Goal: Task Accomplishment & Management: Manage account settings

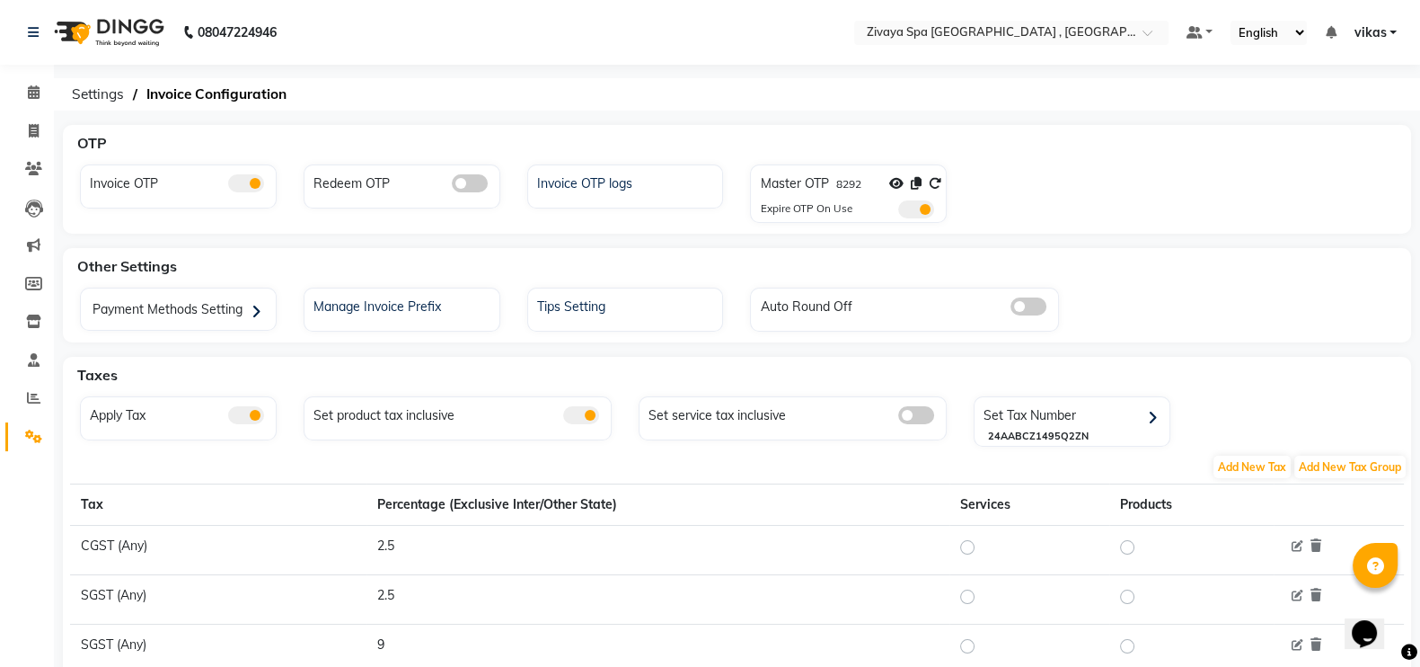
click at [882, 40] on input "text" at bounding box center [993, 34] width 261 height 18
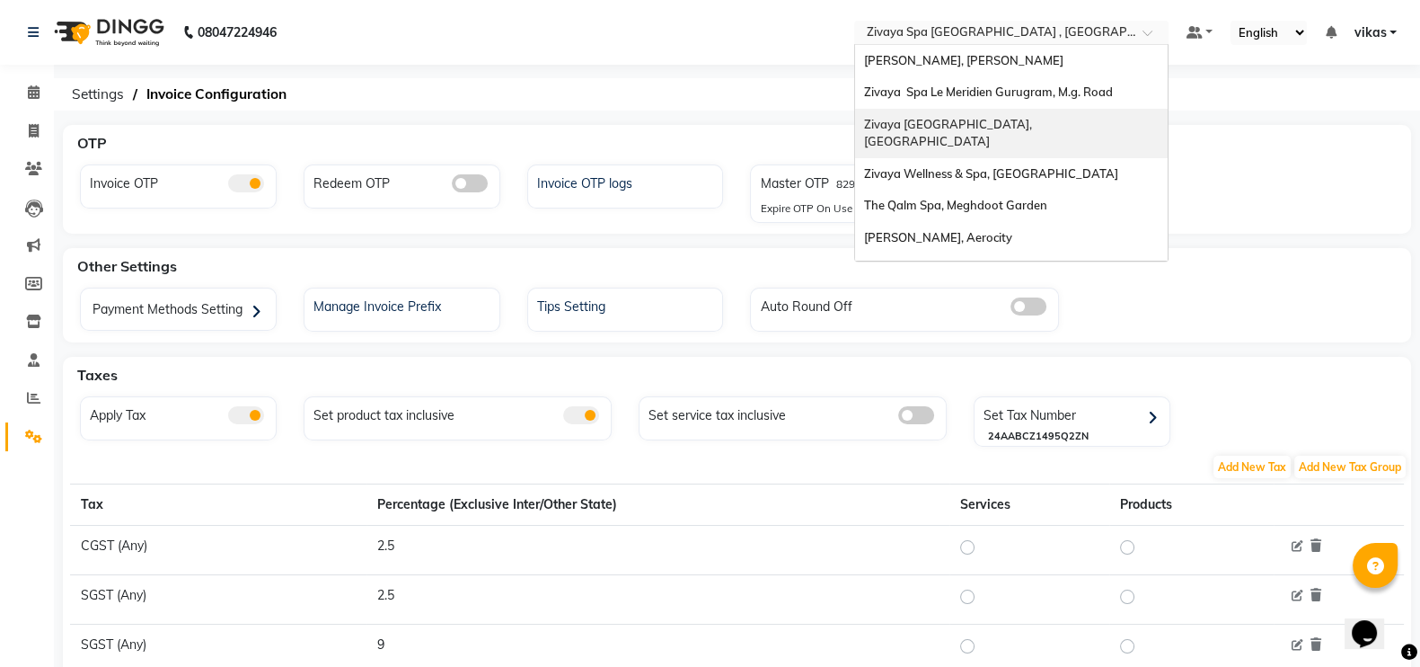
click at [974, 128] on span "Zivaya [GEOGRAPHIC_DATA], [GEOGRAPHIC_DATA]" at bounding box center [950, 133] width 173 height 32
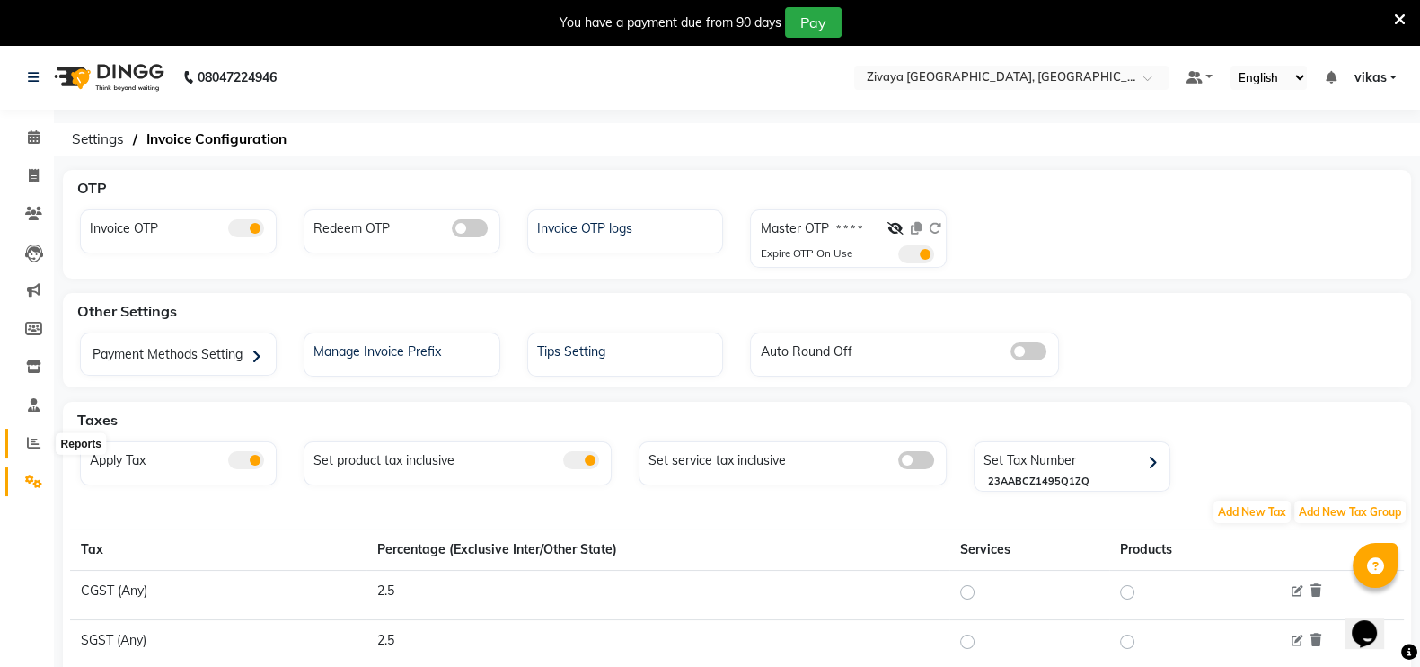
click at [31, 444] on icon at bounding box center [33, 442] width 13 height 13
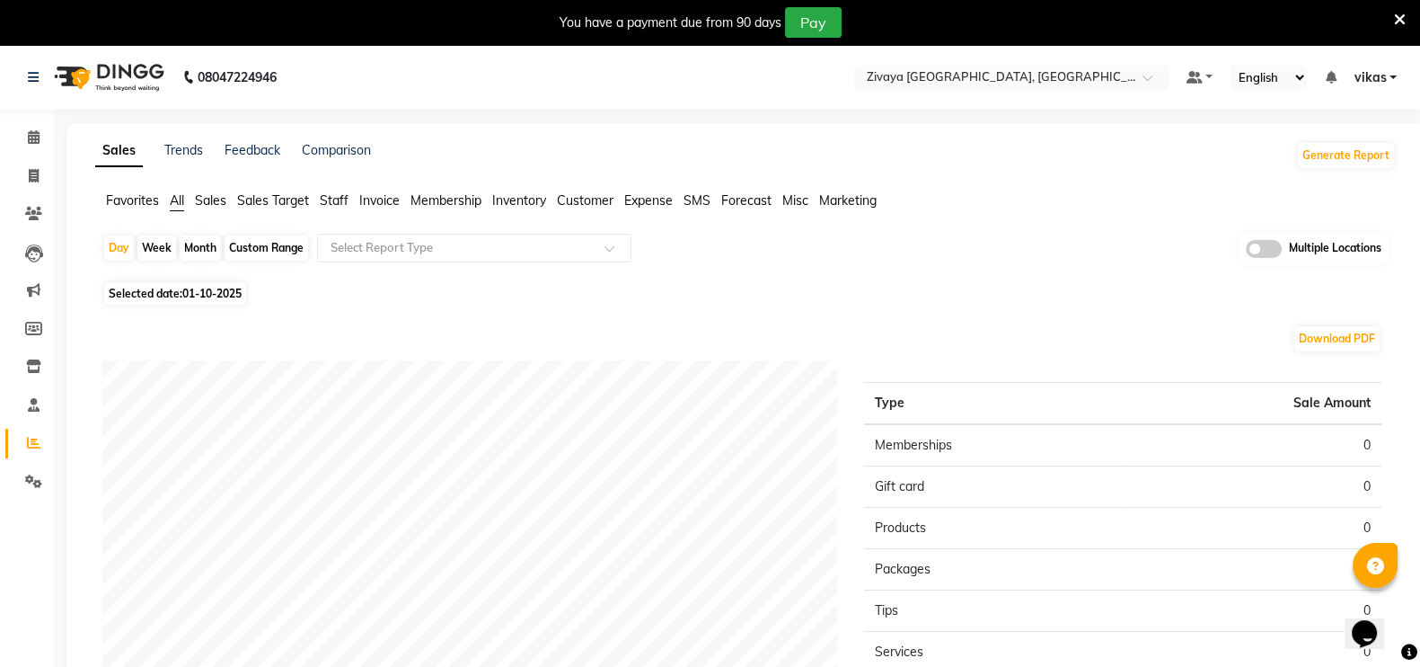
click at [202, 240] on div "Month" at bounding box center [200, 247] width 41 height 25
select select "10"
select select "2025"
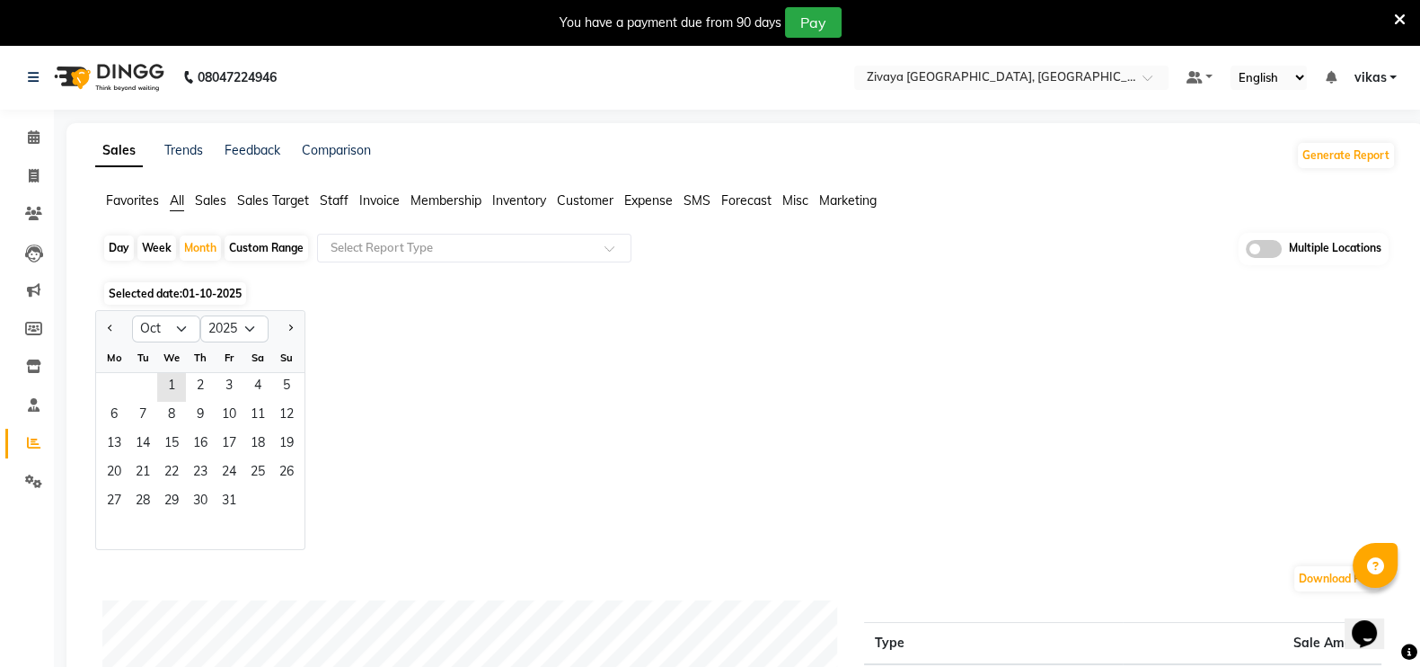
click at [122, 244] on div "Day" at bounding box center [119, 247] width 30 height 25
select select "10"
select select "2025"
click at [169, 245] on div "Week" at bounding box center [156, 247] width 39 height 25
select select "10"
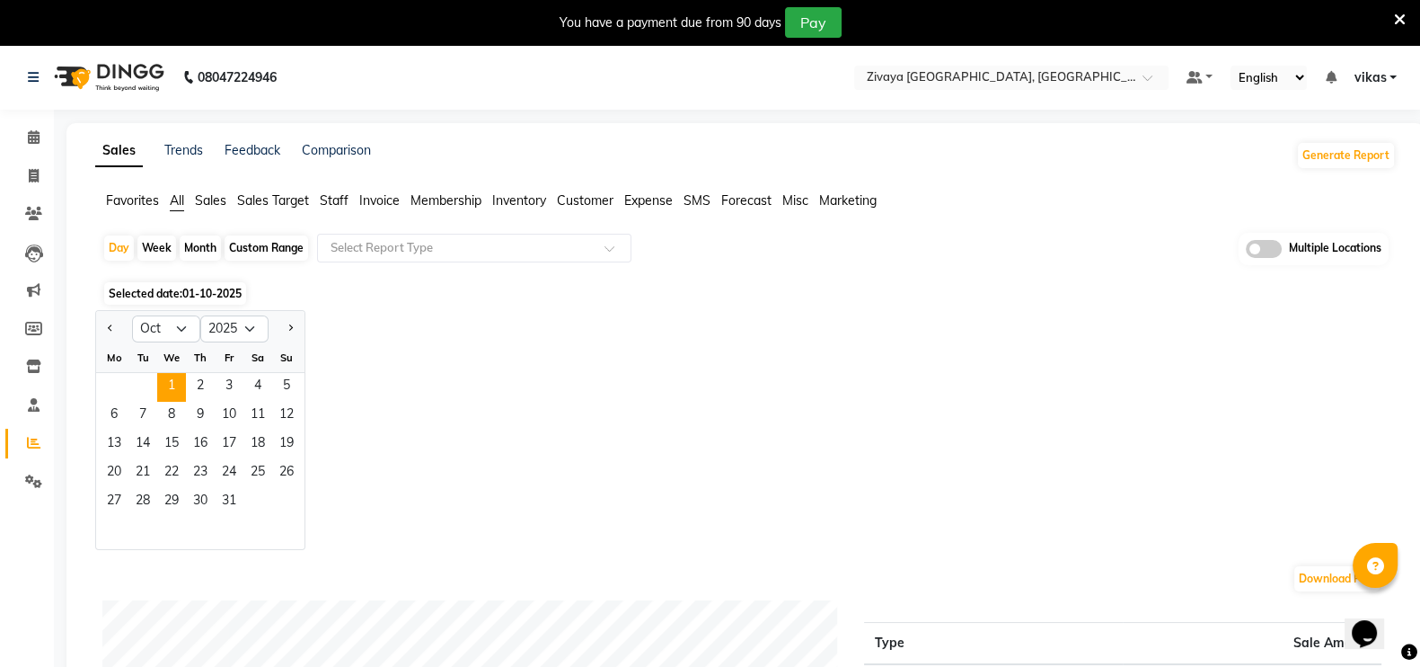
select select "2025"
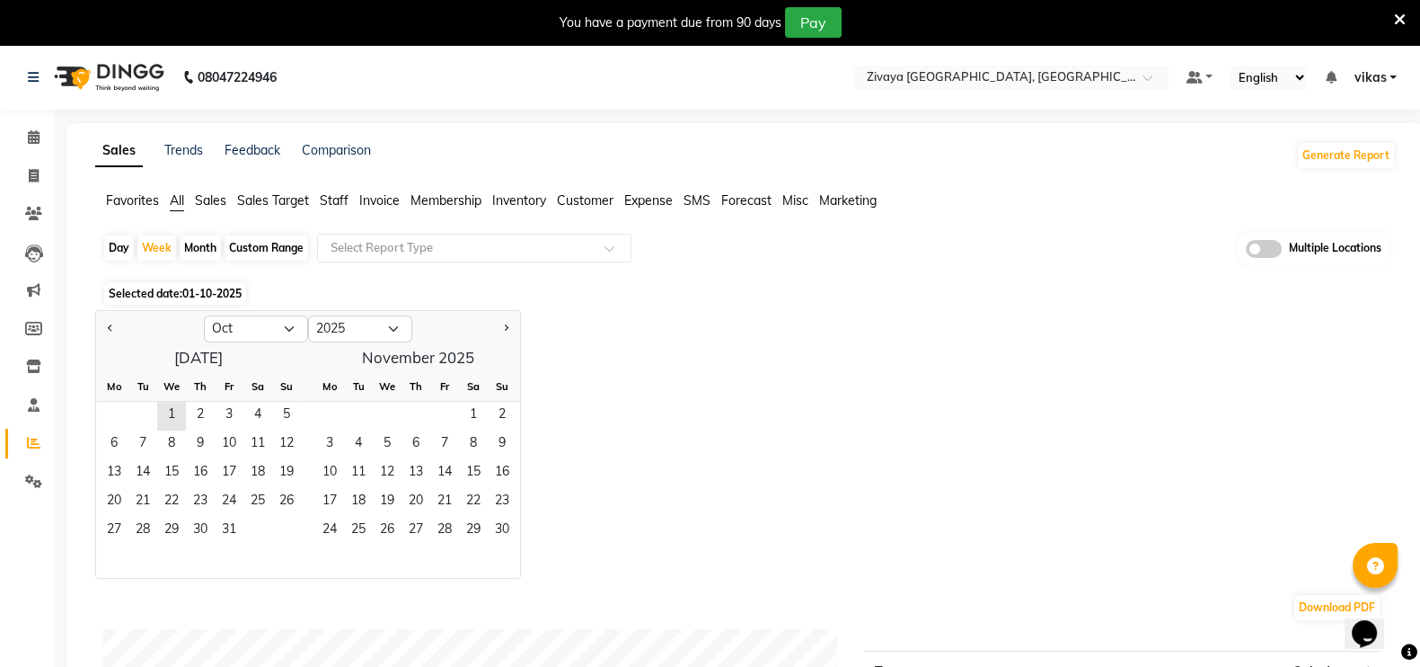
click at [105, 239] on div "Day" at bounding box center [119, 247] width 30 height 25
select select "10"
select select "2025"
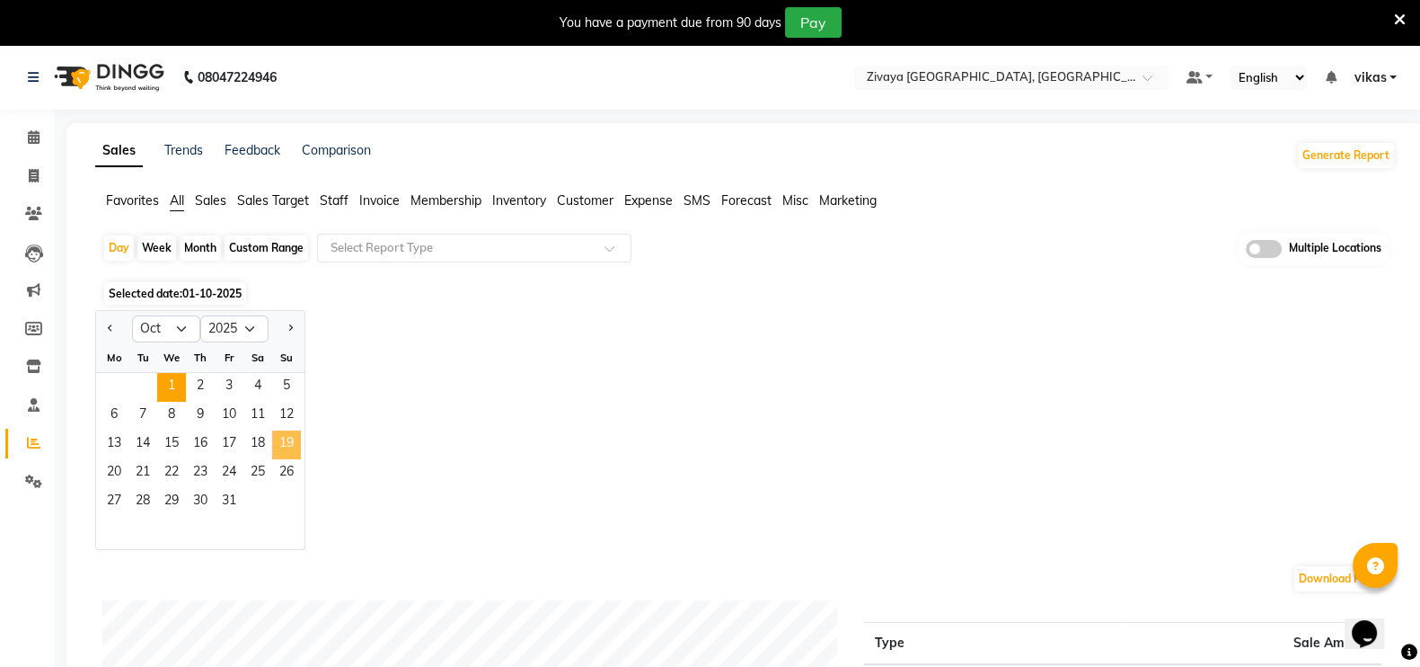
click at [289, 432] on span "19" at bounding box center [286, 444] width 29 height 29
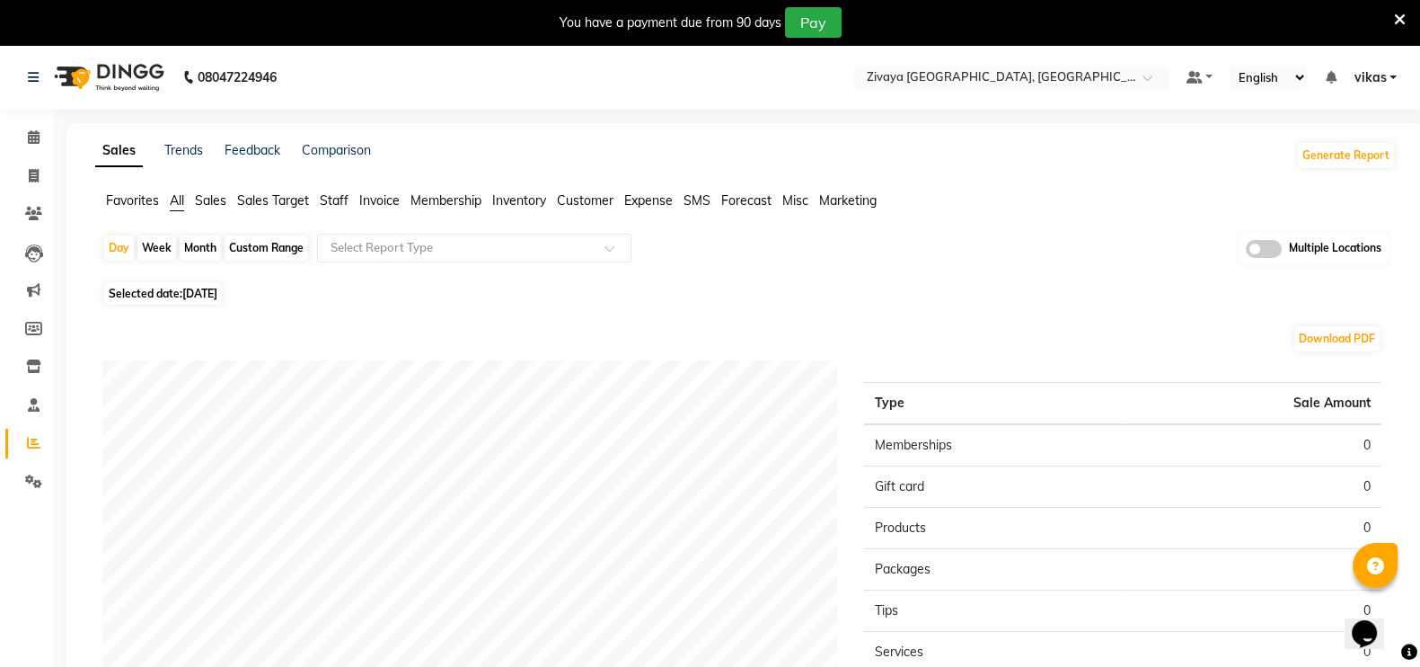
click at [217, 287] on span "19-10-2025" at bounding box center [199, 293] width 35 height 13
select select "10"
select select "2025"
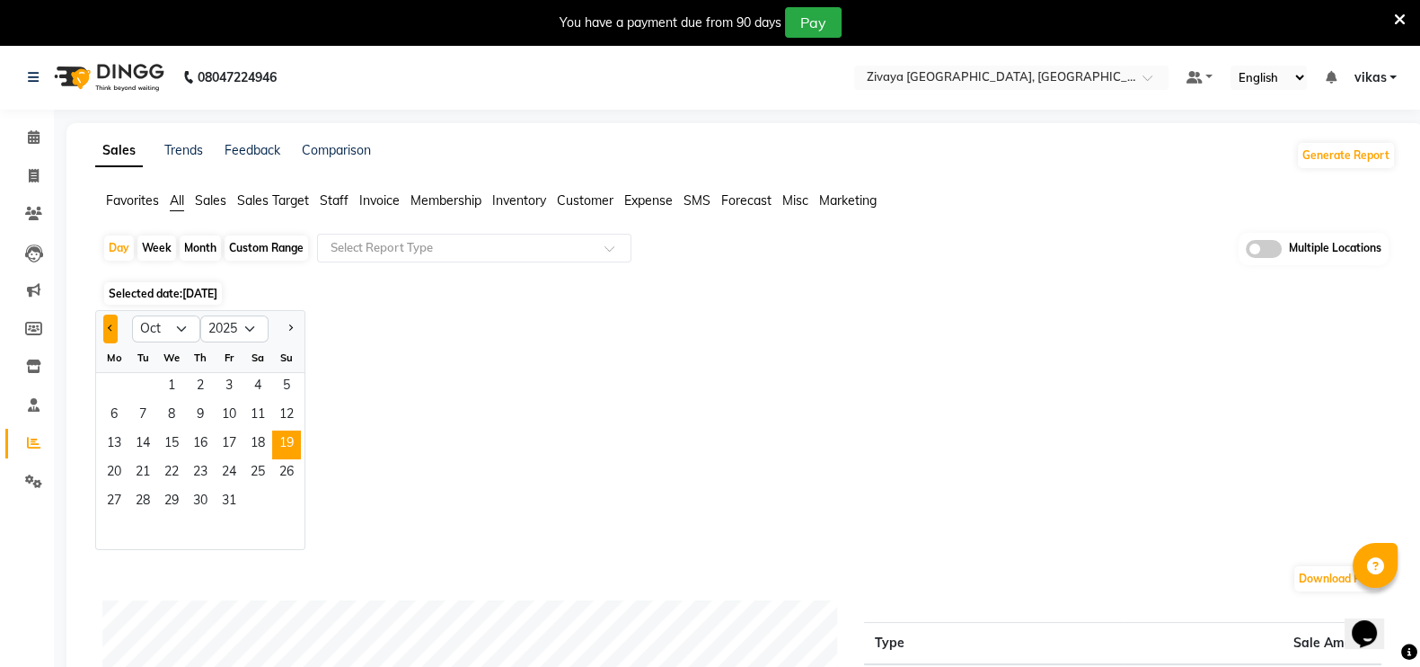
click at [113, 325] on button "Previous month" at bounding box center [110, 328] width 14 height 29
select select "9"
click at [224, 437] on span "19" at bounding box center [229, 444] width 29 height 29
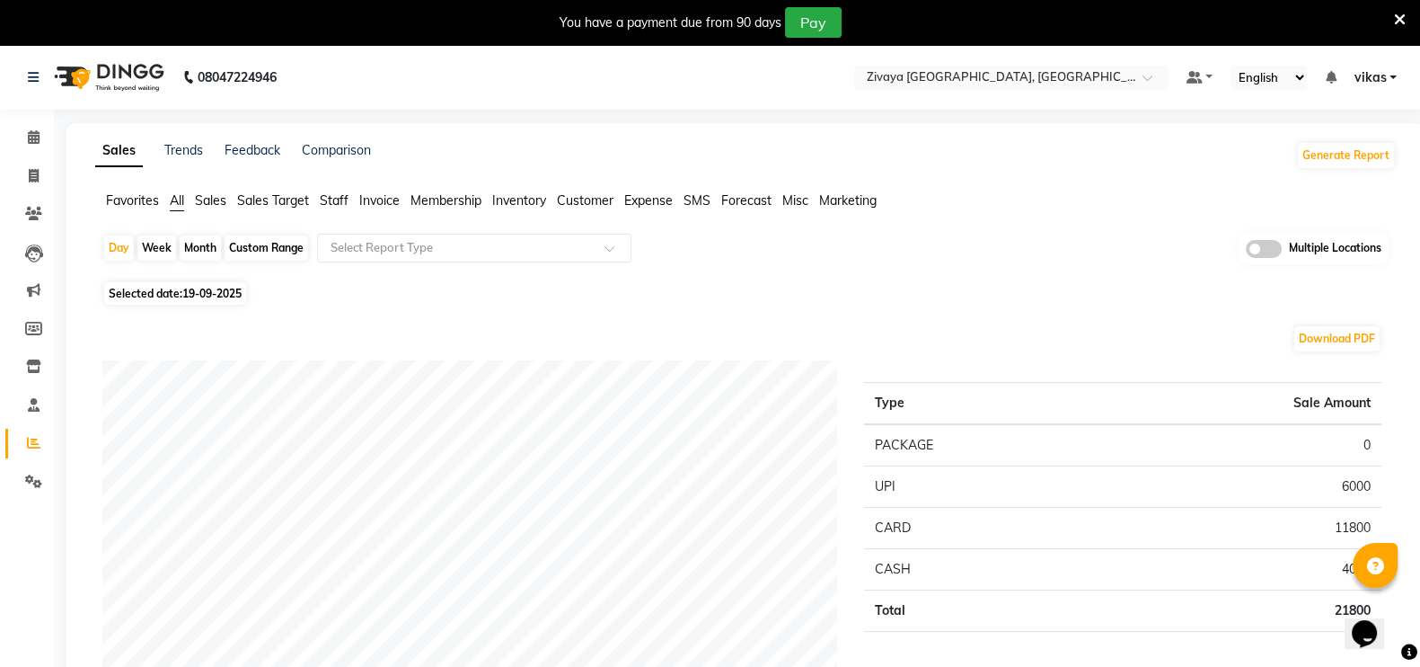
click at [163, 246] on div "Week" at bounding box center [156, 247] width 39 height 25
select select "9"
select select "2025"
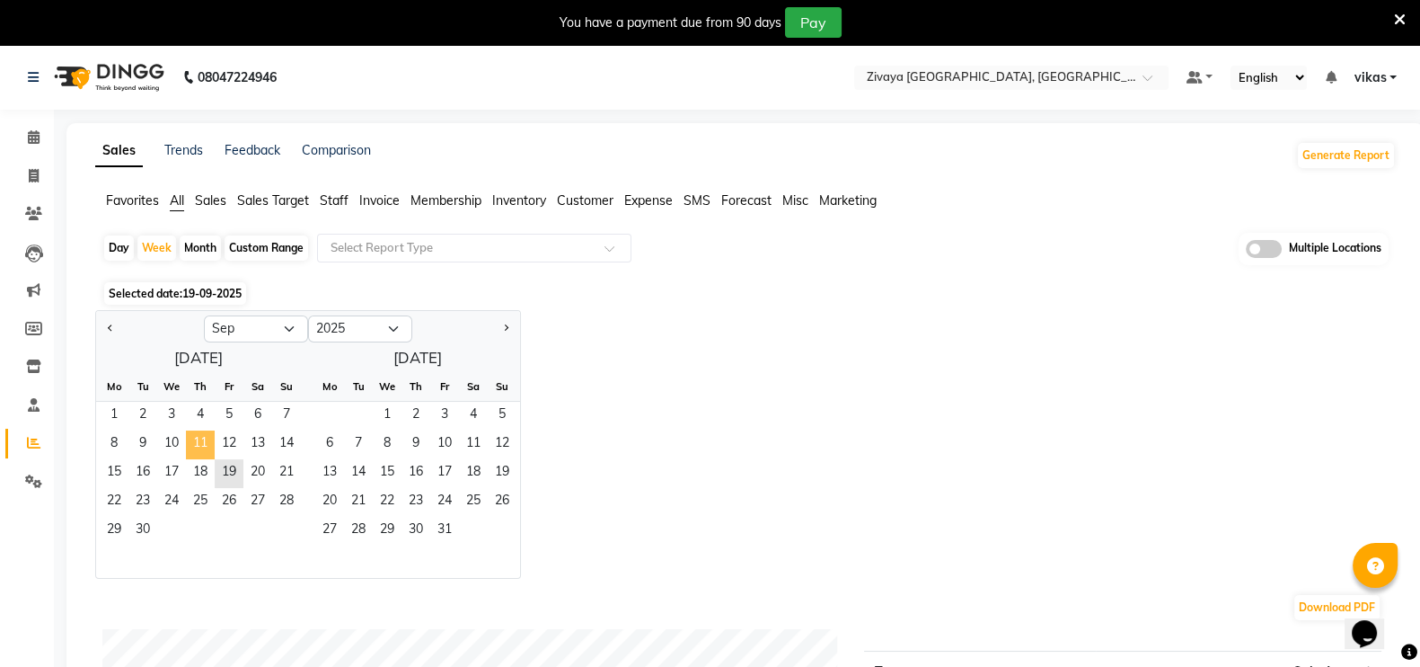
click at [202, 446] on span "11" at bounding box center [200, 444] width 29 height 29
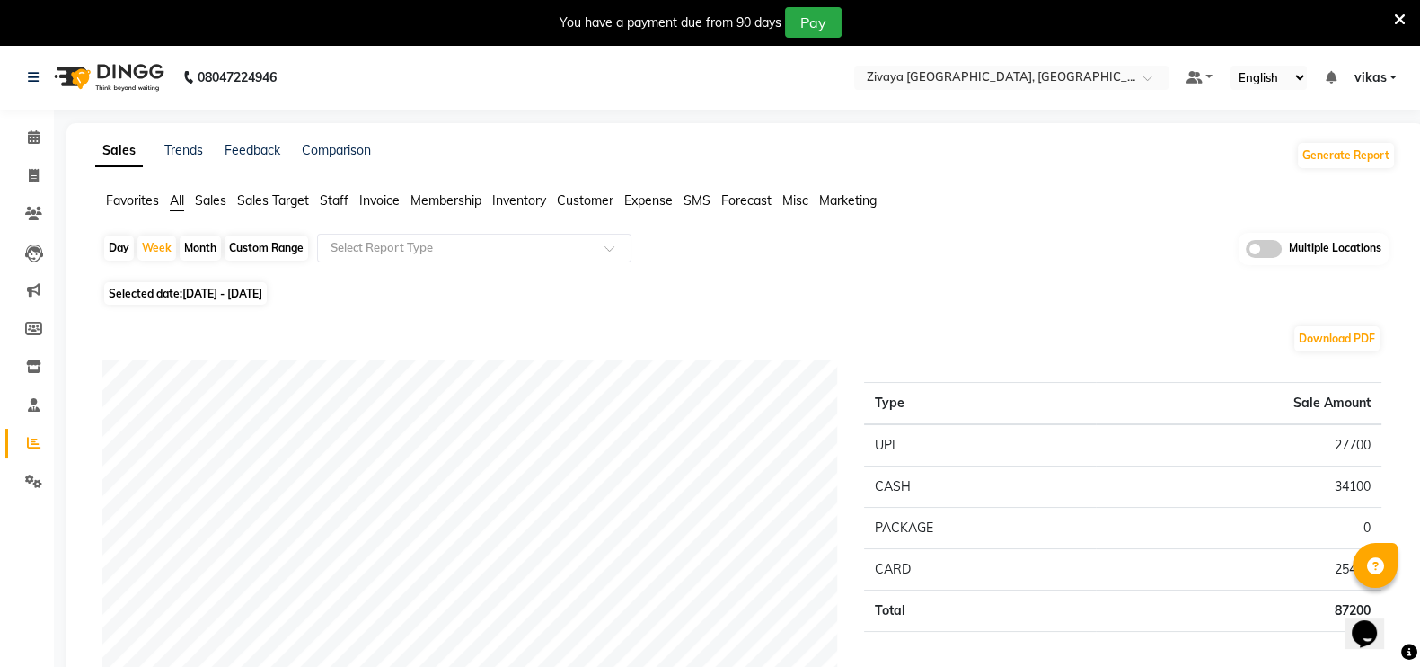
click at [217, 295] on span "11-09-2025 - 17-09-2025" at bounding box center [222, 293] width 80 height 13
select select "9"
select select "2025"
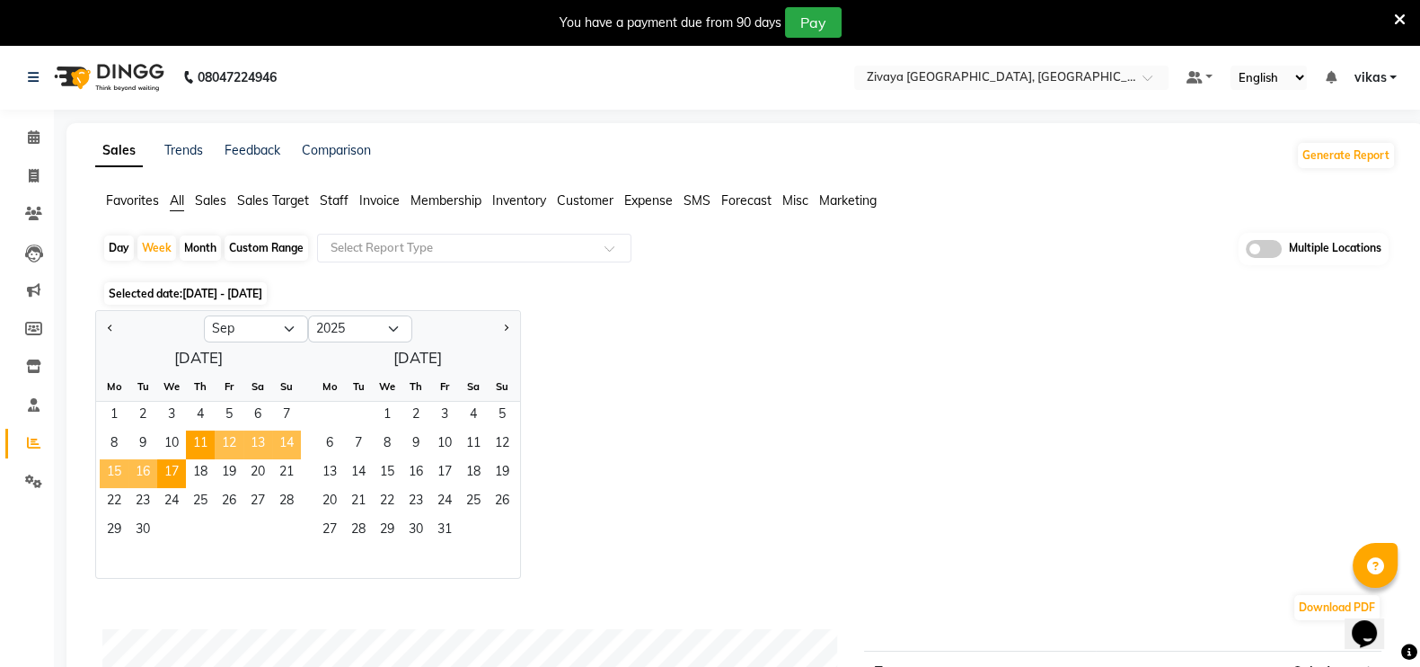
click at [115, 469] on span "15" at bounding box center [114, 473] width 29 height 29
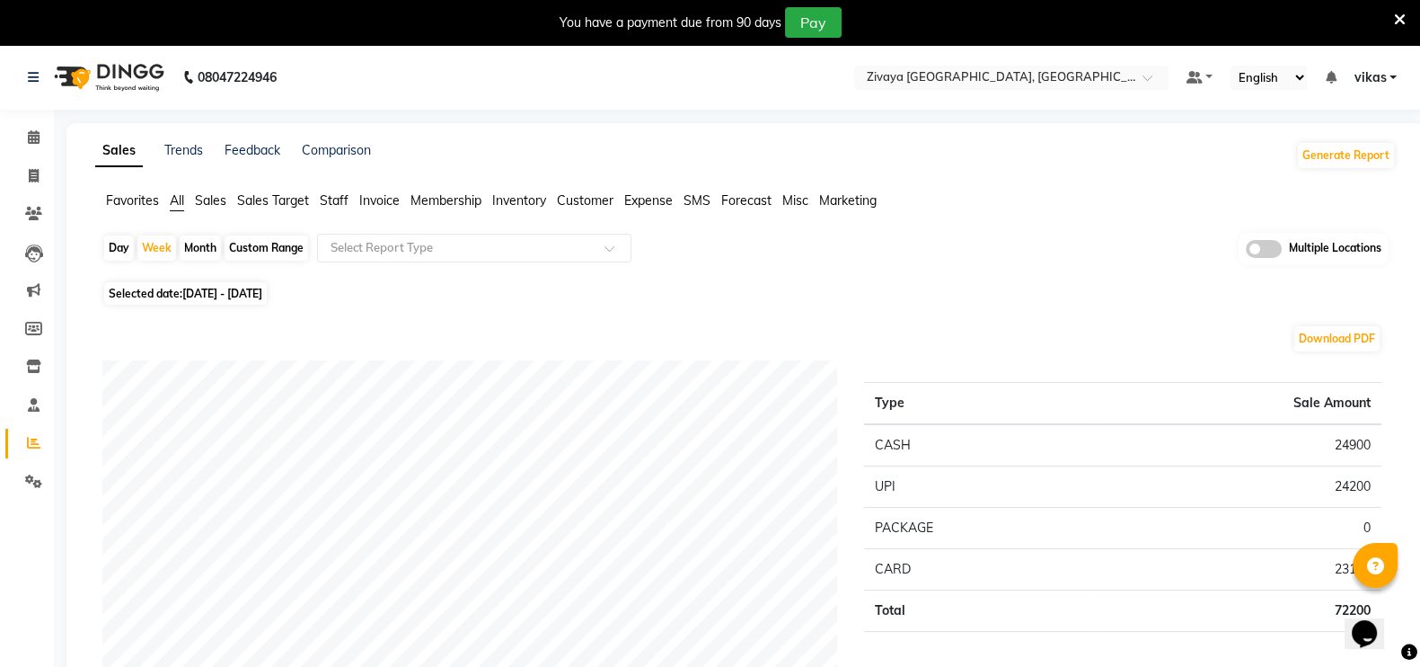
click at [238, 289] on span "15-09-2025 - 21-09-2025" at bounding box center [222, 293] width 80 height 13
select select "9"
select select "2025"
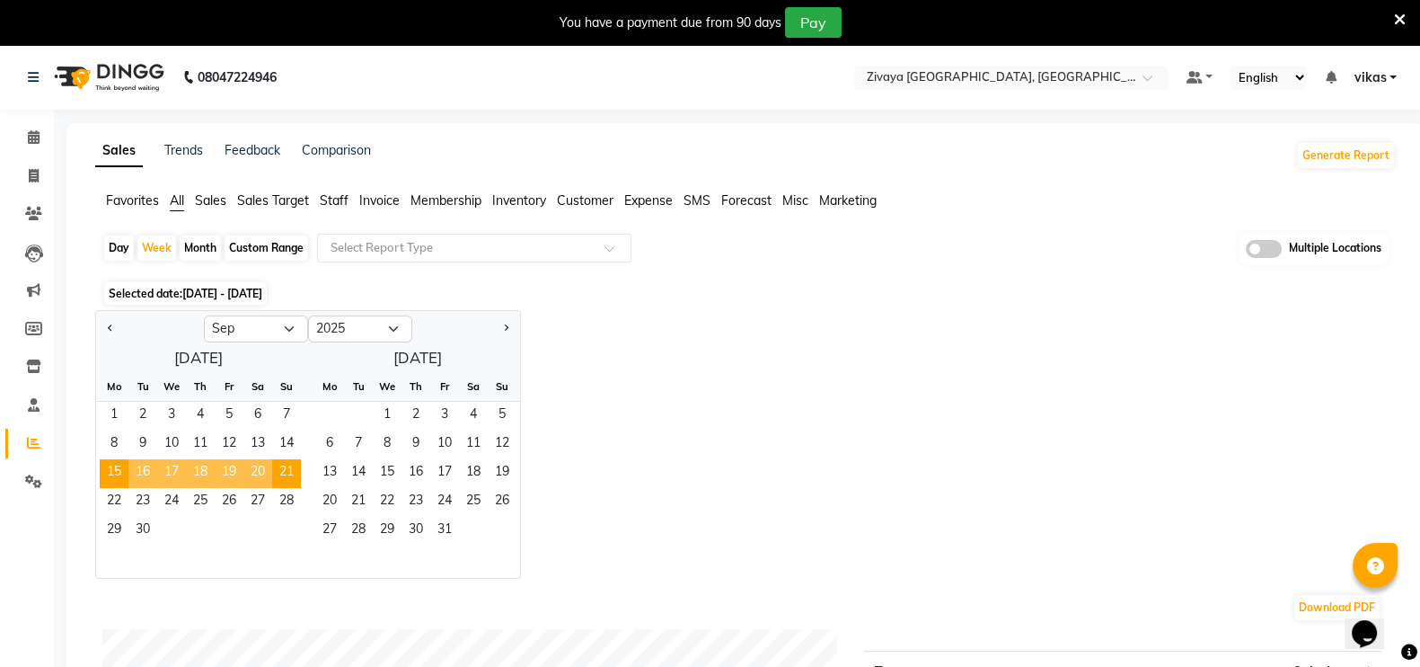
click at [250, 473] on span "20" at bounding box center [257, 473] width 29 height 29
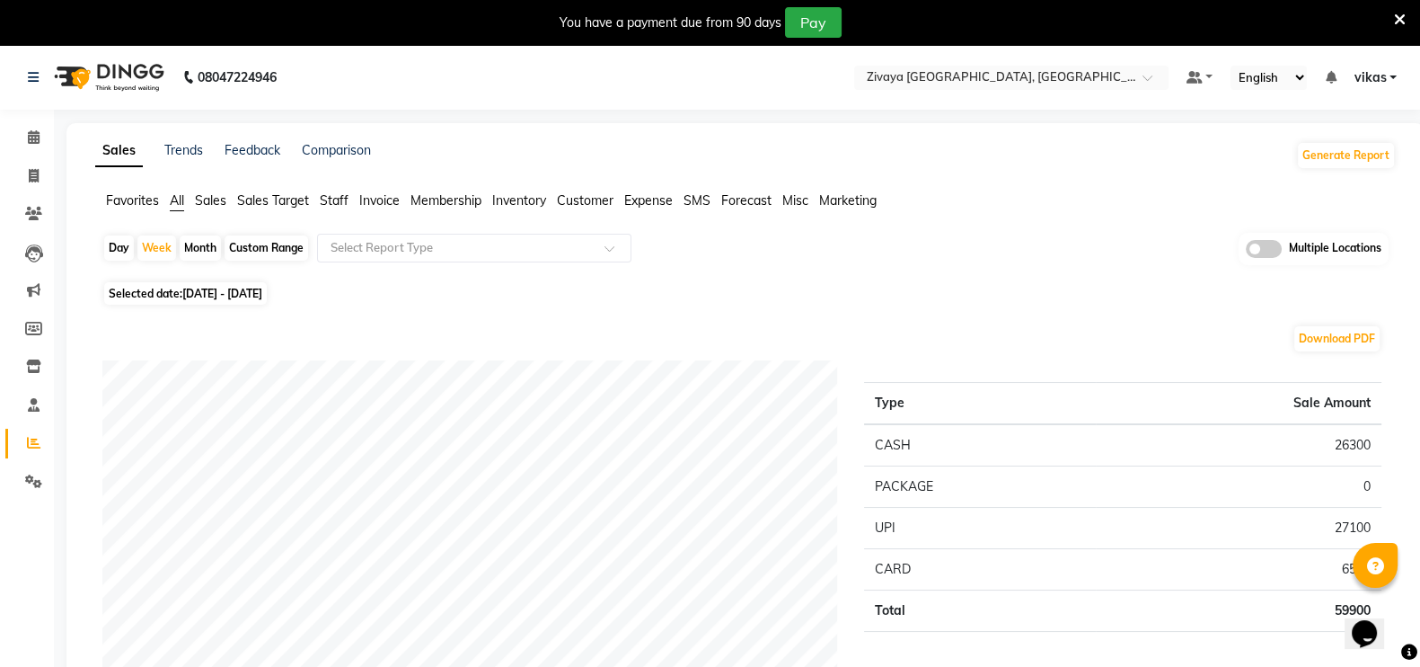
click at [237, 291] on span "20-09-2025 - 26-09-2025" at bounding box center [222, 293] width 80 height 13
select select "9"
select select "2025"
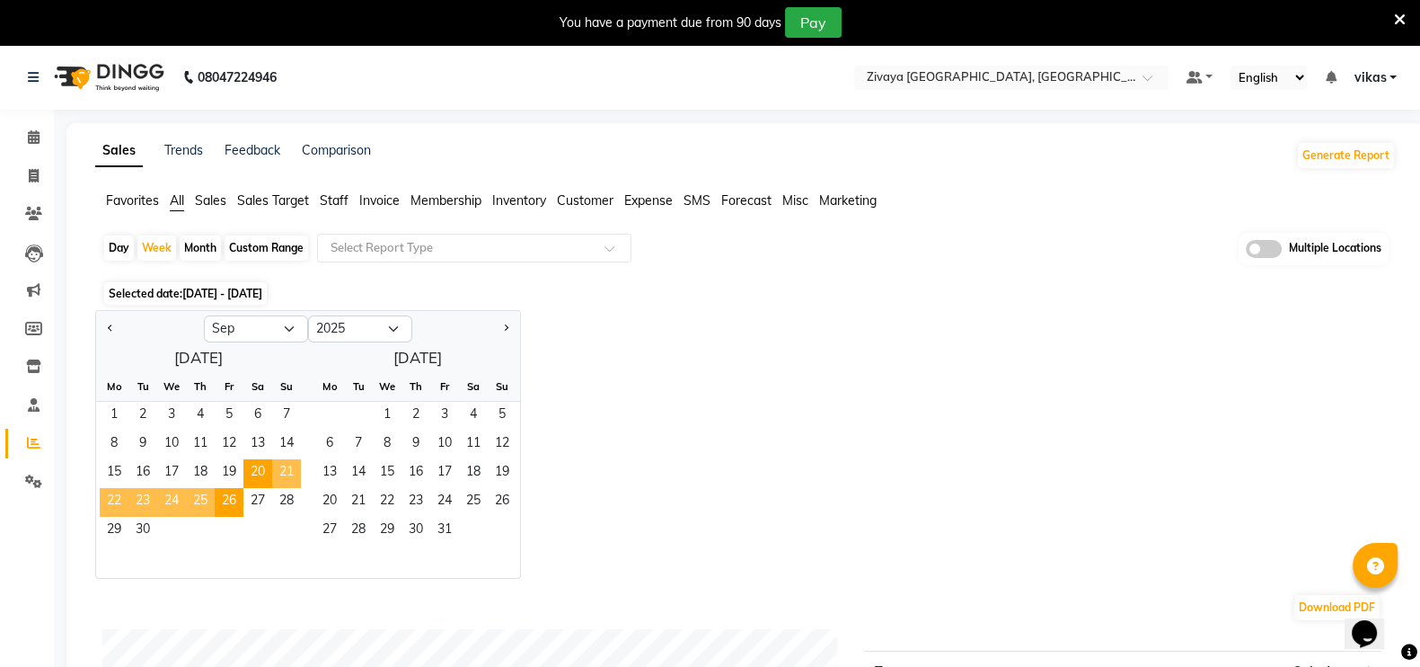
click at [191, 248] on div "Month" at bounding box center [200, 247] width 41 height 25
select select "9"
select select "2025"
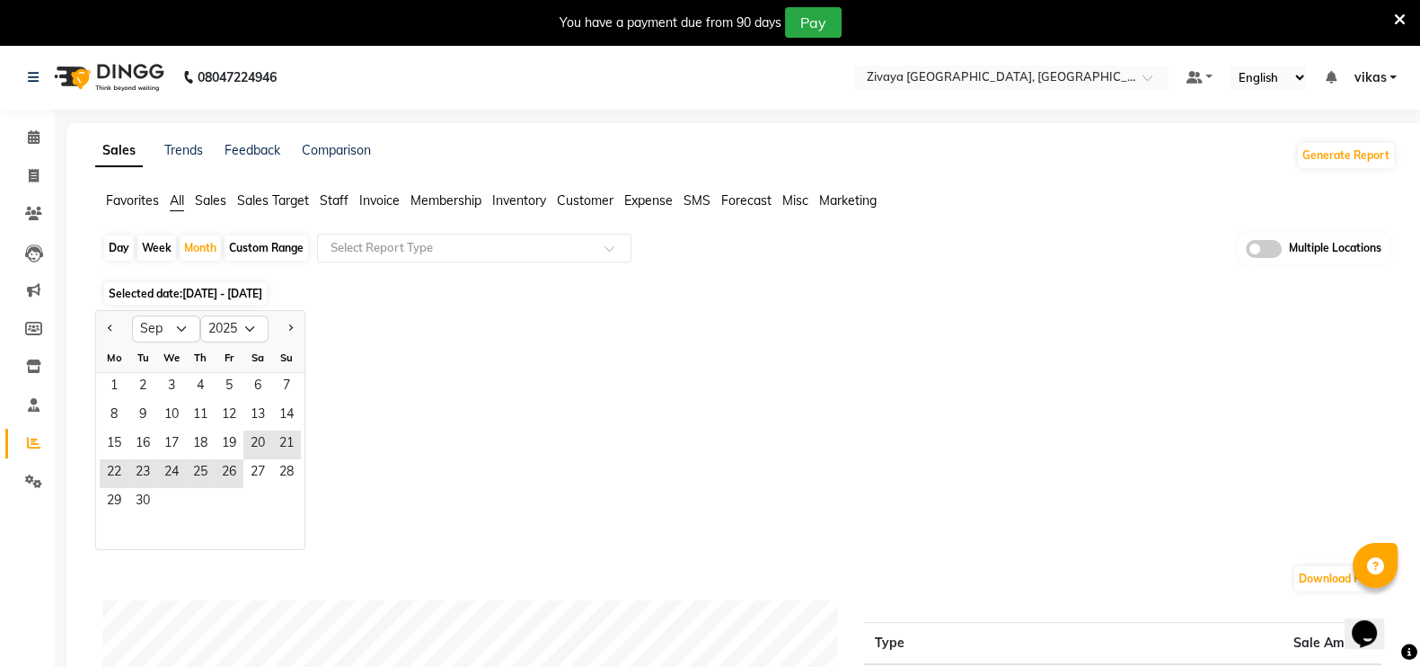
click at [234, 249] on div "Custom Range" at bounding box center [267, 247] width 84 height 25
select select "9"
select select "2025"
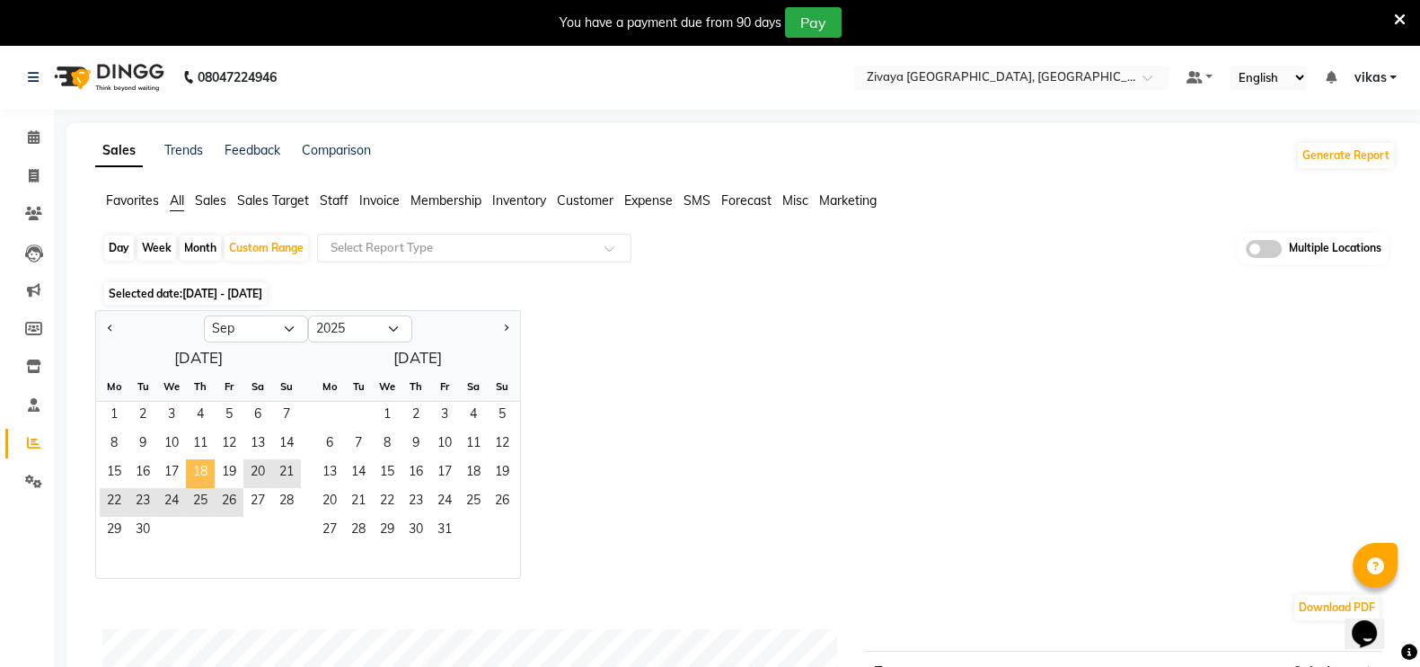
click at [208, 467] on span "18" at bounding box center [200, 473] width 29 height 29
click at [218, 467] on span "19" at bounding box center [229, 473] width 29 height 29
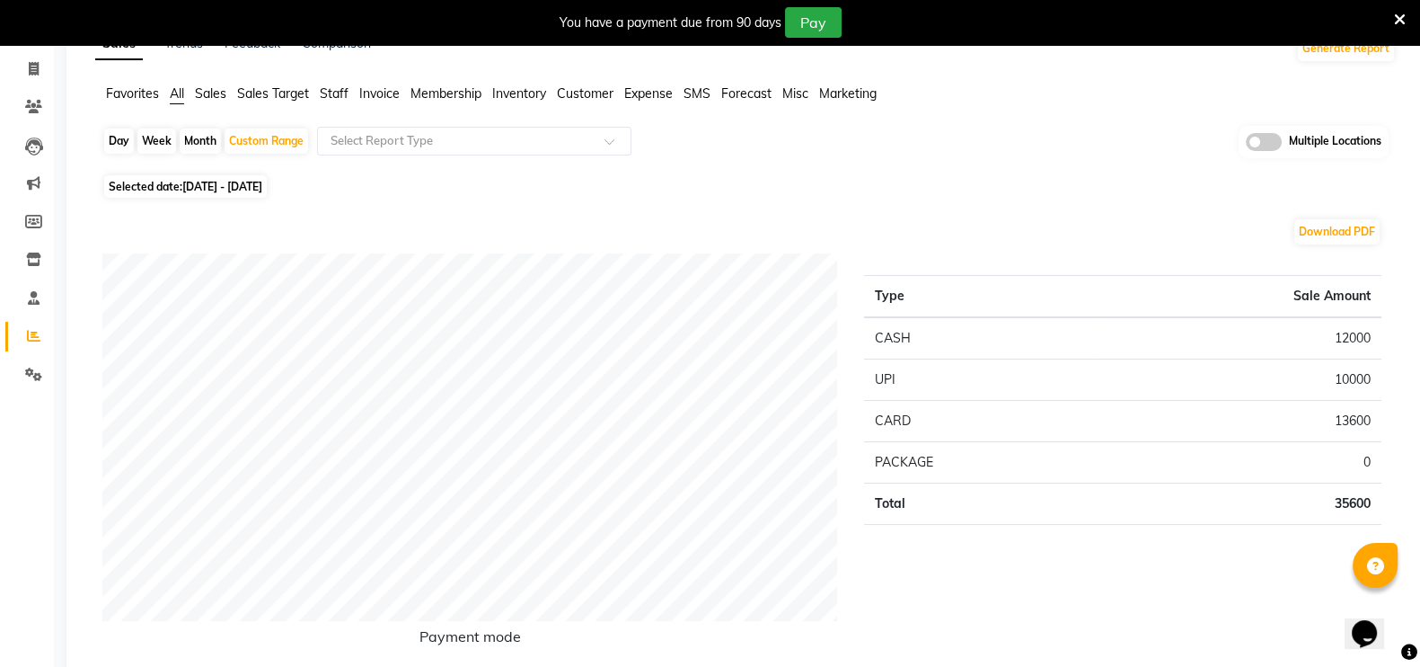
scroll to position [107, 0]
click at [225, 186] on span "18-09-2025 - 19-09-2025" at bounding box center [222, 186] width 80 height 13
select select "9"
select select "2025"
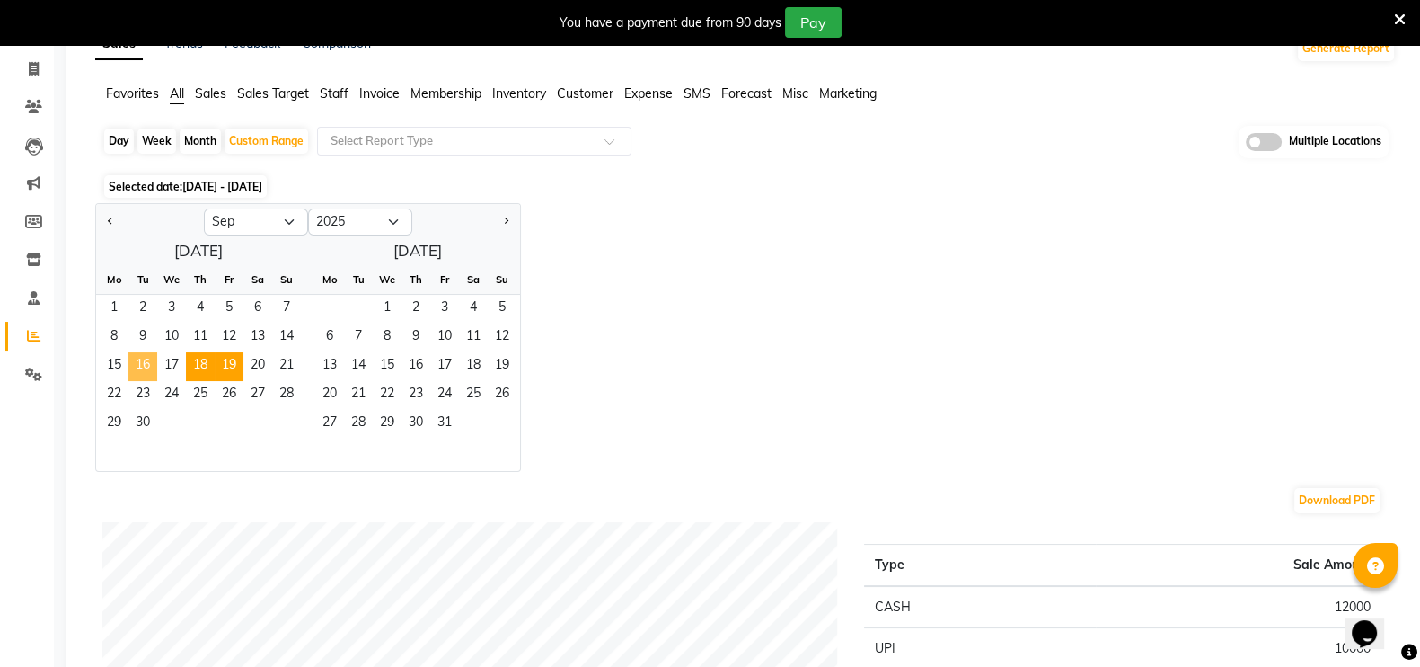
click at [146, 364] on span "16" at bounding box center [142, 366] width 29 height 29
click at [228, 363] on span "19" at bounding box center [229, 366] width 29 height 29
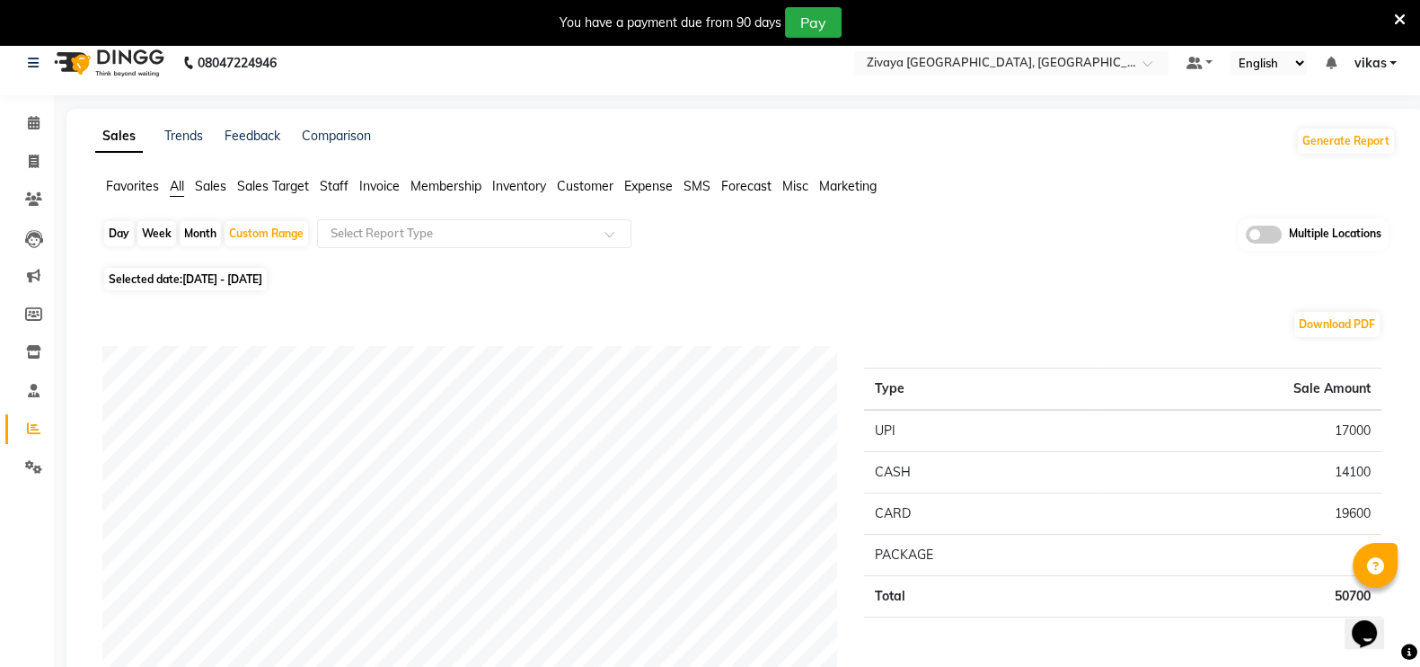
scroll to position [0, 0]
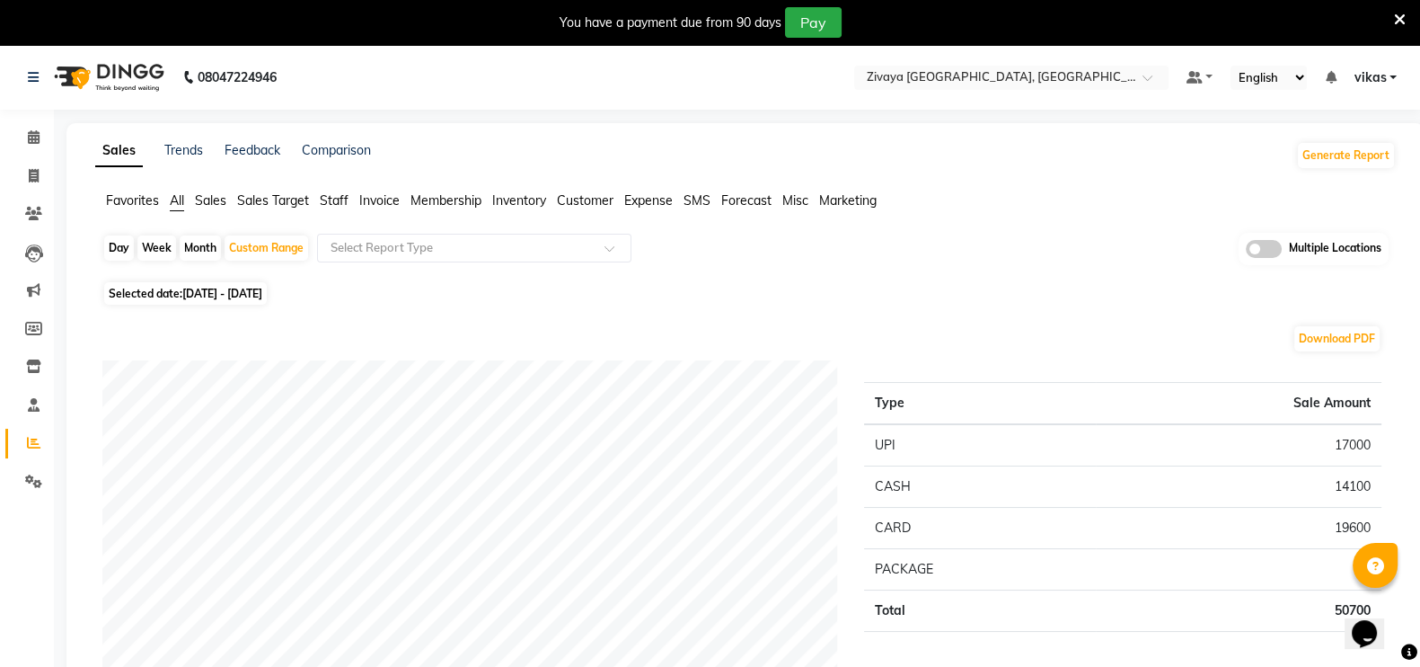
click at [220, 297] on span "16-09-2025 - 19-09-2025" at bounding box center [222, 293] width 80 height 13
select select "9"
select select "2025"
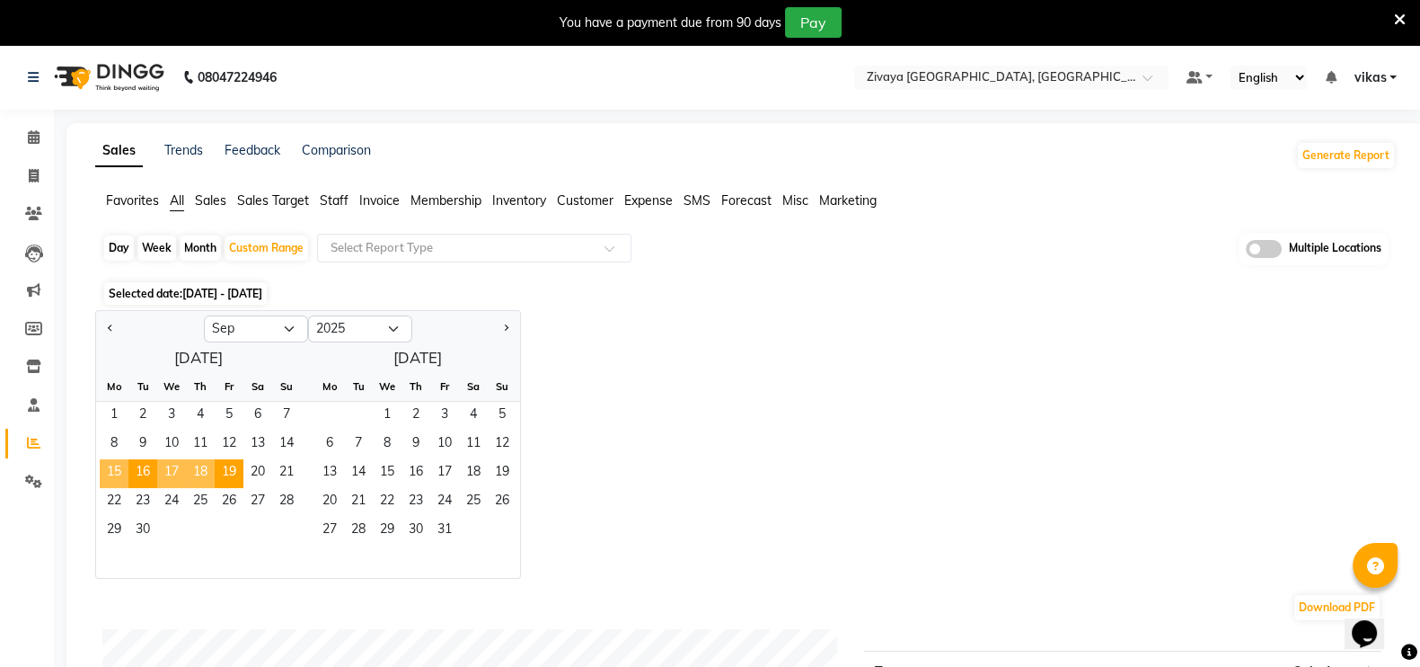
click at [117, 460] on span "15" at bounding box center [114, 473] width 29 height 29
click at [230, 468] on span "19" at bounding box center [229, 473] width 29 height 29
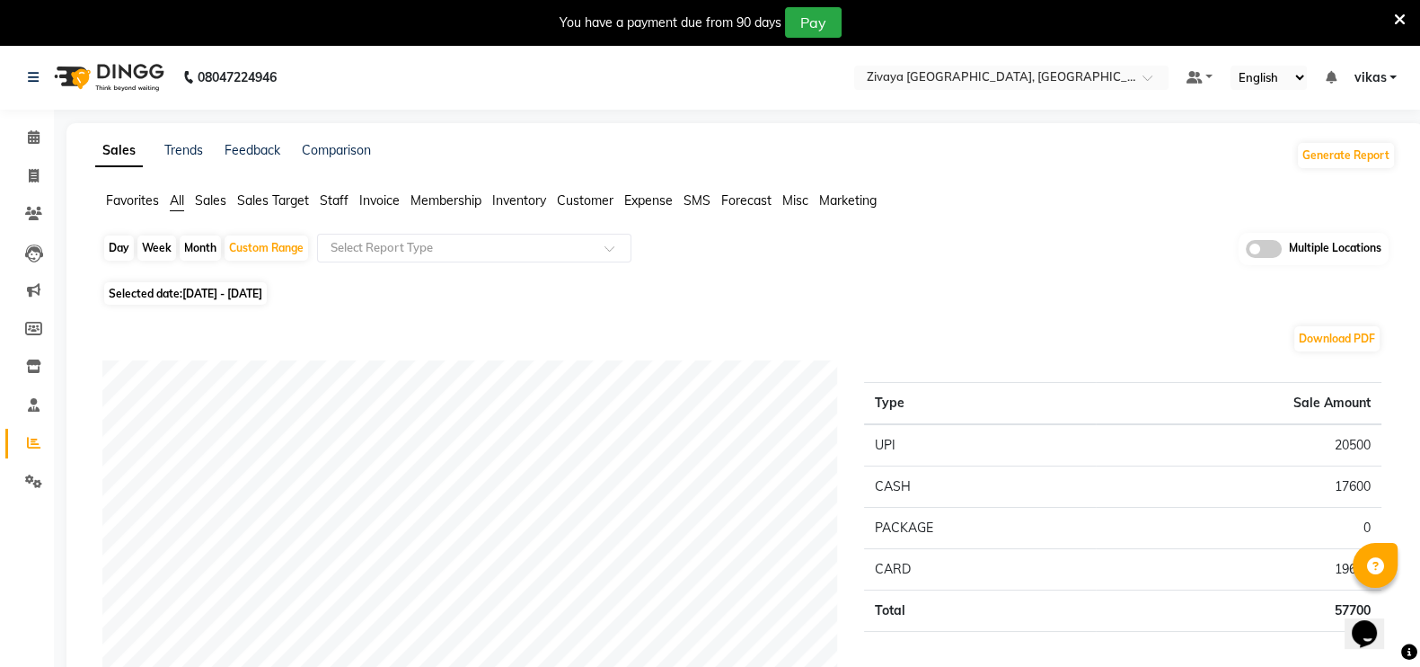
click at [242, 295] on span "15-09-2025 - 19-09-2025" at bounding box center [222, 293] width 80 height 13
select select "9"
select select "2025"
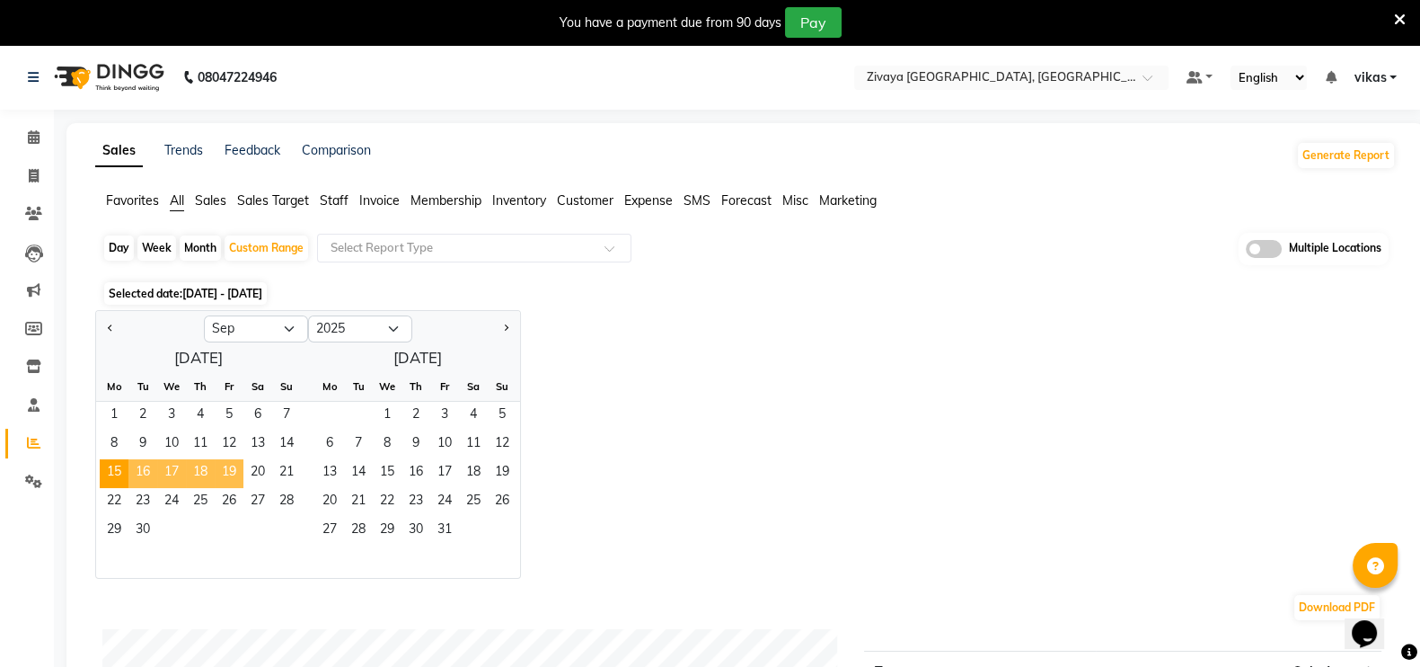
click at [234, 469] on span "19" at bounding box center [229, 473] width 29 height 29
click at [125, 505] on span "22" at bounding box center [114, 502] width 29 height 29
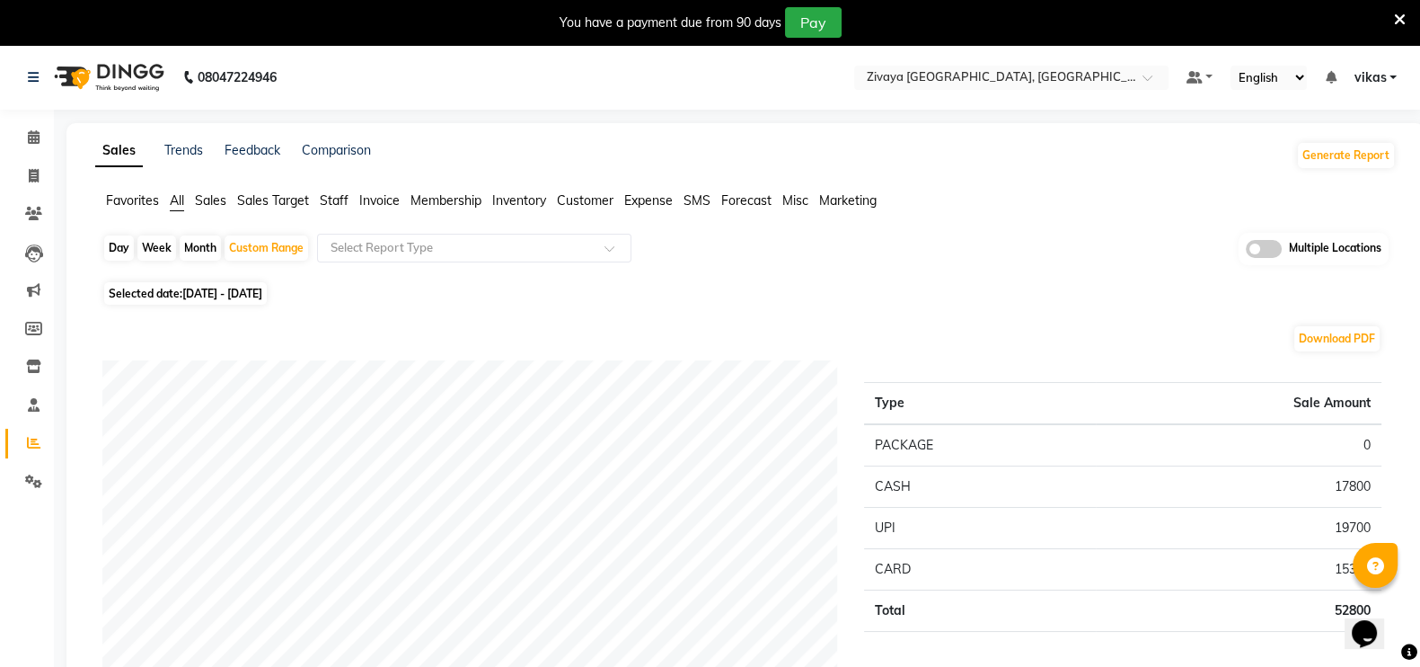
click at [255, 289] on span "19-09-2025 - 22-09-2025" at bounding box center [222, 293] width 80 height 13
select select "9"
select select "2025"
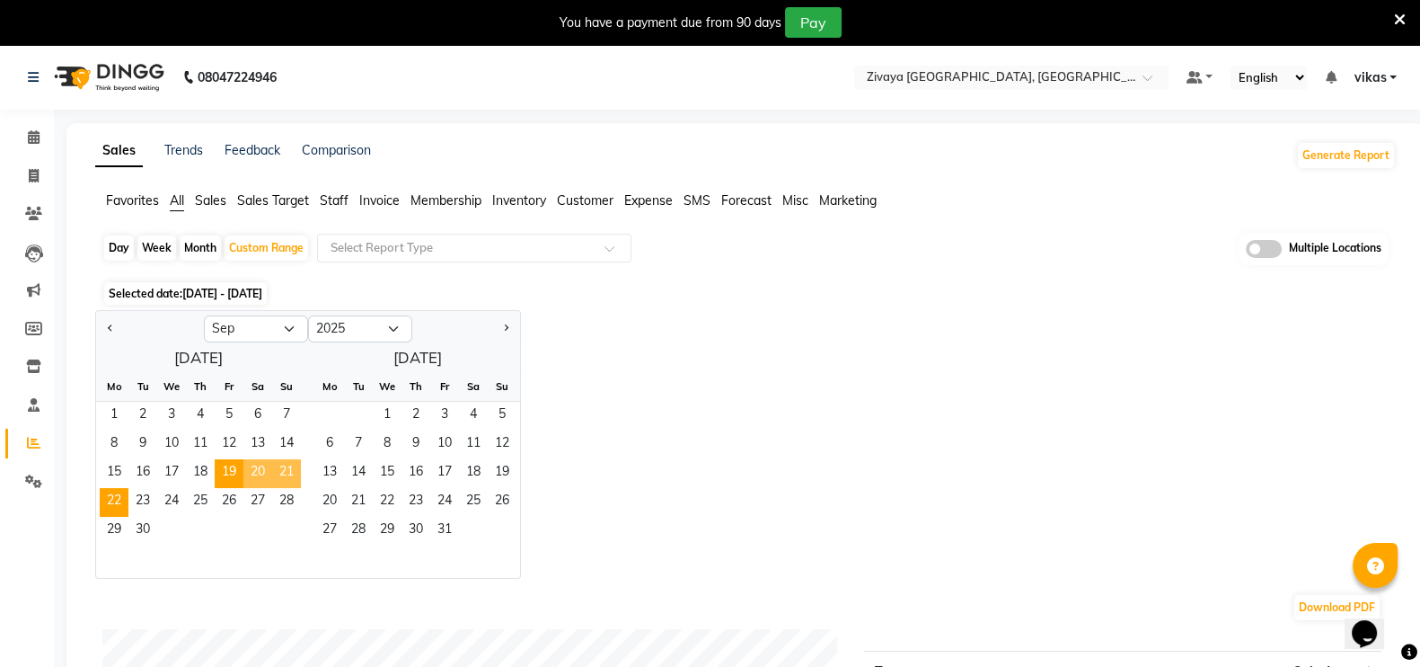
click at [263, 467] on span "20" at bounding box center [257, 473] width 29 height 29
click at [120, 495] on span "22" at bounding box center [114, 502] width 29 height 29
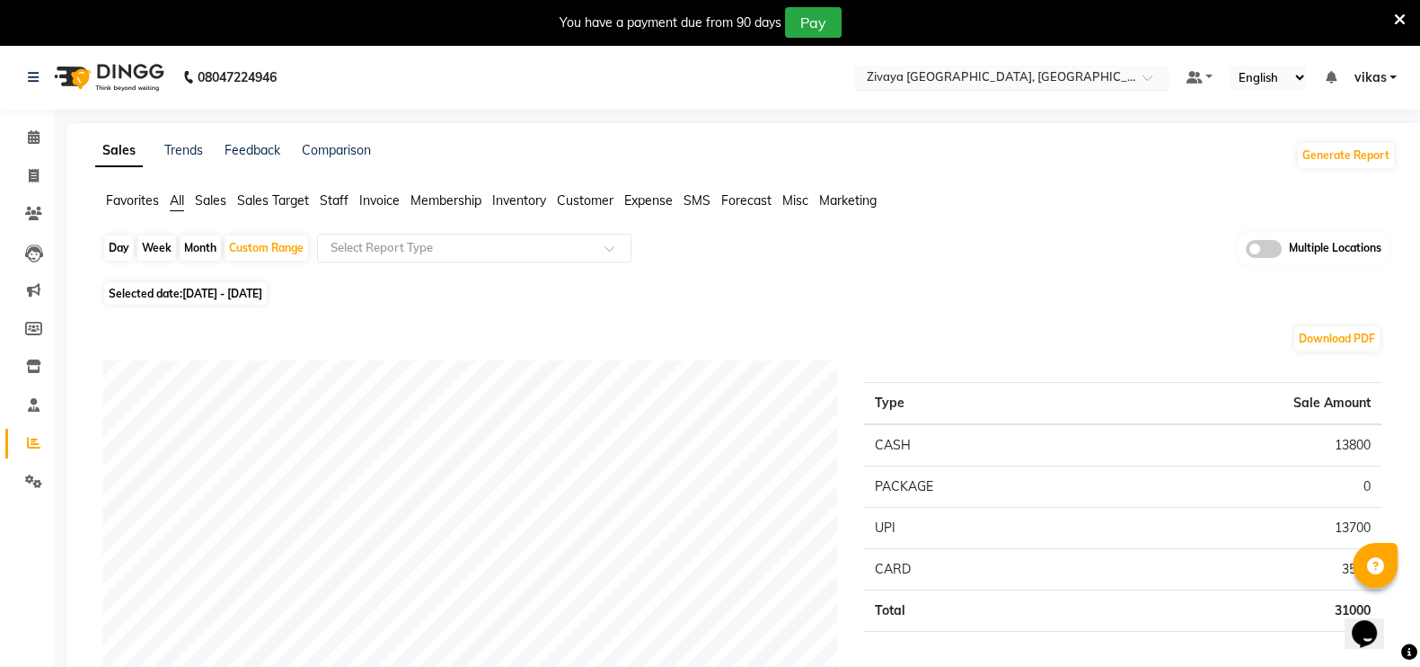
click at [905, 70] on input "text" at bounding box center [993, 79] width 261 height 18
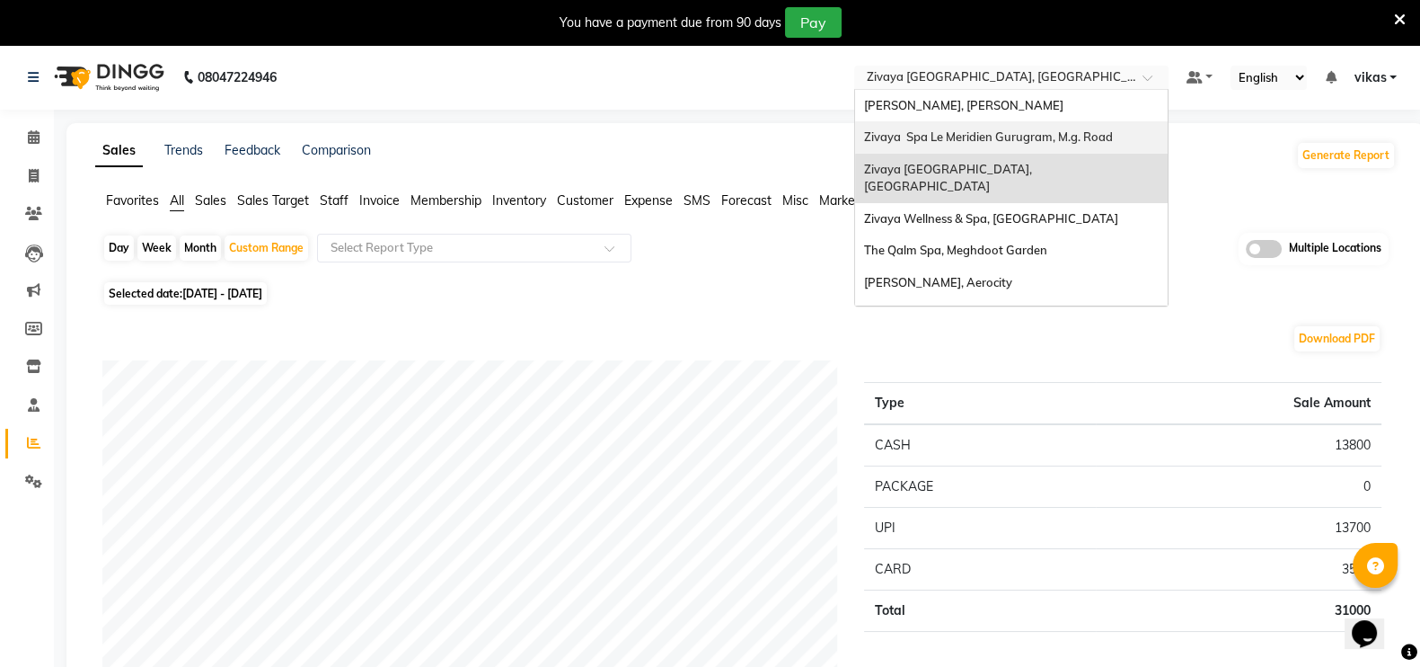
click at [939, 124] on div "Zivaya Spa Le Meridien Gurugram, M.g. Road" at bounding box center [1011, 137] width 313 height 32
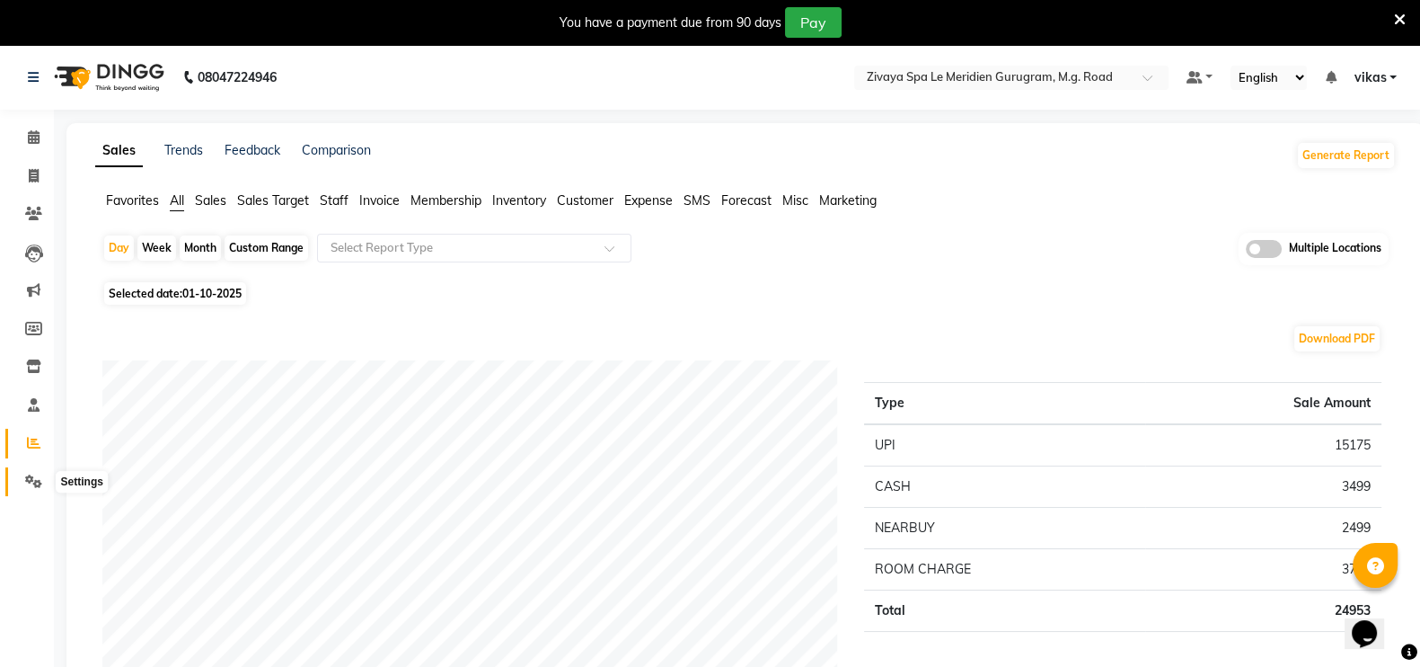
click at [25, 482] on icon at bounding box center [33, 480] width 17 height 13
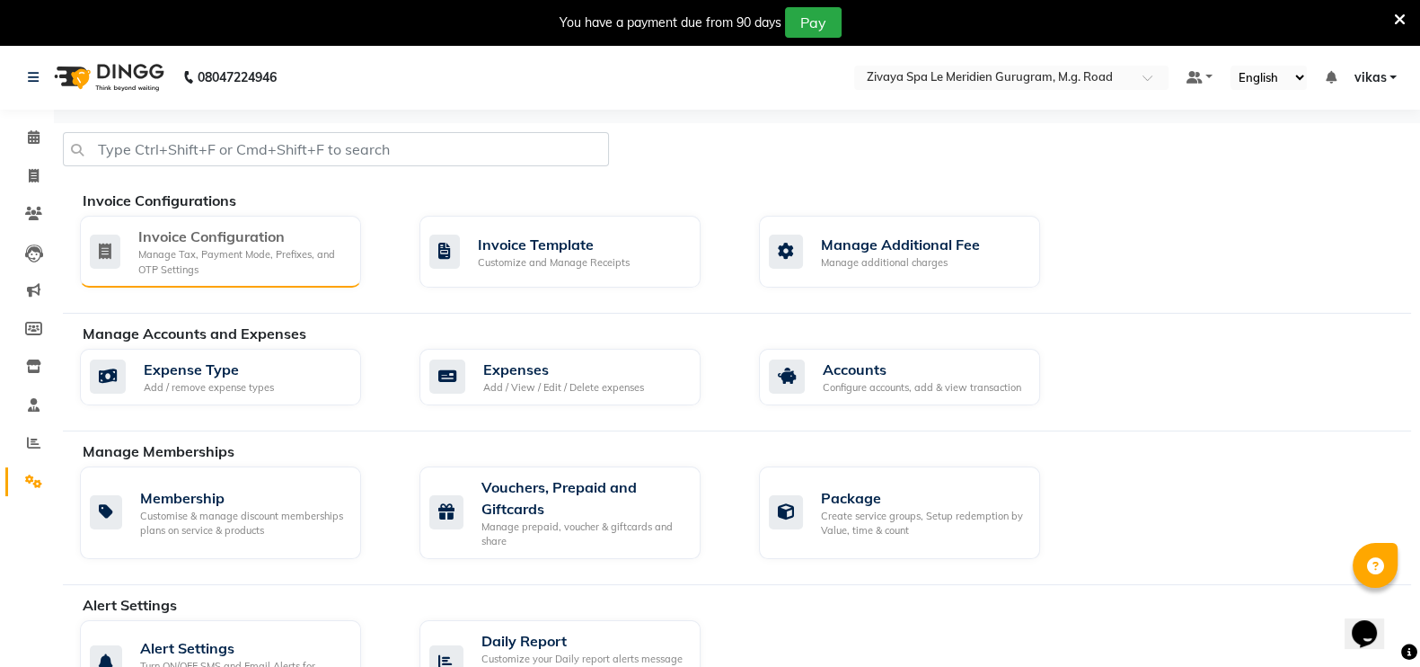
click at [154, 267] on div "Manage Tax, Payment Mode, Prefixes, and OTP Settings" at bounding box center [242, 262] width 208 height 30
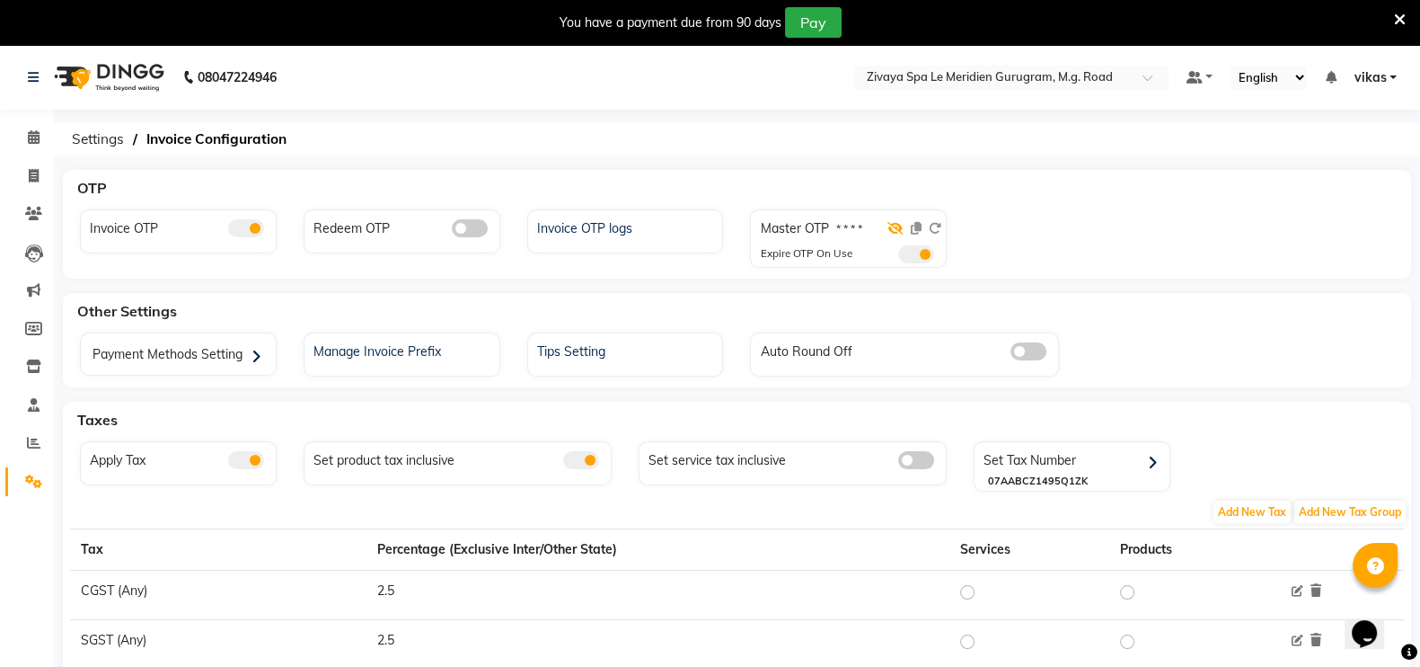
click at [894, 225] on icon at bounding box center [896, 228] width 16 height 13
click at [923, 256] on span at bounding box center [916, 254] width 36 height 18
click at [898, 257] on input "checkbox" at bounding box center [898, 257] width 0 height 0
click at [1392, 16] on div "You have a payment due from 90 days Pay" at bounding box center [700, 22] width 1387 height 31
click at [1397, 16] on icon at bounding box center [1400, 20] width 12 height 16
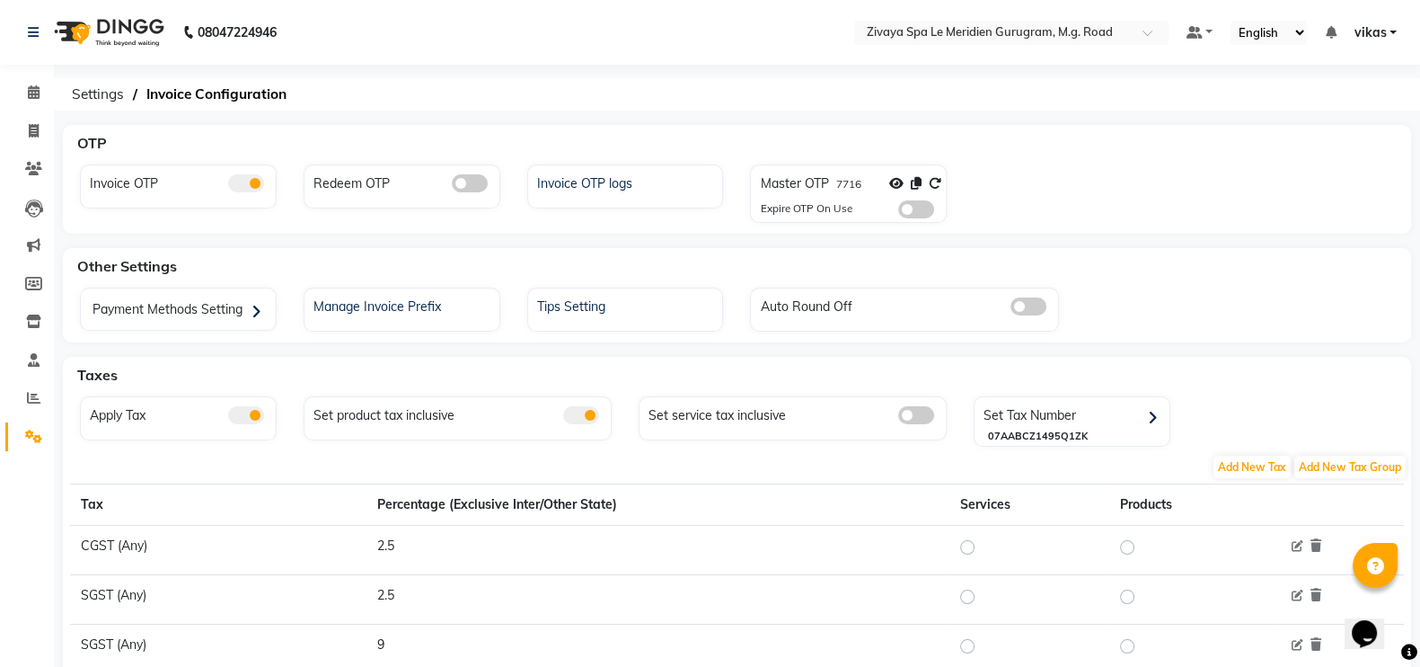
click at [909, 182] on div at bounding box center [915, 187] width 52 height 26
click at [915, 182] on icon at bounding box center [916, 183] width 11 height 13
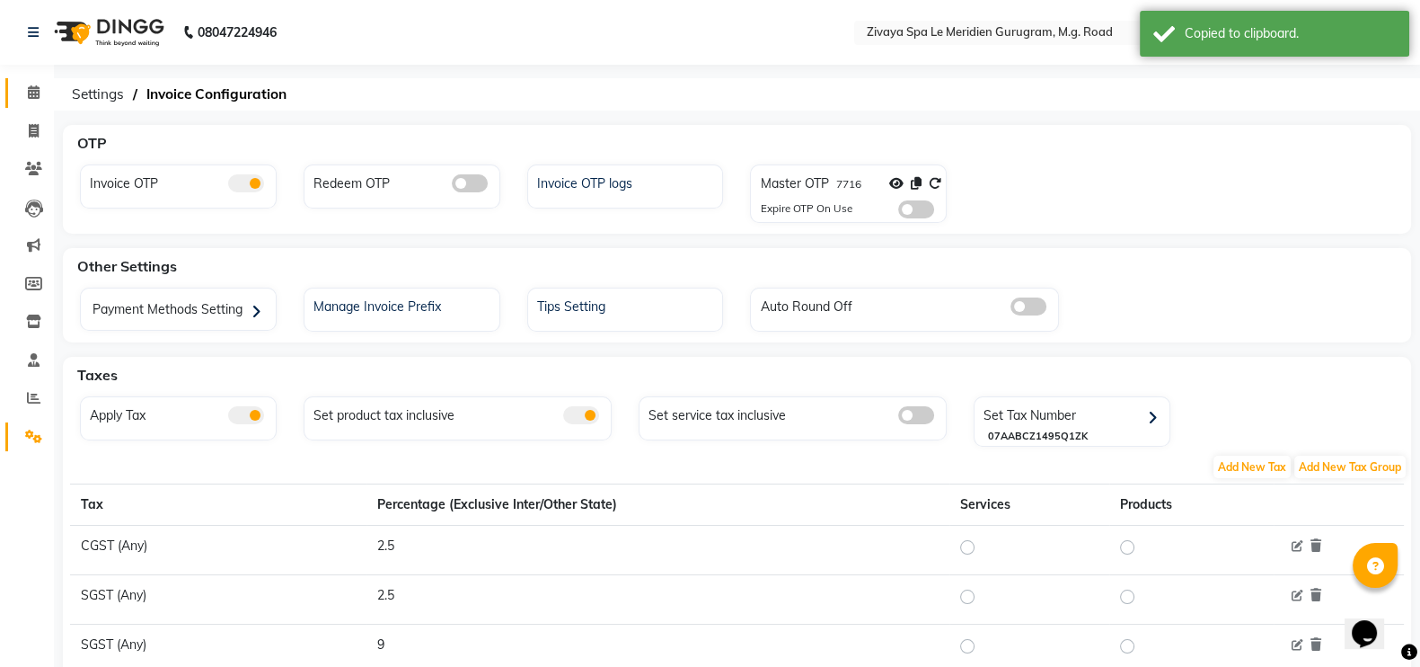
click at [17, 78] on link "Calendar" at bounding box center [26, 93] width 43 height 30
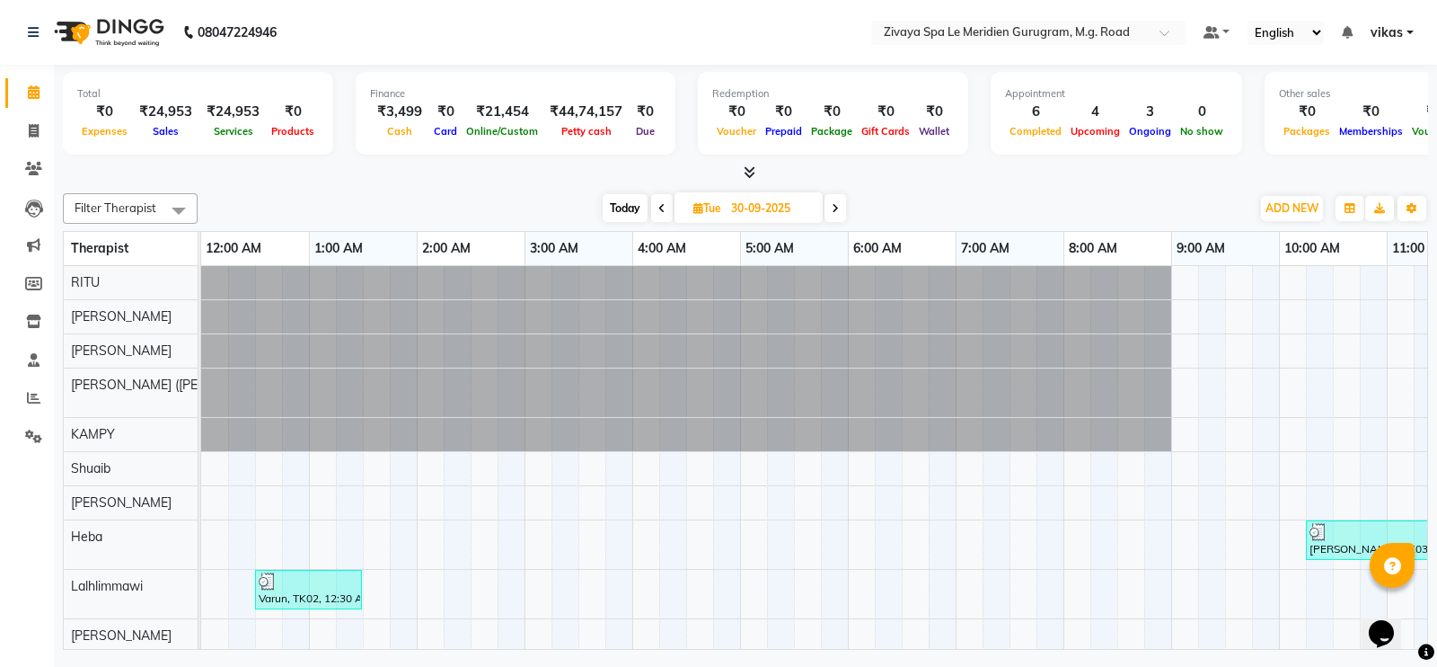
click at [623, 205] on span "Today" at bounding box center [625, 208] width 45 height 28
type input "01-10-2025"
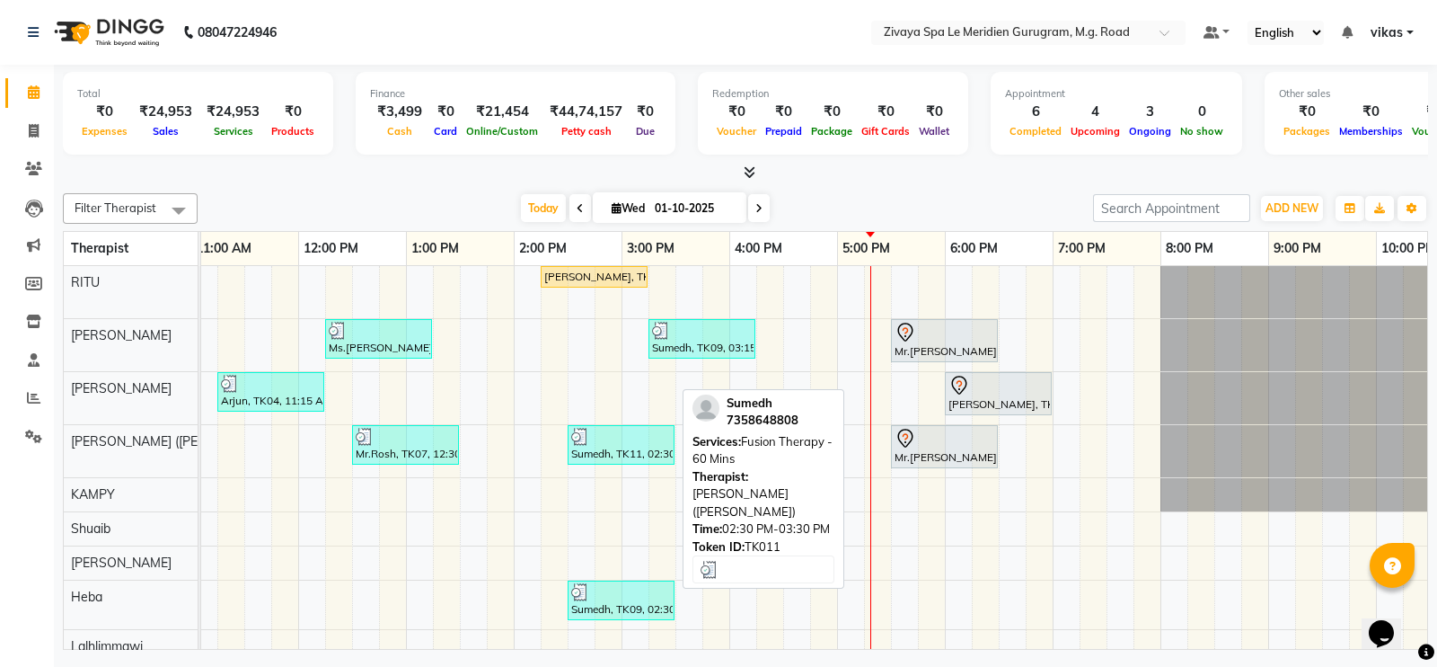
click at [627, 443] on div "Sumedh, TK11, 02:30 PM-03:30 PM, Fusion Therapy - 60 Mins" at bounding box center [621, 445] width 103 height 34
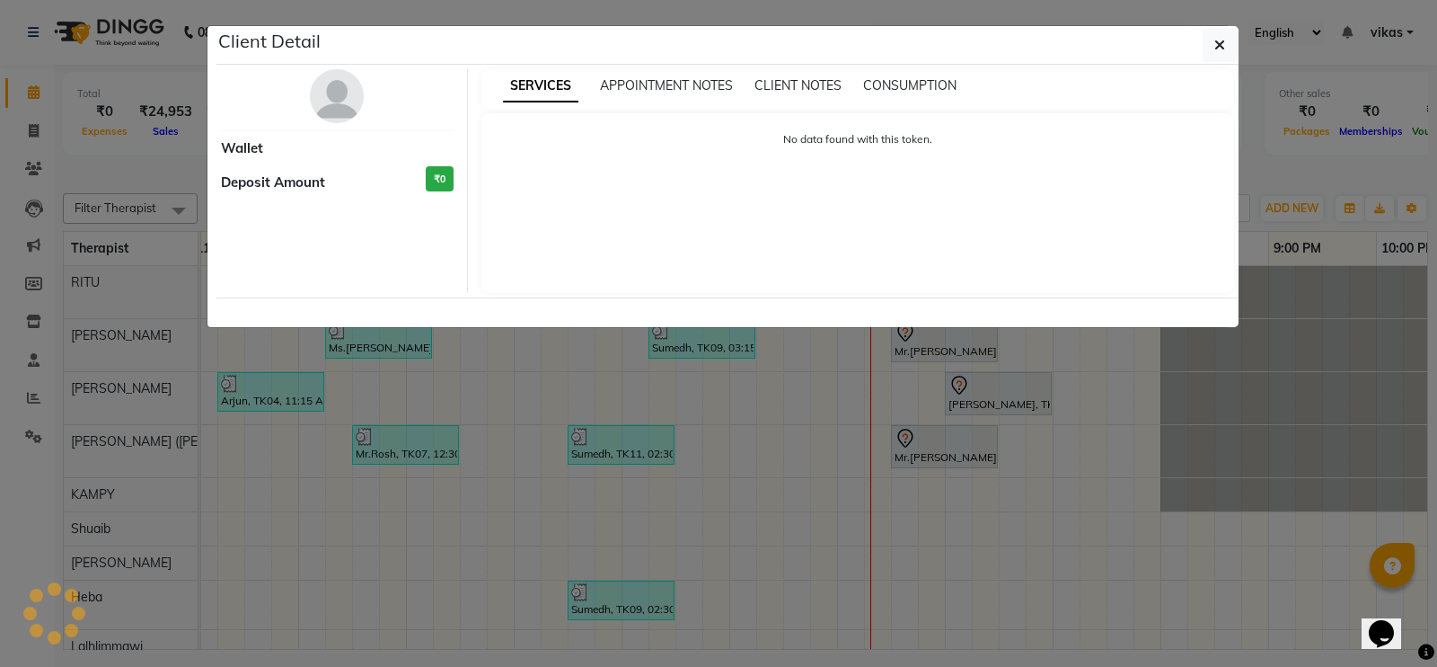
select select "3"
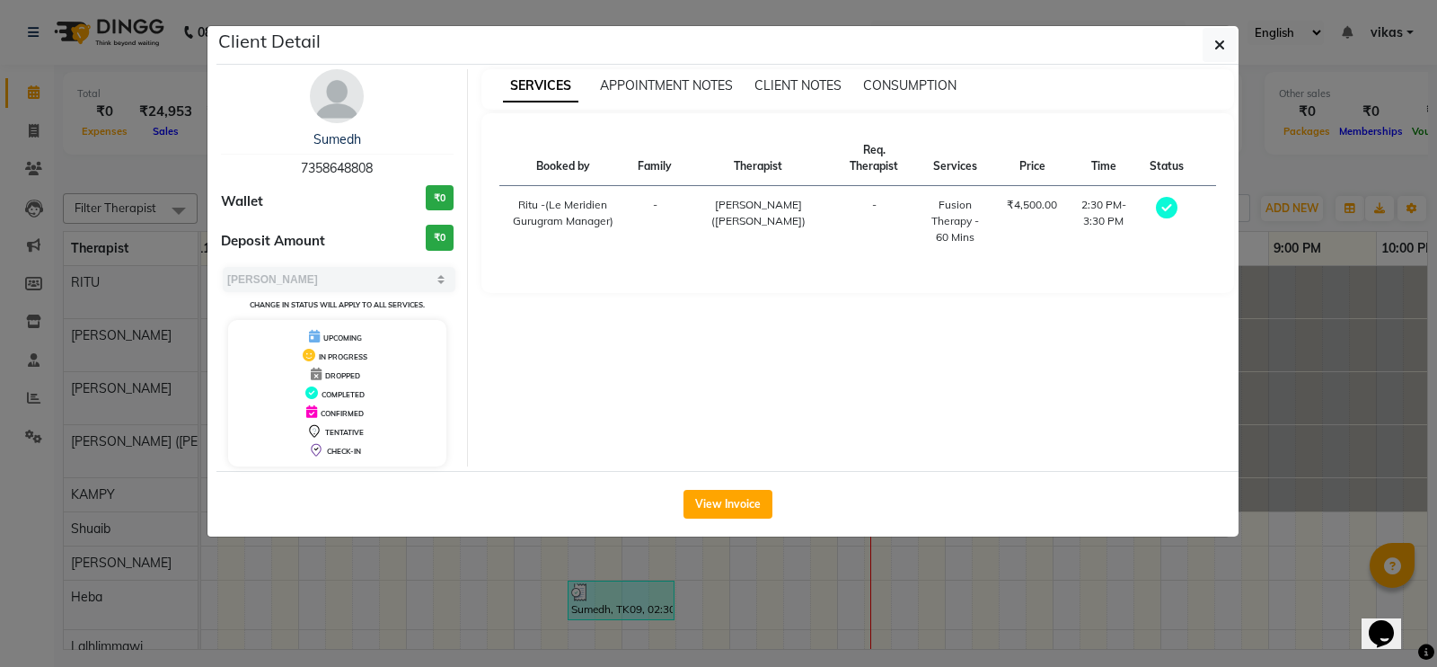
click at [717, 487] on div "View Invoice" at bounding box center [727, 504] width 1022 height 66
click at [711, 497] on button "View Invoice" at bounding box center [728, 504] width 89 height 29
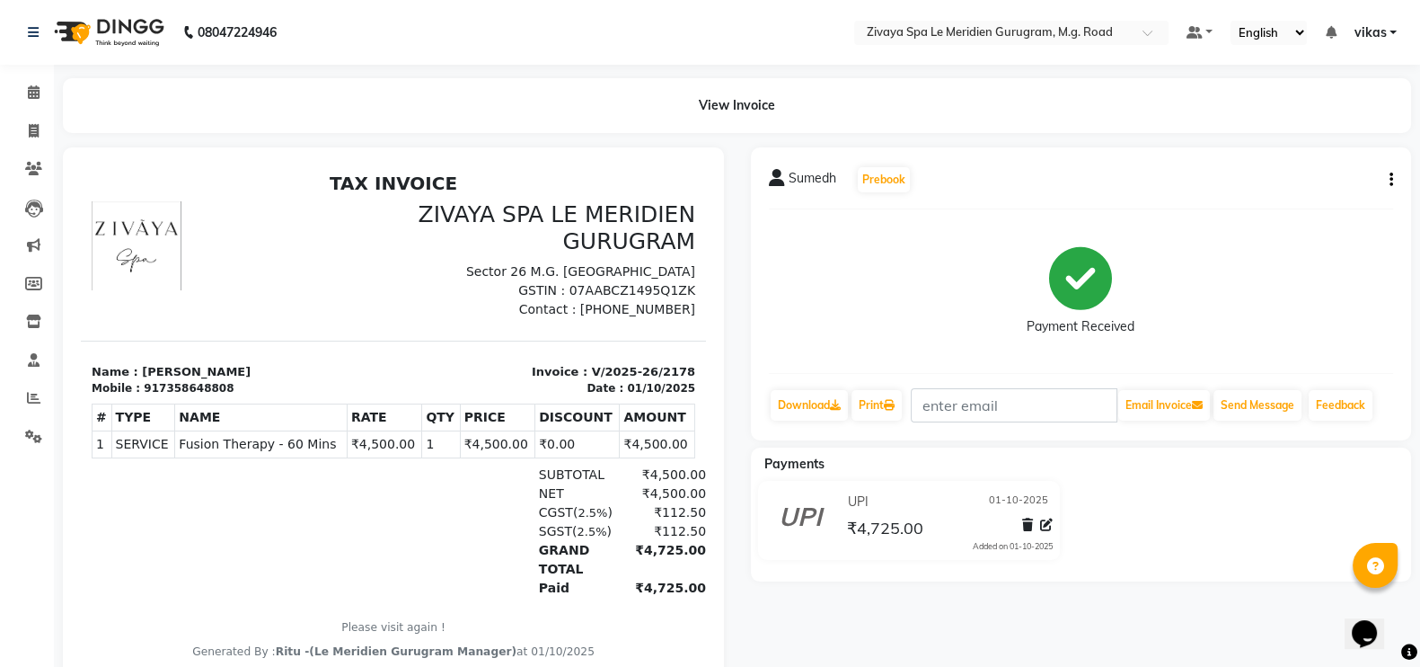
click at [1387, 174] on button "button" at bounding box center [1387, 180] width 11 height 19
click at [1286, 203] on div "Edit Invoice" at bounding box center [1301, 201] width 123 height 22
select select "service"
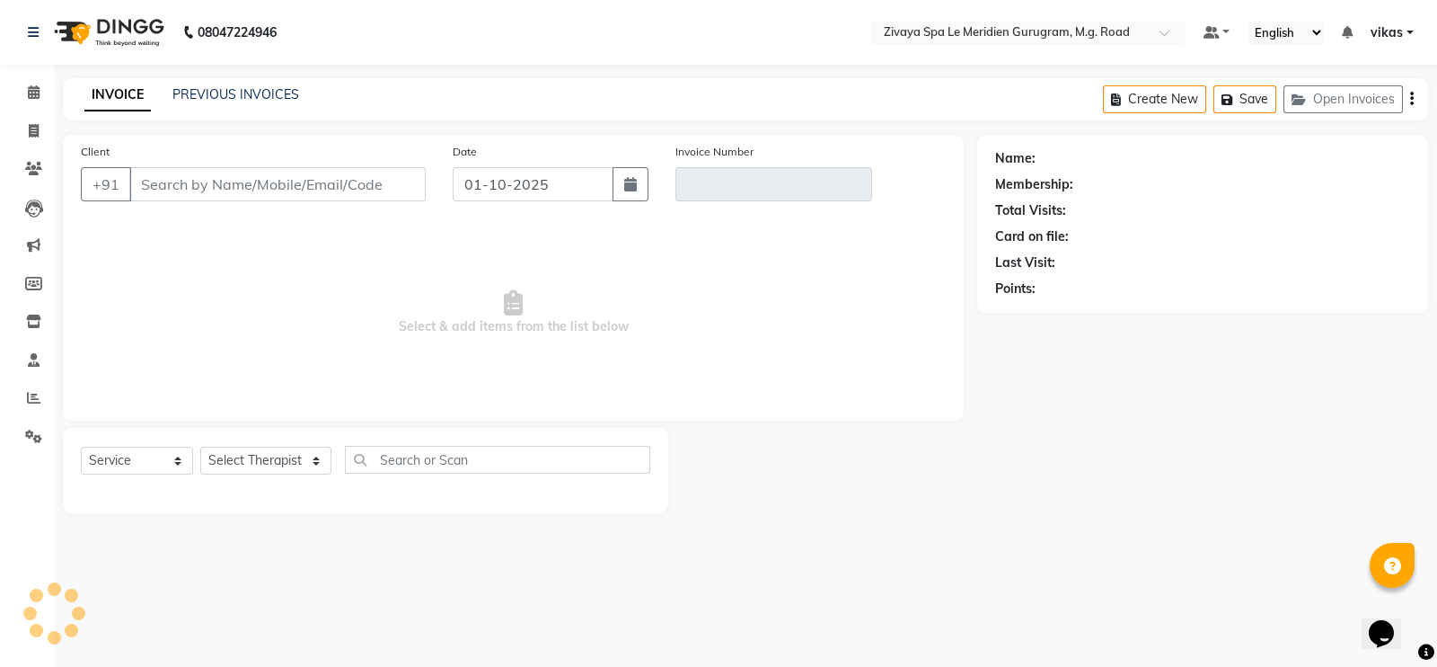
type input "7358648808"
type input "V/2025-26/2178"
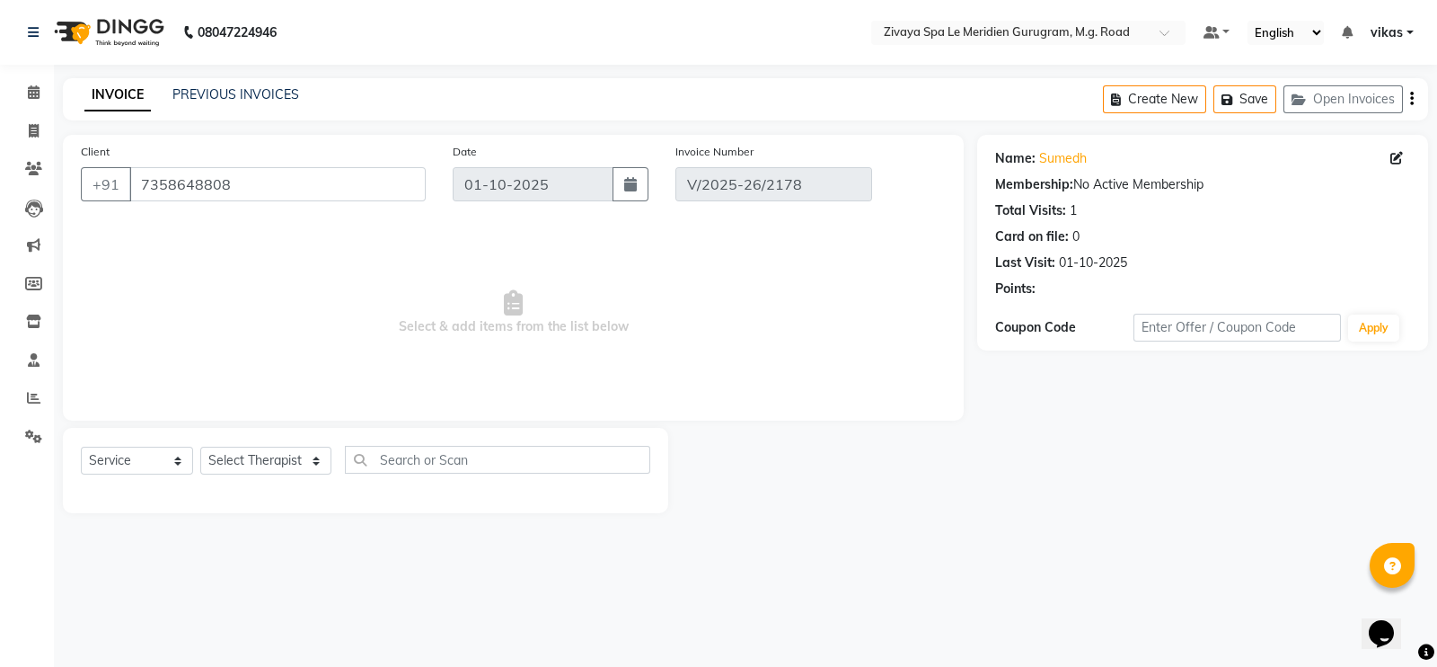
select select "select"
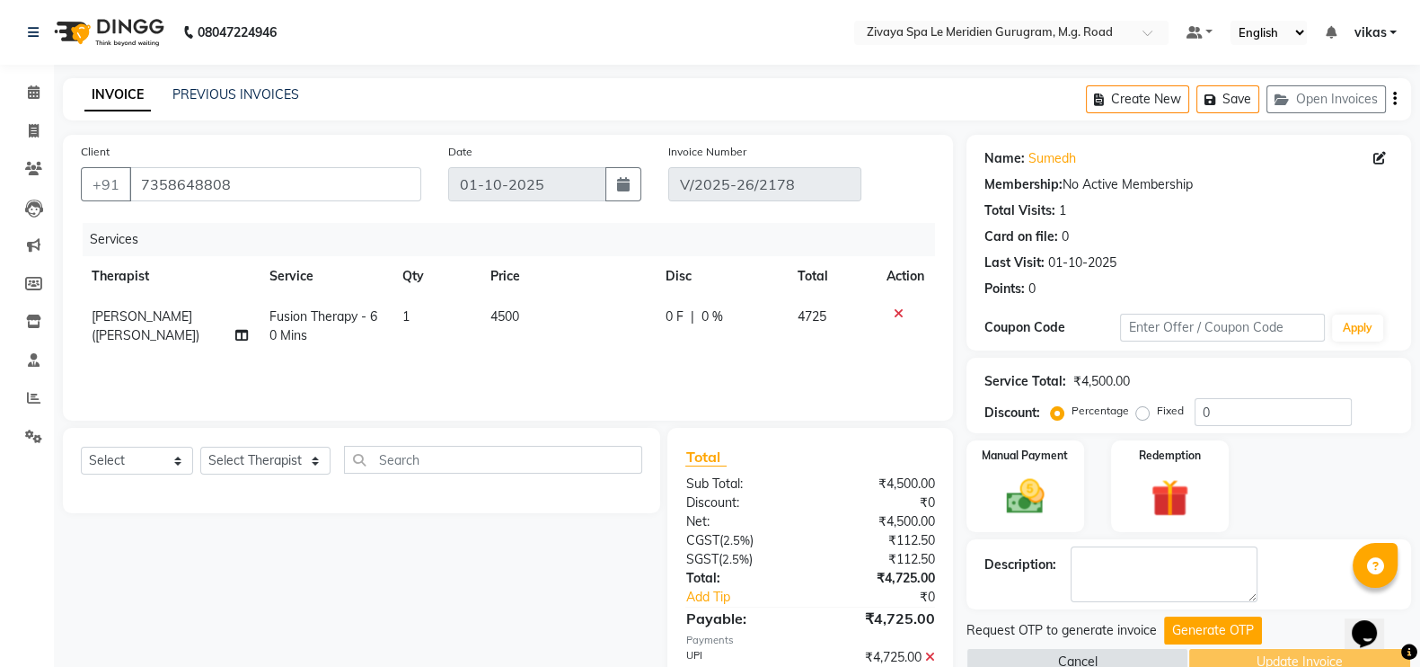
click at [150, 323] on span "Holito Achumi (Lito)" at bounding box center [146, 325] width 108 height 35
select select "49513"
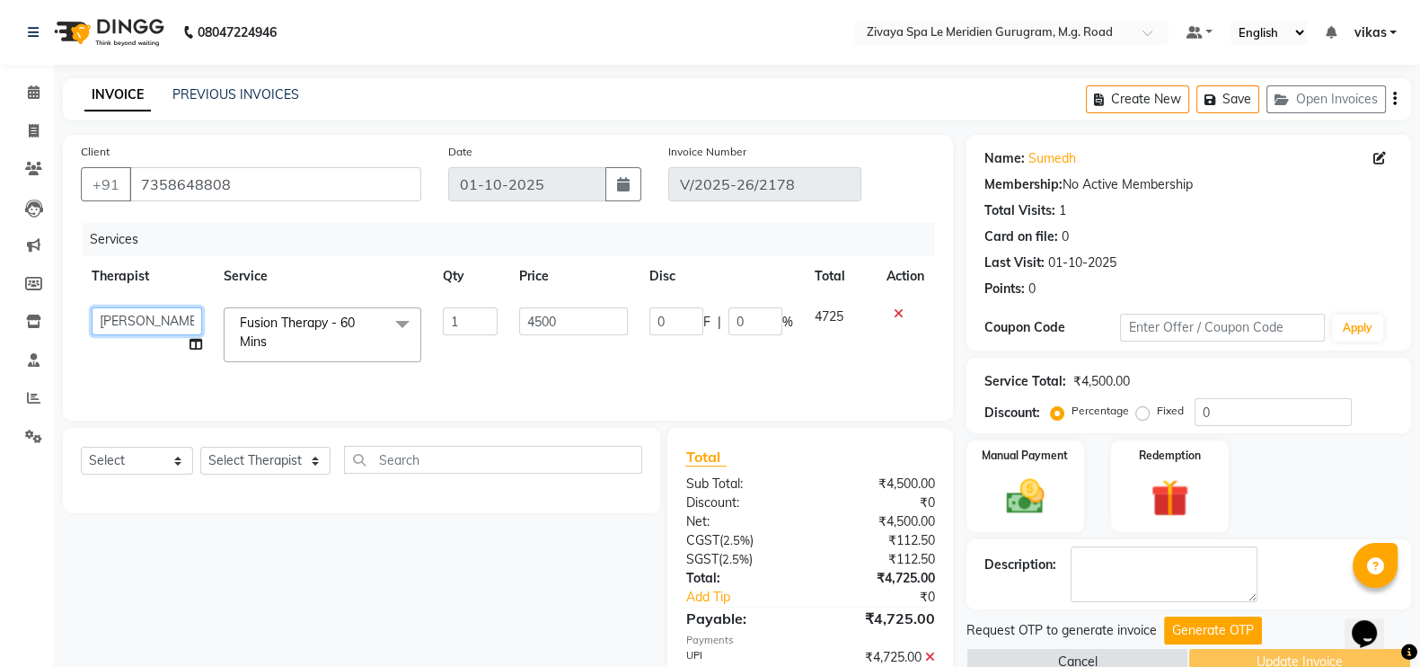
click at [150, 323] on select "Ching Huishunao Genevi Vanlalhriet Heba Holito Achumi (Lito) KAMPY Lalhlimmawi …" at bounding box center [147, 321] width 110 height 28
select select "49508"
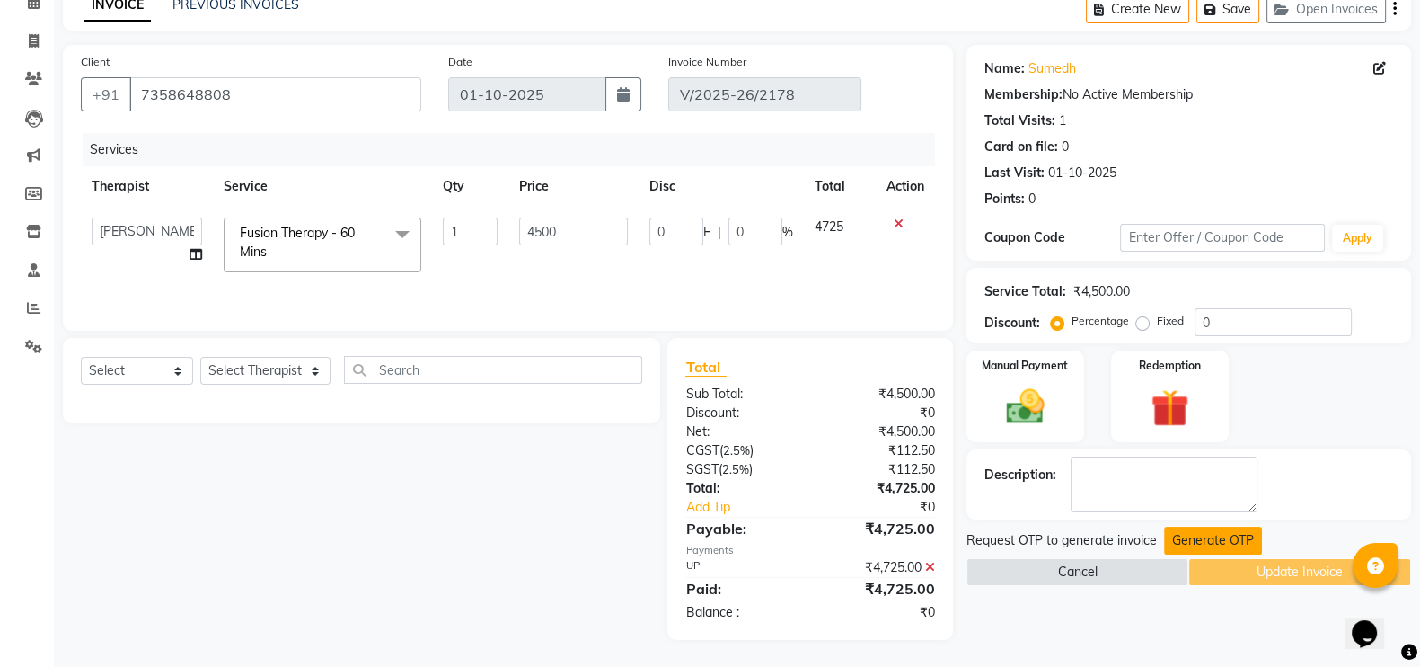
click at [1181, 543] on button "Generate OTP" at bounding box center [1213, 540] width 98 height 28
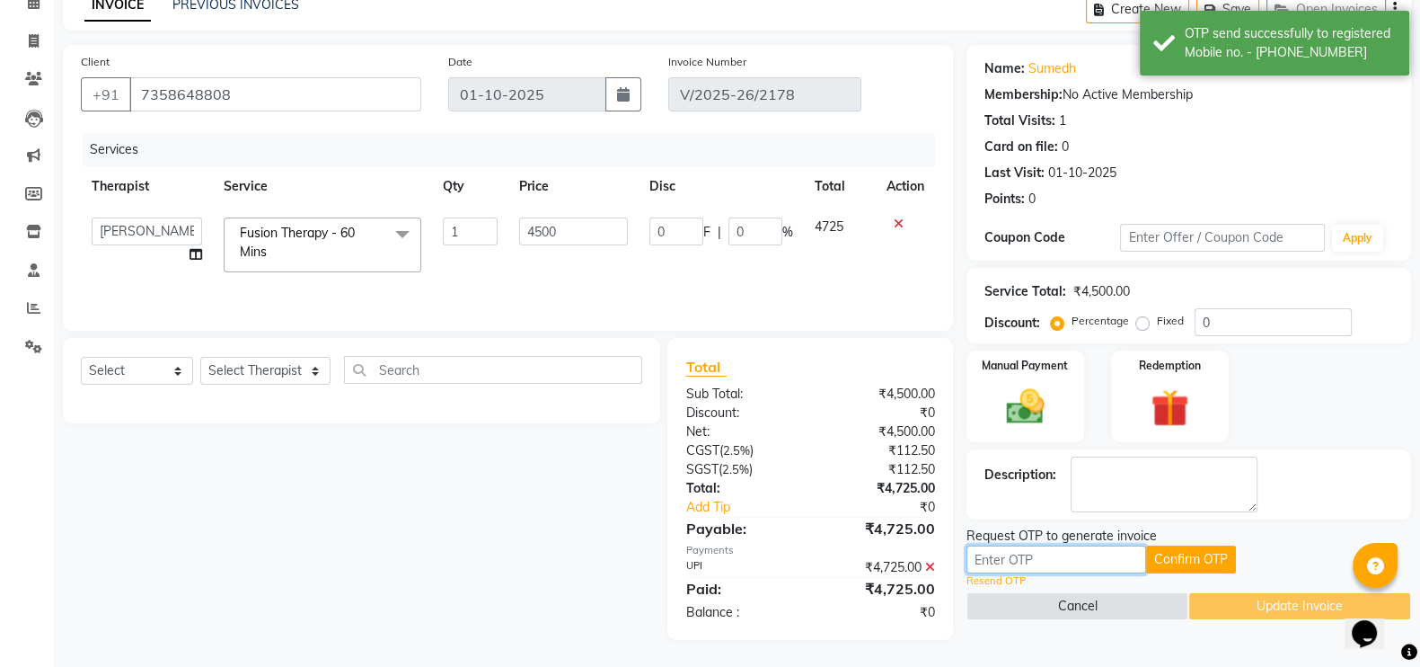
click at [1024, 545] on input "text" at bounding box center [1057, 559] width 180 height 28
paste input "7716"
type input "7716"
click at [1177, 562] on button "Confirm OTP" at bounding box center [1191, 559] width 90 height 28
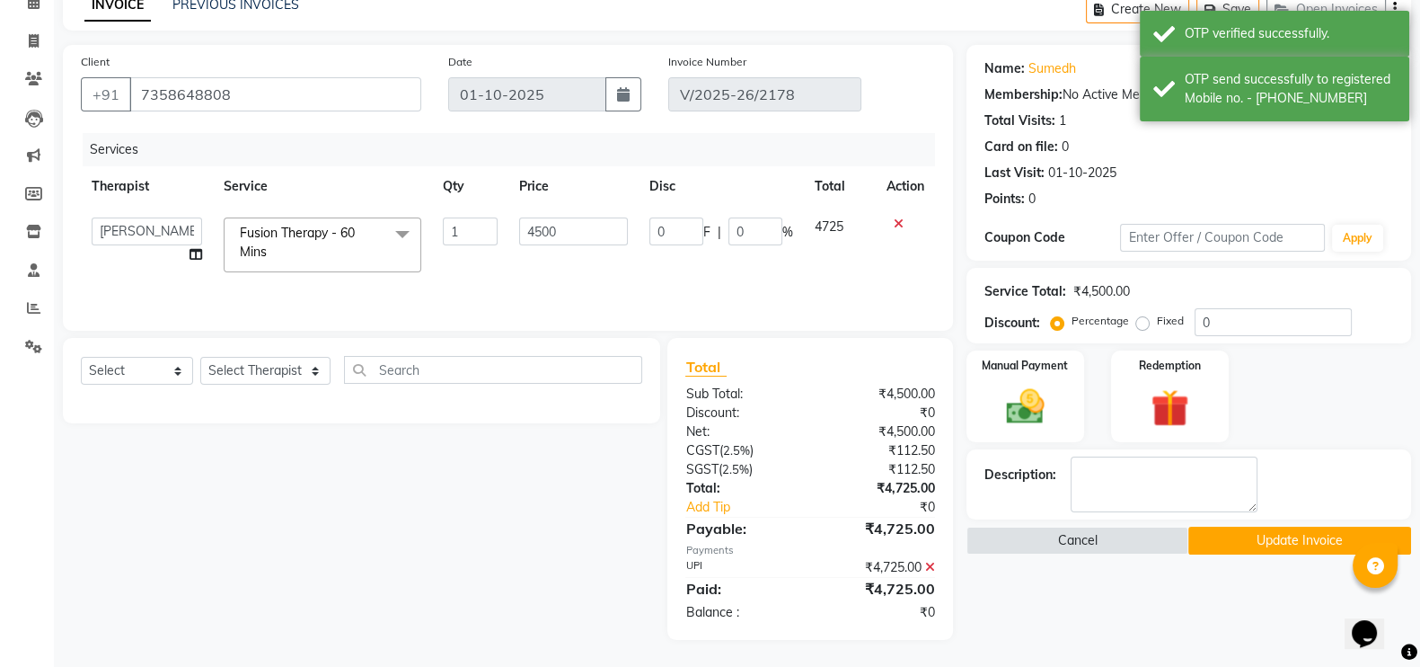
click at [1218, 551] on button "Update Invoice" at bounding box center [1299, 540] width 223 height 28
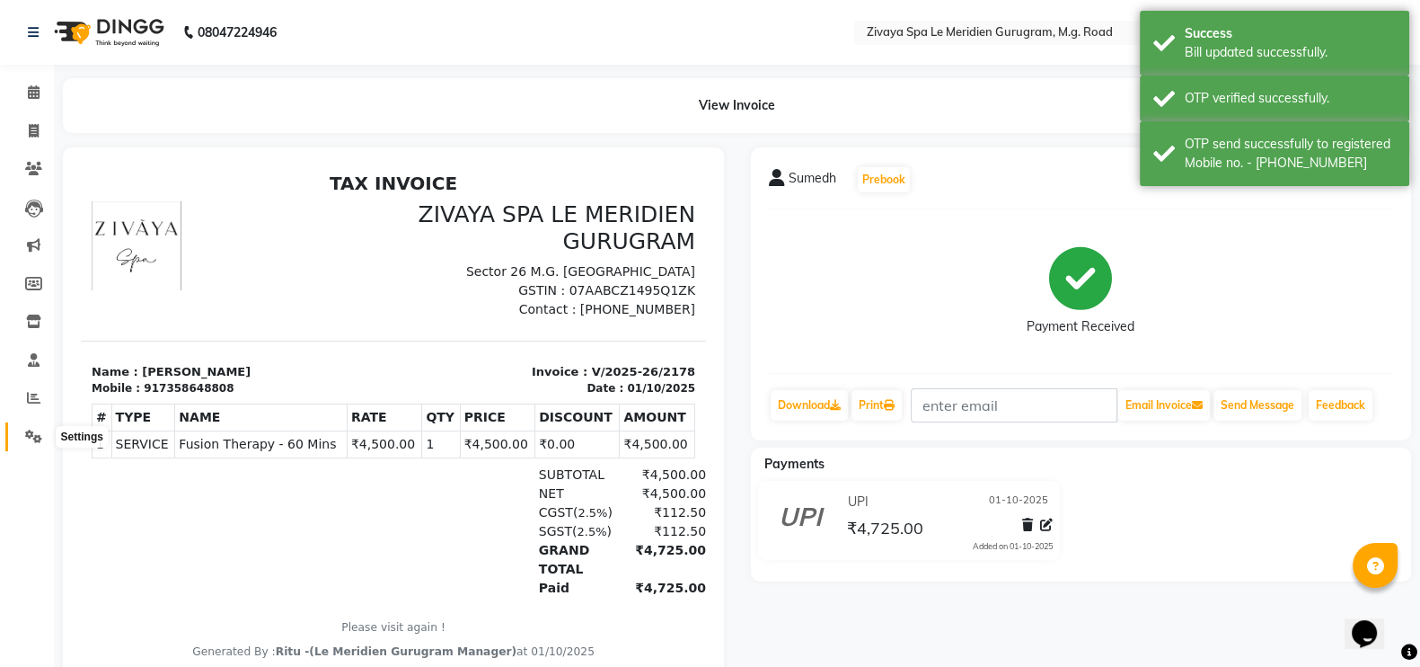
click at [22, 431] on span at bounding box center [33, 437] width 31 height 21
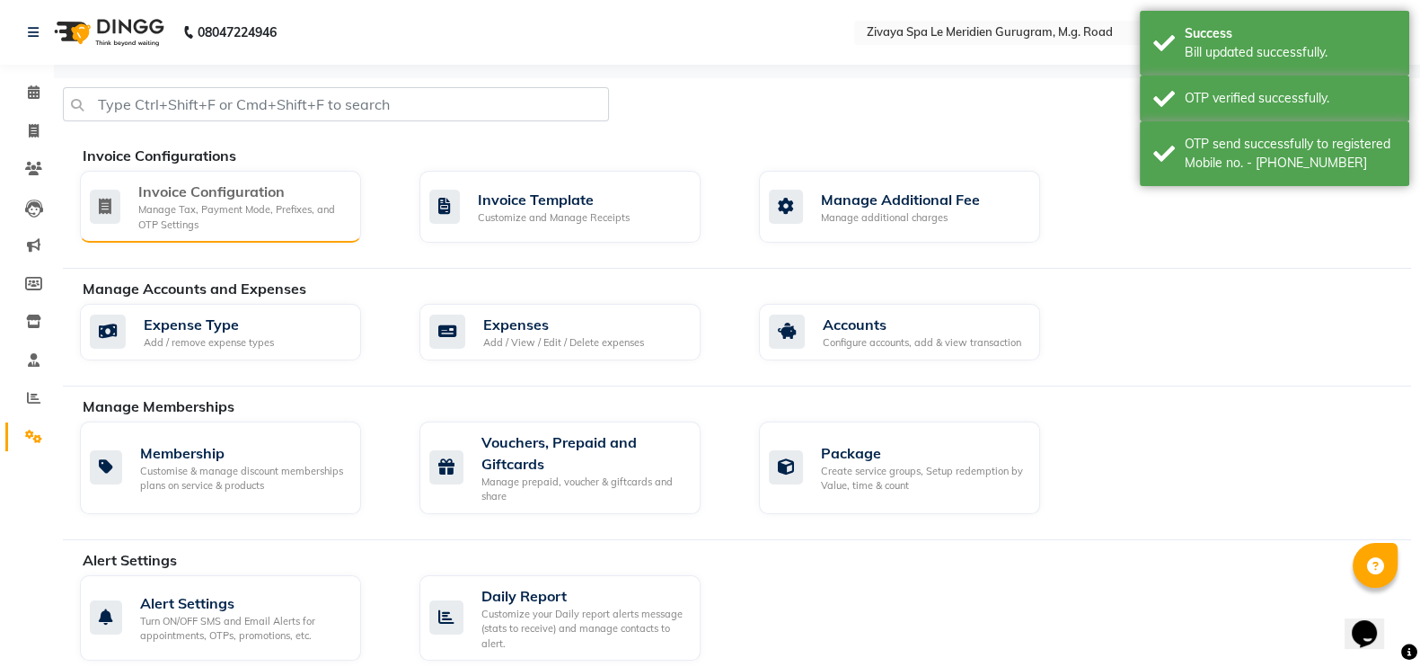
click at [216, 187] on div "Invoice Configuration" at bounding box center [242, 192] width 208 height 22
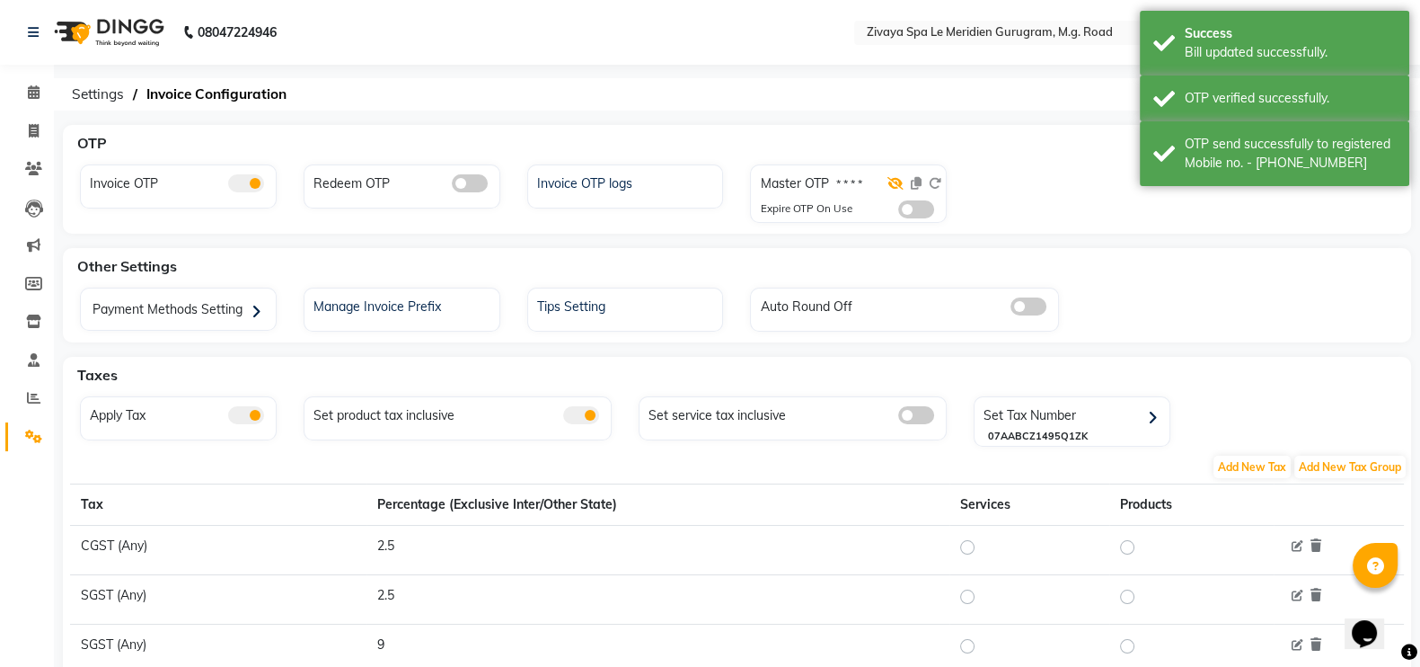
click at [897, 179] on icon at bounding box center [896, 183] width 16 height 13
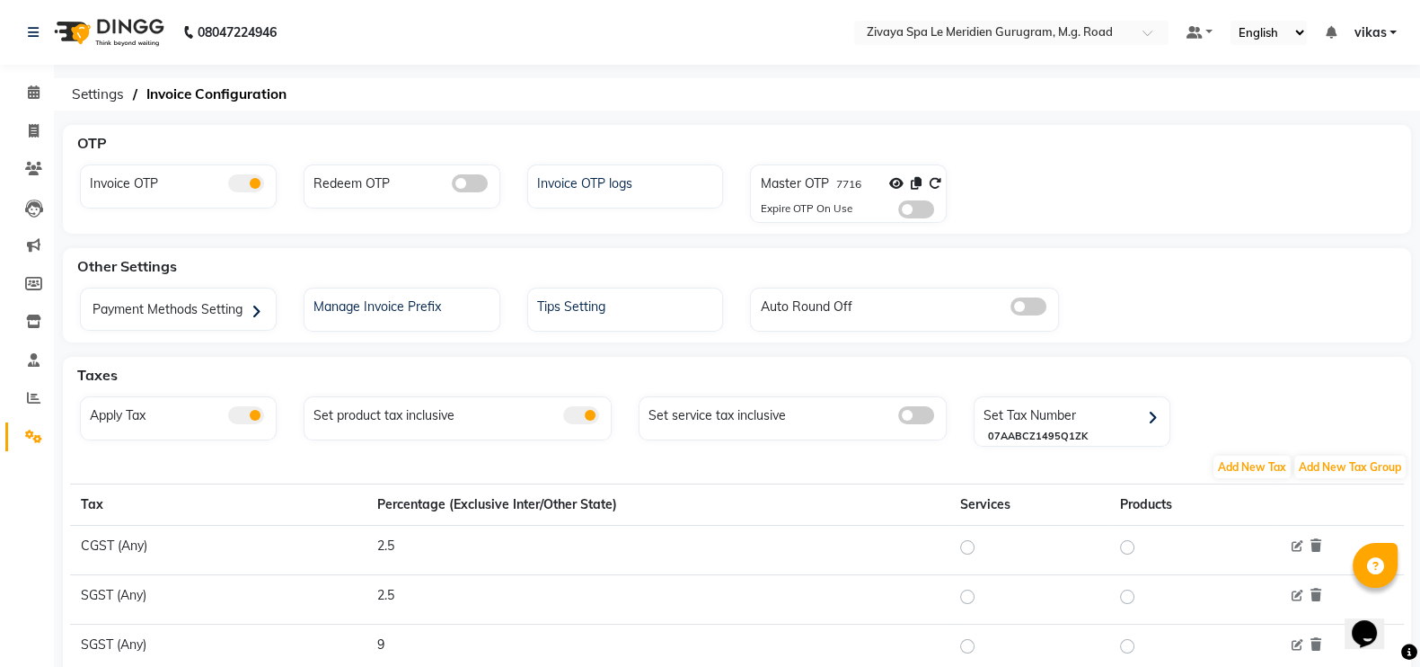
click at [917, 207] on span at bounding box center [916, 209] width 36 height 18
click at [898, 212] on input "checkbox" at bounding box center [898, 212] width 0 height 0
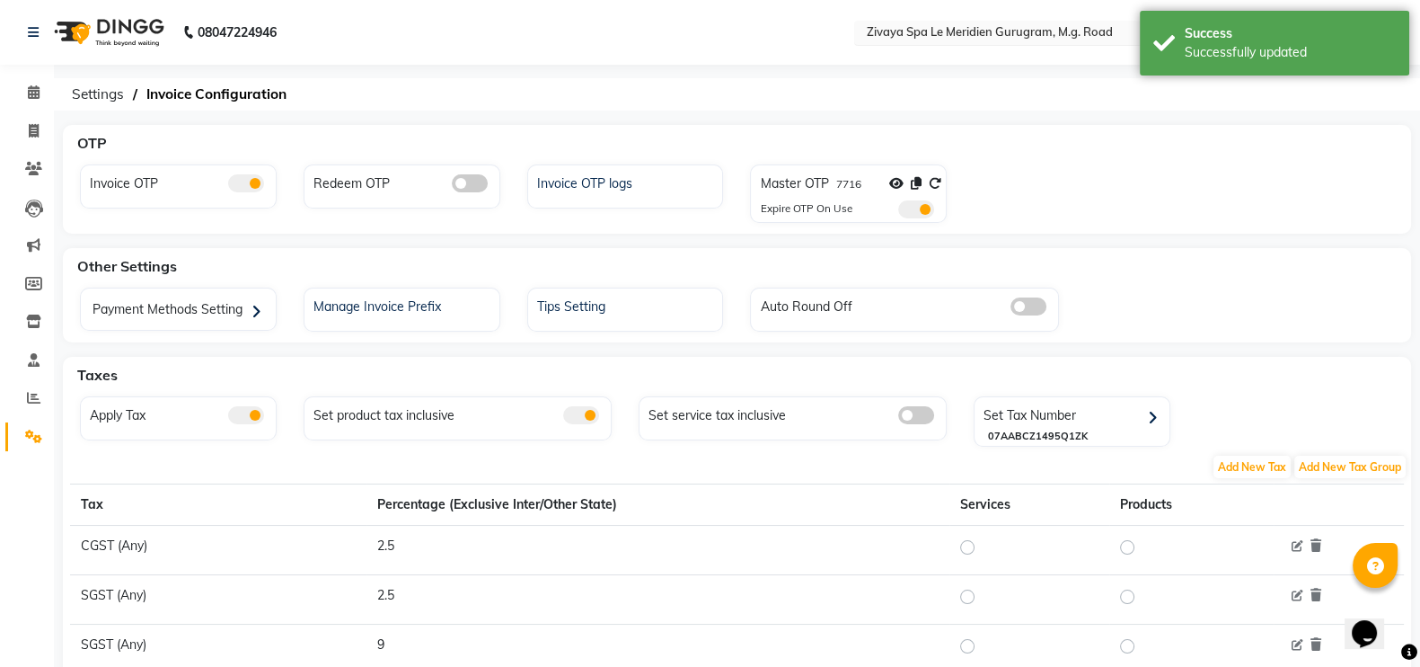
click at [927, 35] on input "text" at bounding box center [993, 34] width 261 height 18
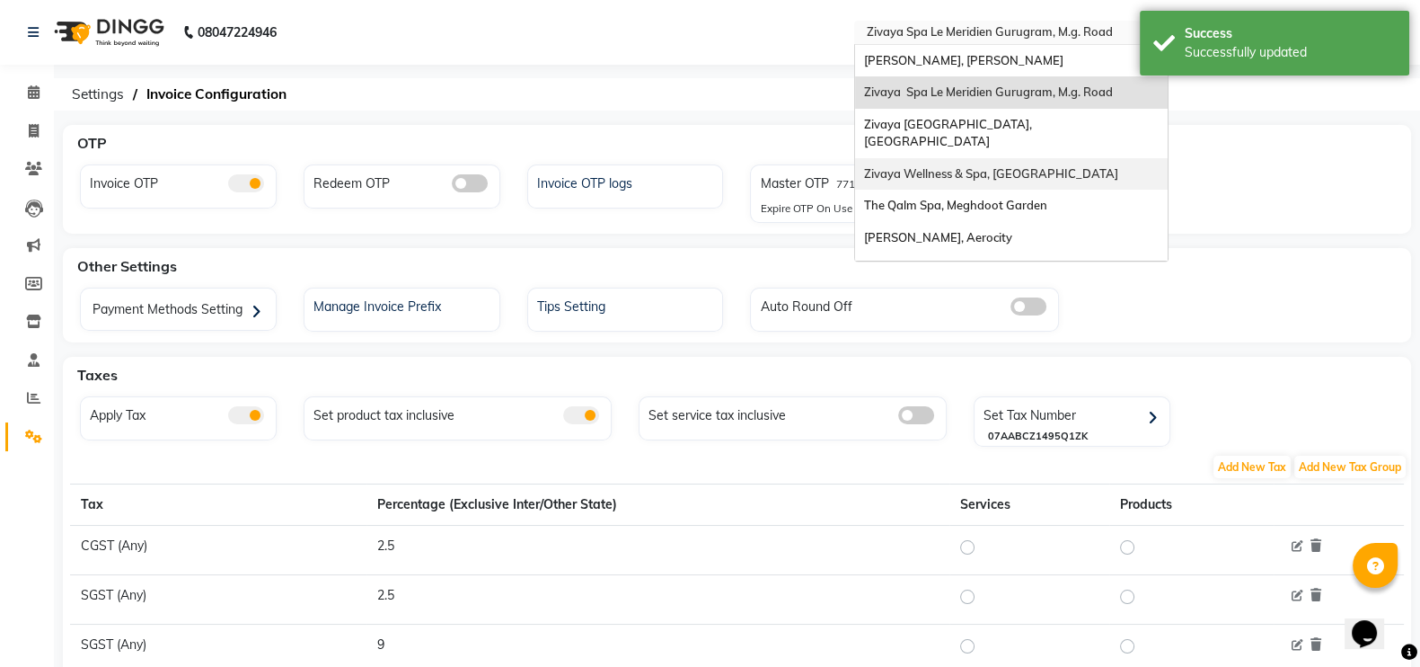
click at [927, 166] on span "Zivaya Wellness & Spa, Ahmedabad Airport" at bounding box center [991, 173] width 254 height 14
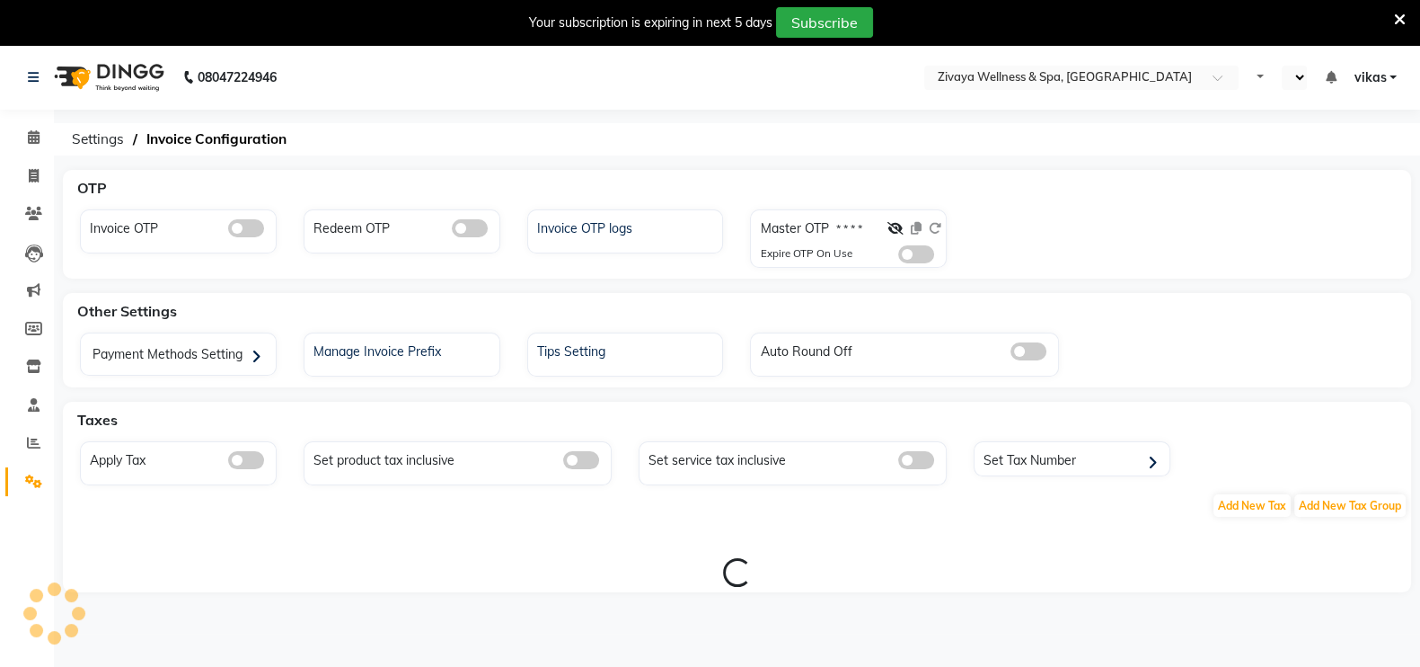
select select "en"
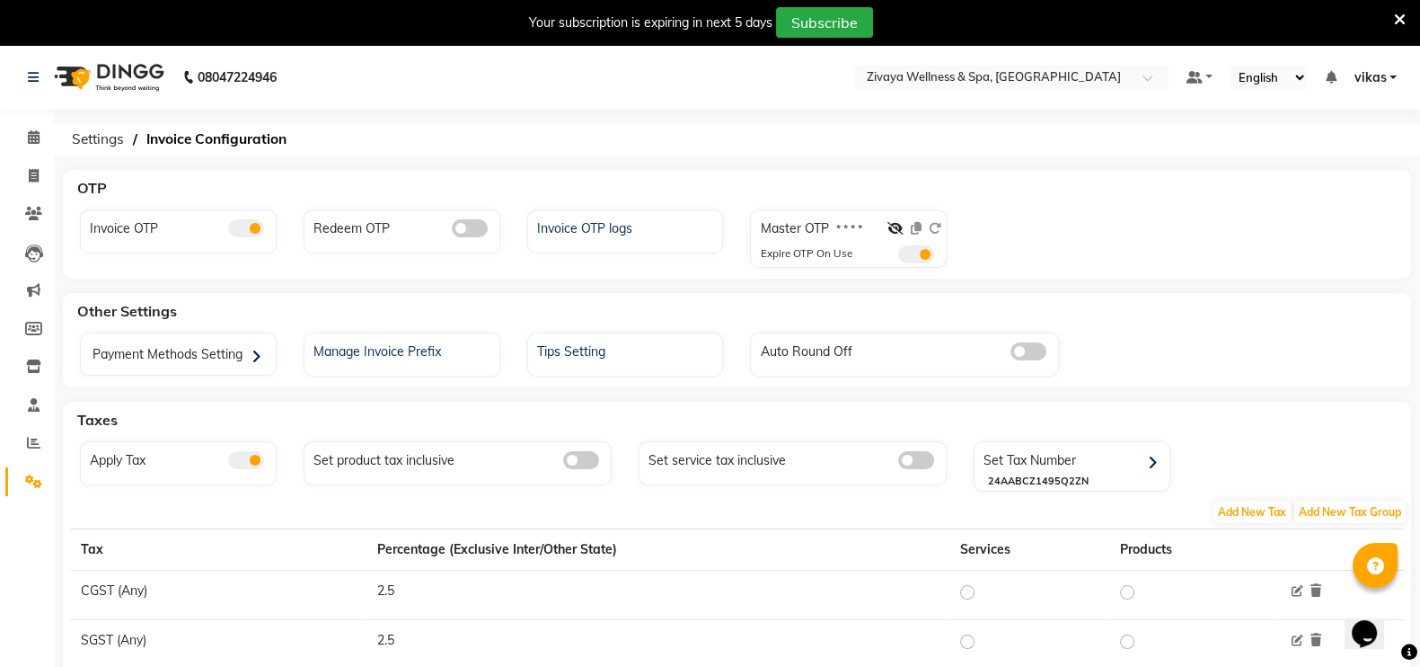
click at [1399, 12] on icon at bounding box center [1400, 20] width 12 height 16
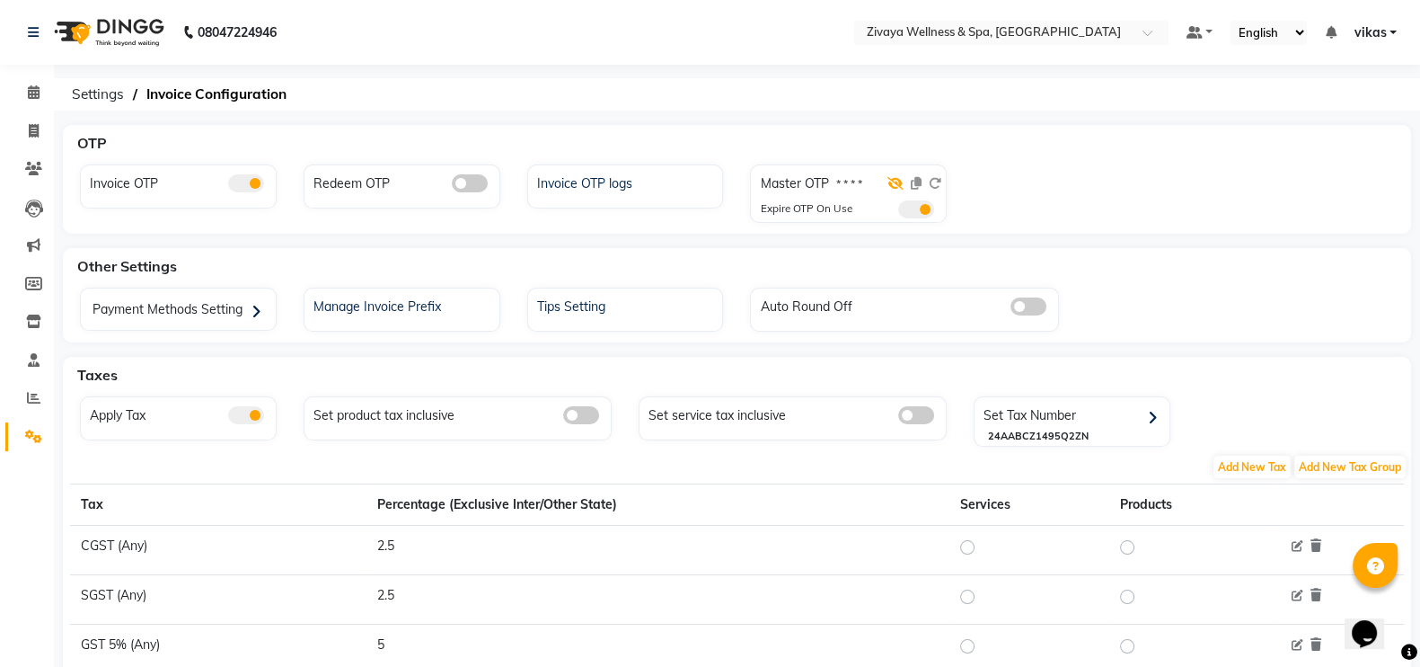
click at [893, 183] on icon at bounding box center [896, 183] width 16 height 13
click at [907, 208] on span at bounding box center [916, 209] width 36 height 18
click at [898, 212] on input "checkbox" at bounding box center [898, 212] width 0 height 0
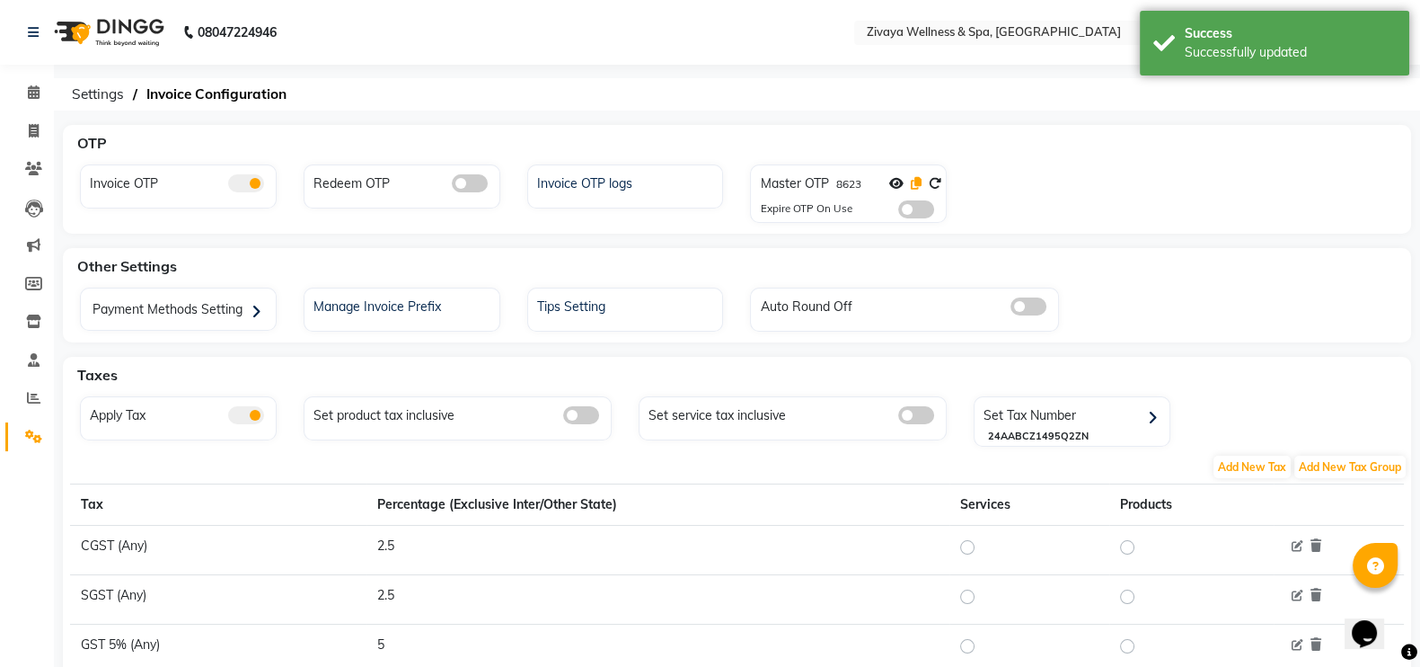
click at [916, 186] on icon at bounding box center [916, 183] width 11 height 13
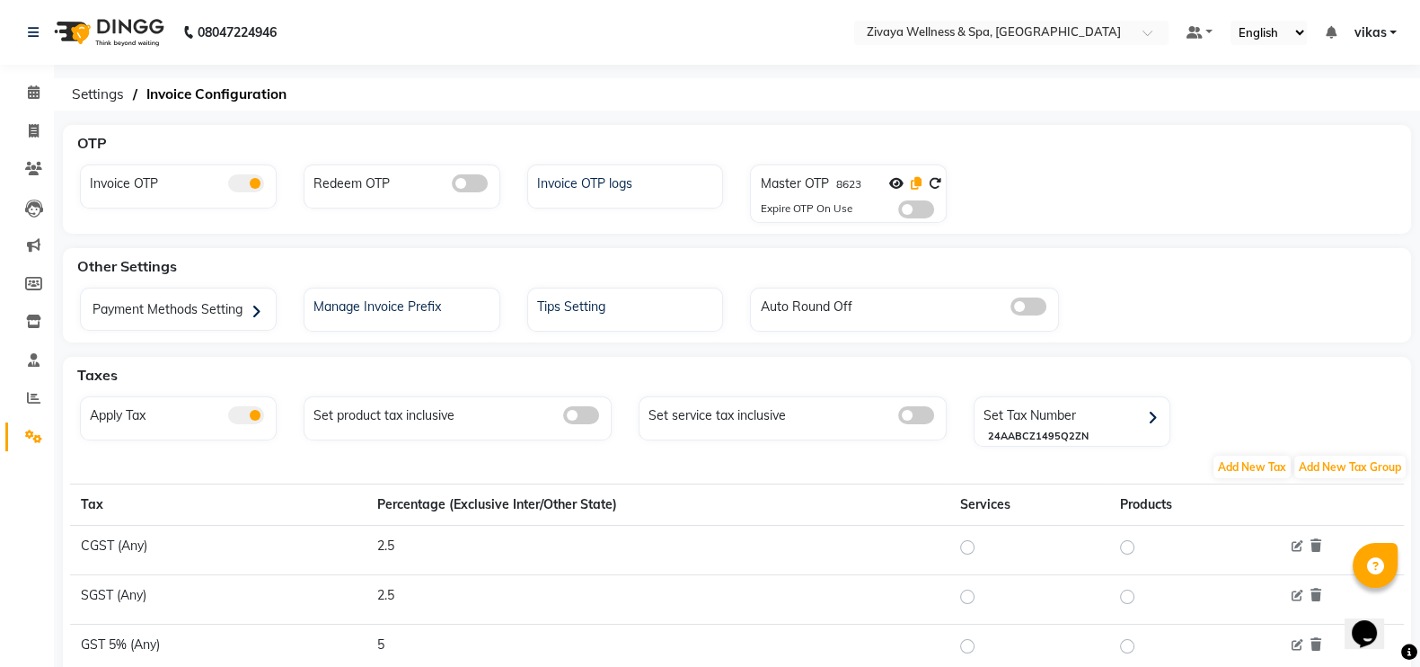
click at [914, 184] on icon at bounding box center [916, 183] width 11 height 13
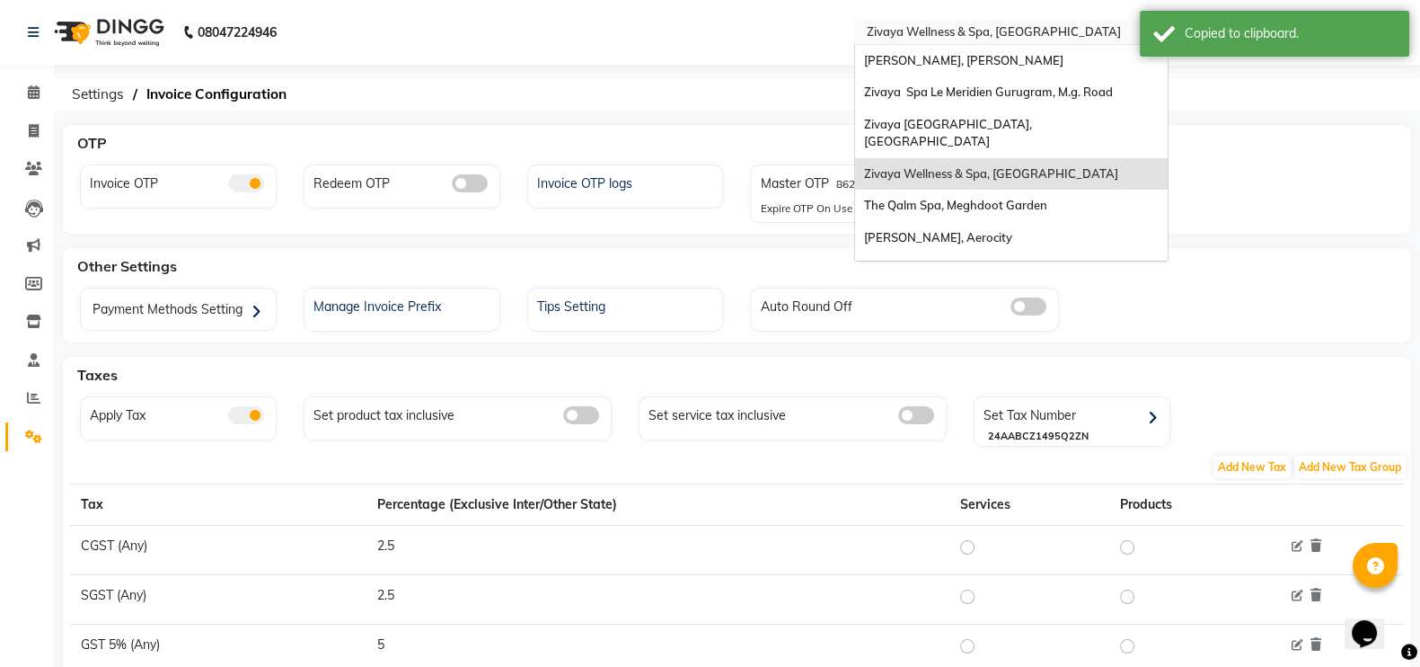
click at [908, 22] on div "Select Location × Zivaya Wellness & Spa, Ahmedabad Airport" at bounding box center [1011, 33] width 314 height 24
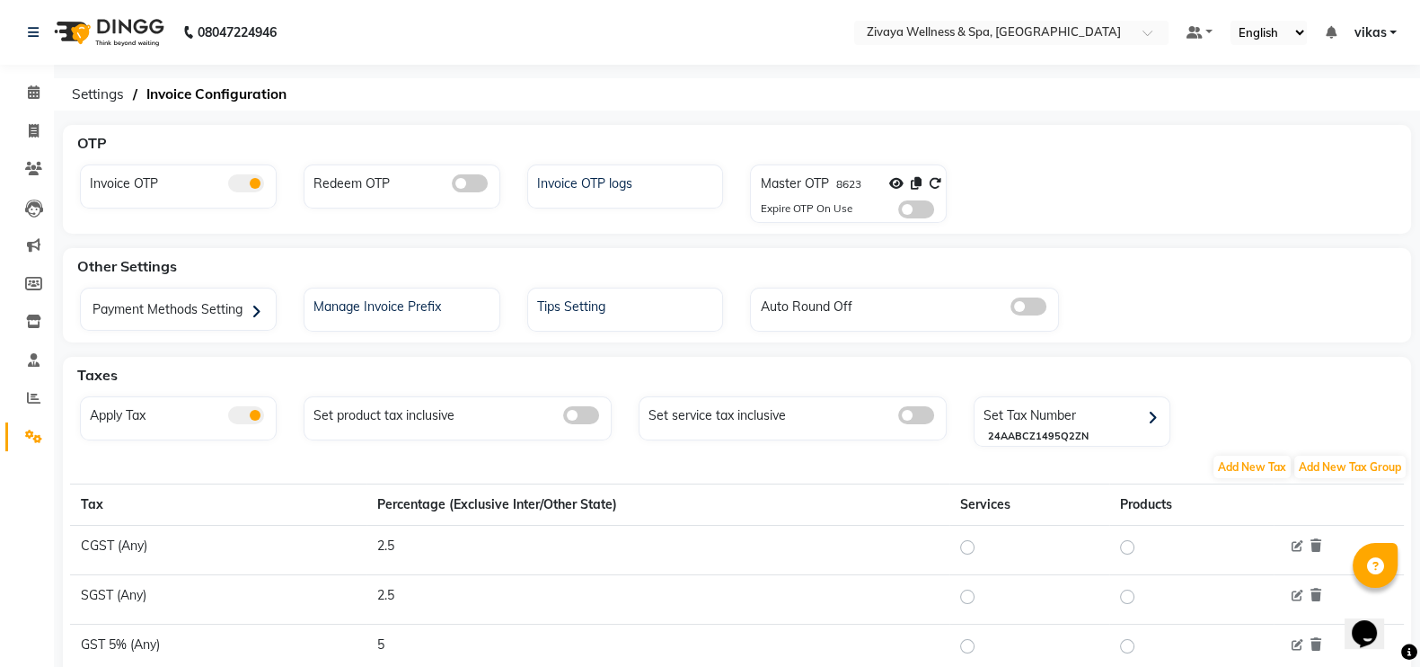
click at [755, 120] on div "08047224946 Select Location × Zivaya Wellness & Spa, Ahmedabad Airport Default …" at bounding box center [710, 488] width 1420 height 976
click at [912, 188] on icon at bounding box center [916, 183] width 11 height 13
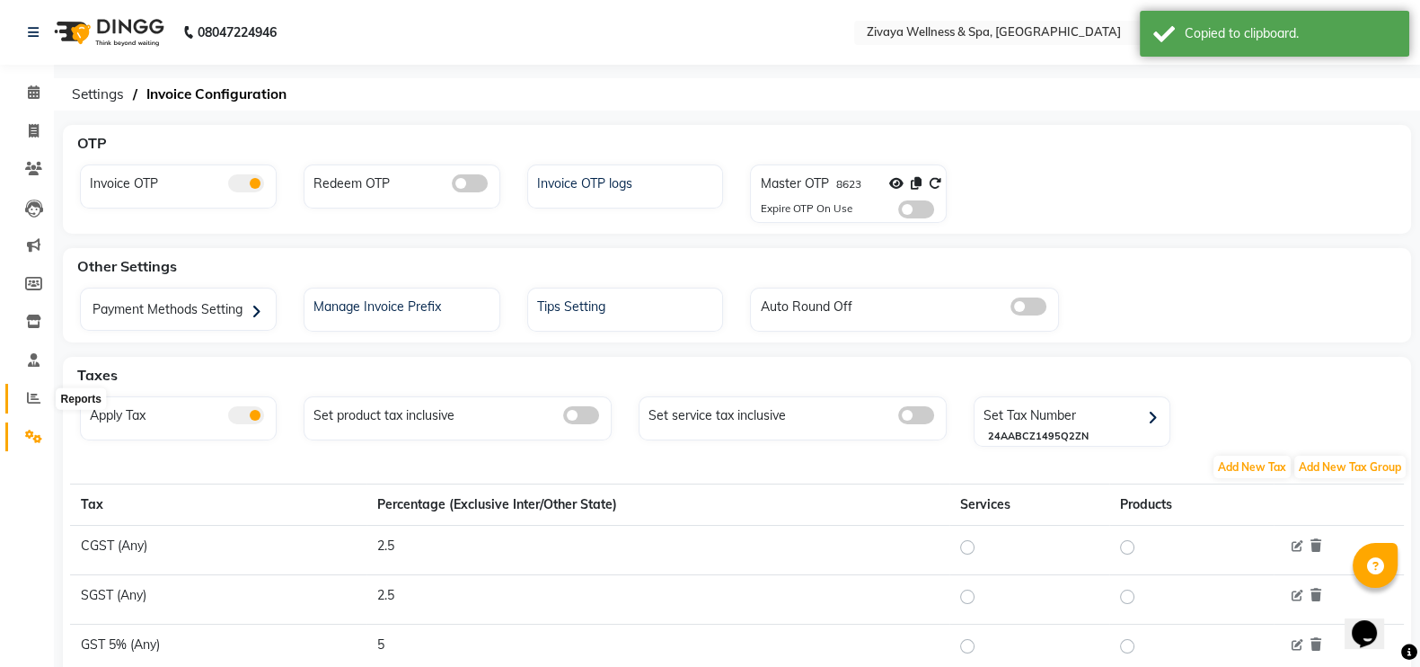
click at [22, 401] on span at bounding box center [33, 398] width 31 height 21
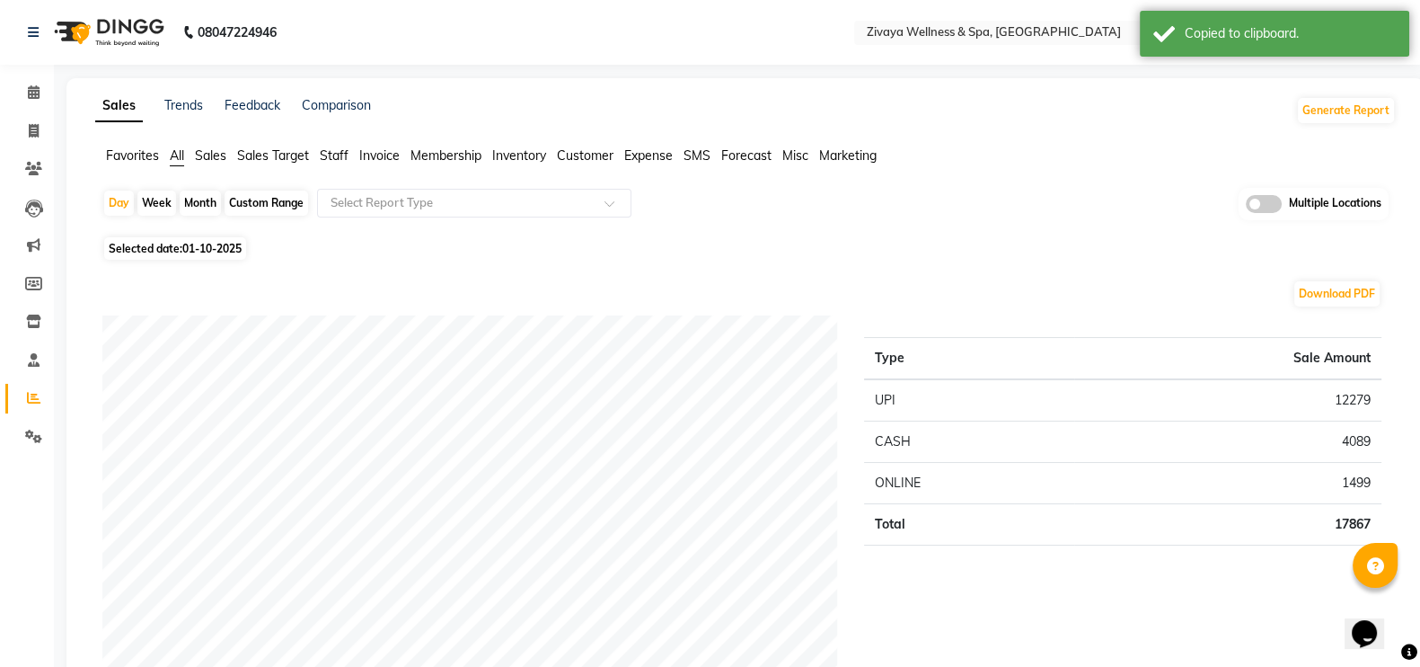
click at [193, 243] on span "01-10-2025" at bounding box center [211, 248] width 59 height 13
select select "10"
select select "2025"
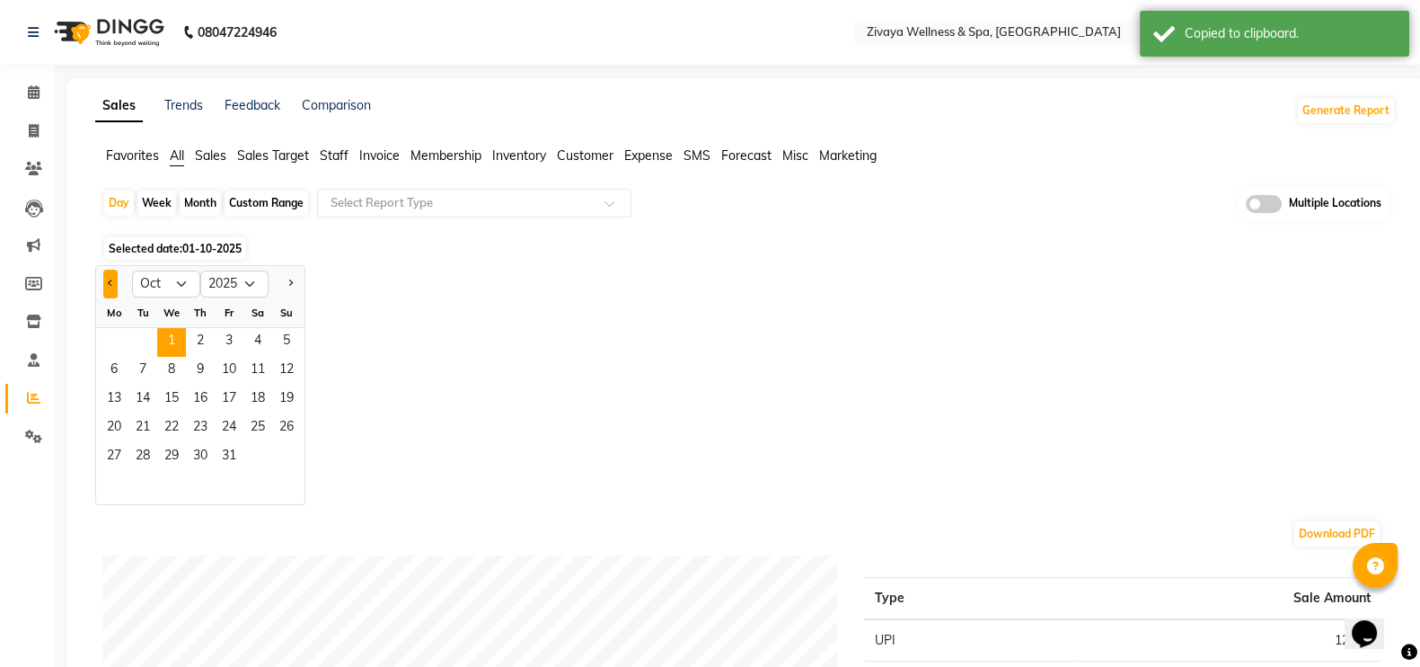
click at [108, 282] on span "Previous month" at bounding box center [111, 282] width 6 height 6
select select "9"
click at [135, 464] on span "30" at bounding box center [142, 457] width 29 height 29
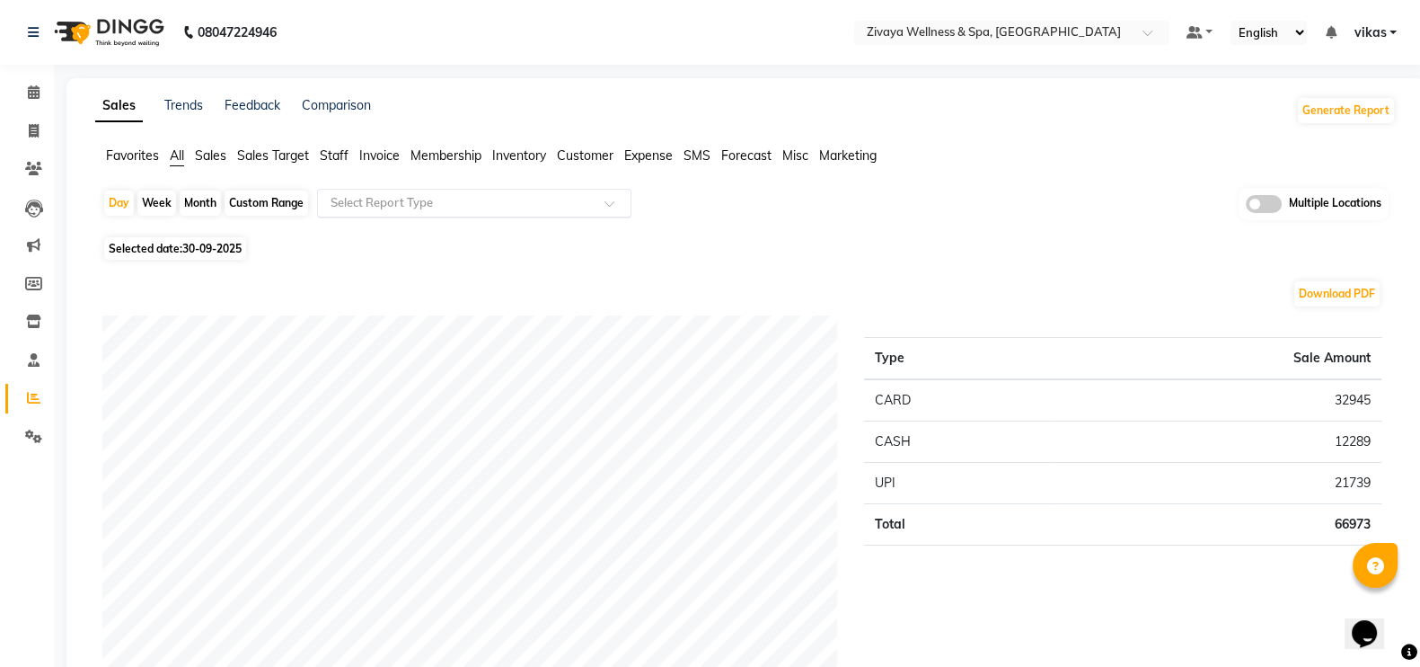
click at [472, 195] on input "text" at bounding box center [456, 203] width 259 height 18
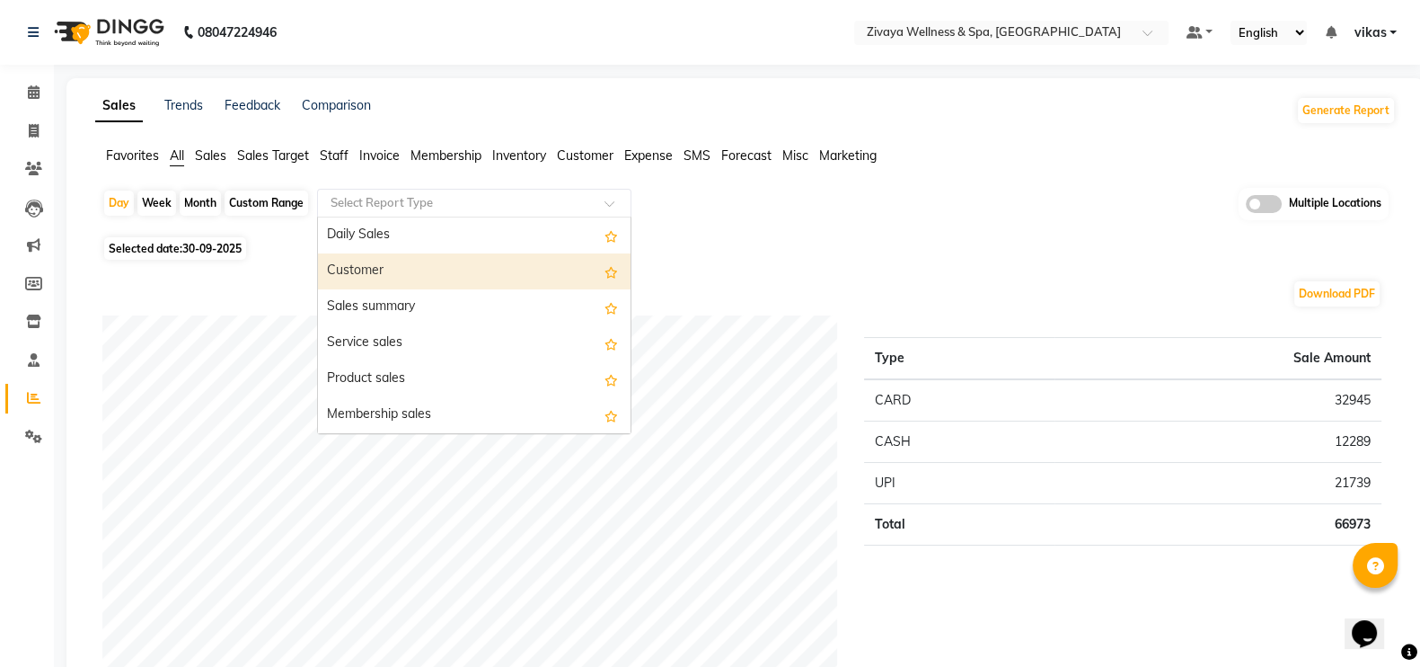
click at [476, 253] on div "Customer" at bounding box center [474, 271] width 313 height 36
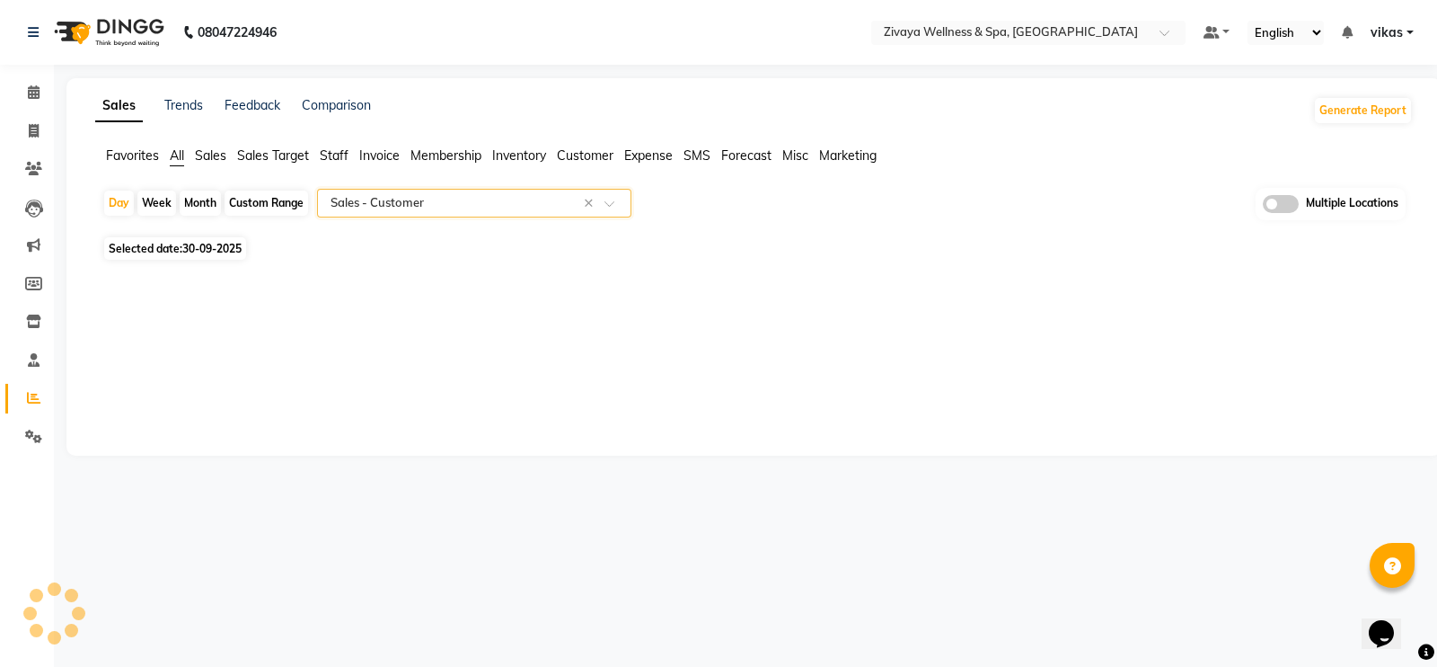
select select "filtered_report"
select select "csv"
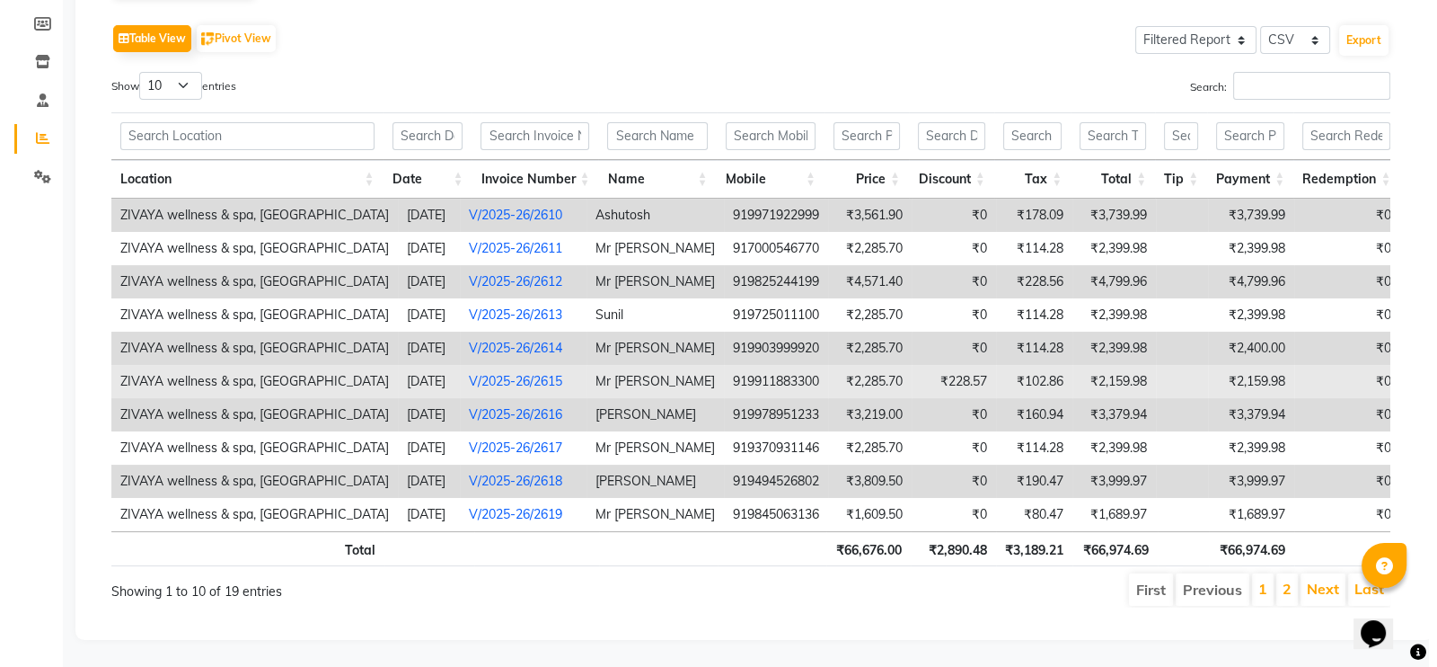
scroll to position [291, 0]
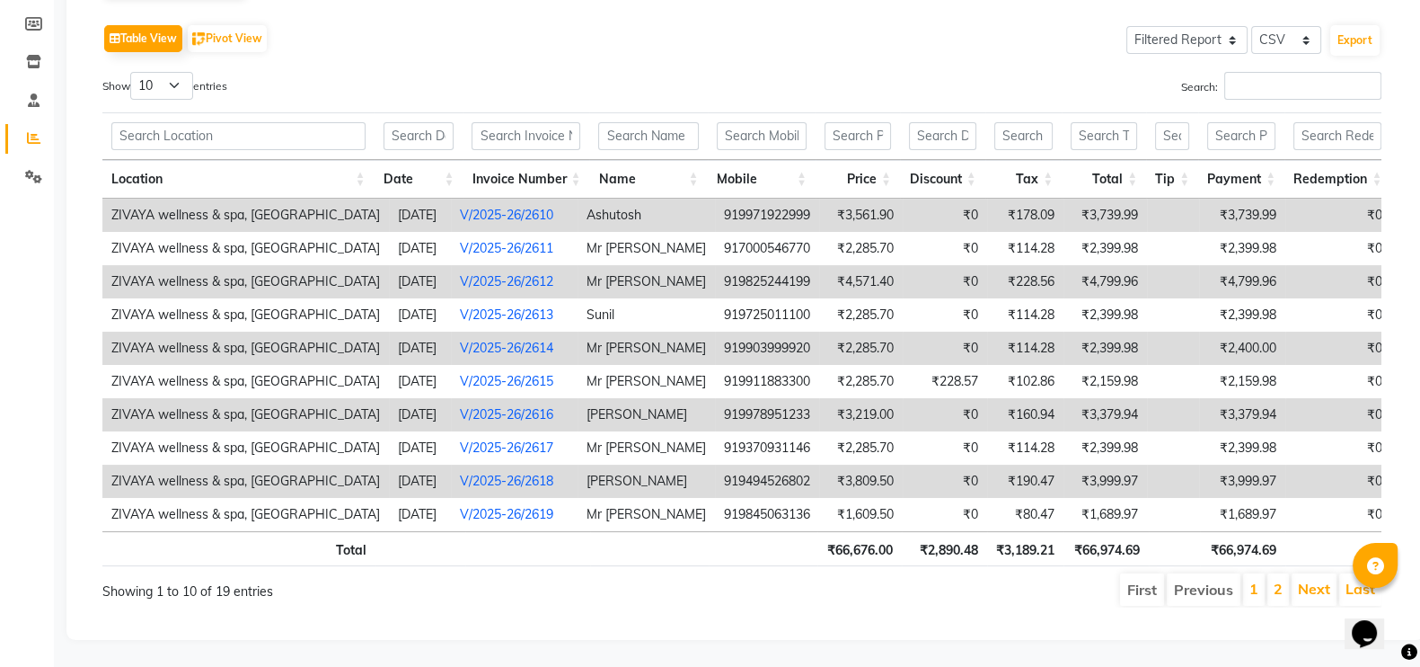
click at [516, 473] on link "V/2025-26/2618" at bounding box center [506, 481] width 93 height 16
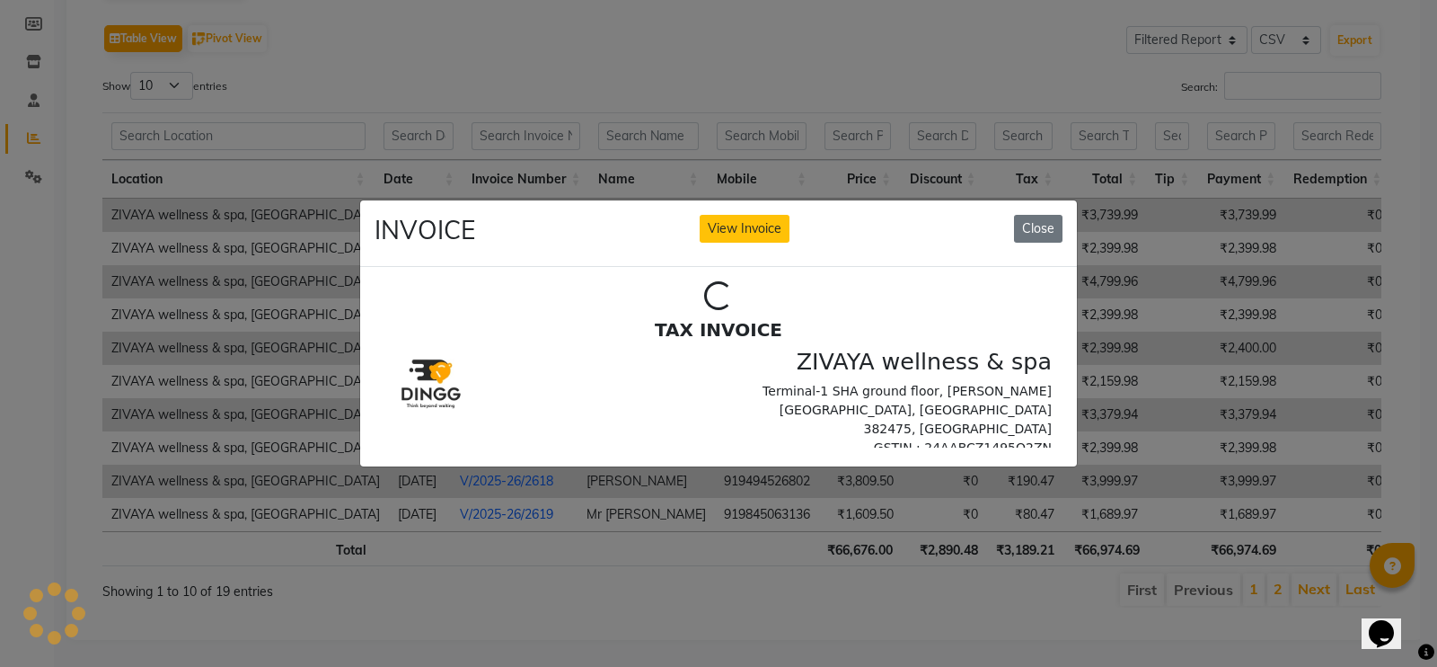
scroll to position [0, 0]
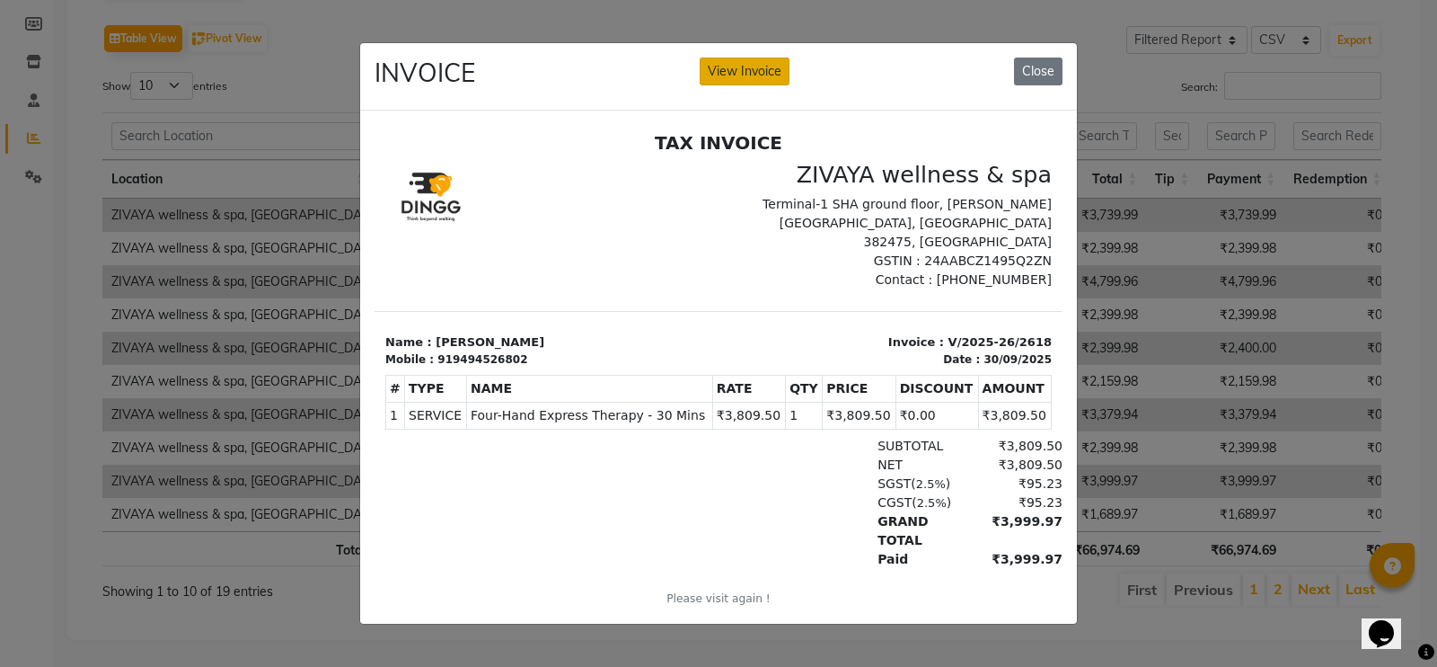
click at [738, 74] on button "View Invoice" at bounding box center [745, 71] width 90 height 28
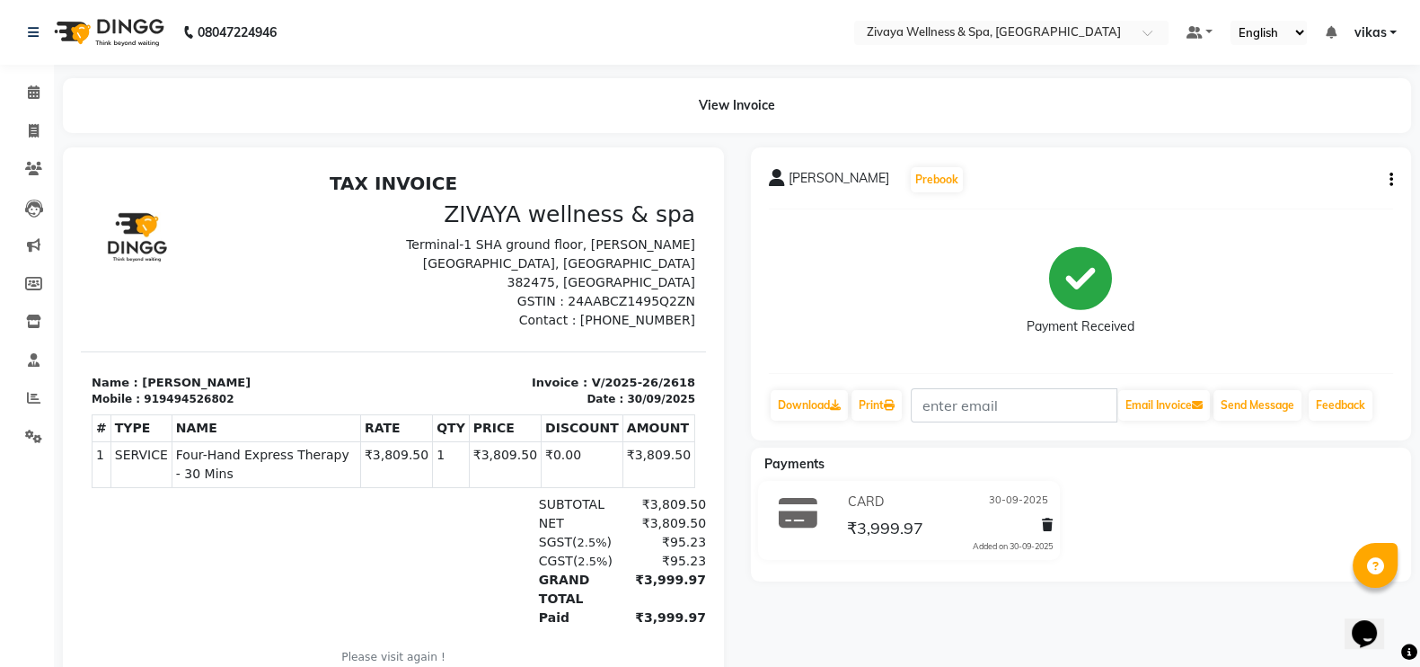
click at [1388, 178] on button "button" at bounding box center [1387, 180] width 11 height 19
click at [1285, 198] on div "Edit Invoice" at bounding box center [1301, 201] width 123 height 22
select select "service"
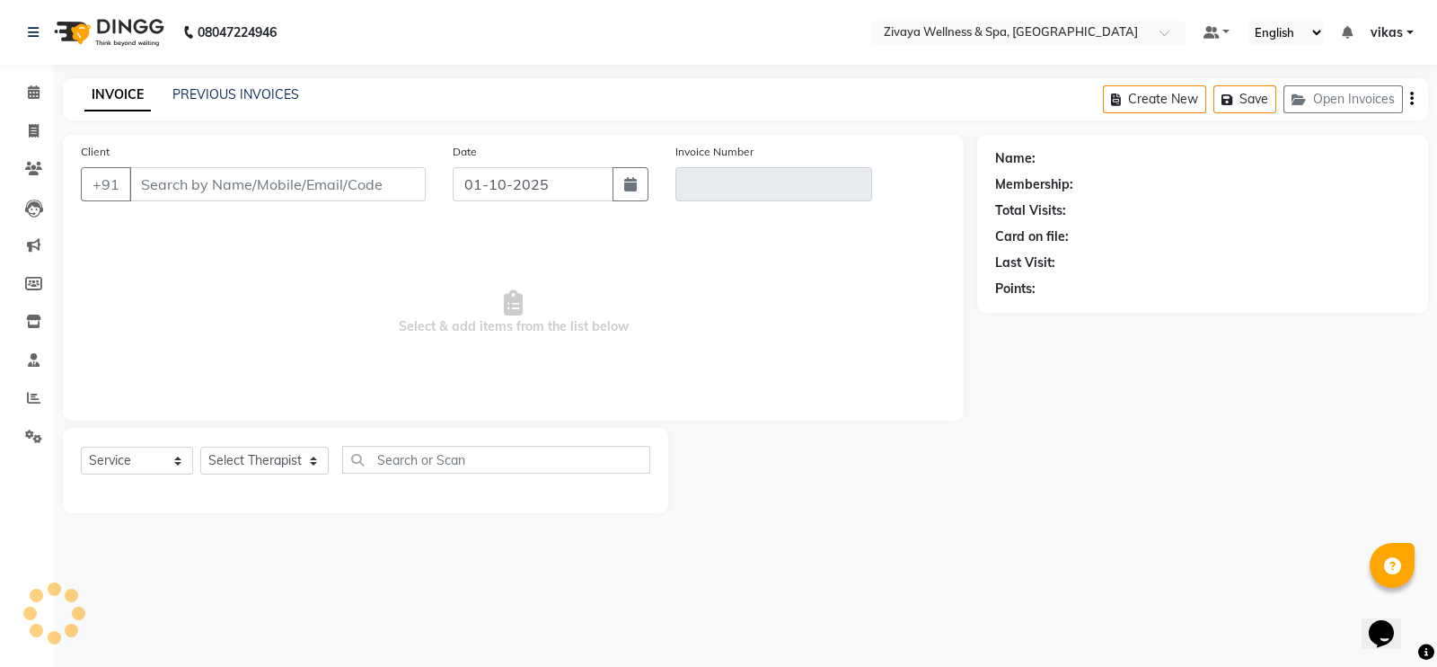
type input "9494526802"
type input "V/2025-26/2618"
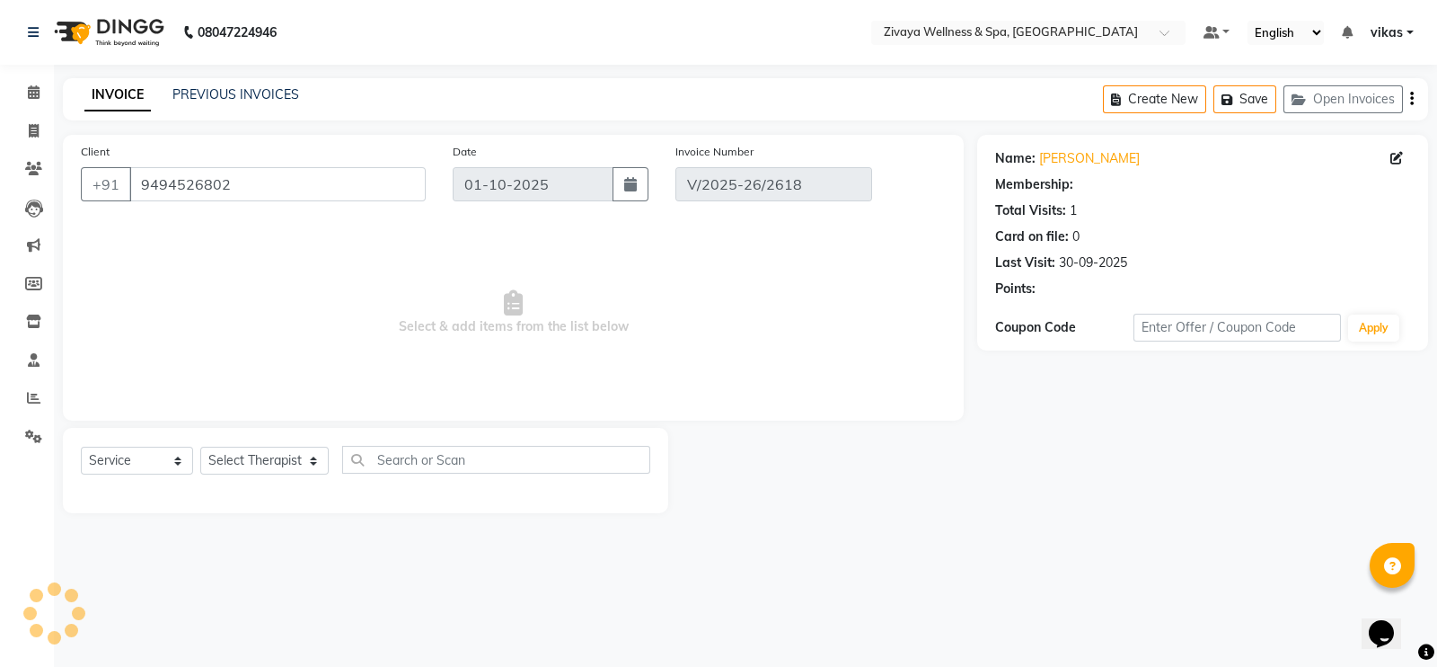
type input "30-09-2025"
select select "select"
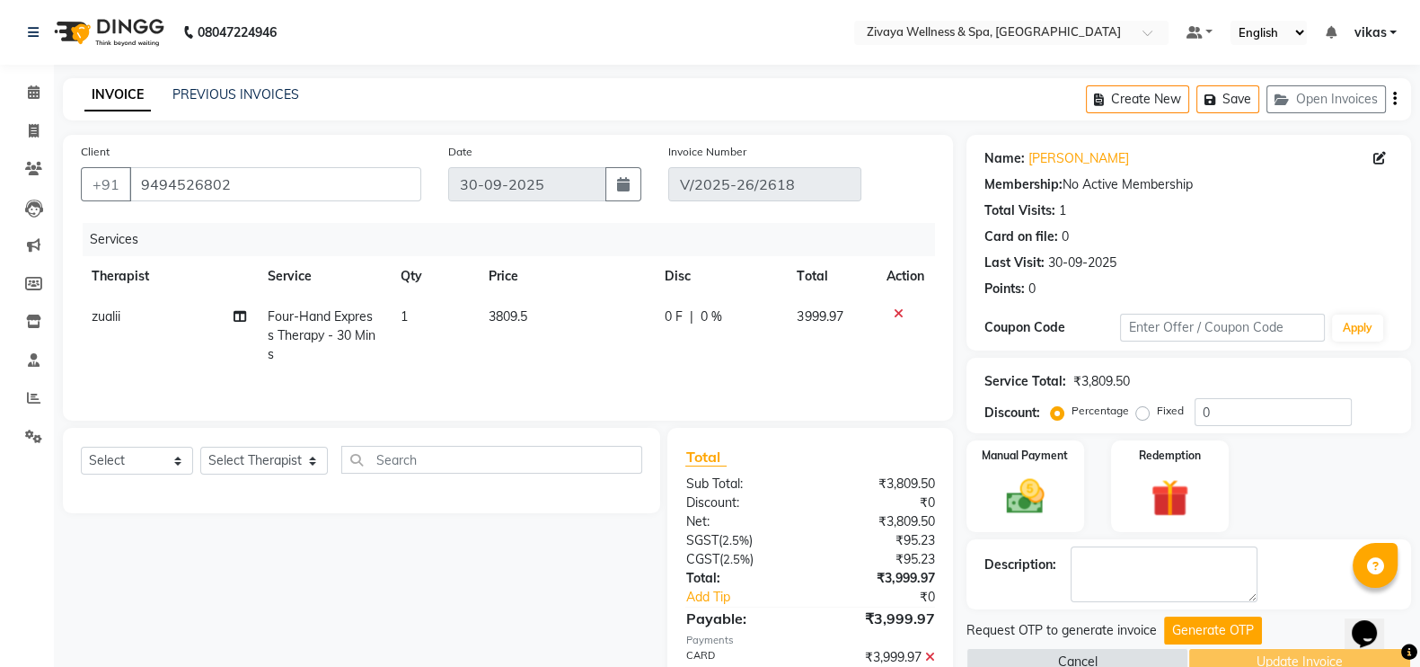
scroll to position [93, 0]
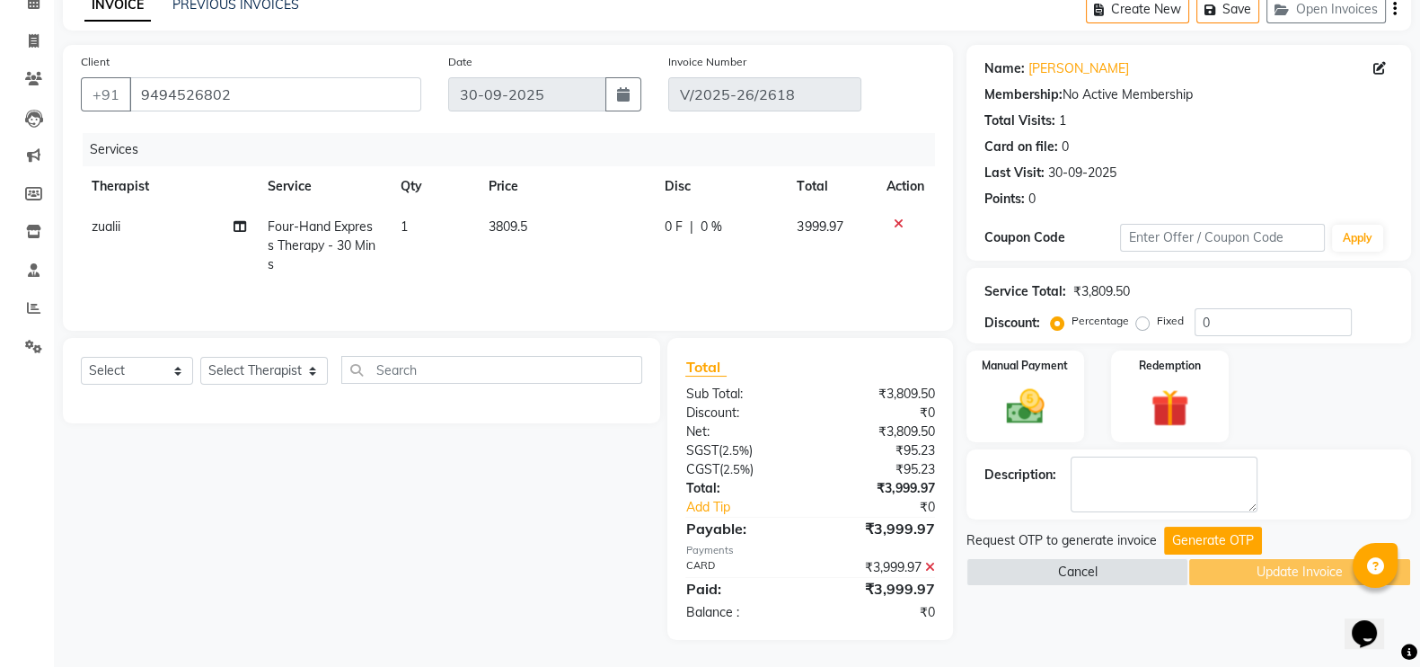
click at [135, 218] on td "zualii" at bounding box center [169, 246] width 176 height 78
select select "58872"
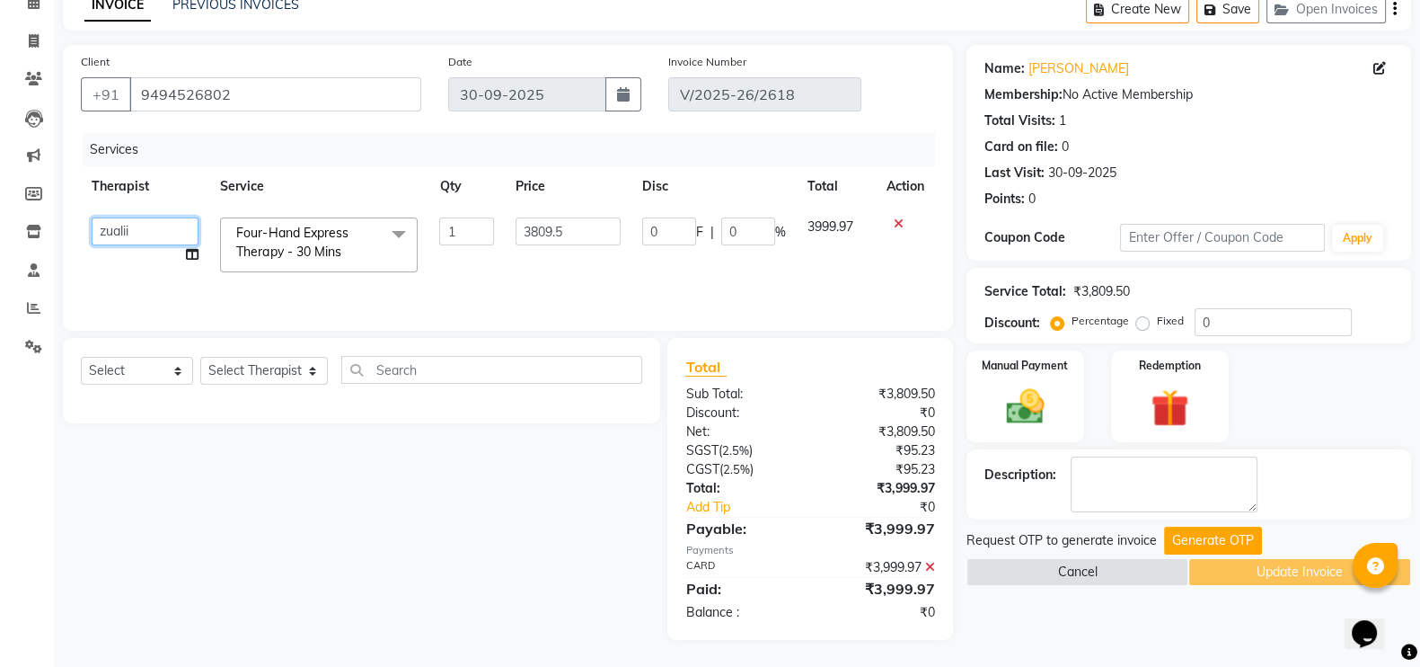
click at [146, 226] on select "arun AYIM ayush CHANDMUNI freddy genny JELLMARY kishor LIKWI madhummita MANJYOT…" at bounding box center [145, 231] width 107 height 28
select select "79636"
click at [197, 257] on icon at bounding box center [192, 254] width 13 height 13
select select "79636"
select select "91085"
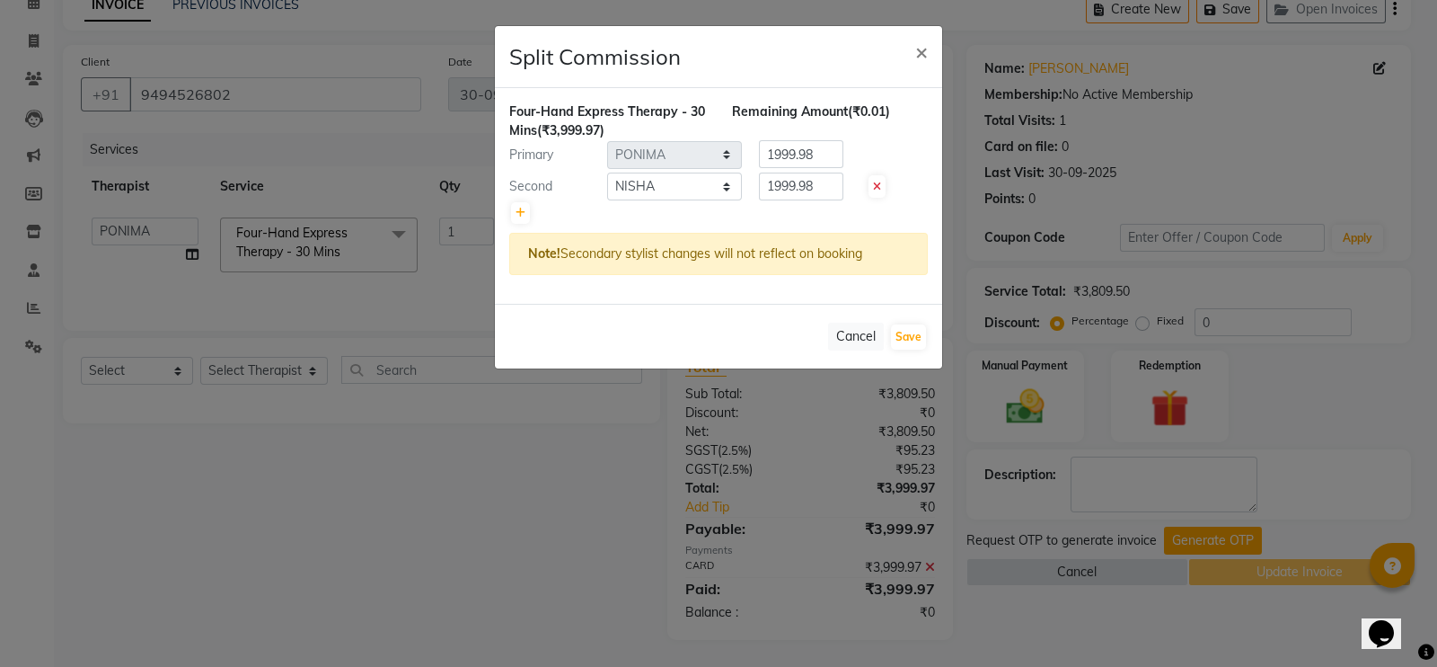
click at [904, 321] on div "Cancel Save" at bounding box center [718, 336] width 447 height 65
click at [903, 324] on button "Save" at bounding box center [908, 336] width 35 height 25
select select "Select"
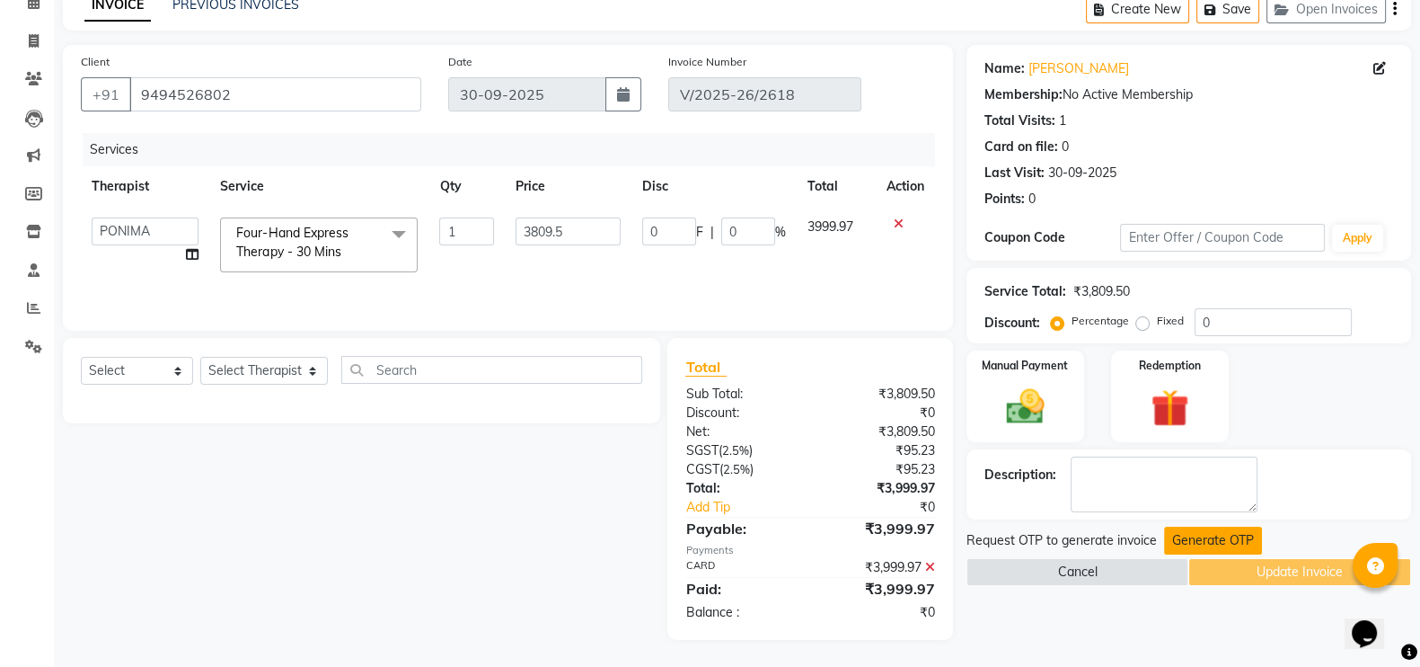
click at [1196, 534] on button "Generate OTP" at bounding box center [1213, 540] width 98 height 28
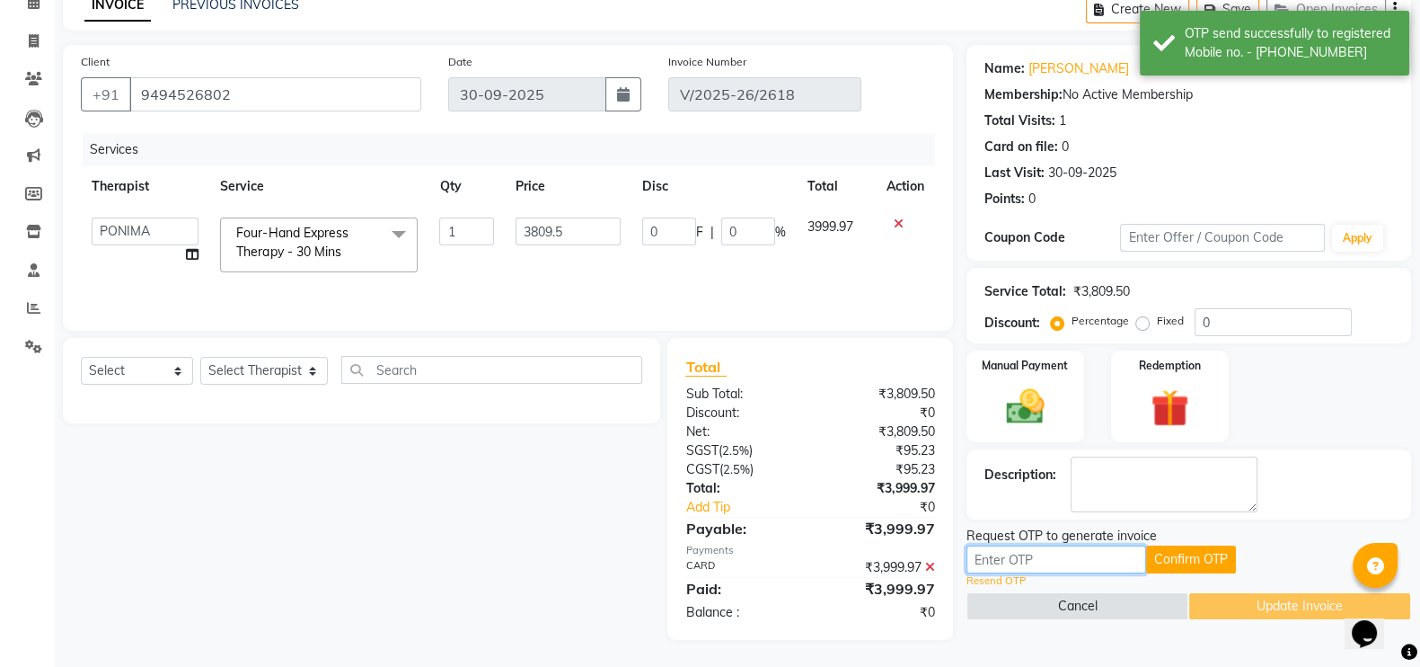
click at [1038, 549] on input "text" at bounding box center [1057, 559] width 180 height 28
paste input "8623"
type input "8623"
click at [1176, 547] on button "Confirm OTP" at bounding box center [1191, 559] width 90 height 28
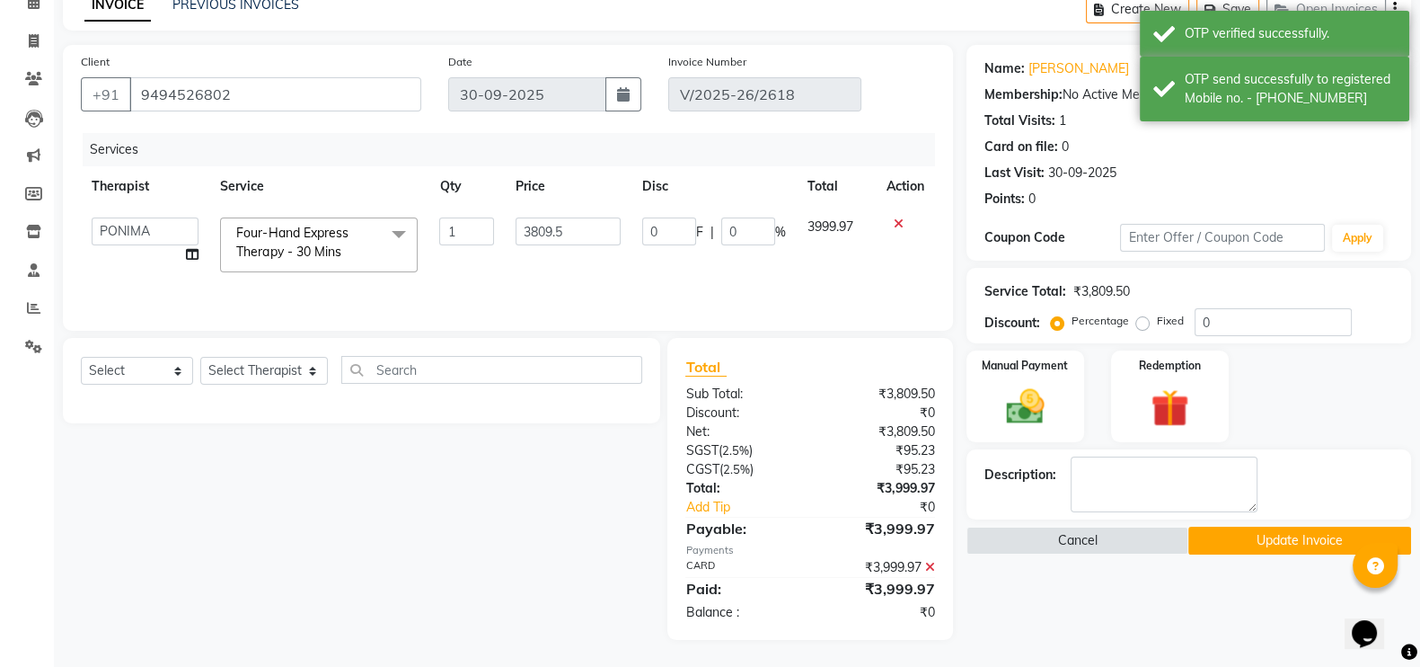
click at [1243, 536] on button "Update Invoice" at bounding box center [1299, 540] width 223 height 28
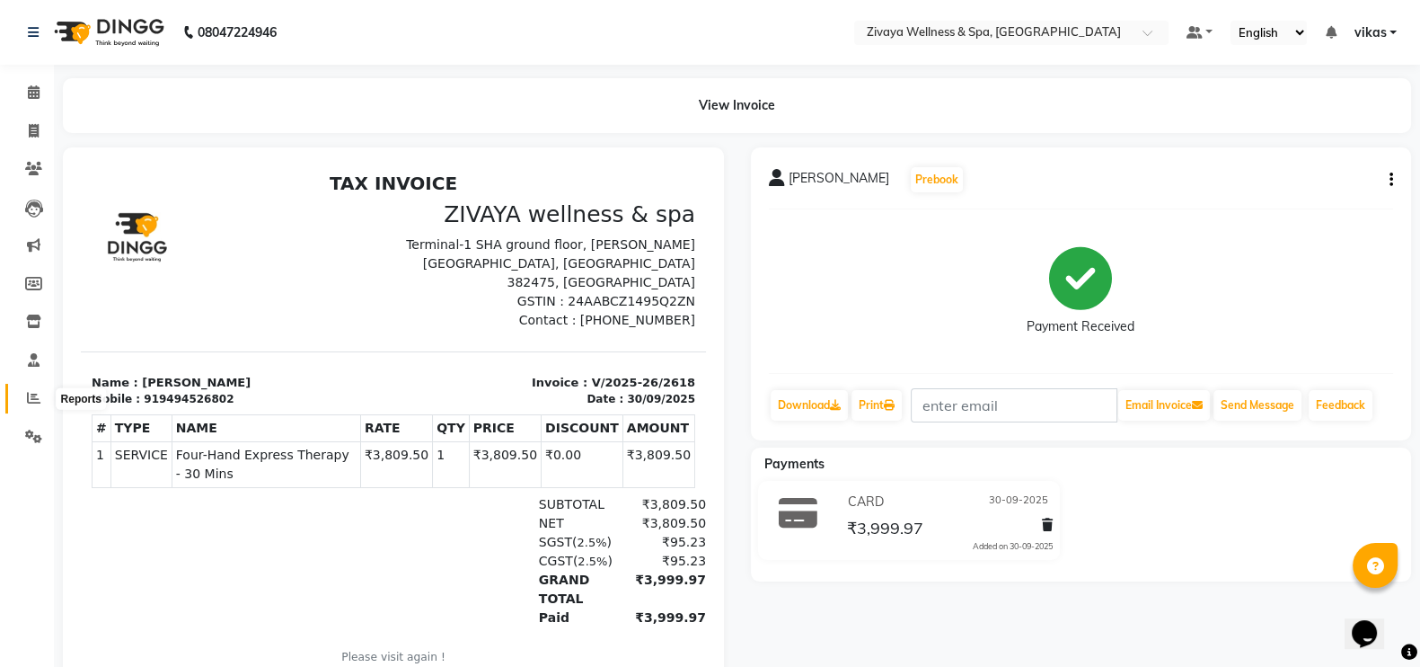
click at [31, 396] on icon at bounding box center [33, 397] width 13 height 13
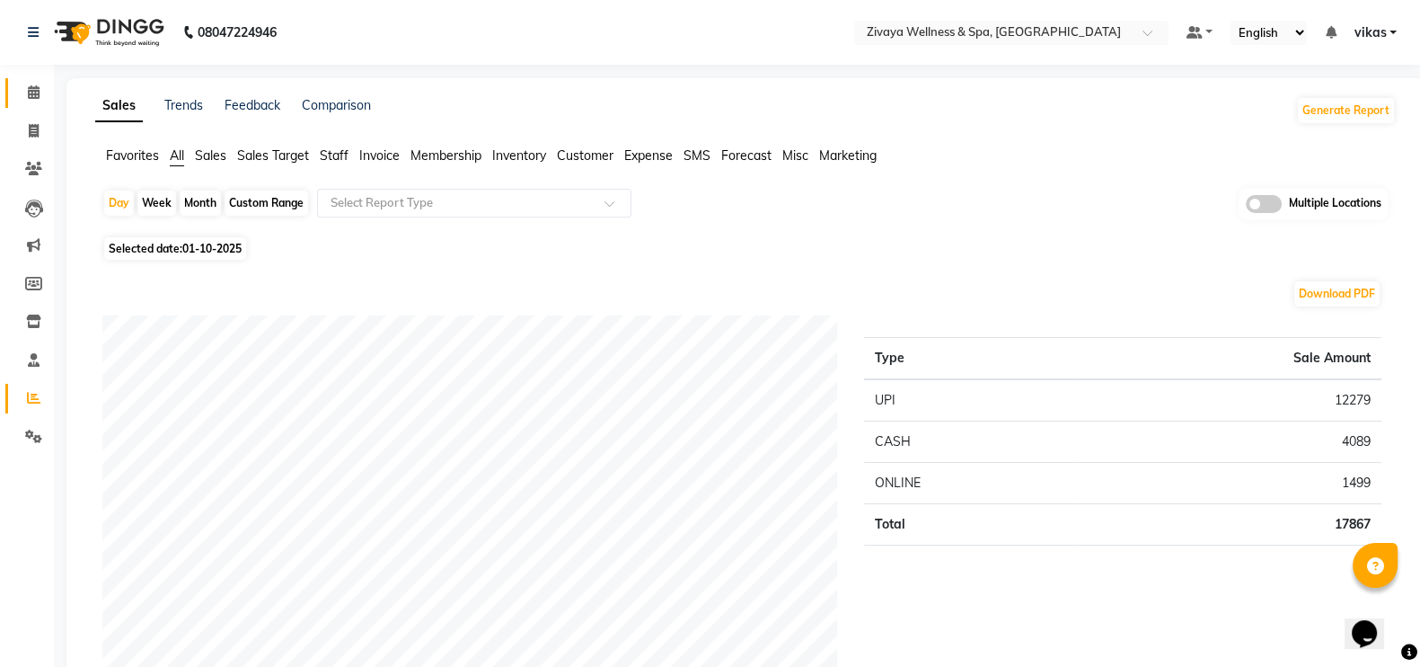
click at [47, 89] on span at bounding box center [33, 93] width 31 height 21
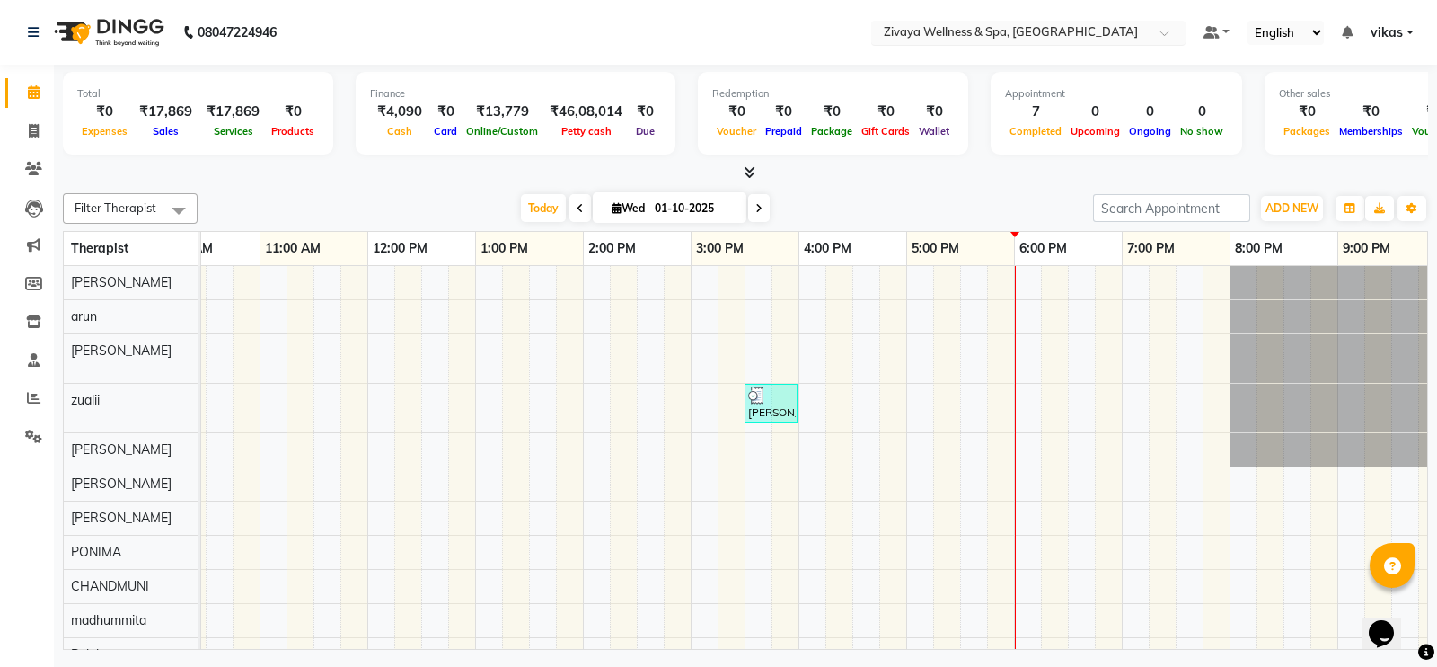
click at [1064, 20] on nav "08047224946 Select Location × Zivaya Wellness & Spa, Ahmedabad Airport Default …" at bounding box center [718, 32] width 1437 height 65
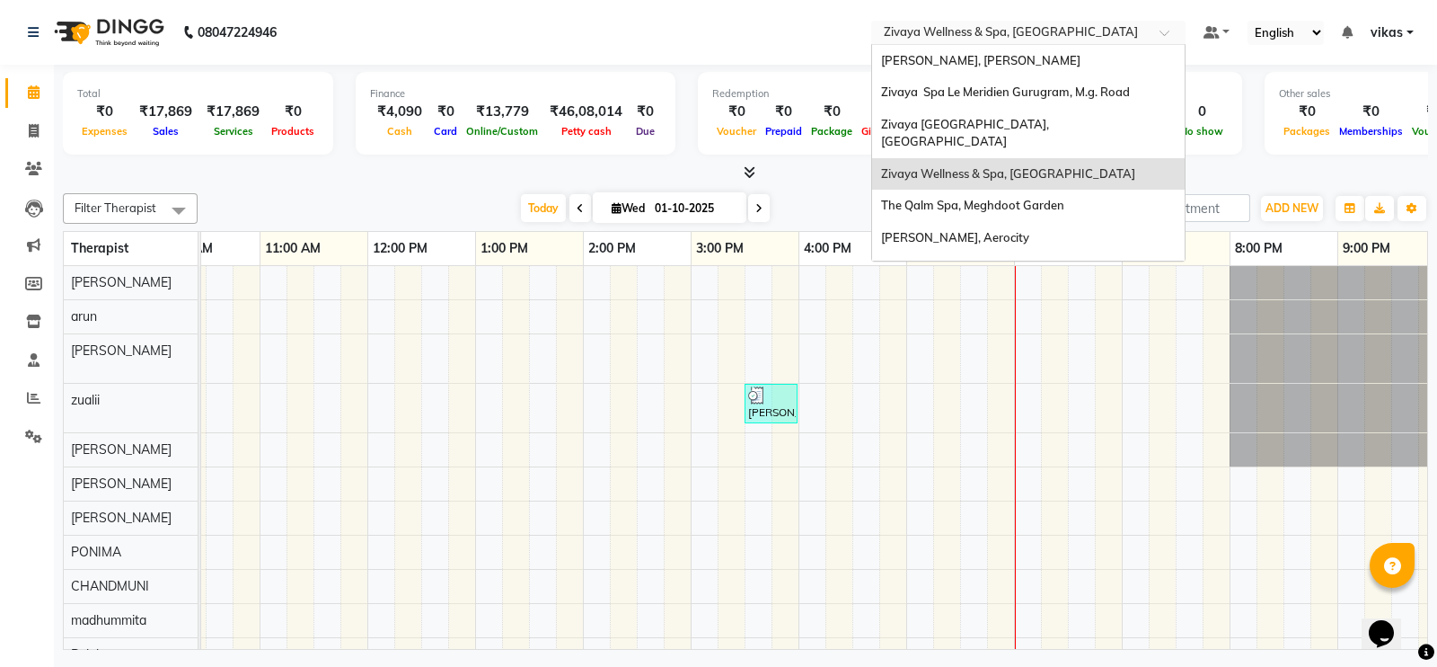
click at [1064, 21] on div "Select Location × Zivaya Wellness & Spa, Ahmedabad Airport" at bounding box center [1028, 33] width 314 height 24
click at [1004, 223] on div "[PERSON_NAME], Aerocity" at bounding box center [1028, 238] width 313 height 32
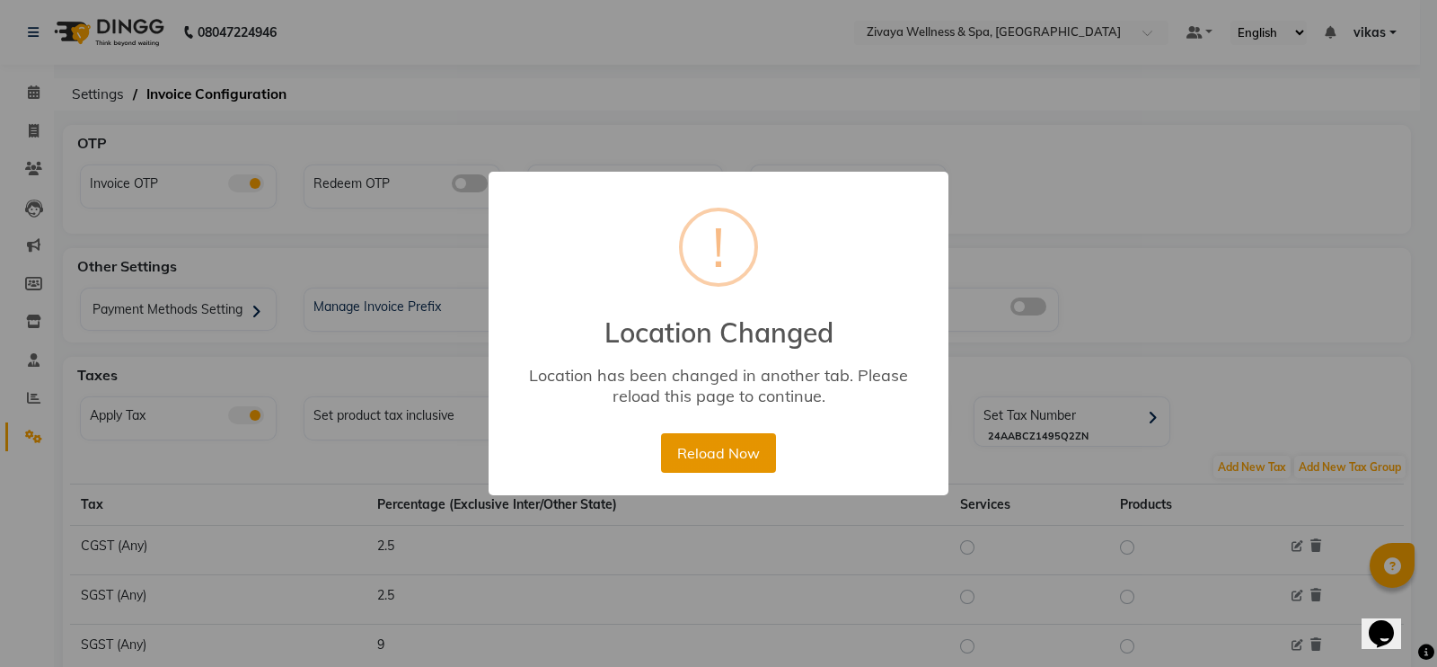
click at [676, 455] on button "Reload Now" at bounding box center [718, 453] width 114 height 40
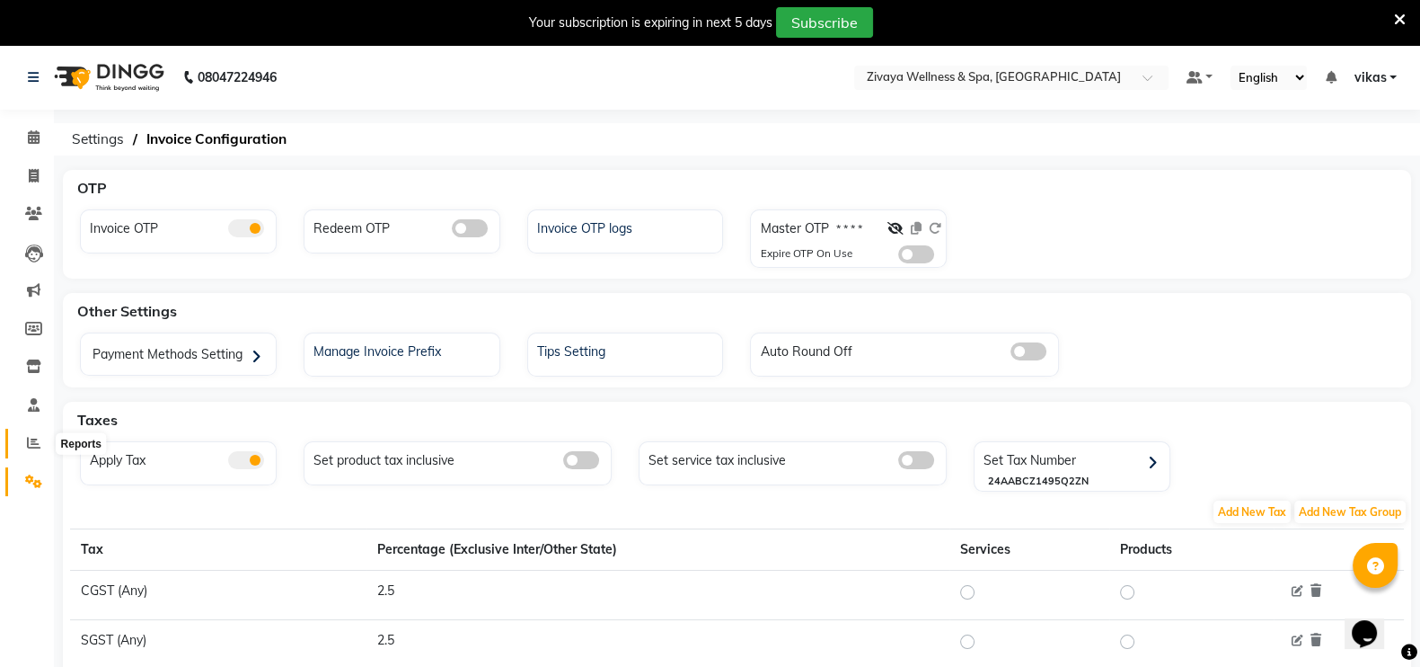
click at [27, 439] on icon at bounding box center [33, 442] width 13 height 13
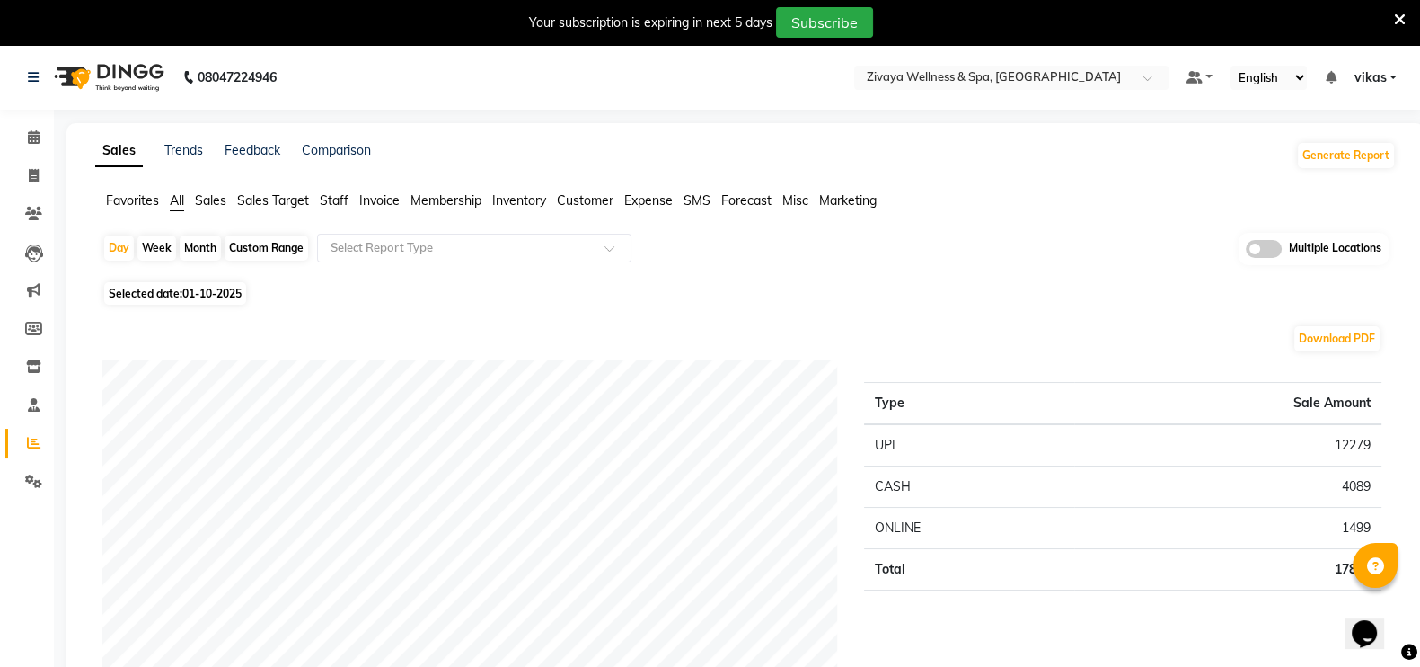
click at [237, 287] on span "01-10-2025" at bounding box center [211, 293] width 59 height 13
select select "10"
select select "2025"
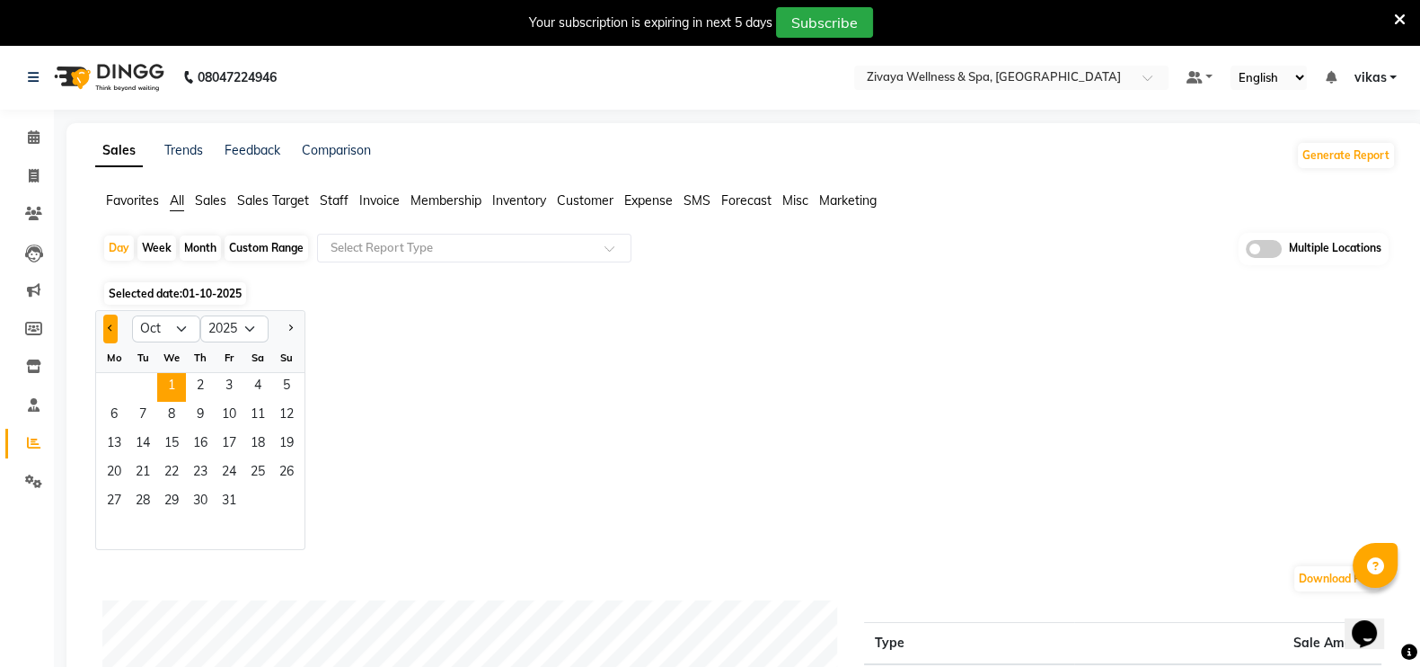
click at [110, 324] on span "Previous month" at bounding box center [111, 327] width 6 height 6
select select "9"
click at [146, 494] on span "30" at bounding box center [142, 502] width 29 height 29
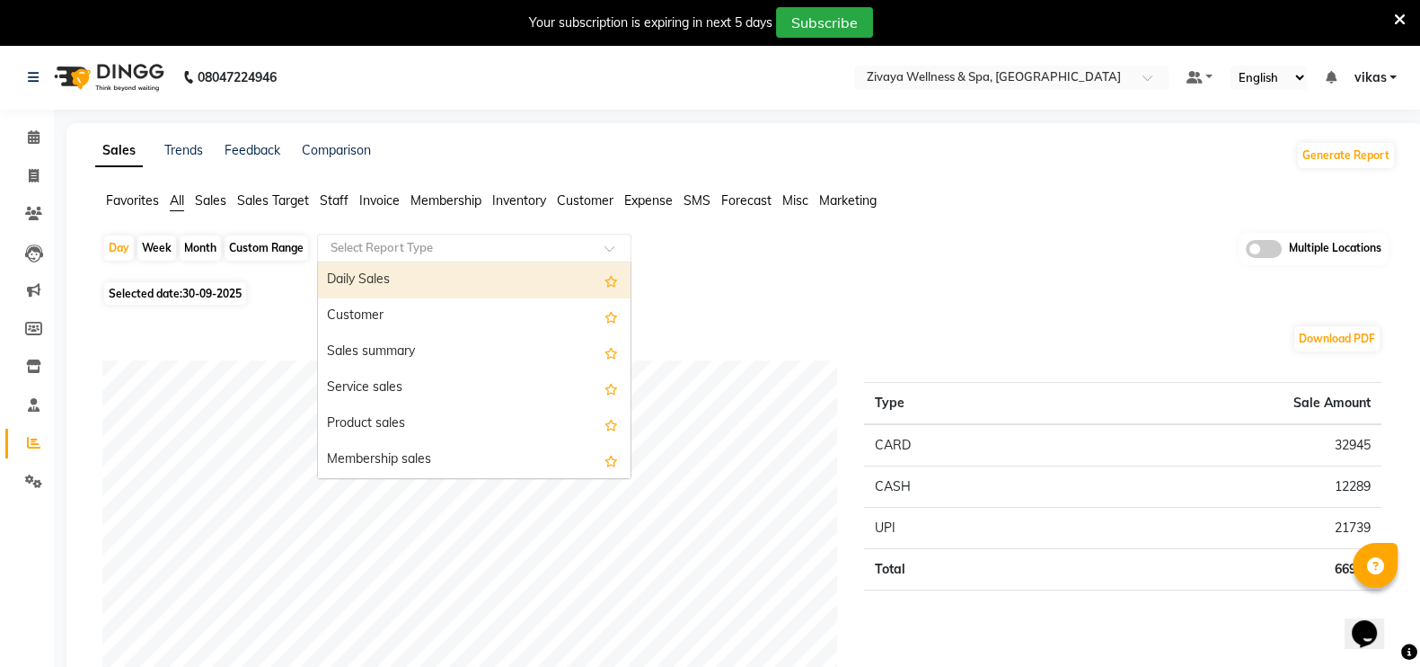
click at [376, 261] on ng-select "Select Report Type Daily Sales Customer Sales summary Service sales Product sal…" at bounding box center [474, 248] width 314 height 29
drag, startPoint x: 376, startPoint y: 261, endPoint x: 377, endPoint y: 295, distance: 34.1
click at [377, 295] on div "Daily Sales" at bounding box center [474, 280] width 313 height 36
select select "filtered_report"
select select "csv"
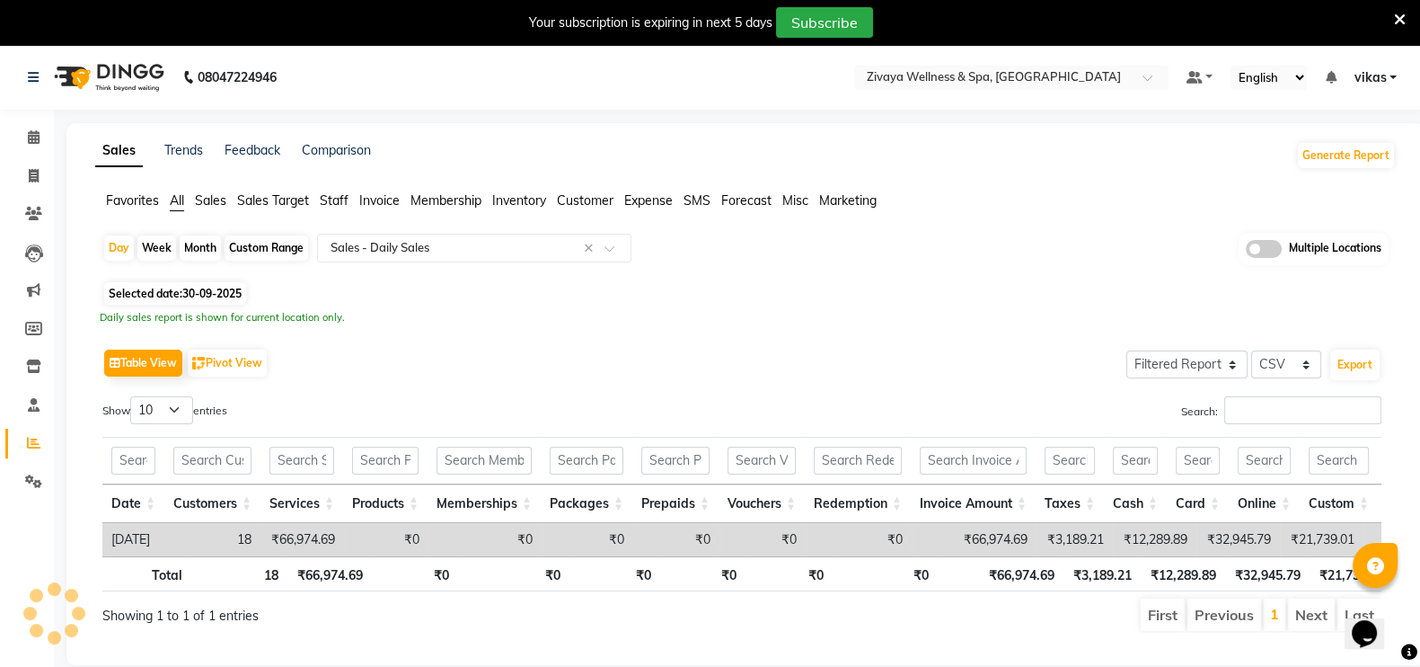
click at [377, 295] on div "Selected date: 30-09-2025" at bounding box center [749, 293] width 1294 height 19
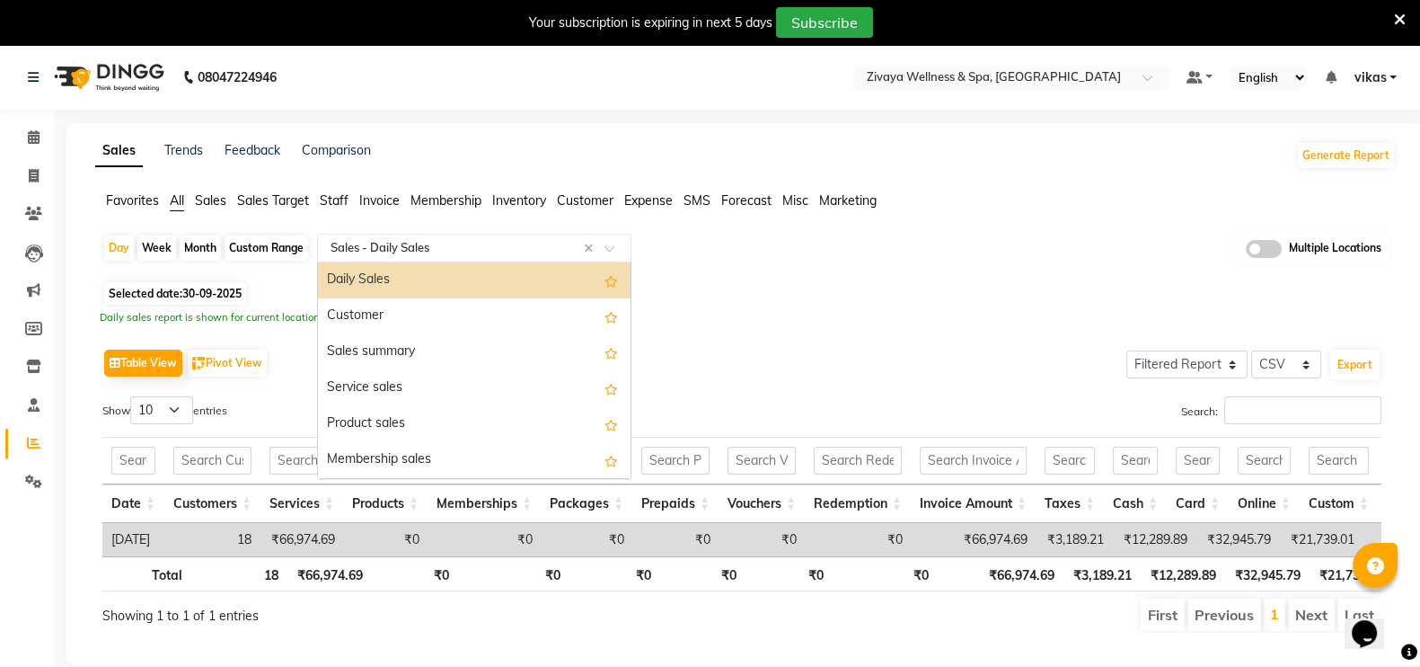
click at [397, 247] on input "text" at bounding box center [456, 248] width 259 height 18
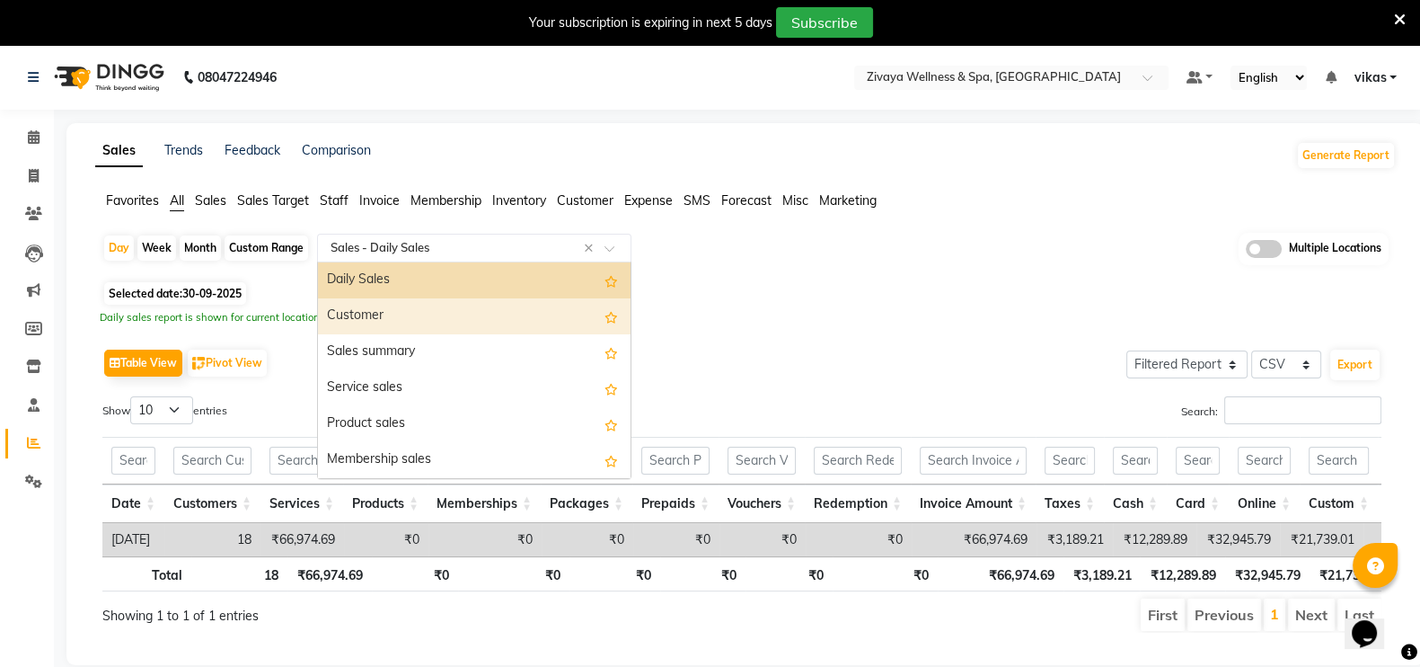
click at [395, 307] on div "Customer" at bounding box center [474, 316] width 313 height 36
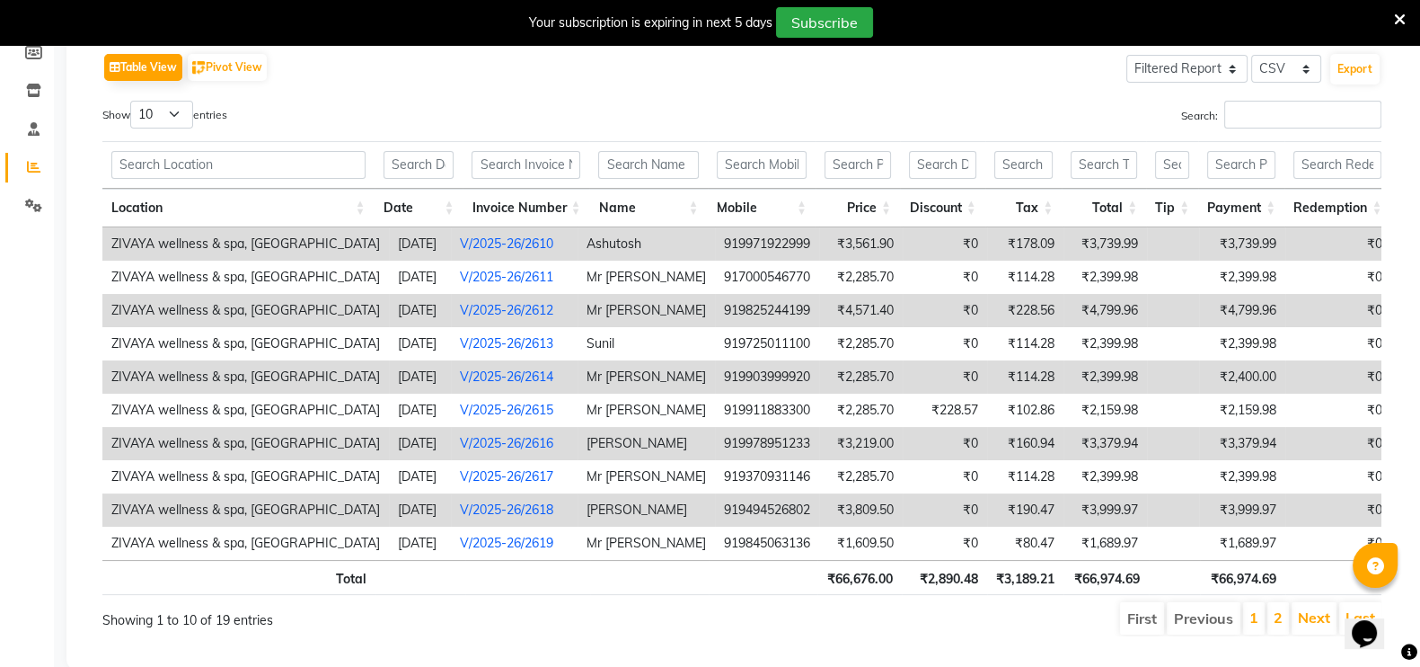
scroll to position [287, 0]
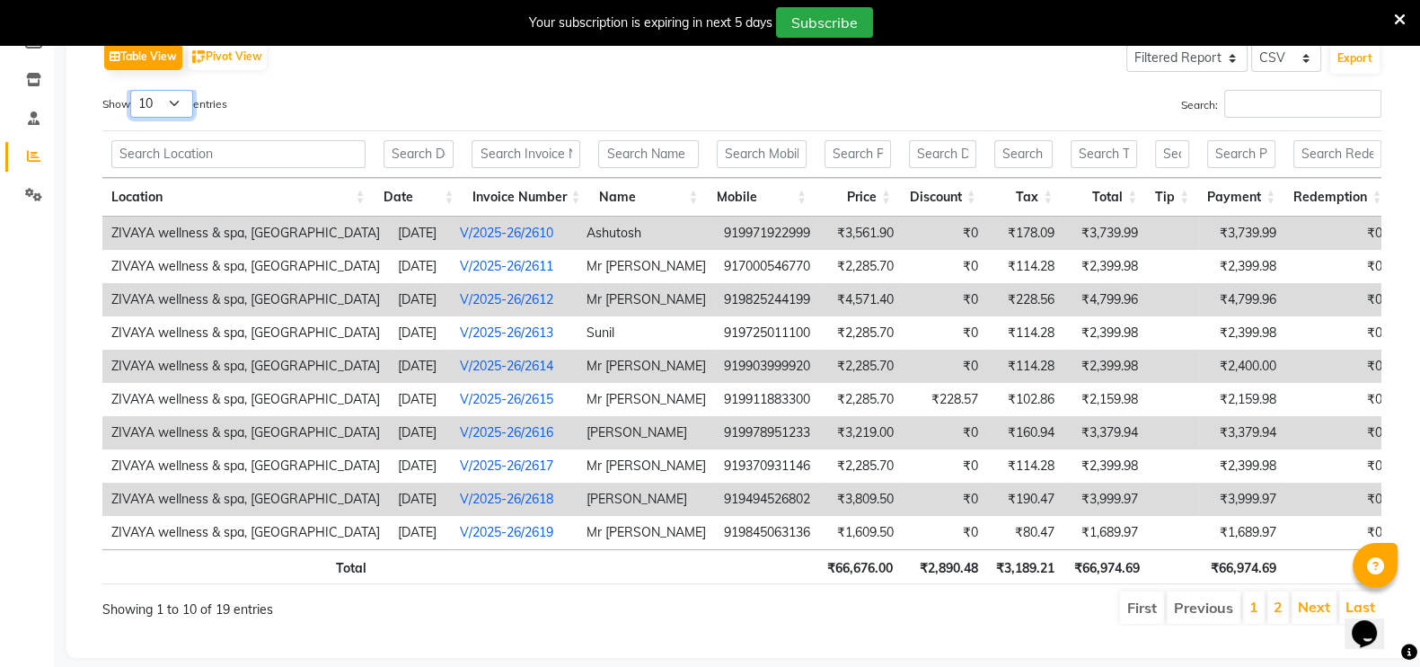
click at [171, 93] on select "10 25 50 100" at bounding box center [161, 104] width 63 height 28
select select "50"
click at [133, 90] on select "10 25 50 100" at bounding box center [161, 104] width 63 height 28
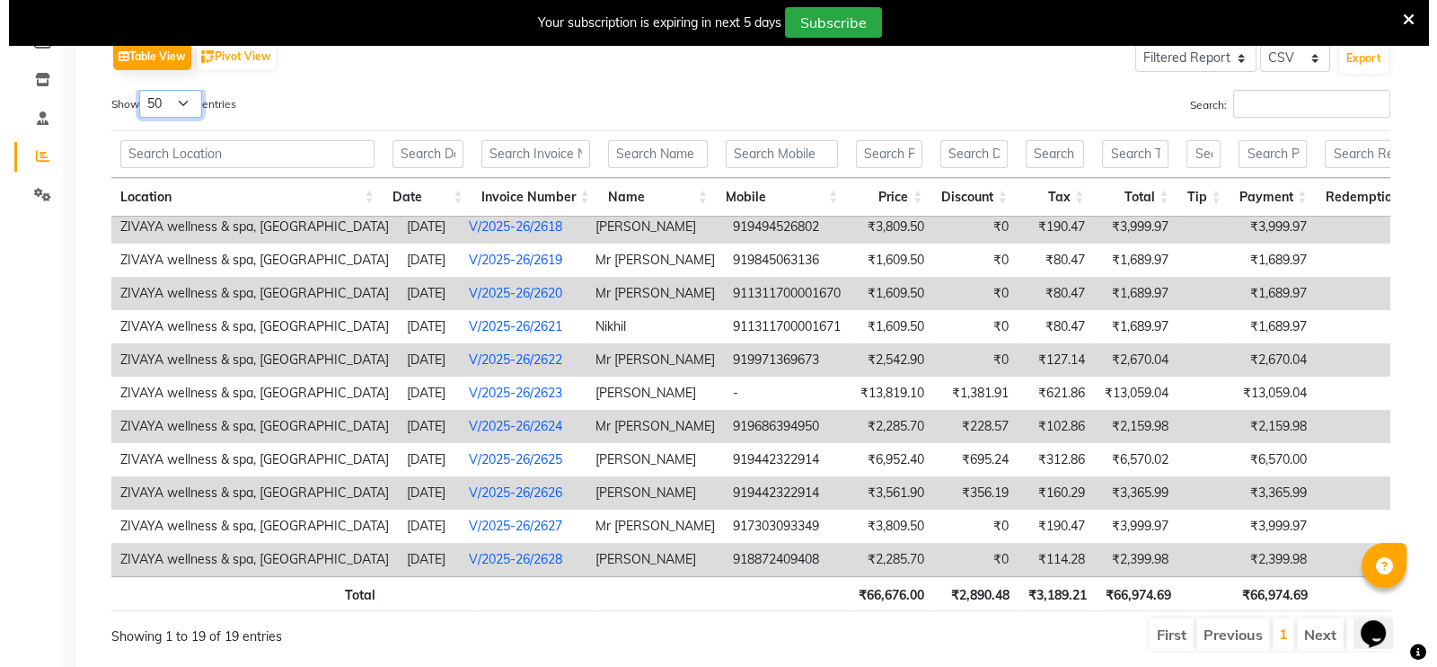
scroll to position [346, 0]
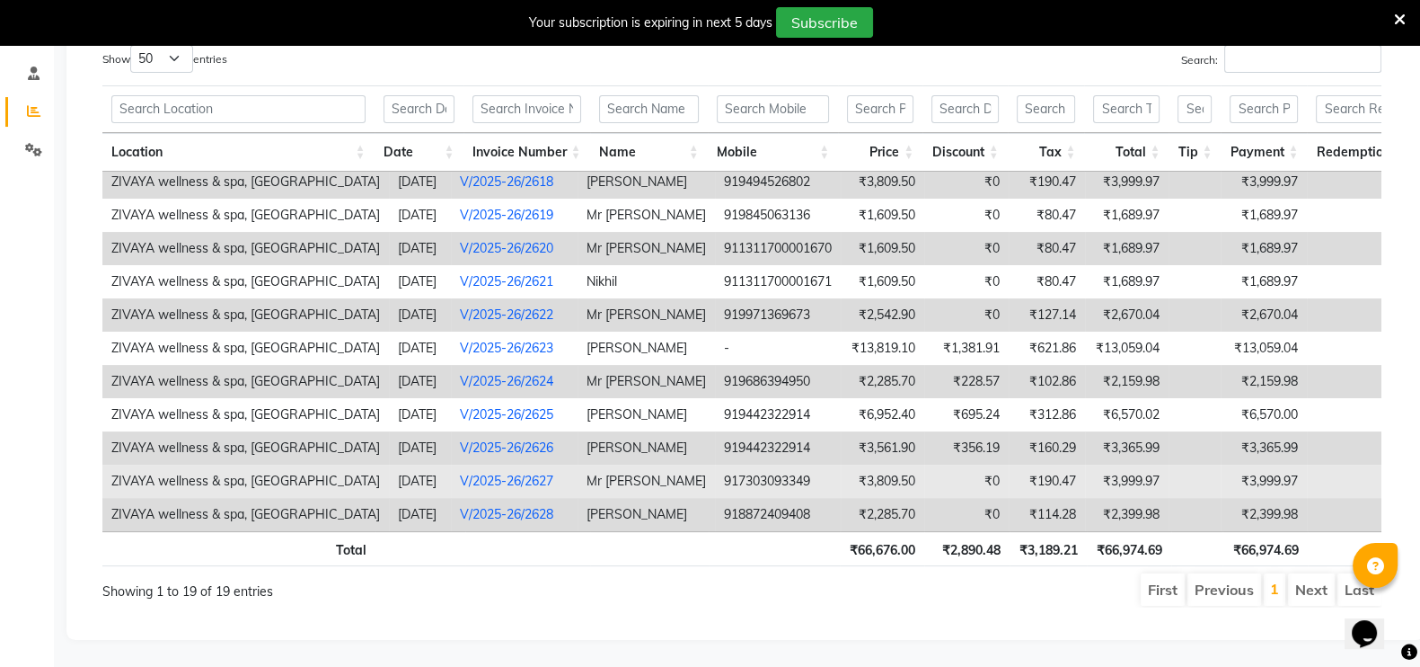
click at [543, 464] on td "V/2025-26/2627" at bounding box center [514, 480] width 127 height 33
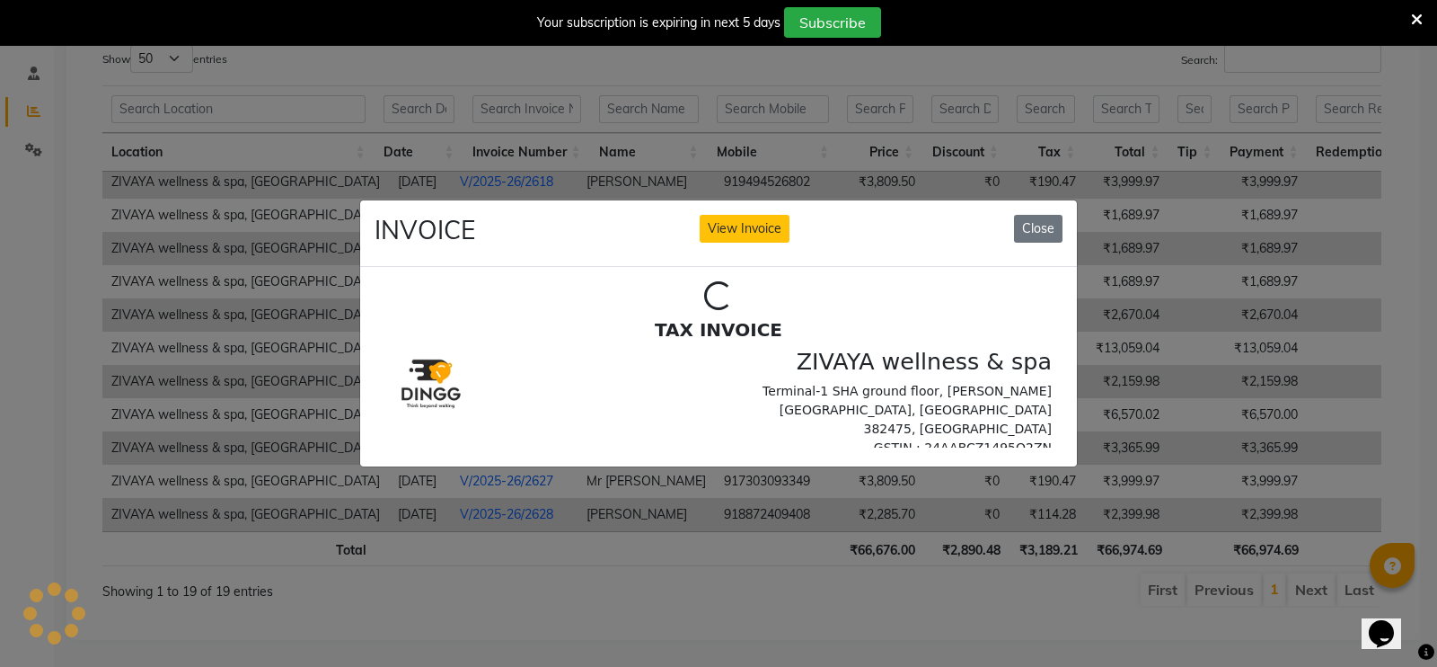
scroll to position [0, 0]
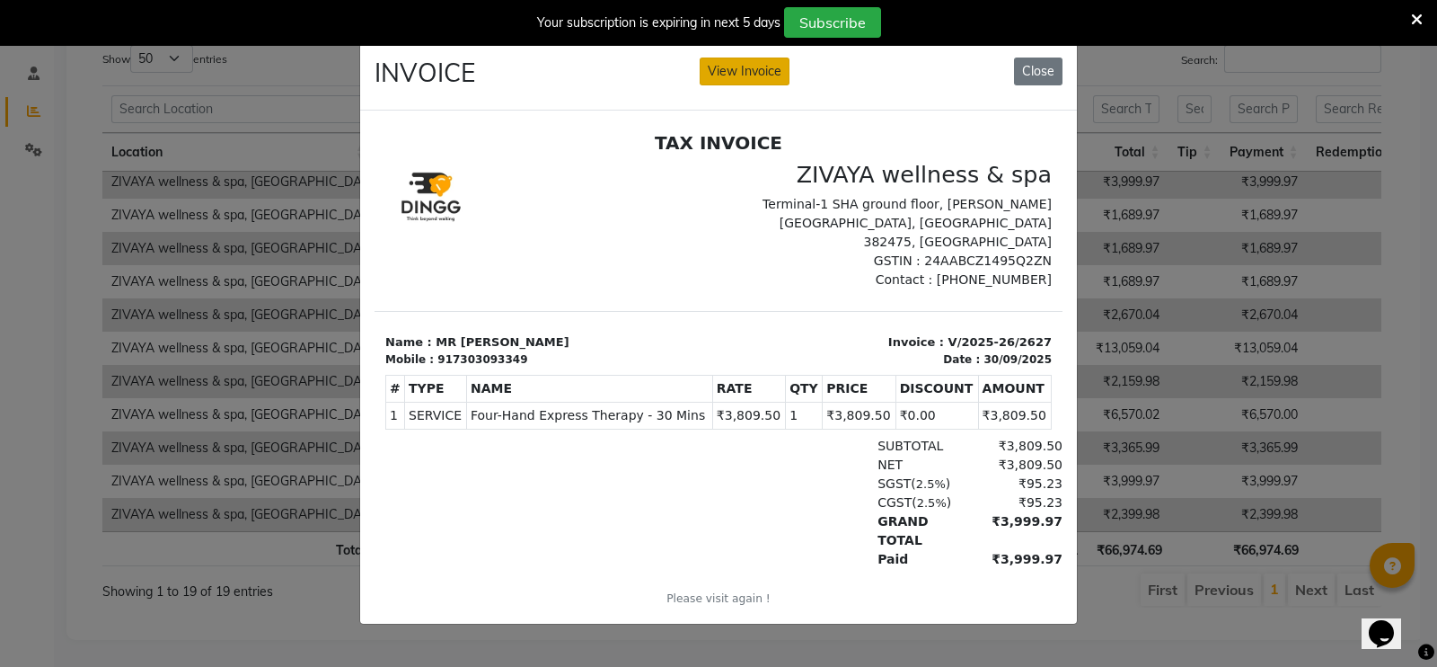
click at [737, 59] on button "View Invoice" at bounding box center [745, 71] width 90 height 28
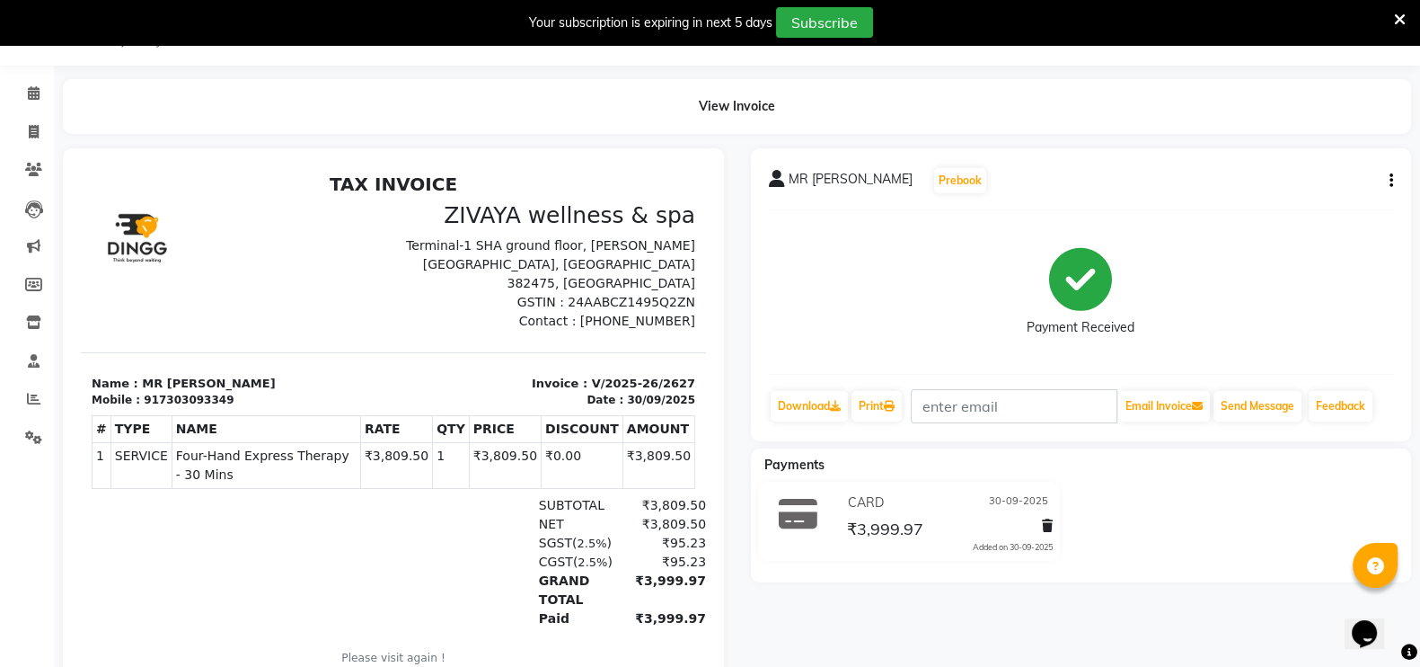
click at [1392, 181] on icon "button" at bounding box center [1392, 181] width 4 height 1
click at [1277, 206] on div "Edit Invoice" at bounding box center [1301, 202] width 123 height 22
select select "service"
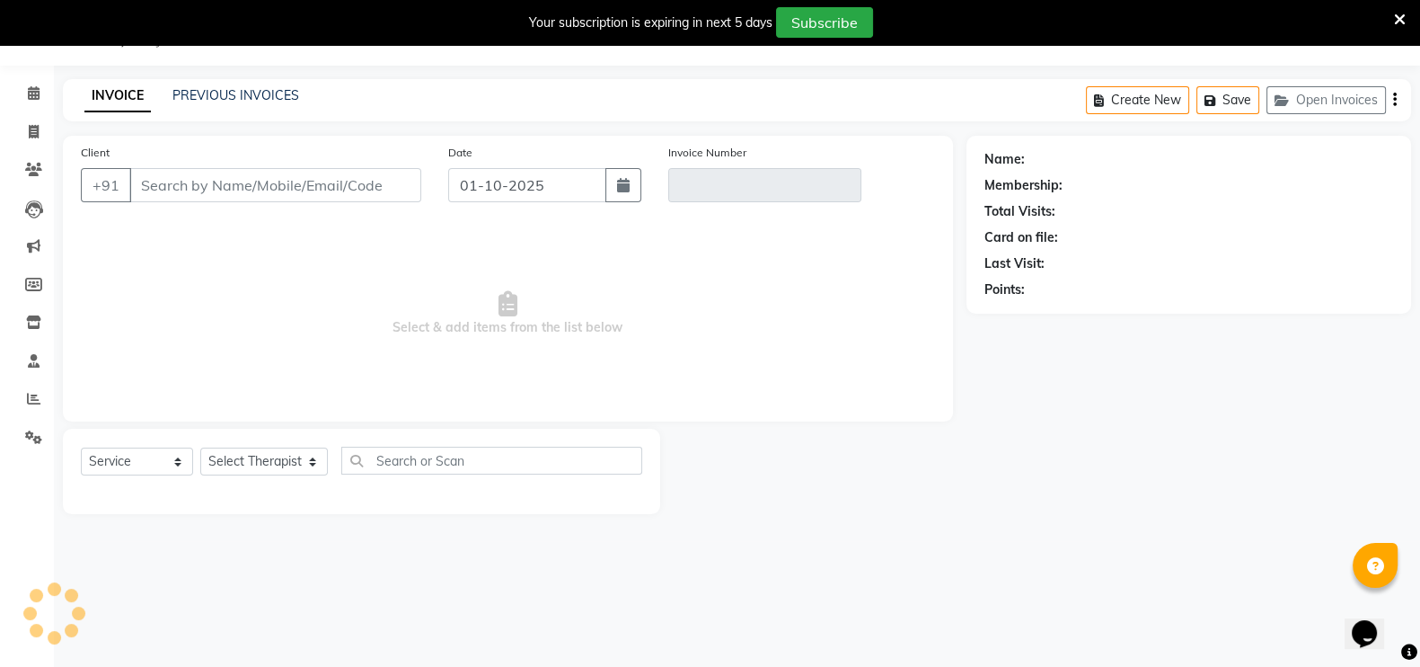
type input "7303093349"
type input "V/2025-26/2627"
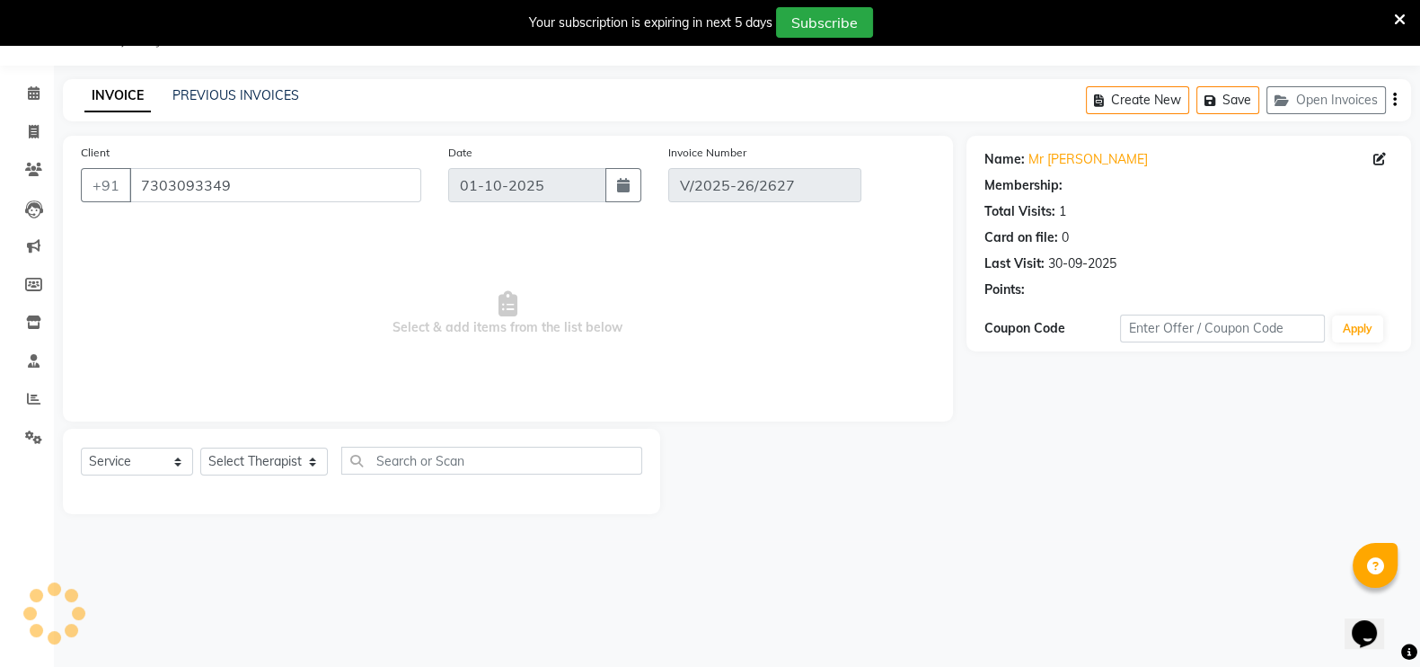
type input "30-09-2025"
select select "select"
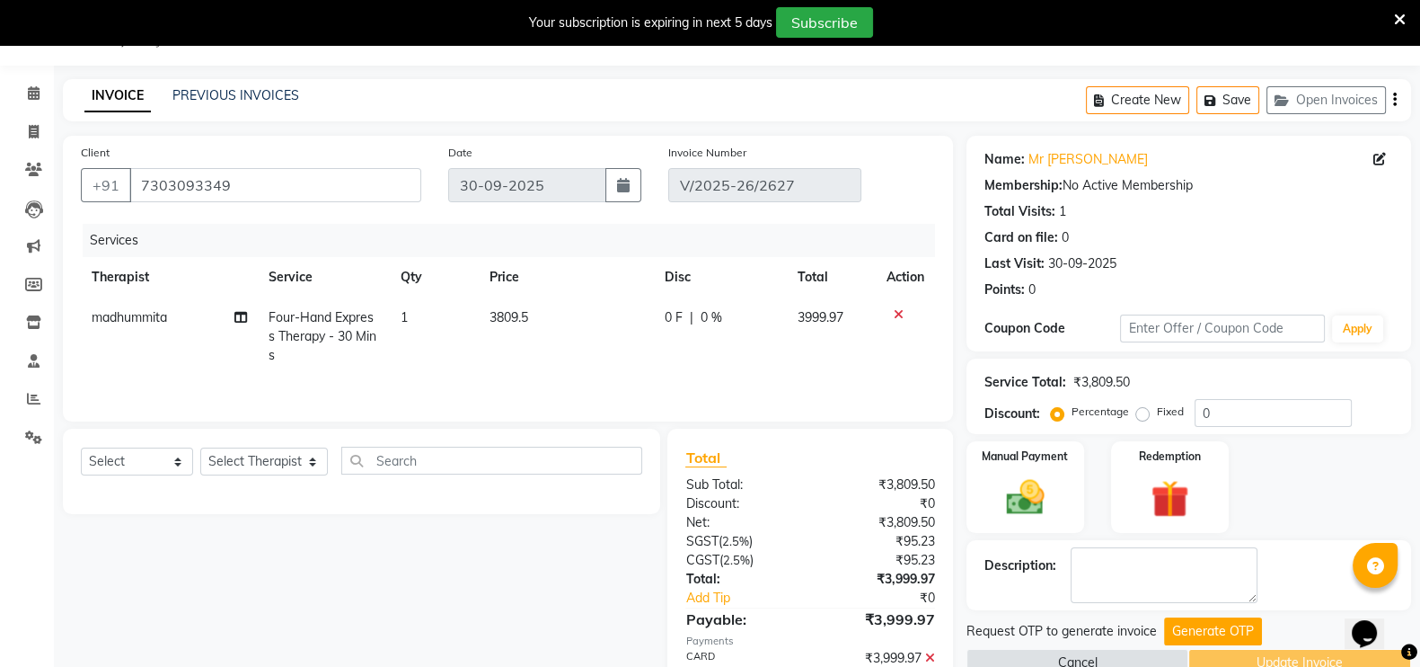
click at [137, 321] on span "madhummita" at bounding box center [129, 317] width 75 height 16
select select "80603"
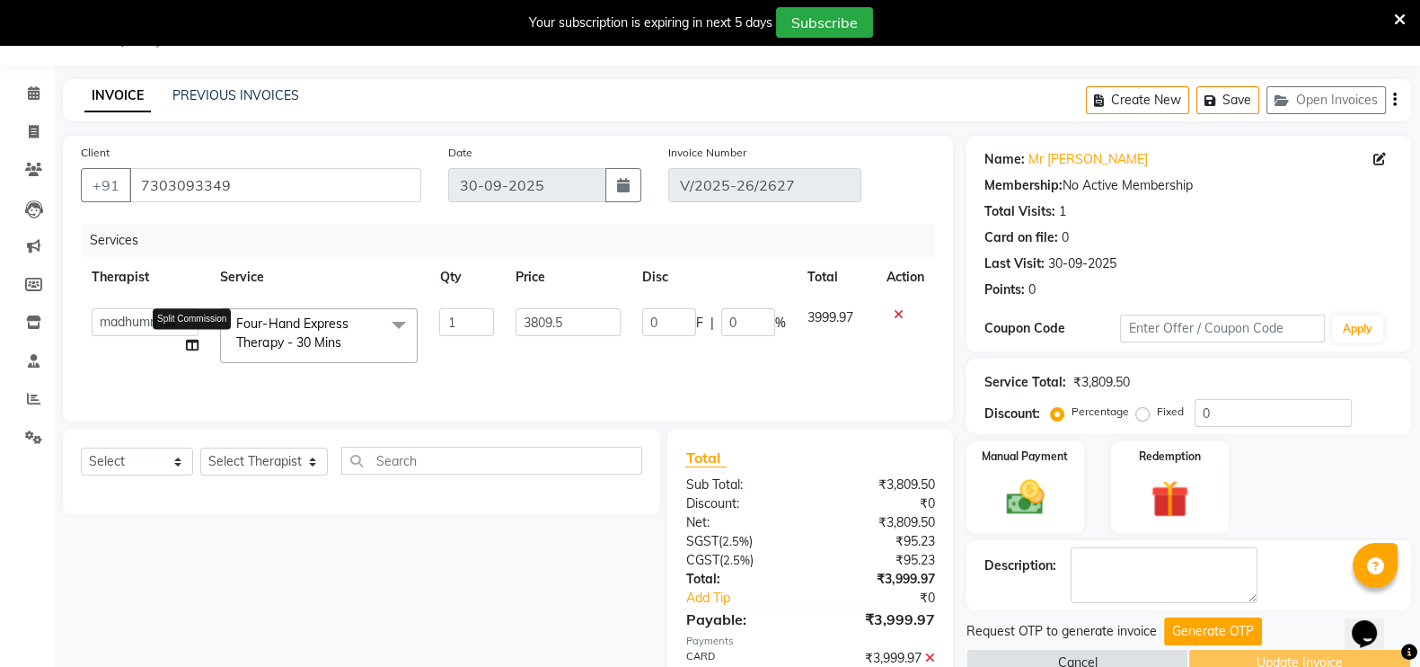
click at [191, 349] on icon at bounding box center [192, 345] width 13 height 13
select select "80603"
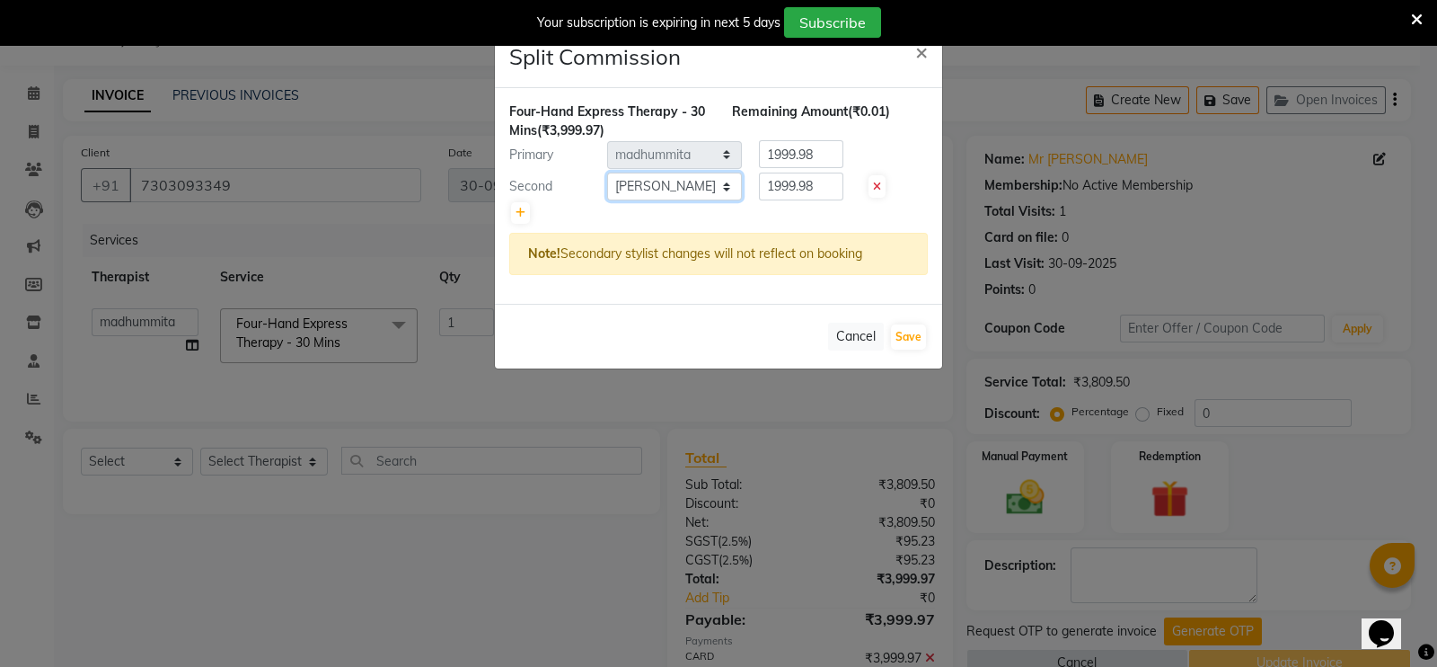
click at [698, 182] on select "Select arun AYIM ayush CHANDMUNI freddy genny JELLMARY kishor LIKWI madhummita …" at bounding box center [674, 186] width 135 height 28
select select "67962"
click at [607, 172] on select "Select arun AYIM ayush CHANDMUNI freddy genny JELLMARY kishor LIKWI madhummita …" at bounding box center [674, 186] width 135 height 28
click at [904, 330] on button "Save" at bounding box center [908, 336] width 35 height 25
select select "Select"
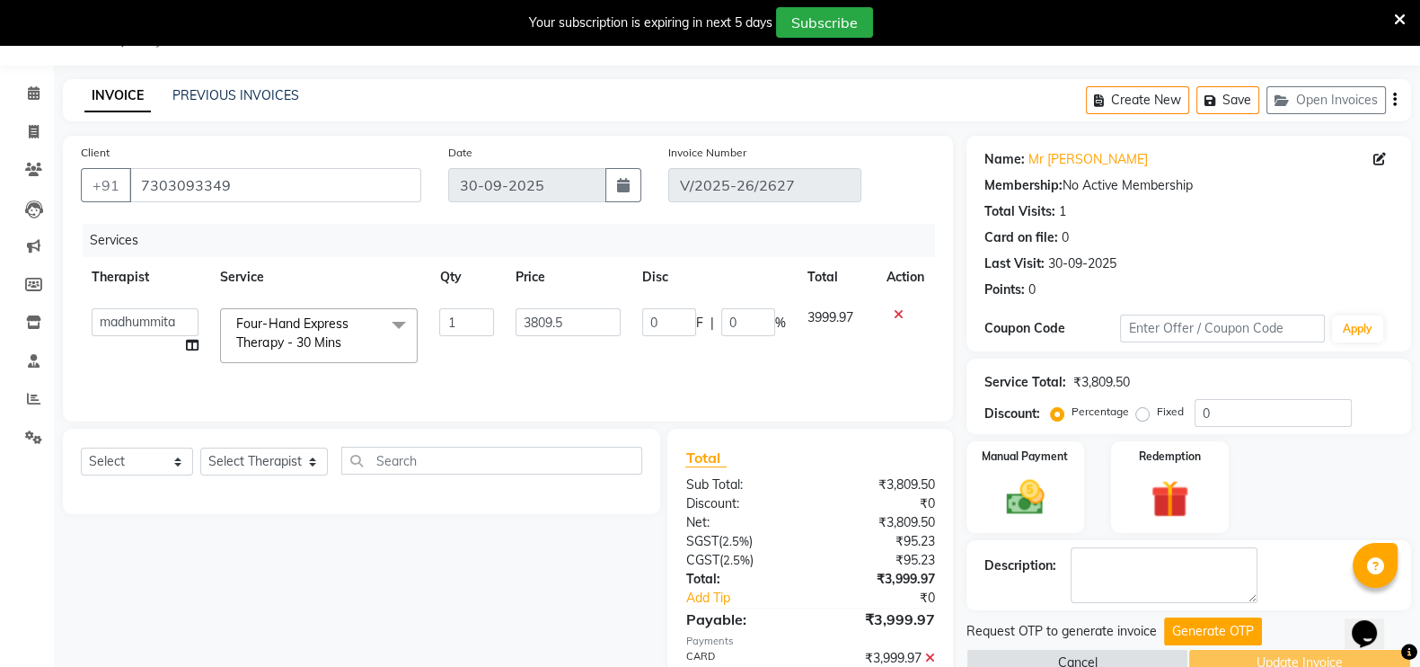
scroll to position [137, 0]
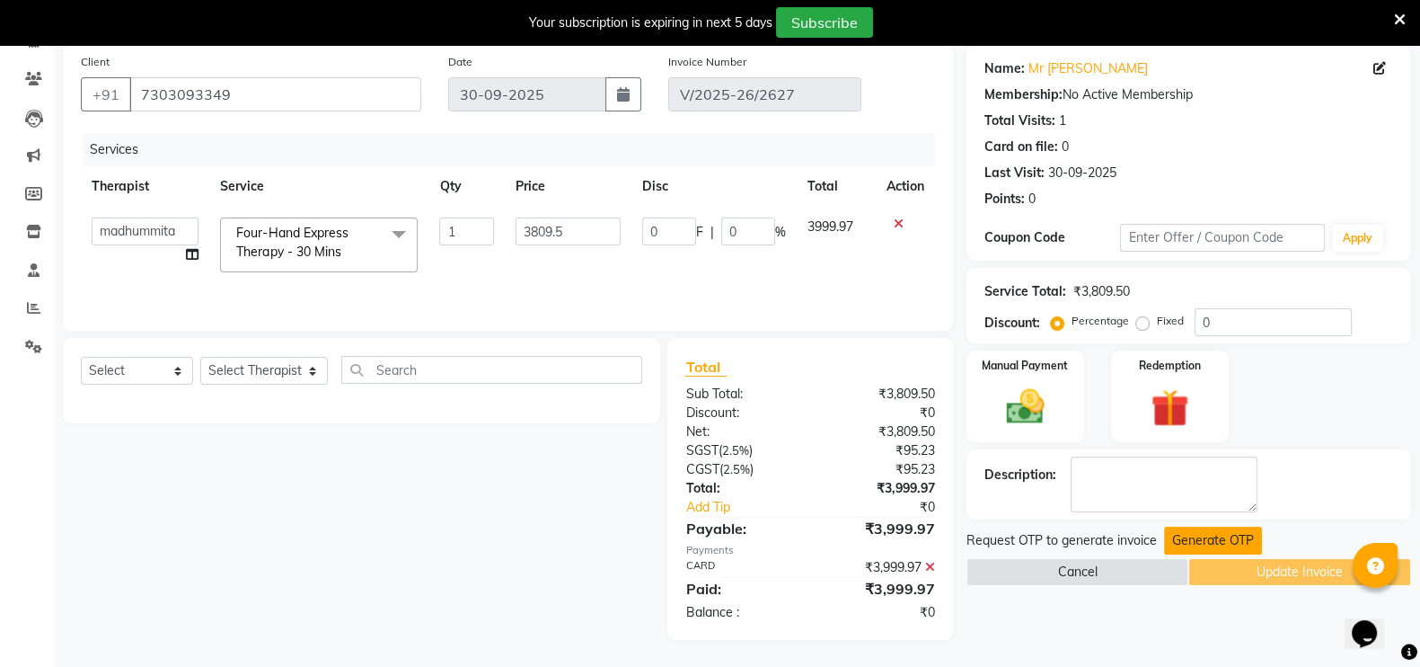
click at [1192, 540] on button "Generate OTP" at bounding box center [1213, 540] width 98 height 28
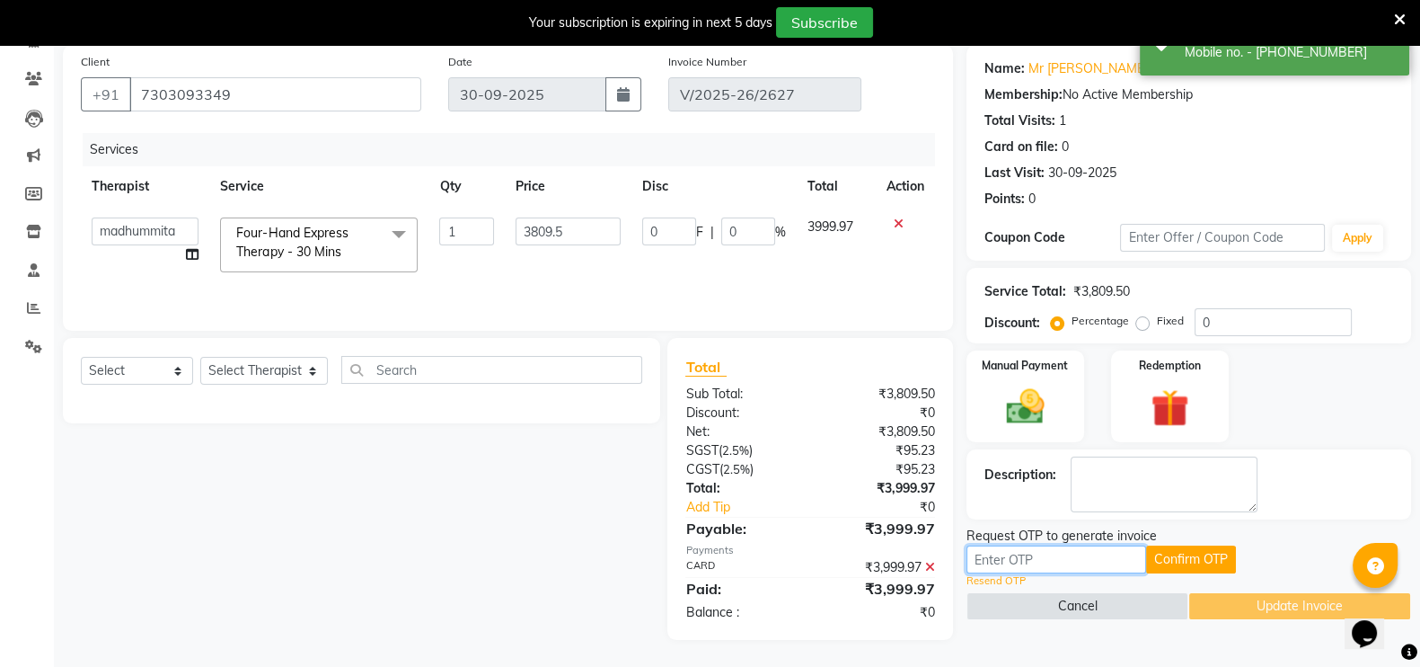
click at [1044, 552] on input "text" at bounding box center [1057, 559] width 180 height 28
paste input "8623"
type input "8623"
click at [1190, 547] on button "Confirm OTP" at bounding box center [1191, 559] width 90 height 28
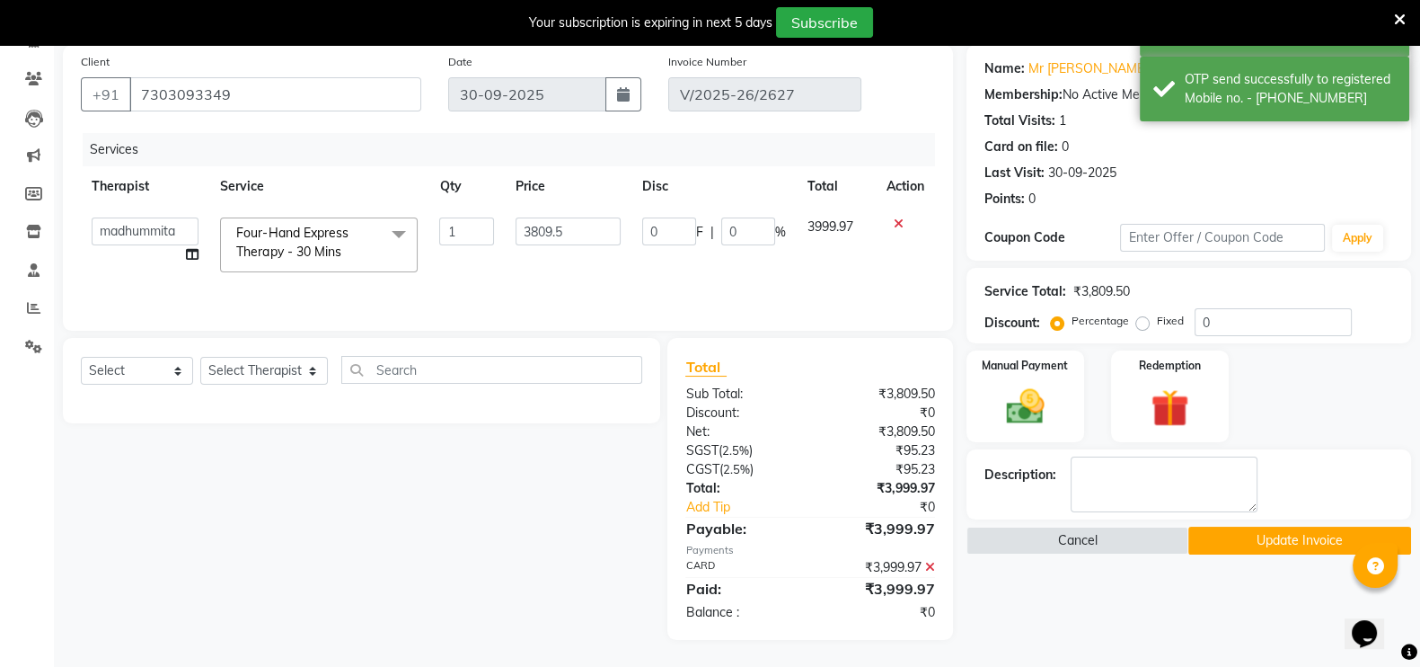
click at [1259, 530] on button "Update Invoice" at bounding box center [1299, 540] width 223 height 28
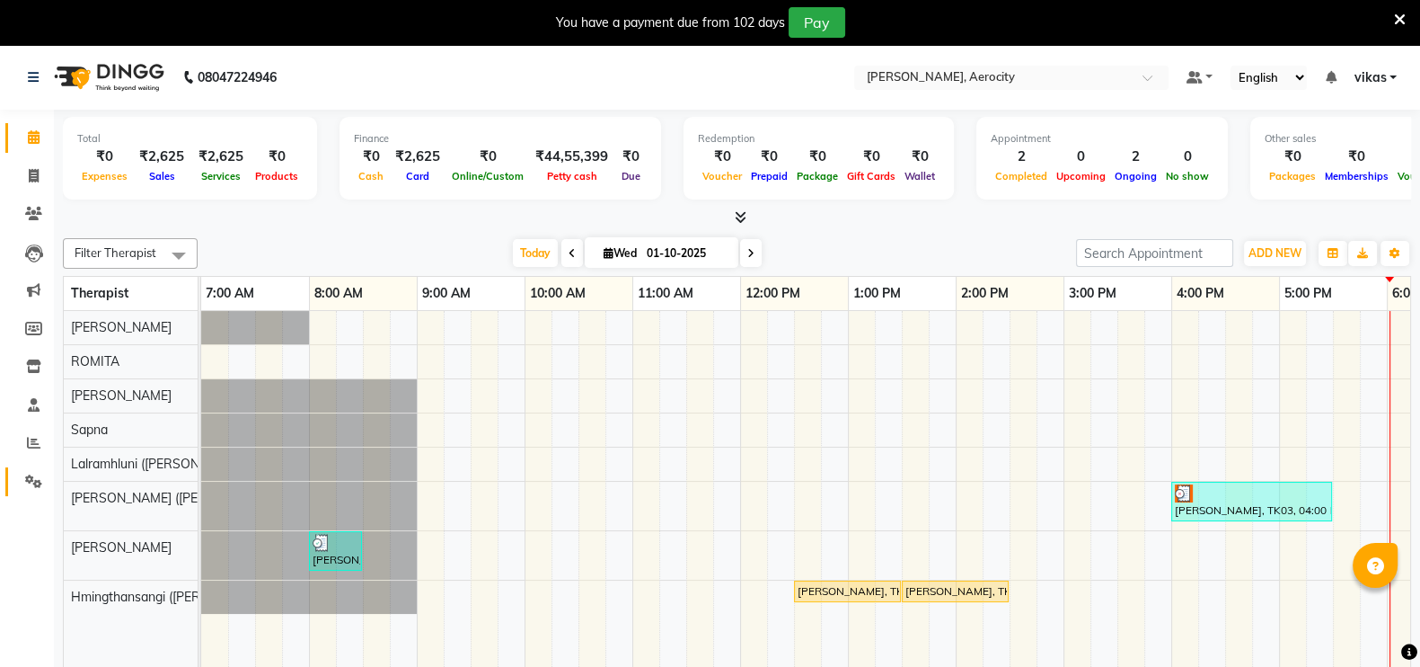
click at [24, 495] on link "Settings" at bounding box center [26, 482] width 43 height 30
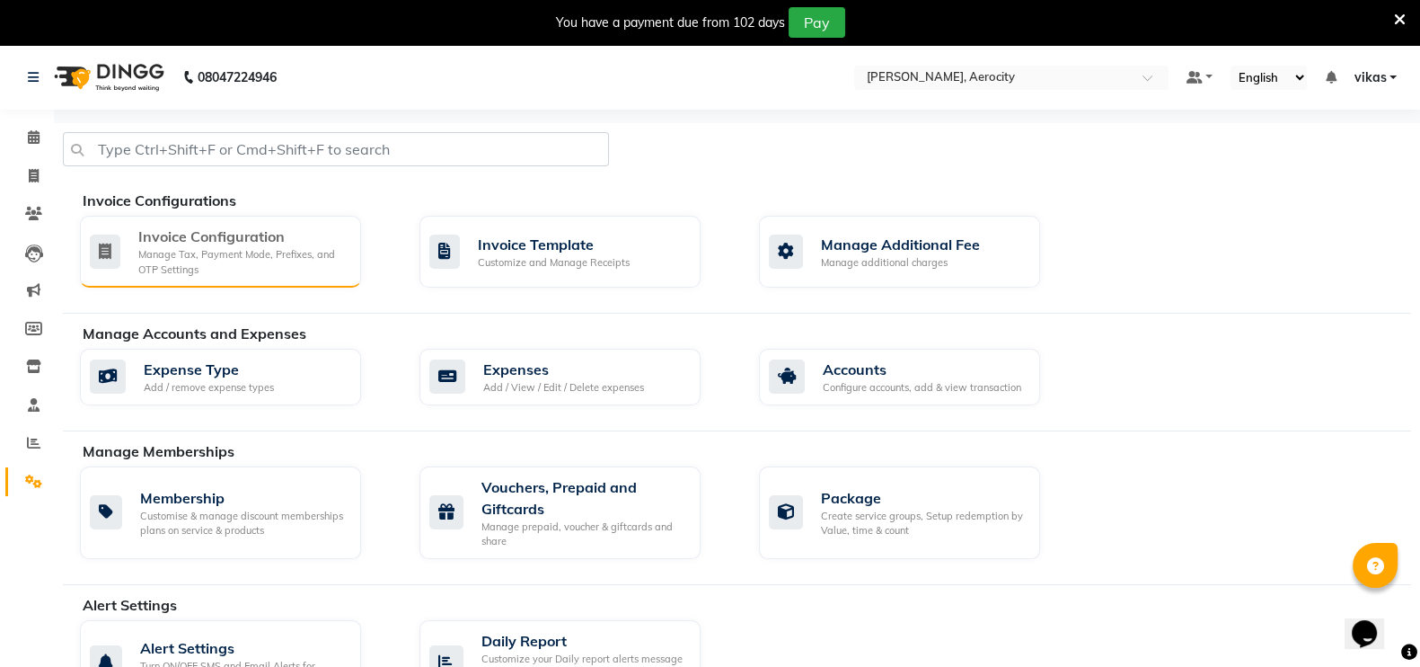
click at [166, 269] on div "Manage Tax, Payment Mode, Prefixes, and OTP Settings" at bounding box center [242, 262] width 208 height 30
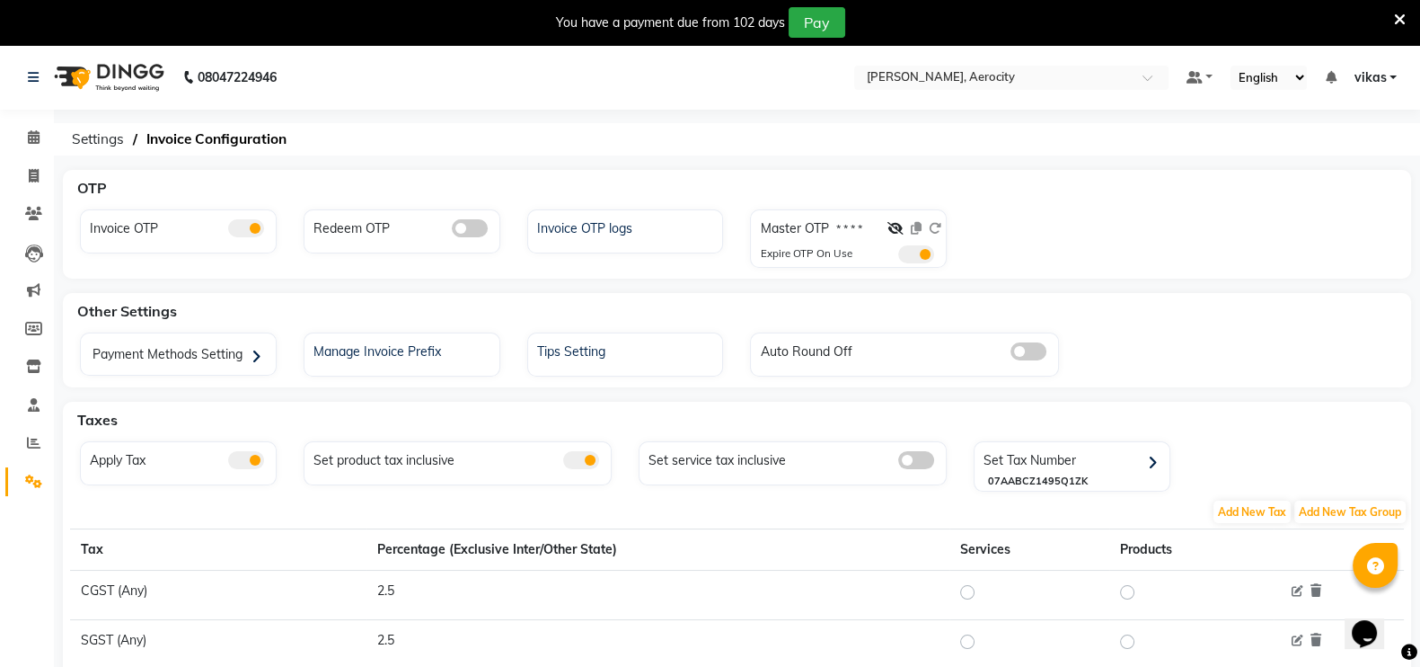
click at [890, 221] on span at bounding box center [896, 228] width 16 height 16
click at [895, 234] on icon at bounding box center [896, 228] width 16 height 13
click at [914, 253] on span at bounding box center [916, 254] width 36 height 18
click at [898, 257] on input "checkbox" at bounding box center [898, 257] width 0 height 0
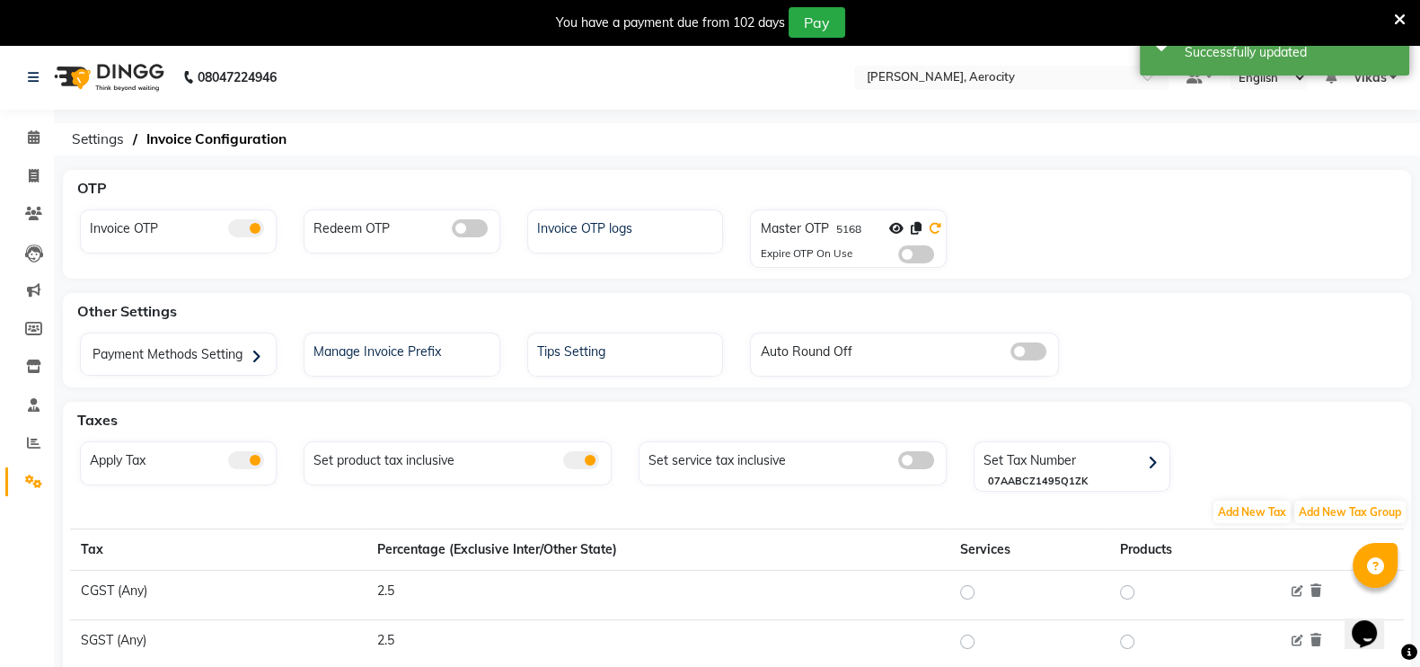
click at [934, 234] on icon at bounding box center [935, 228] width 13 height 13
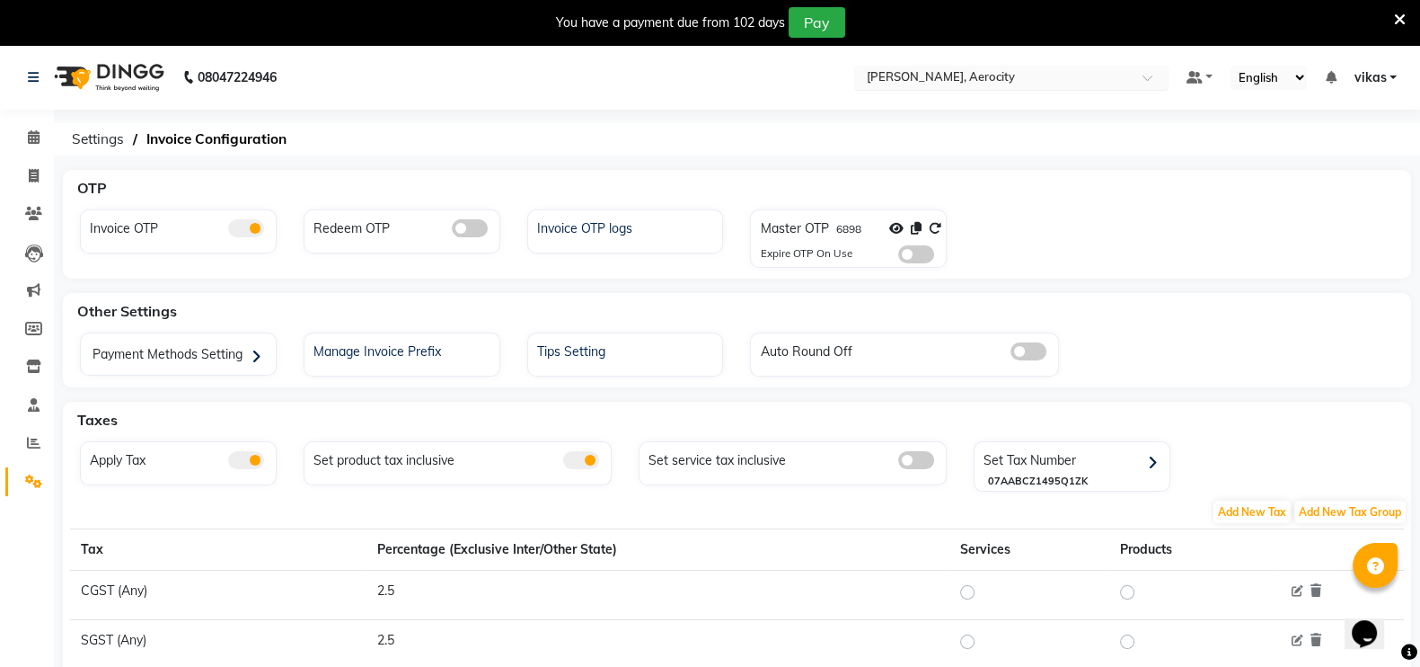
click at [933, 73] on input "text" at bounding box center [993, 79] width 261 height 18
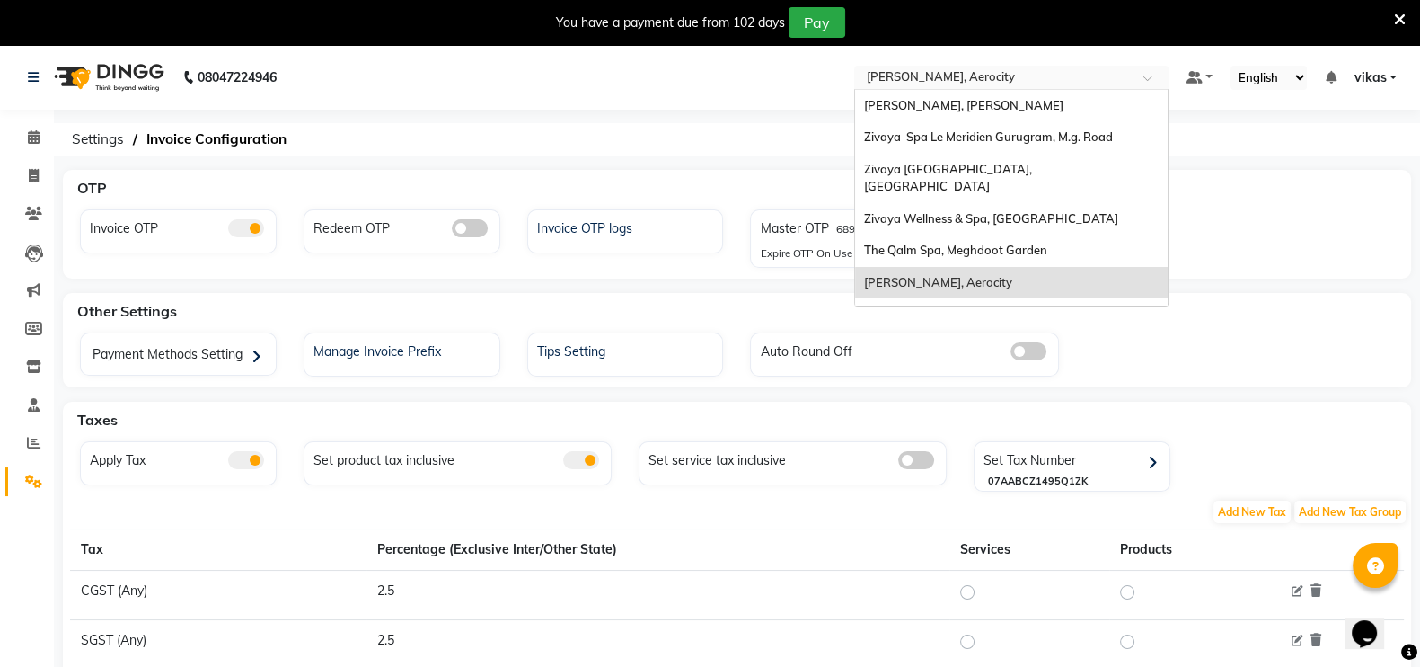
scroll to position [216, 0]
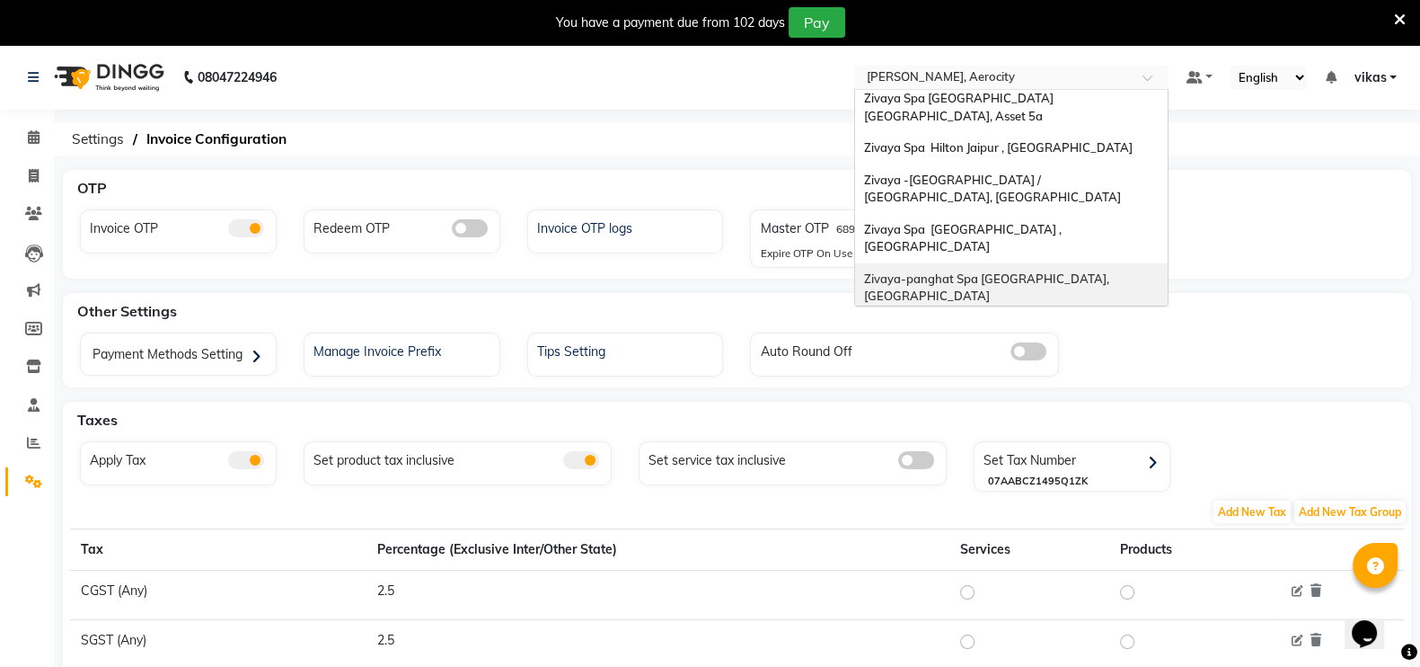
click at [934, 271] on span "Zivaya-panghat Spa [GEOGRAPHIC_DATA], [GEOGRAPHIC_DATA]" at bounding box center [988, 287] width 248 height 32
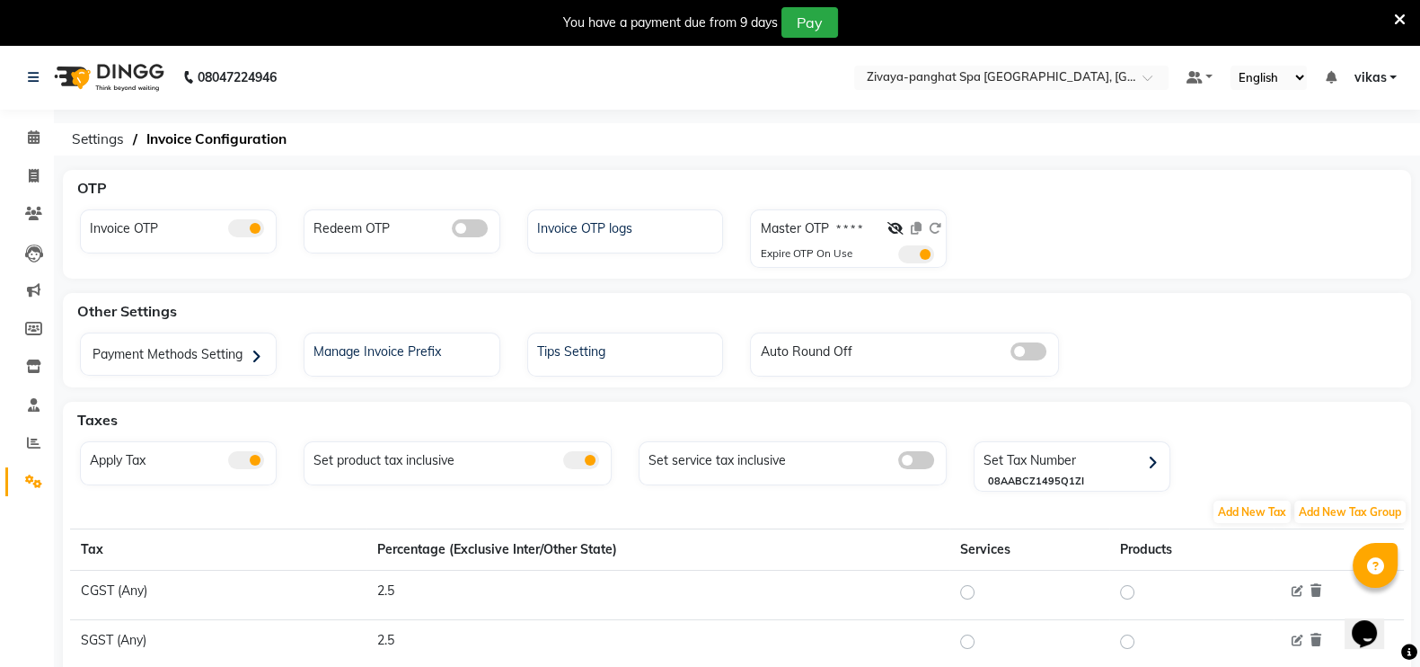
click at [925, 245] on span at bounding box center [916, 254] width 36 height 18
click at [898, 257] on input "checkbox" at bounding box center [898, 257] width 0 height 0
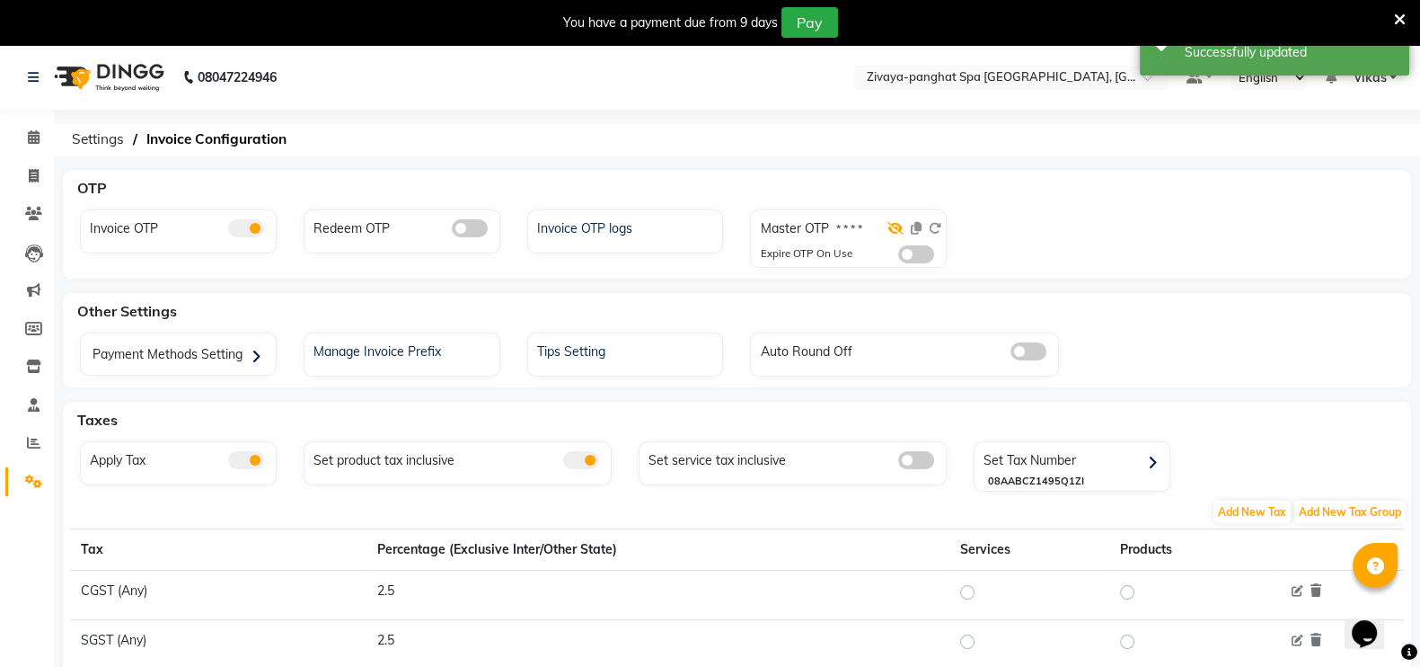
click at [901, 232] on icon at bounding box center [896, 228] width 16 height 13
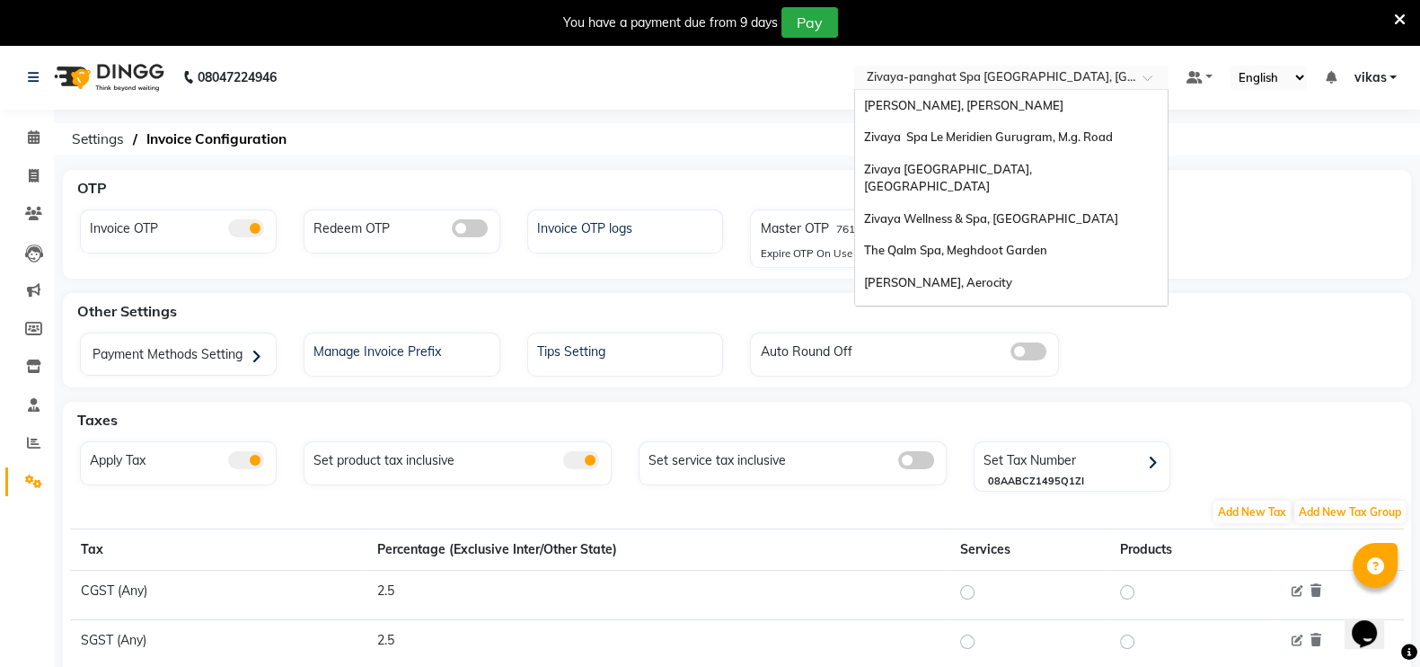
click at [957, 70] on input "text" at bounding box center [993, 79] width 261 height 18
click at [970, 306] on span "Zivaya Spa [GEOGRAPHIC_DATA] [GEOGRAPHIC_DATA], Asset 5a" at bounding box center [960, 322] width 192 height 32
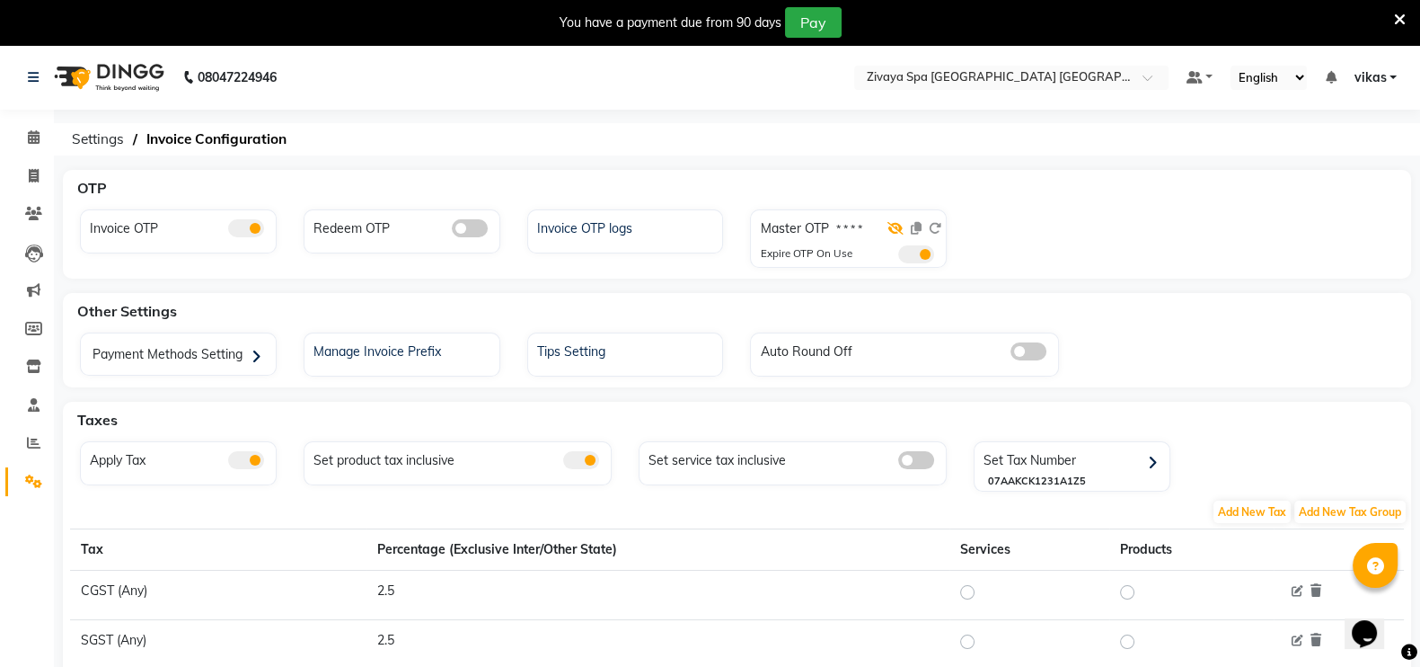
click at [903, 226] on icon at bounding box center [896, 228] width 16 height 13
click at [914, 226] on icon at bounding box center [916, 228] width 11 height 13
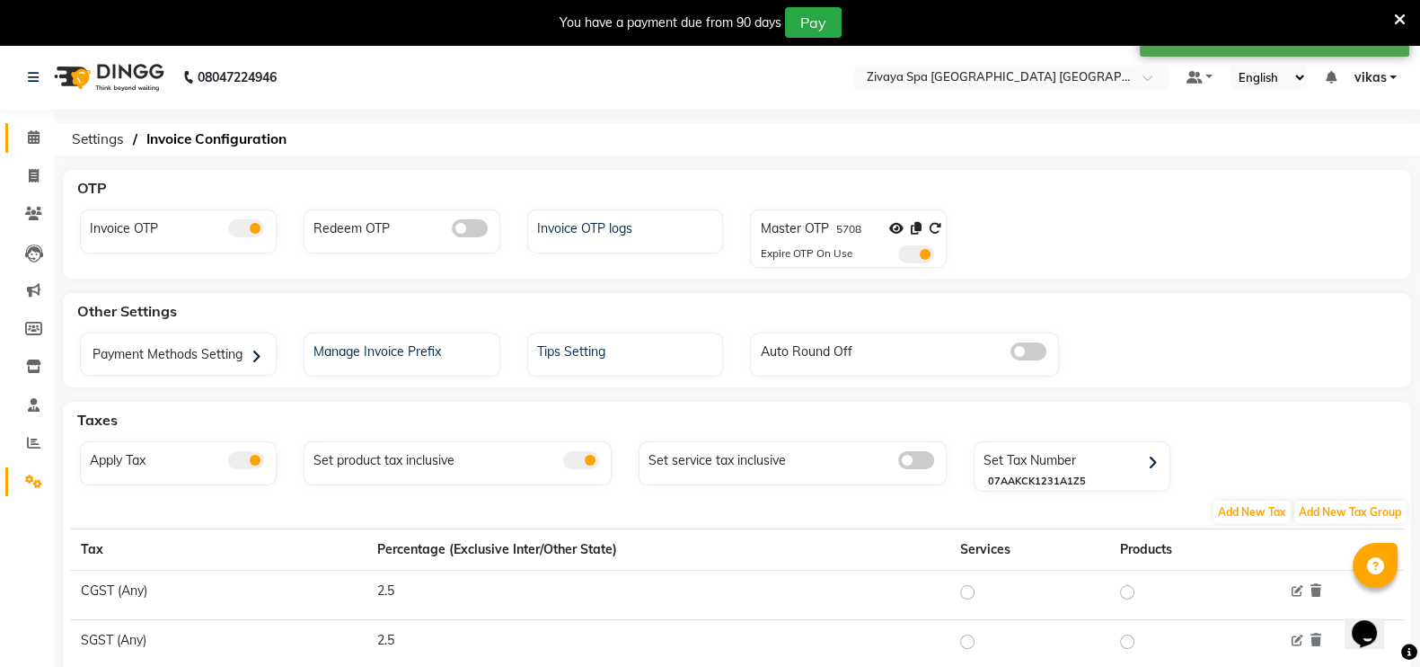
click at [13, 130] on link "Calendar" at bounding box center [26, 138] width 43 height 30
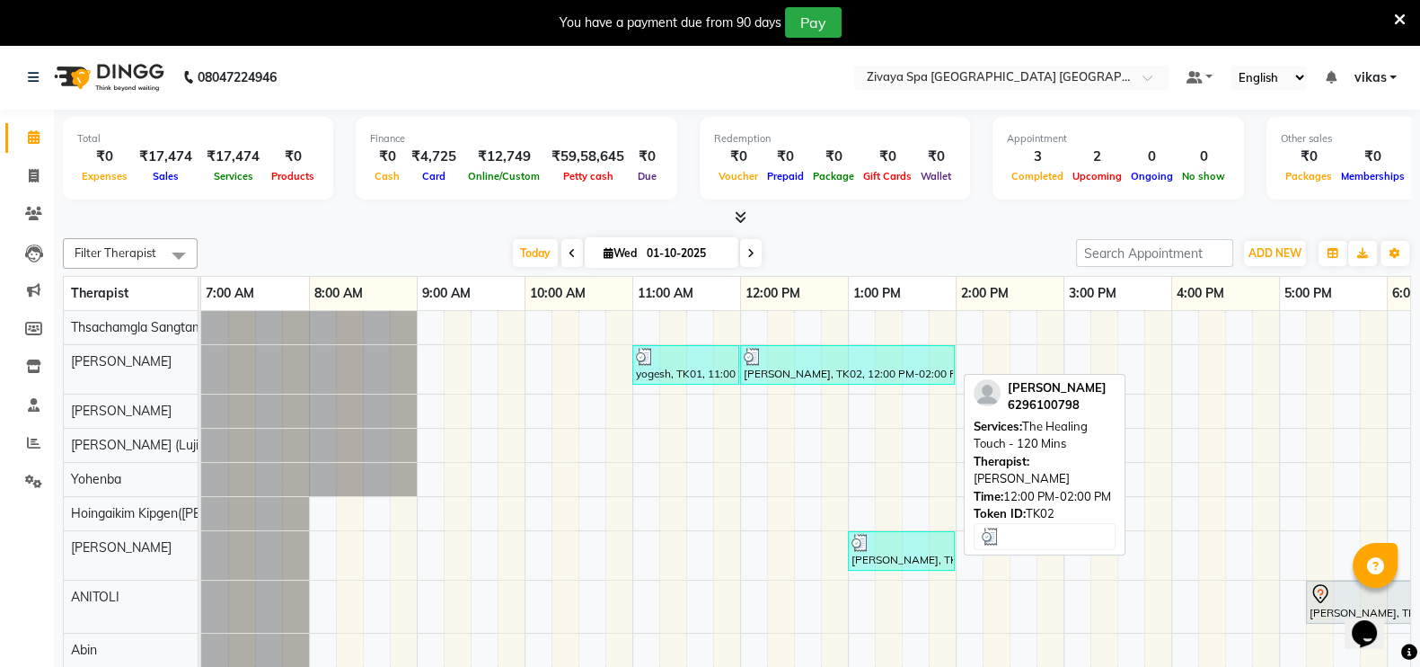
click at [764, 367] on div "Reshu, TK02, 12:00 PM-02:00 PM, The Healing Touch - 120 Mins" at bounding box center [847, 365] width 211 height 34
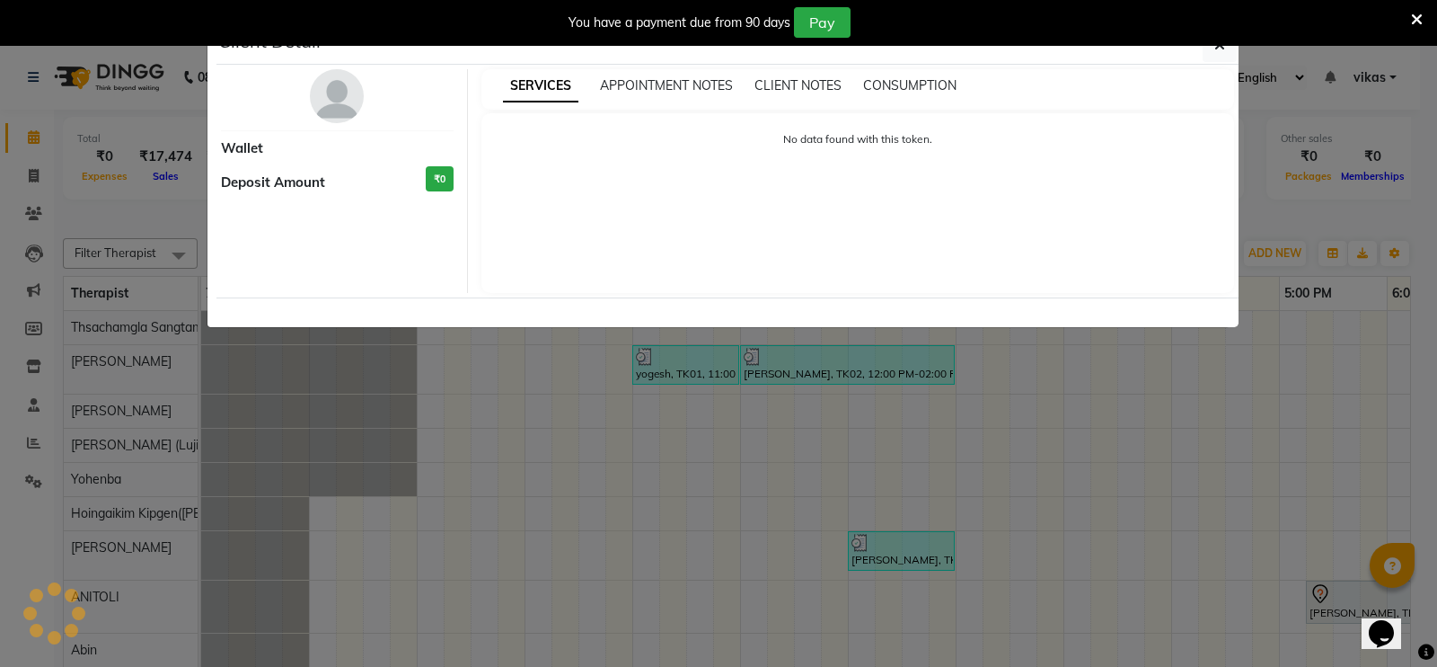
select select "3"
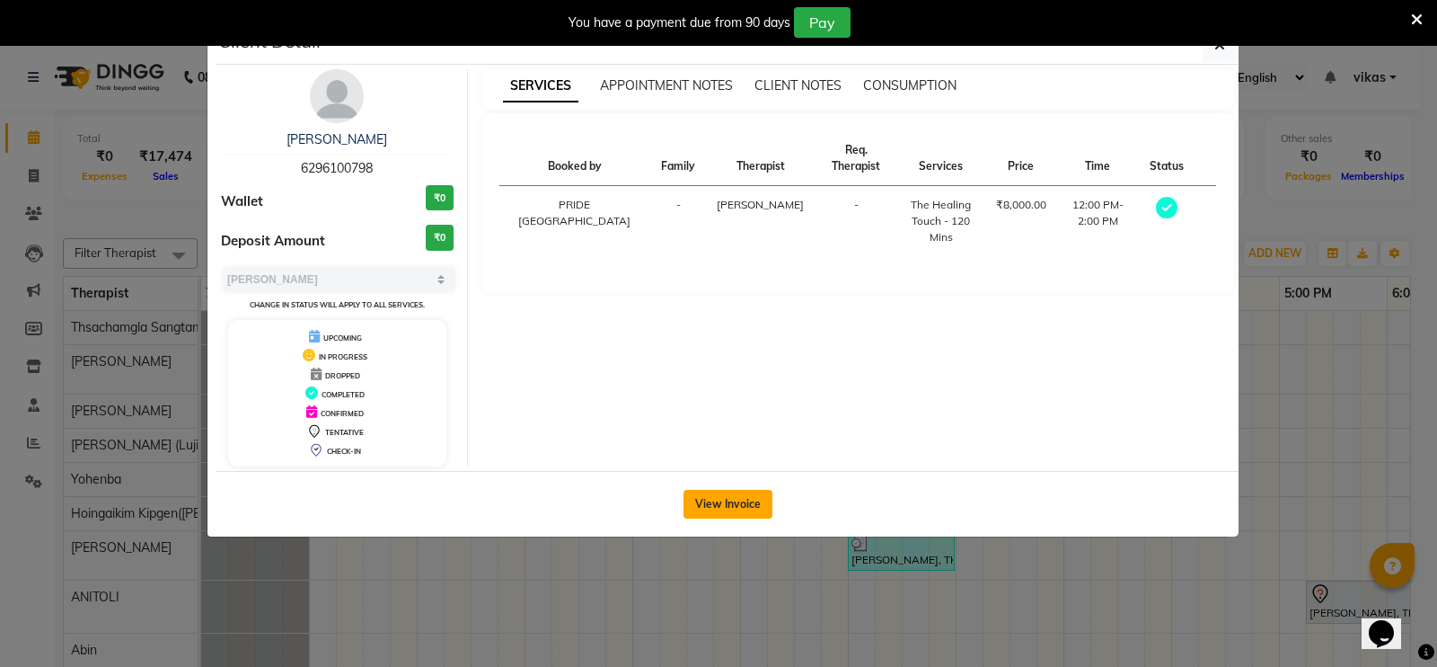
click at [758, 496] on button "View Invoice" at bounding box center [728, 504] width 89 height 29
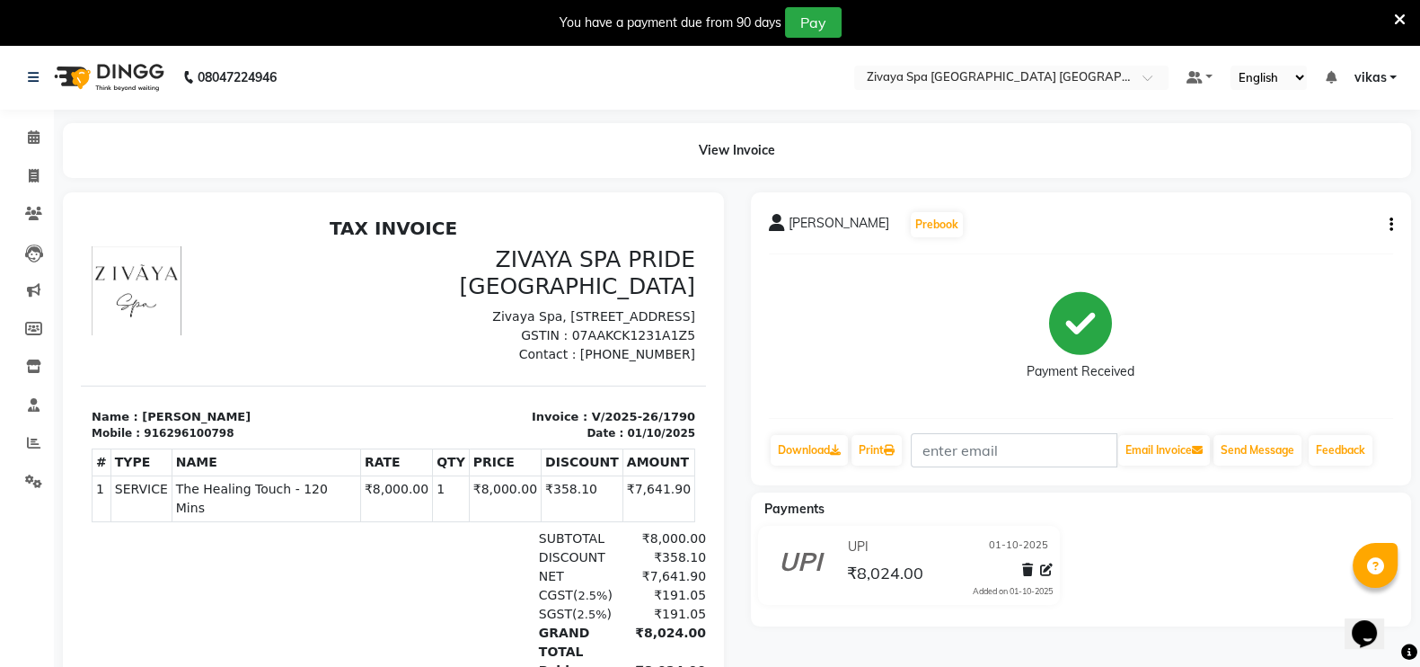
click at [1385, 219] on button "button" at bounding box center [1387, 225] width 11 height 19
click at [1276, 234] on div "Edit Item Staff" at bounding box center [1301, 224] width 123 height 22
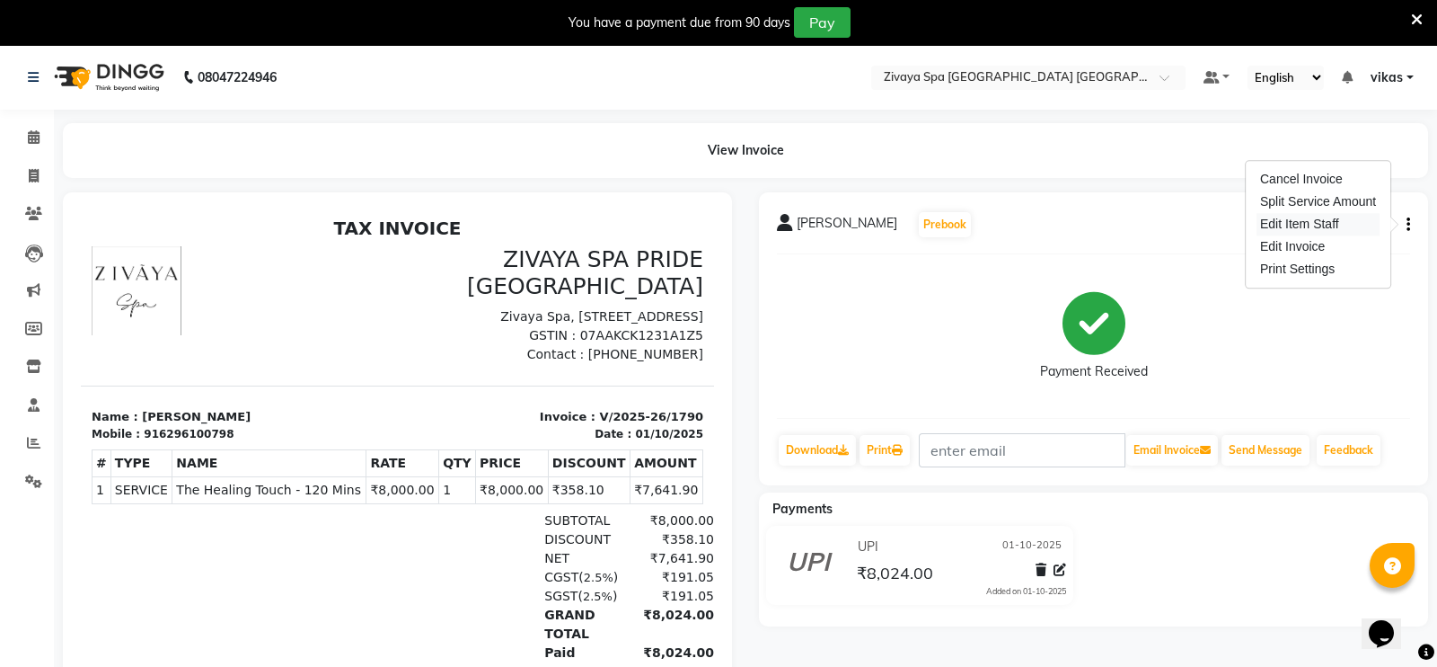
select select "49490"
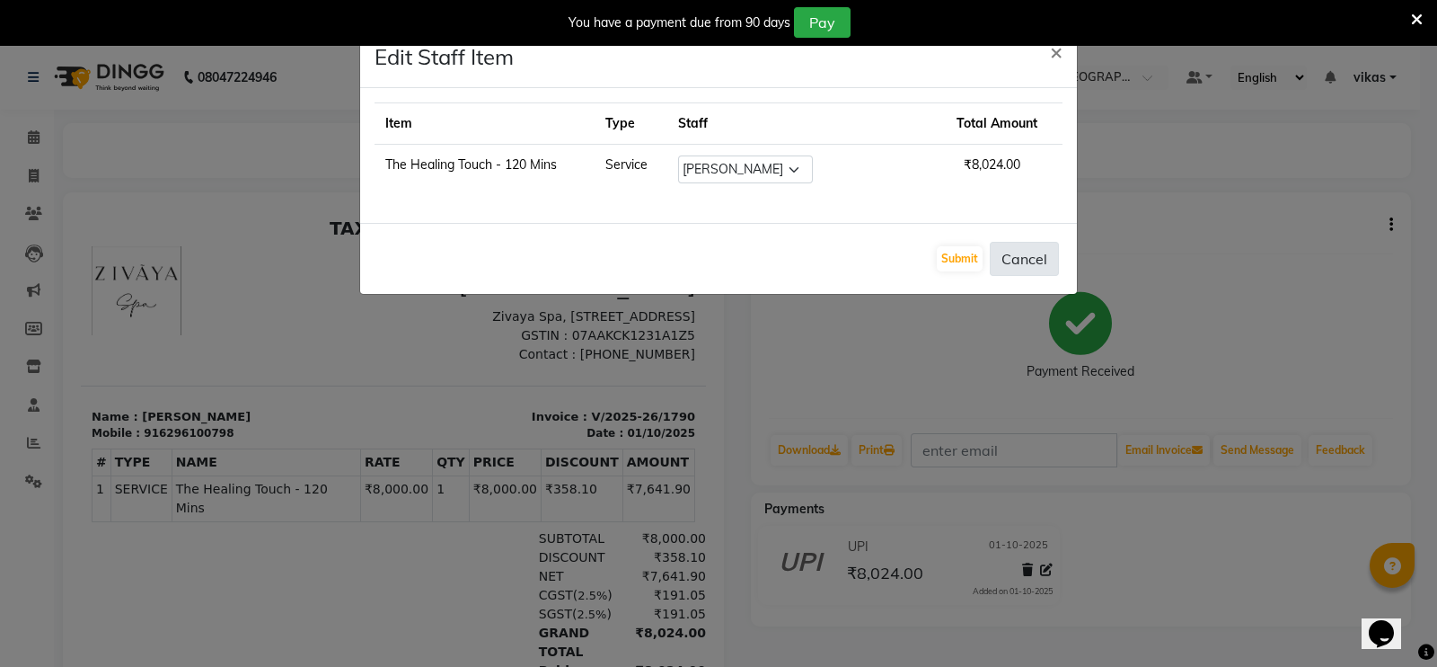
drag, startPoint x: 1022, startPoint y: 283, endPoint x: 1022, endPoint y: 265, distance: 18.0
click at [1022, 265] on div "Submit Cancel" at bounding box center [718, 258] width 717 height 71
click at [1022, 265] on button "Cancel" at bounding box center [1024, 259] width 69 height 34
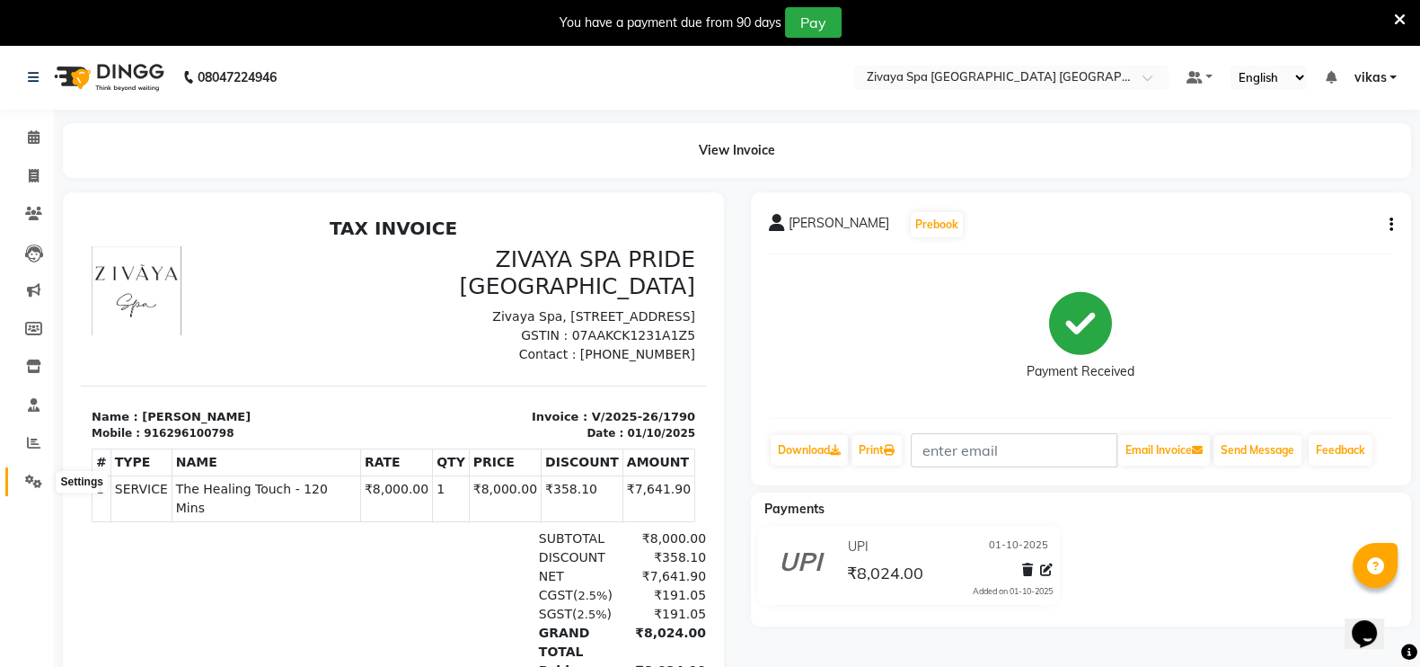
click at [27, 481] on icon at bounding box center [33, 480] width 17 height 13
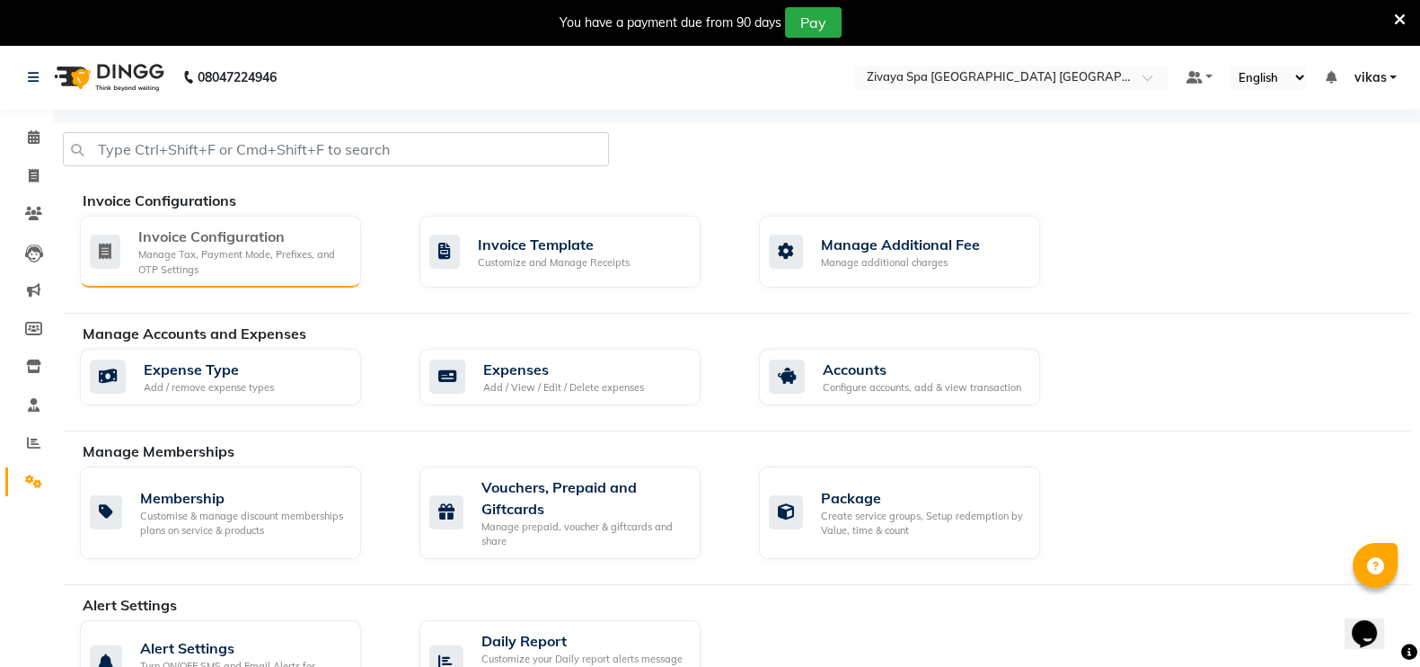
click at [139, 248] on div "Manage Tax, Payment Mode, Prefixes, and OTP Settings" at bounding box center [242, 262] width 208 height 30
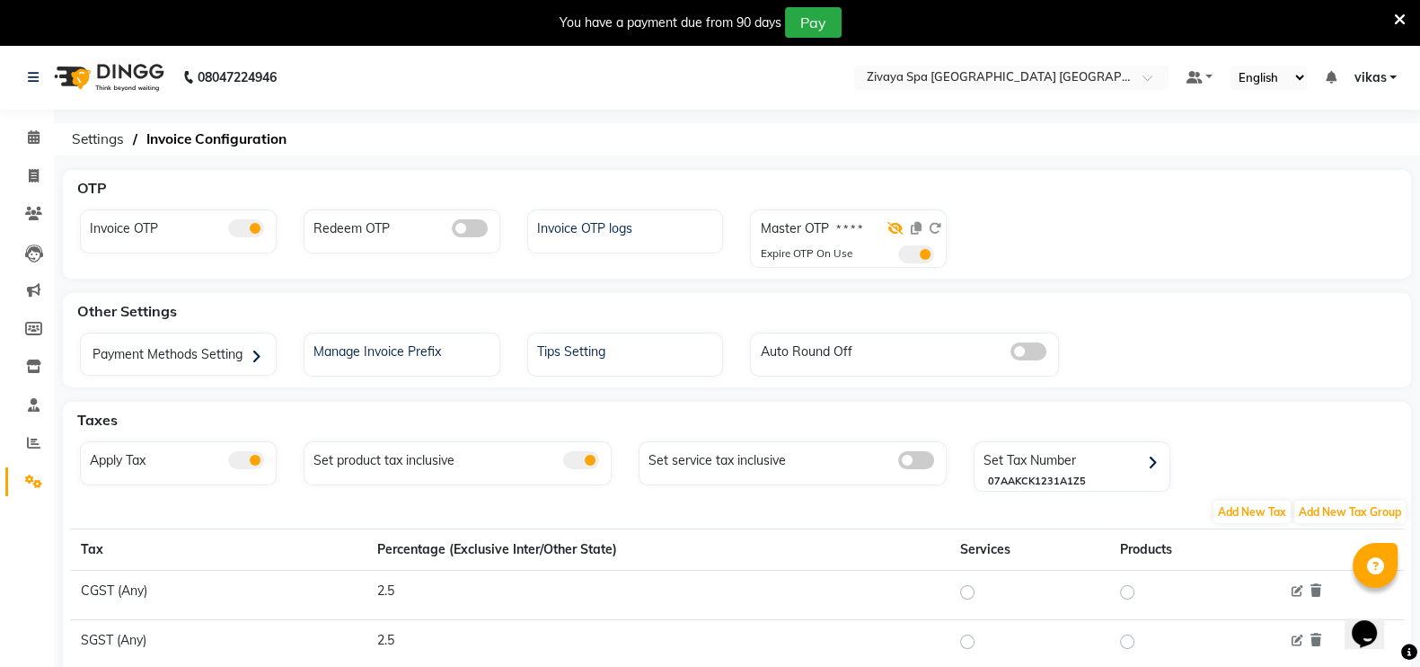
click at [895, 226] on icon at bounding box center [896, 228] width 16 height 13
click at [922, 252] on span at bounding box center [916, 254] width 36 height 18
click at [898, 257] on input "checkbox" at bounding box center [898, 257] width 0 height 0
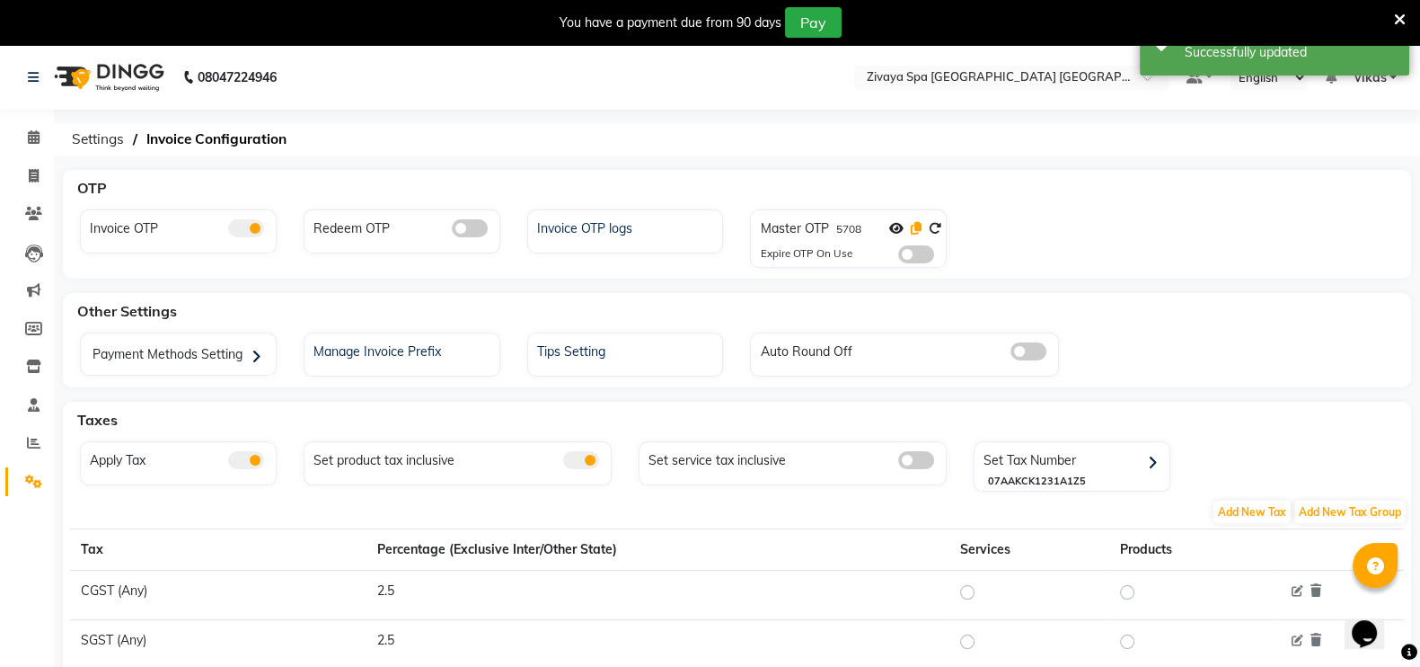
click at [918, 222] on icon at bounding box center [916, 228] width 11 height 13
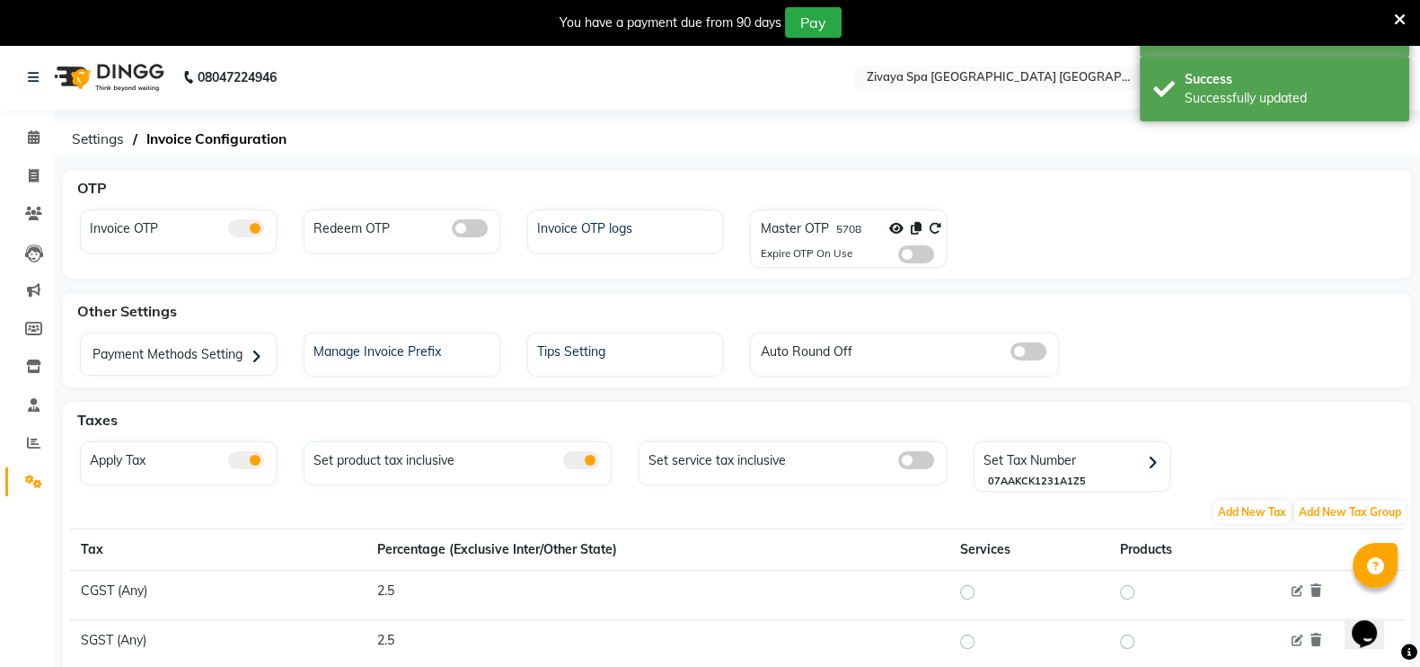
click at [1394, 23] on icon at bounding box center [1400, 20] width 12 height 16
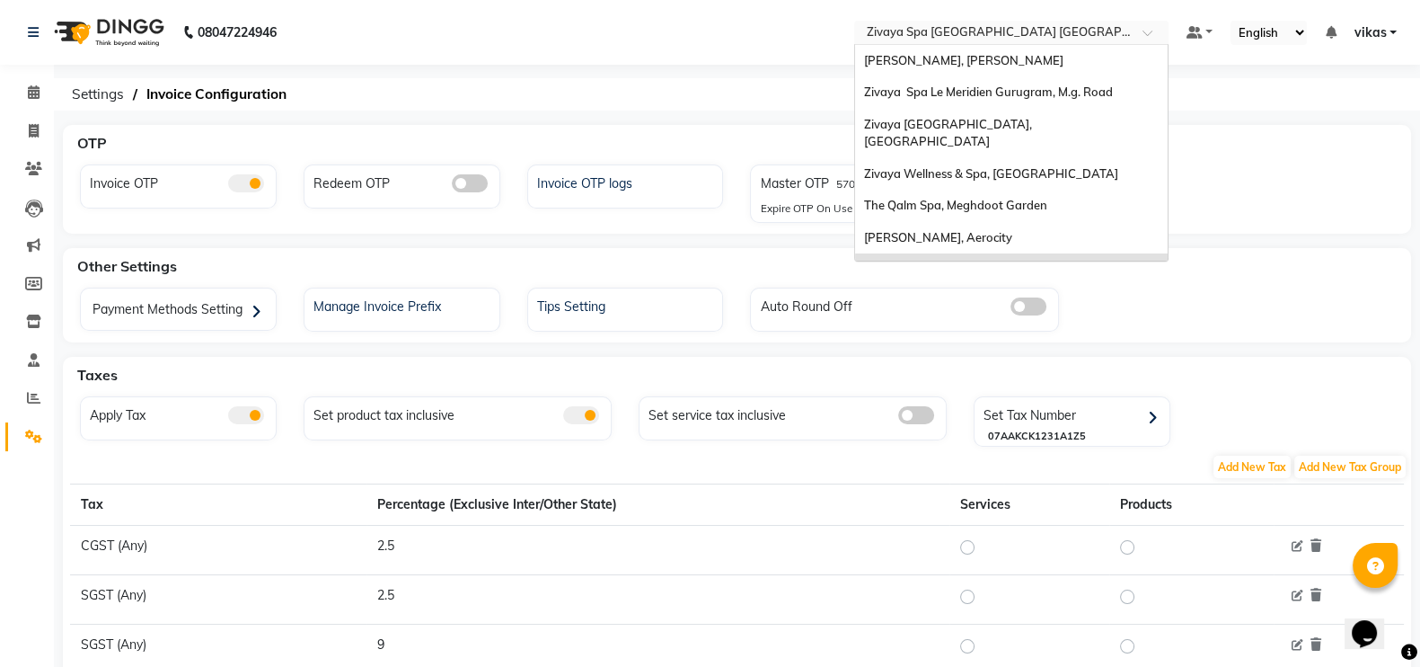
scroll to position [191, 0]
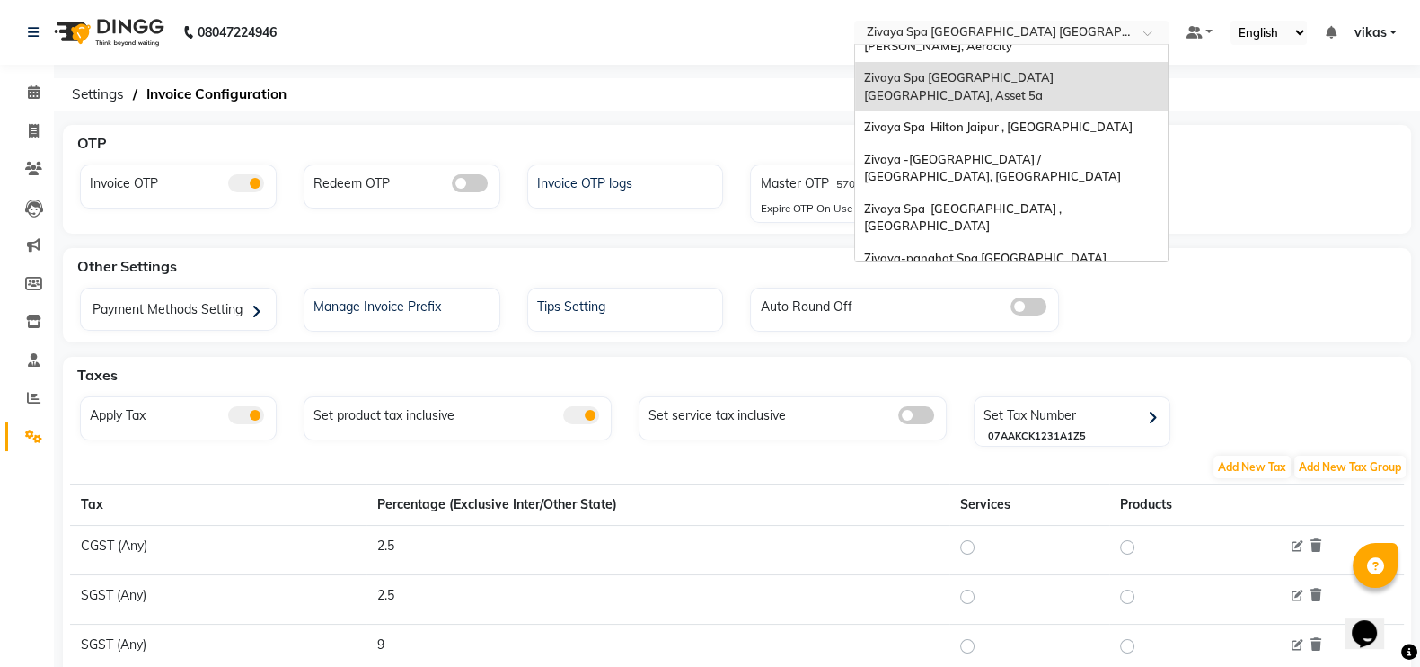
click at [911, 30] on input "text" at bounding box center [993, 34] width 261 height 18
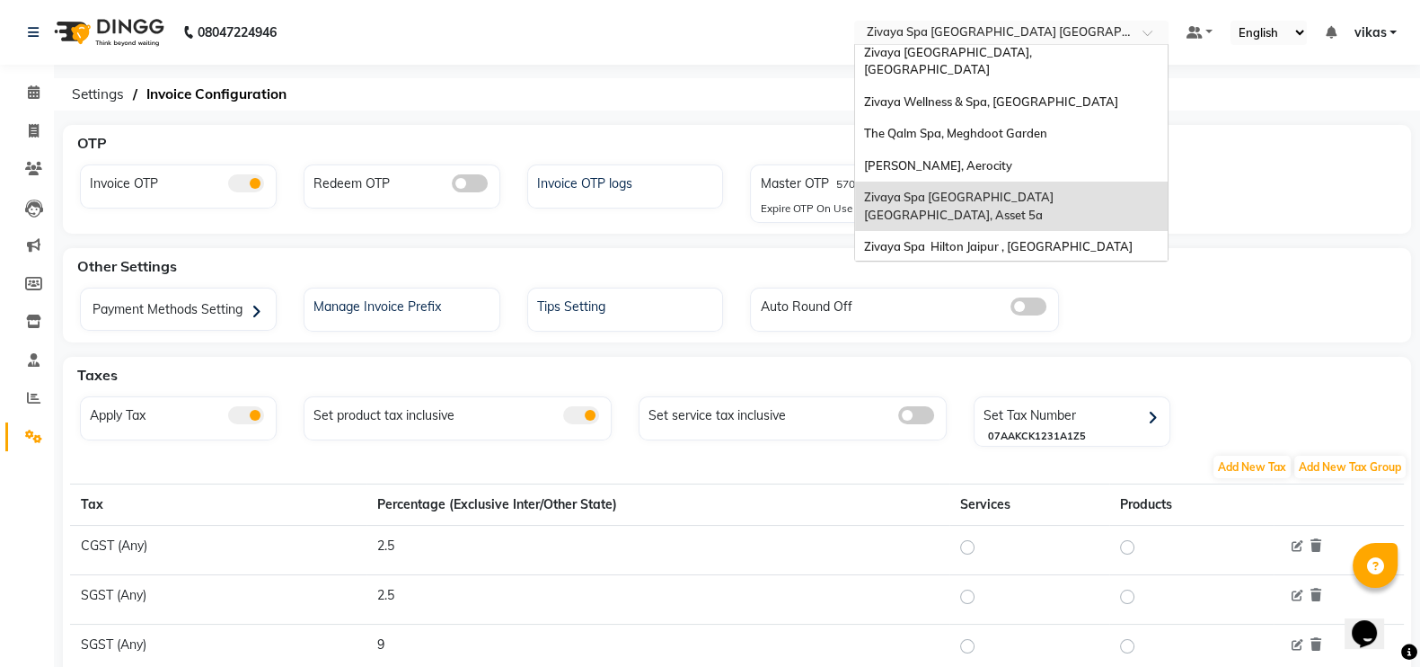
scroll to position [47, 0]
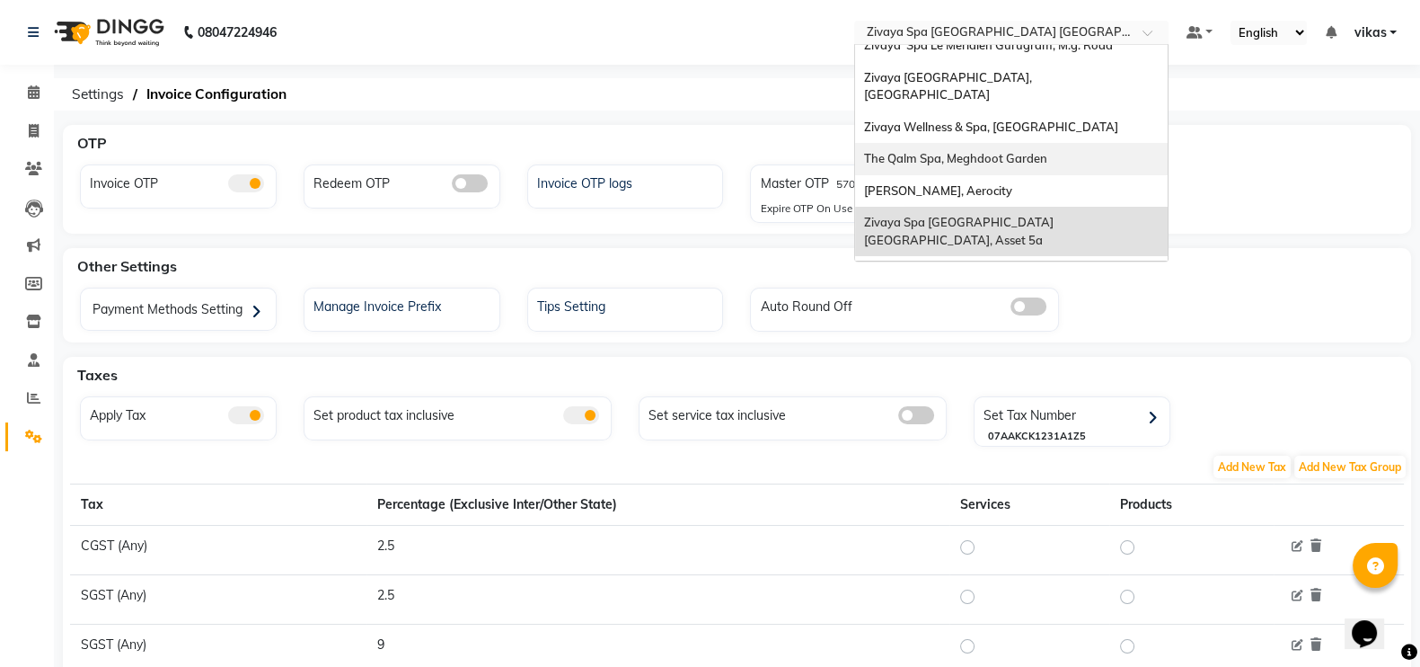
click at [948, 151] on span "The Qalm Spa, Meghdoot Garden" at bounding box center [955, 158] width 183 height 14
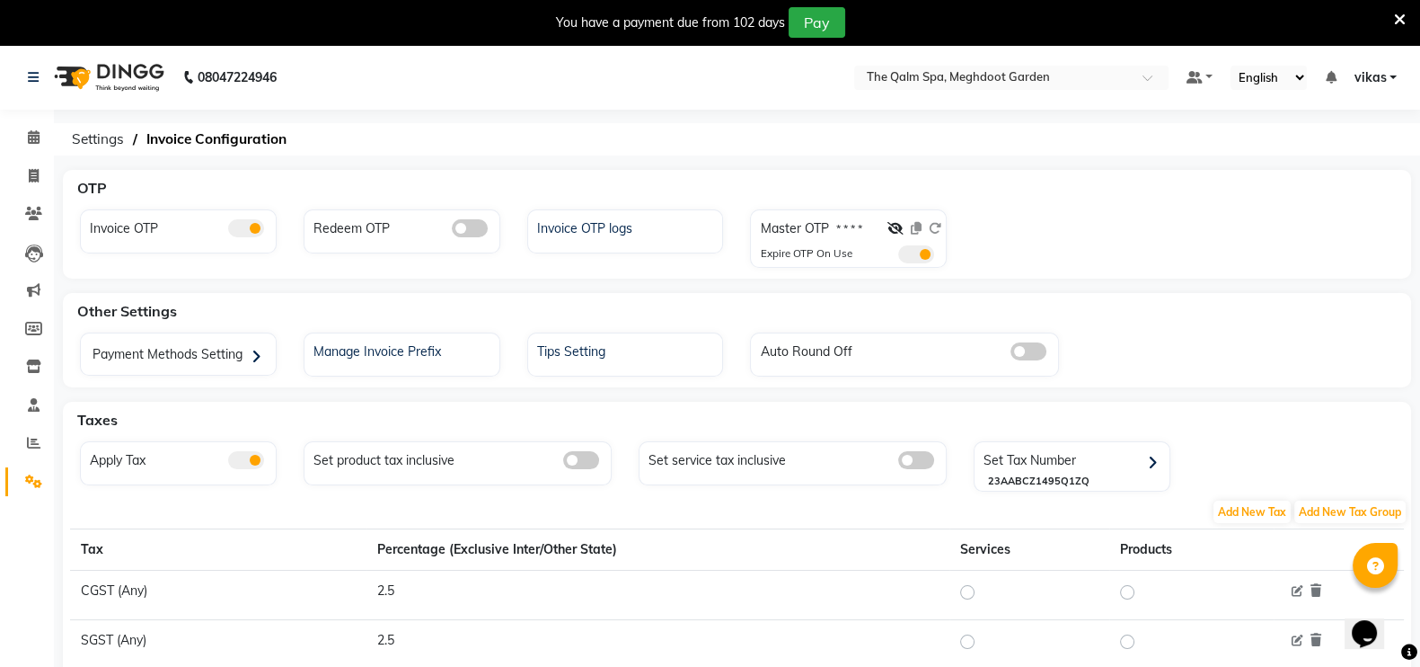
click at [886, 222] on div "Master OTP * * * *" at bounding box center [850, 232] width 181 height 26
click at [888, 226] on div "Master OTP * * * *" at bounding box center [850, 232] width 181 height 26
click at [888, 226] on icon at bounding box center [896, 228] width 16 height 13
click at [1402, 16] on icon at bounding box center [1400, 20] width 12 height 16
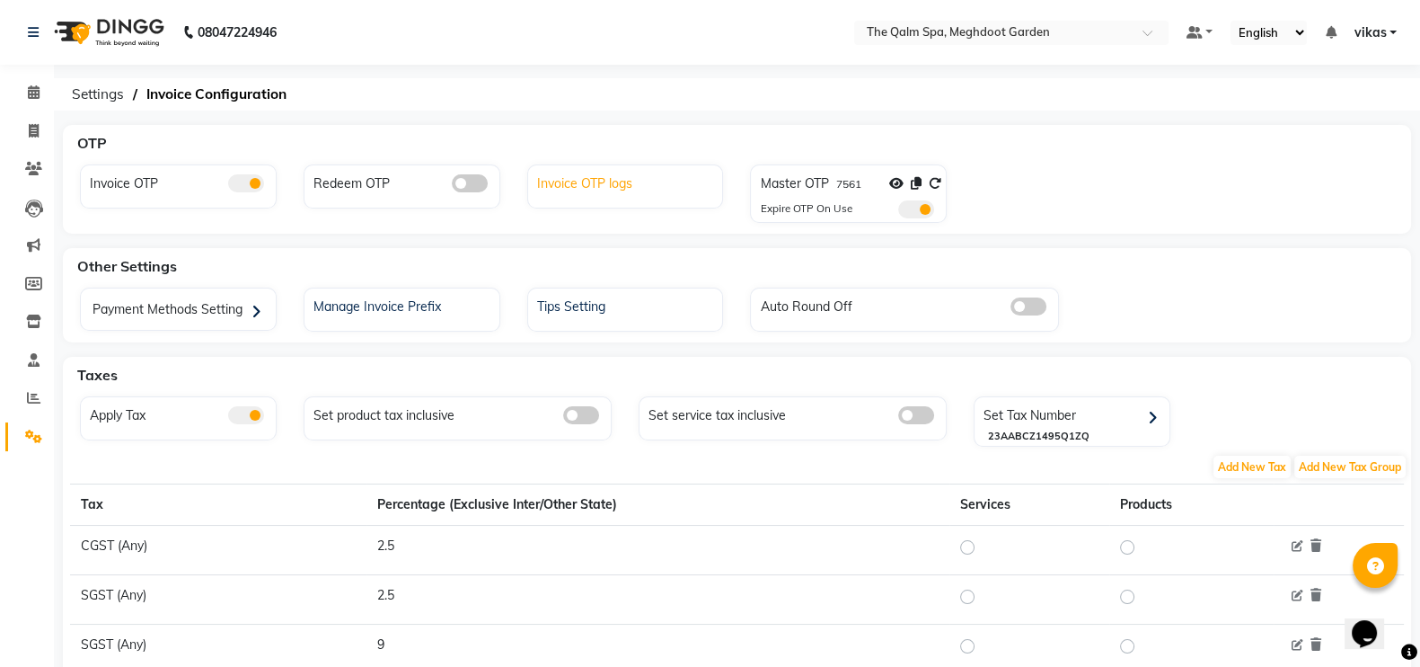
click at [590, 181] on div "Invoice OTP logs" at bounding box center [628, 181] width 190 height 23
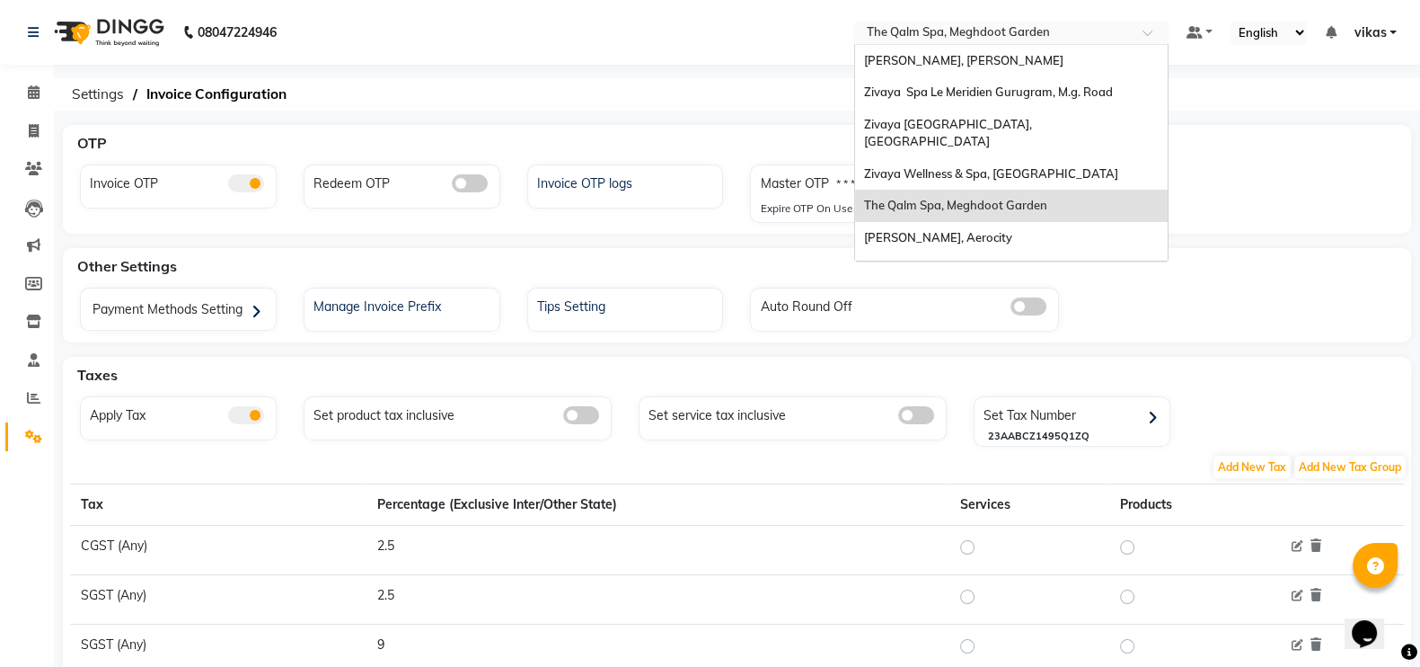
click at [977, 34] on input "text" at bounding box center [993, 34] width 261 height 18
click at [960, 253] on div "Zivaya Spa Pride Plaza New Delhi, Asset 5a" at bounding box center [1011, 277] width 313 height 49
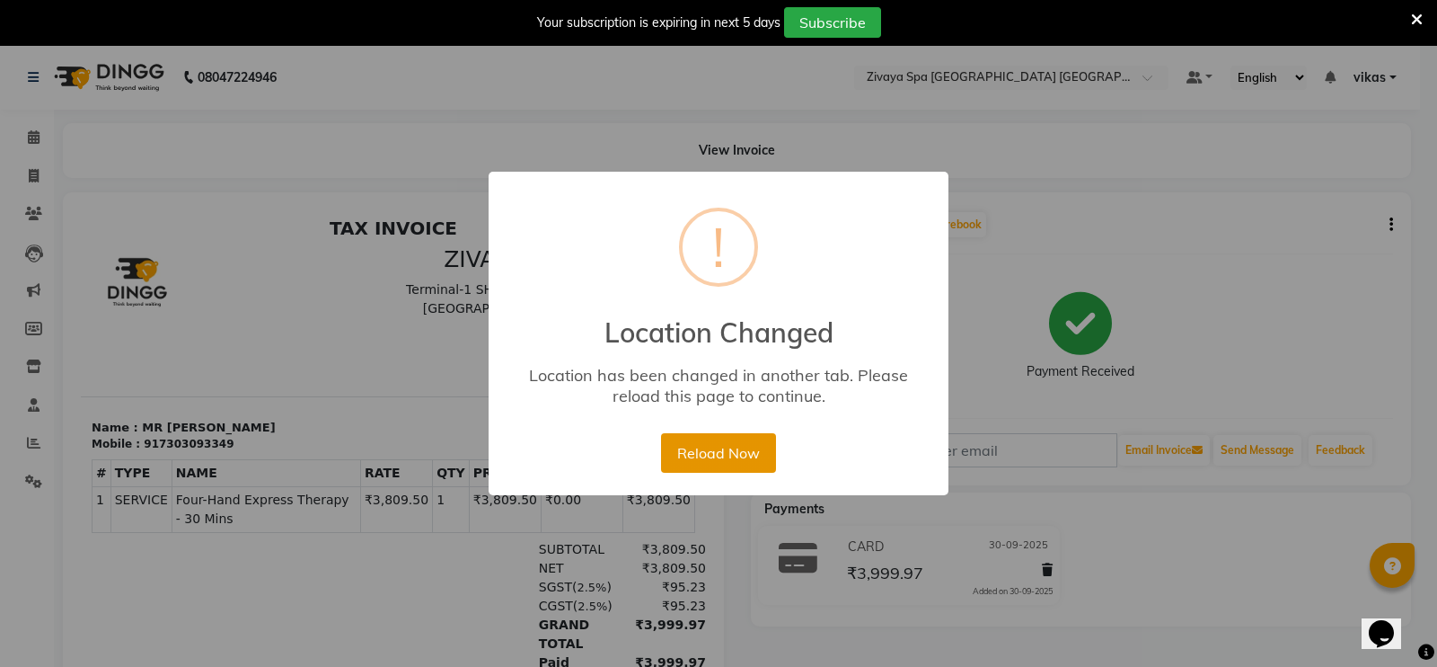
click at [723, 451] on button "Reload Now" at bounding box center [718, 453] width 114 height 40
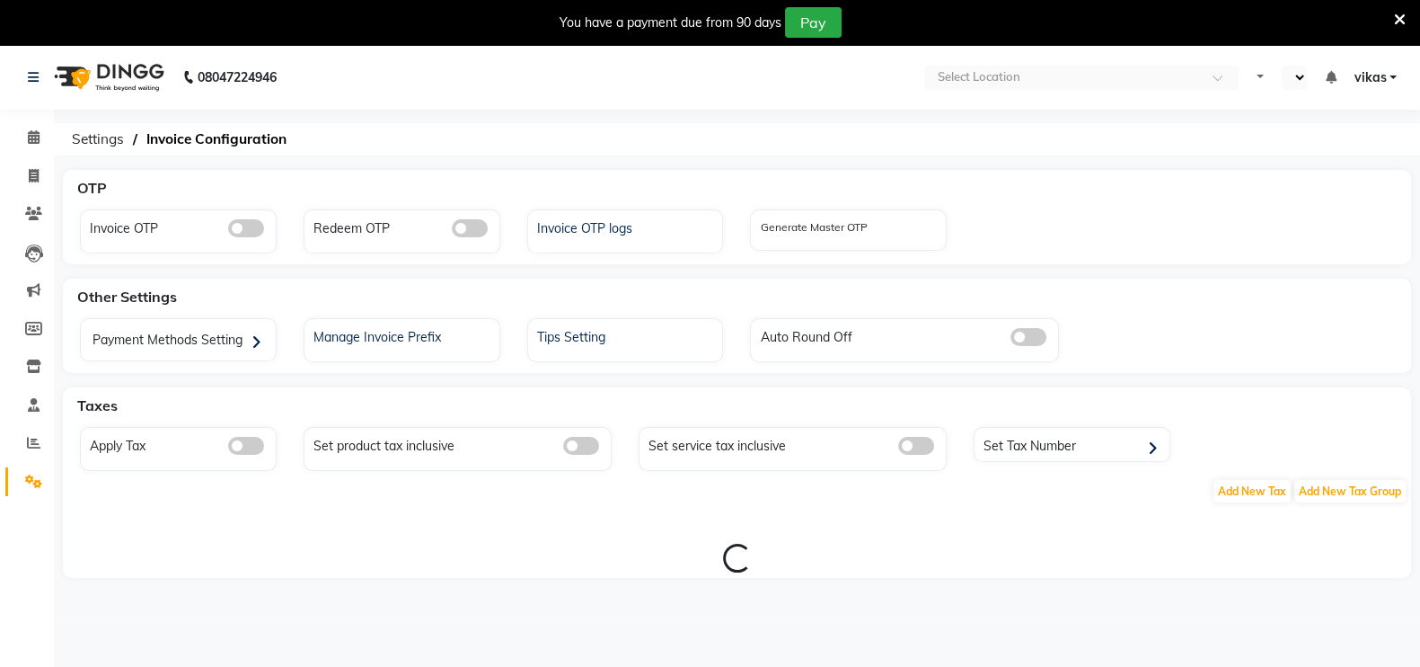
select select "en"
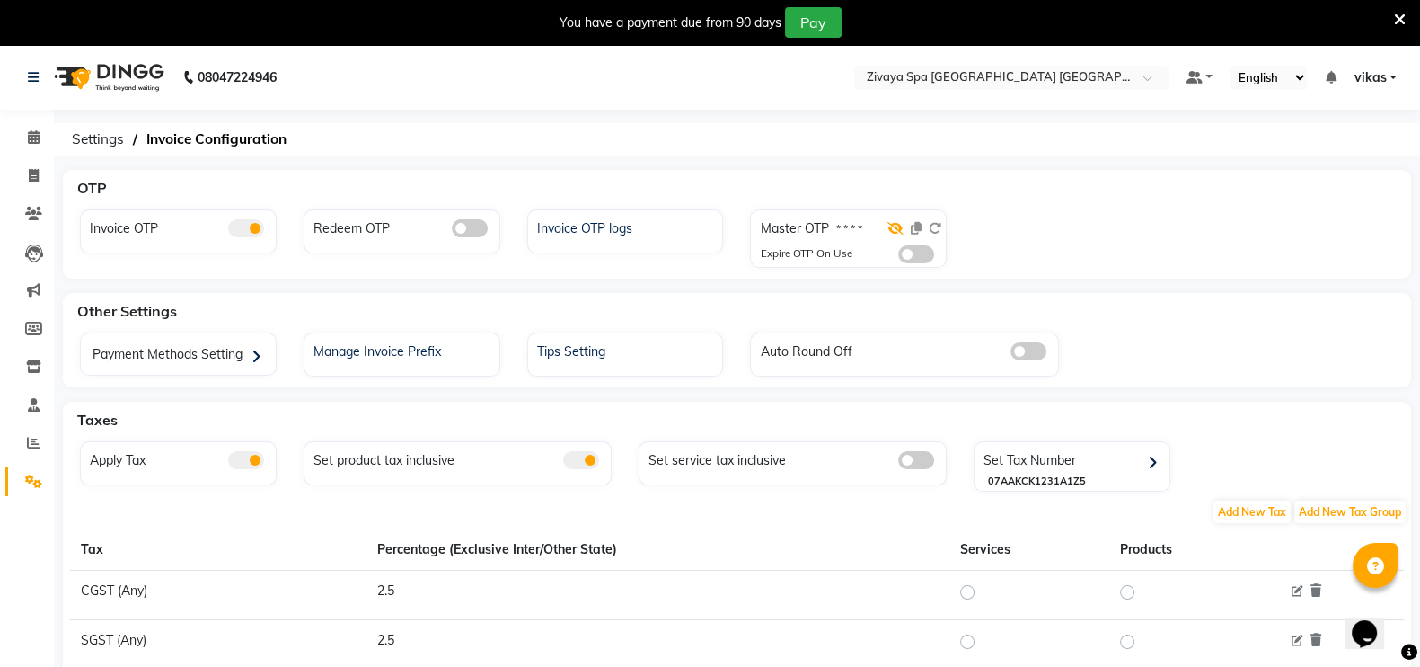
click at [894, 227] on icon at bounding box center [896, 228] width 16 height 13
click at [921, 232] on icon at bounding box center [916, 228] width 11 height 13
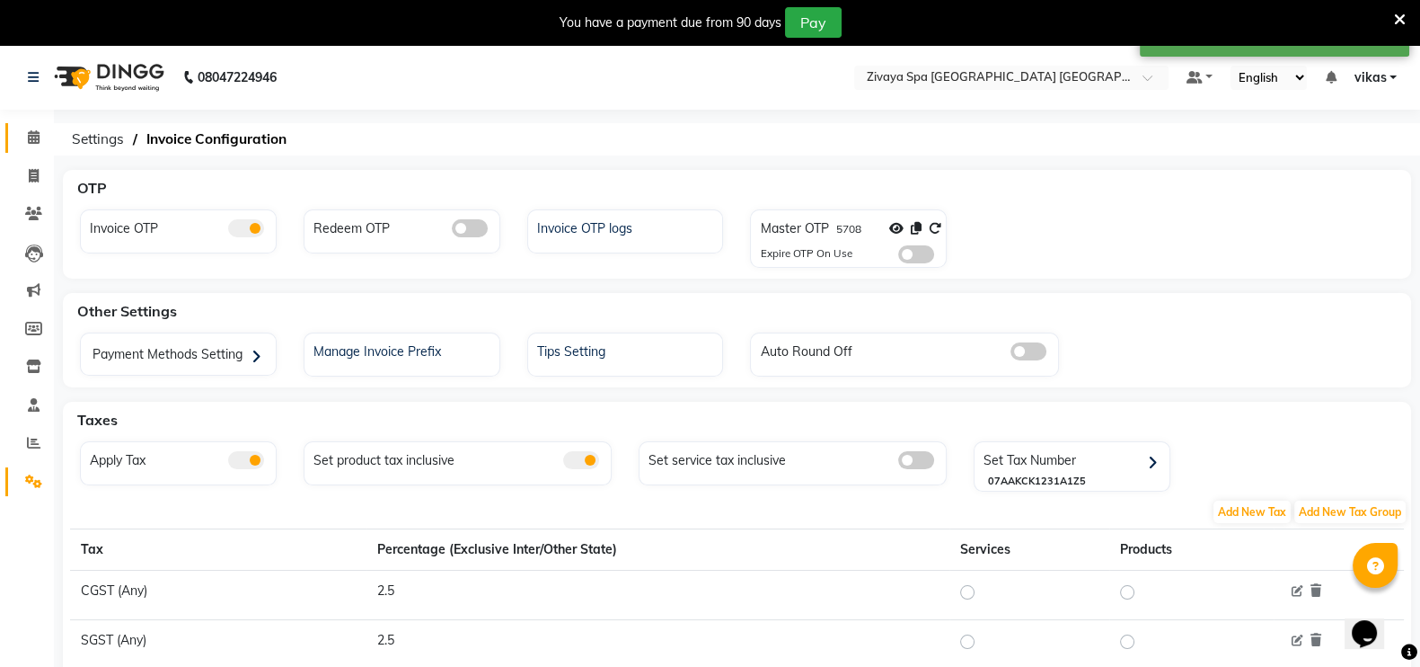
click at [13, 123] on link "Calendar" at bounding box center [26, 138] width 43 height 30
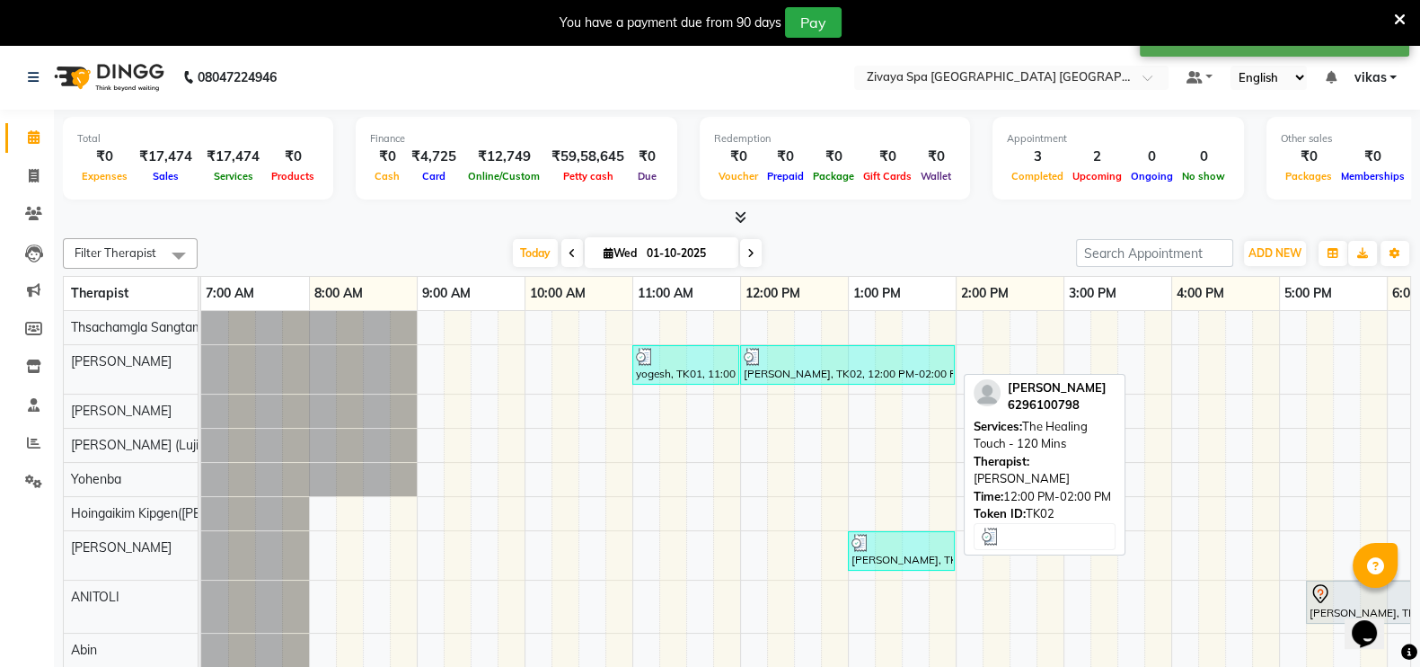
click at [808, 355] on div at bounding box center [848, 357] width 208 height 18
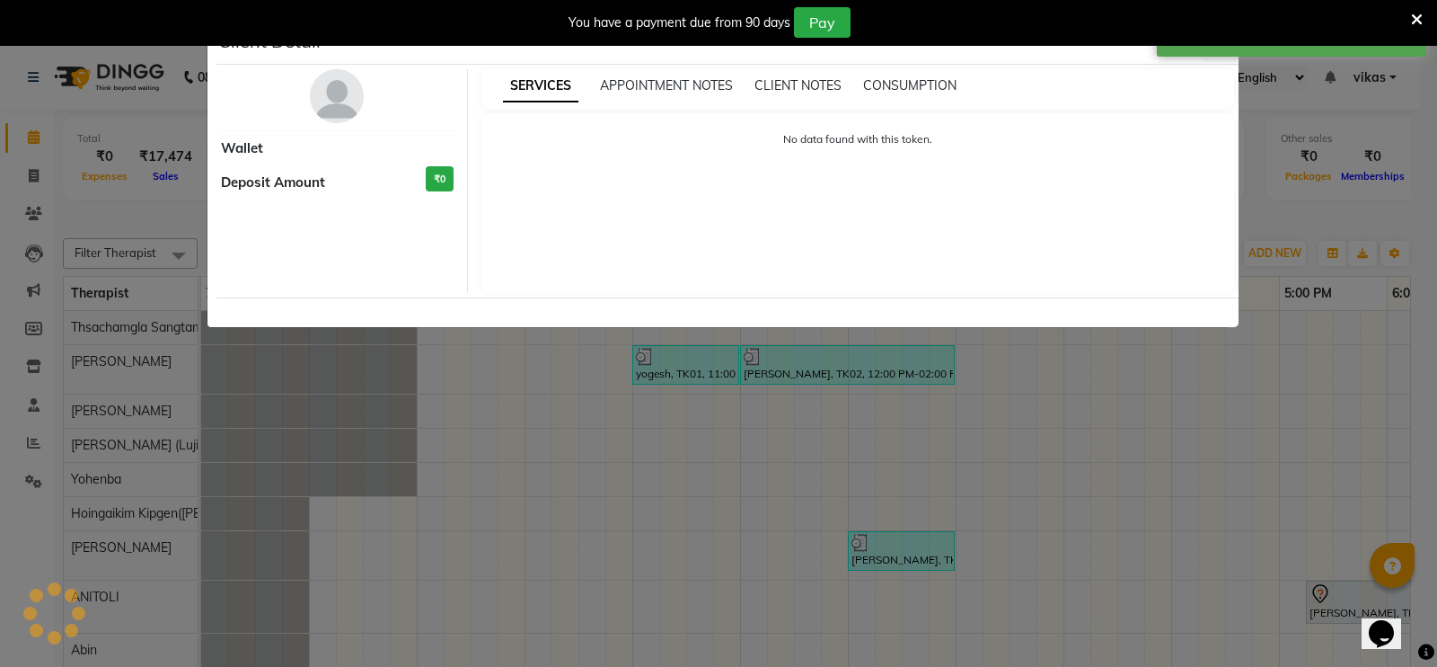
select select "3"
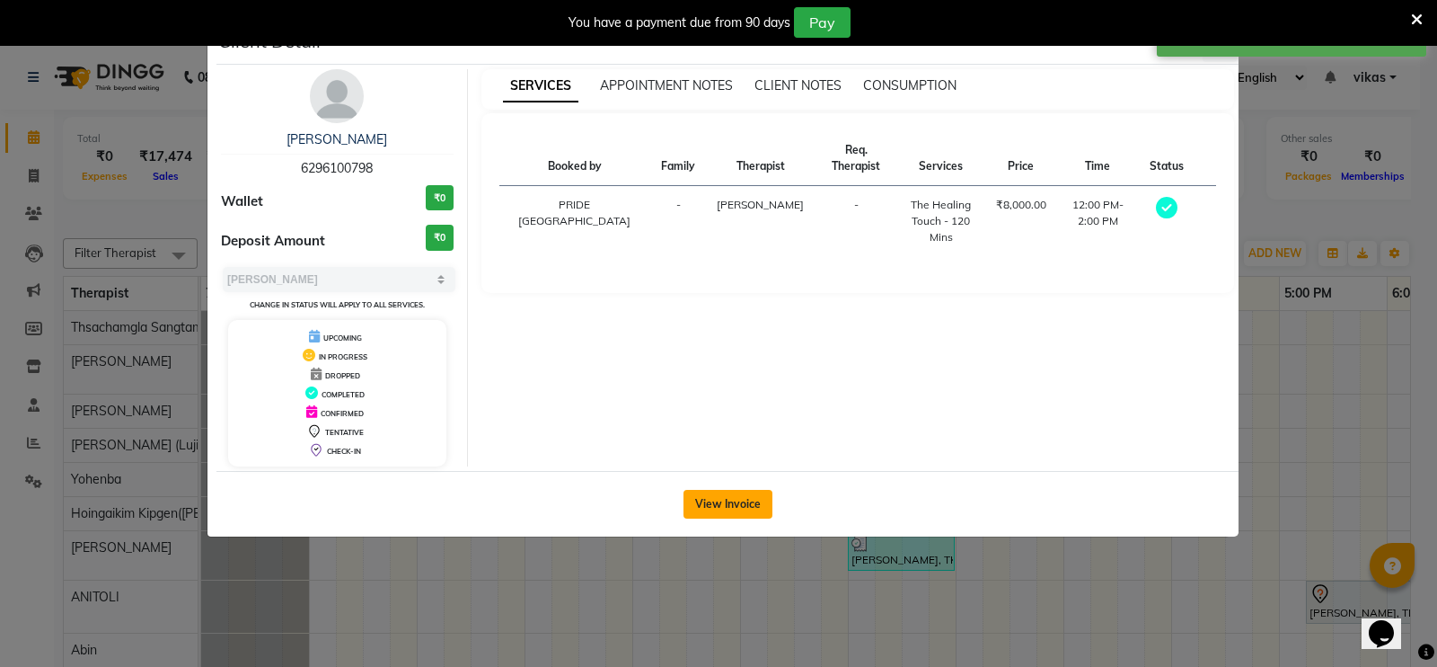
click at [737, 505] on button "View Invoice" at bounding box center [728, 504] width 89 height 29
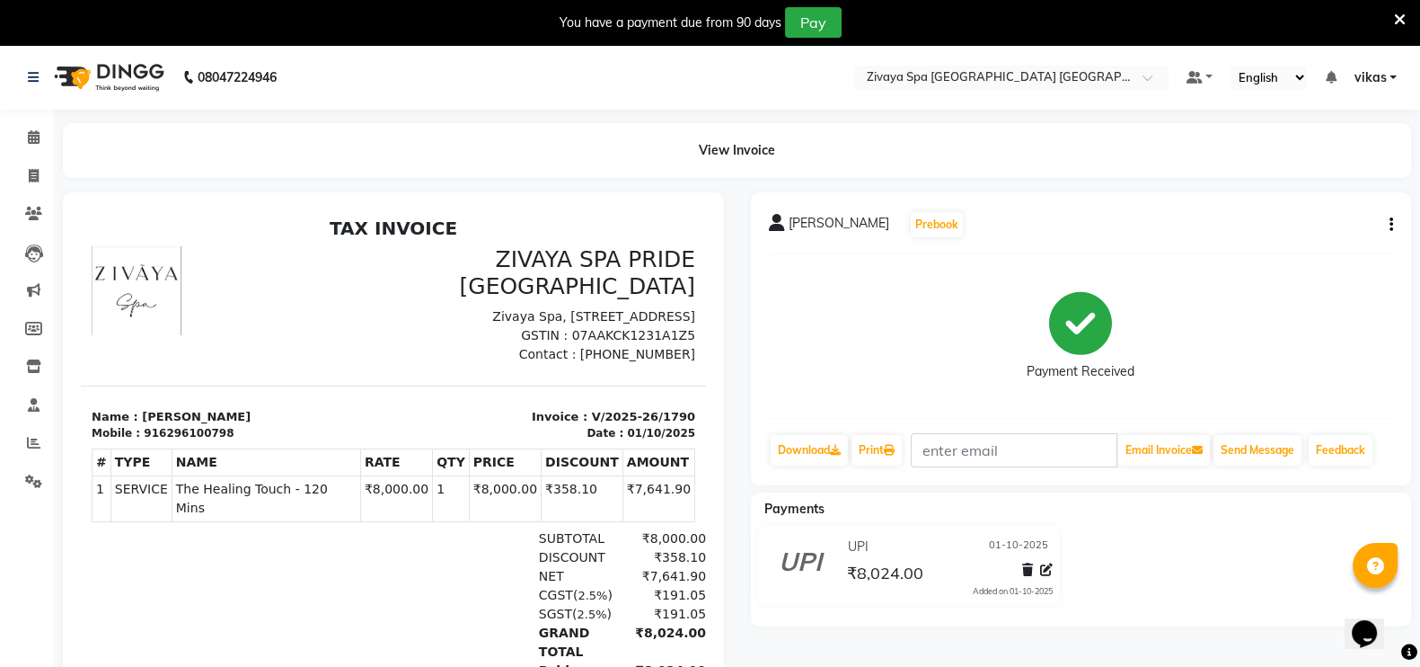
click at [1386, 232] on button "button" at bounding box center [1387, 225] width 11 height 19
click at [1267, 239] on div "Edit Invoice" at bounding box center [1301, 246] width 123 height 22
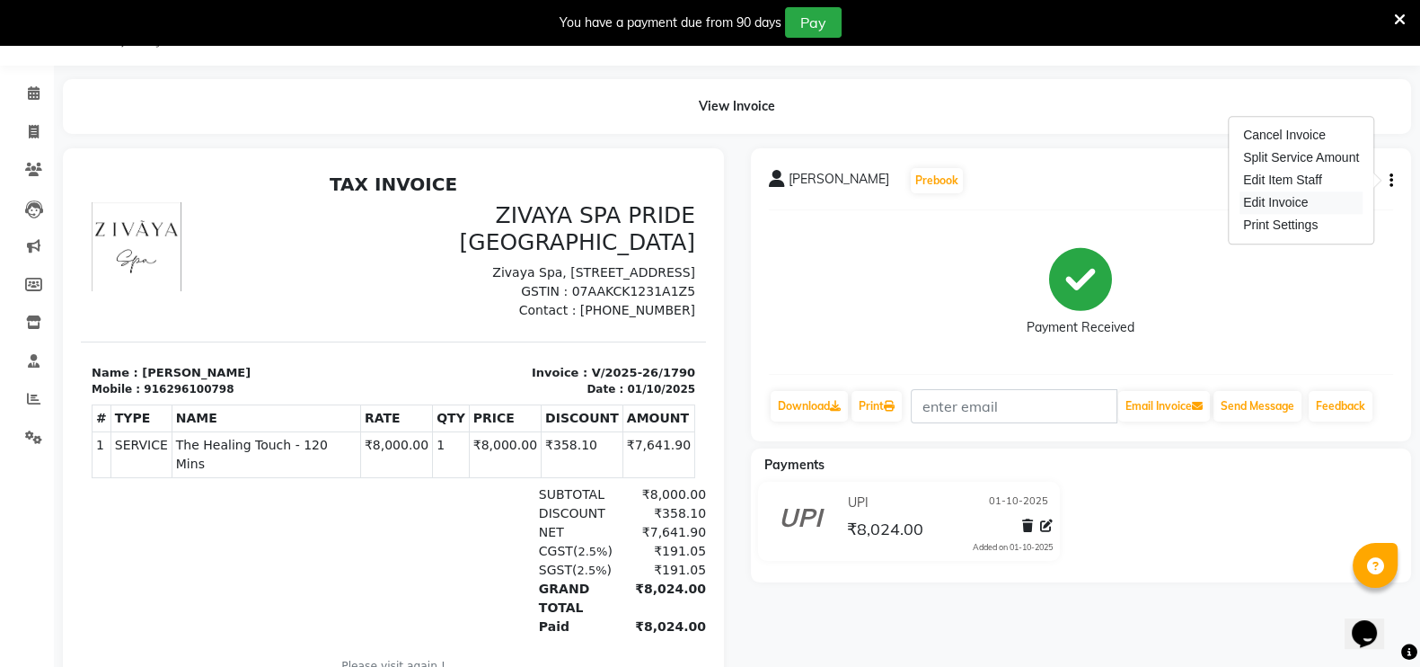
select select "service"
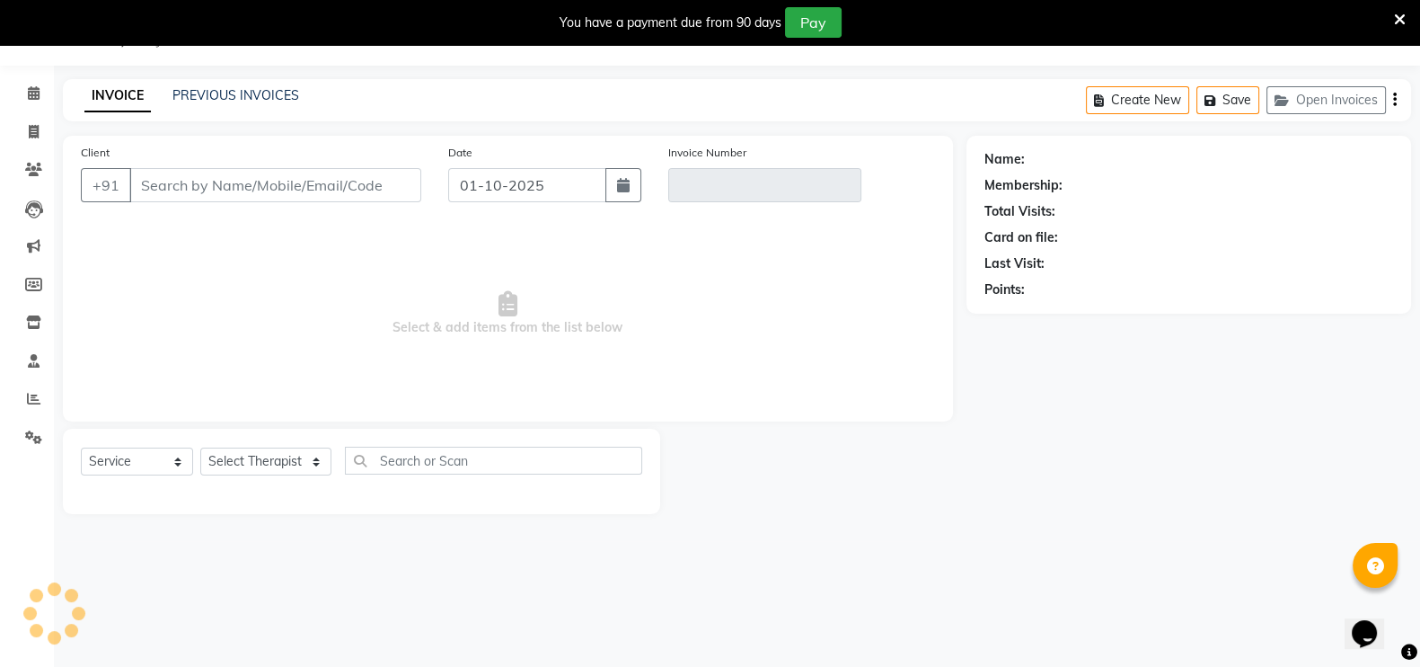
type input "6296100798"
type input "V/2025-26/1790"
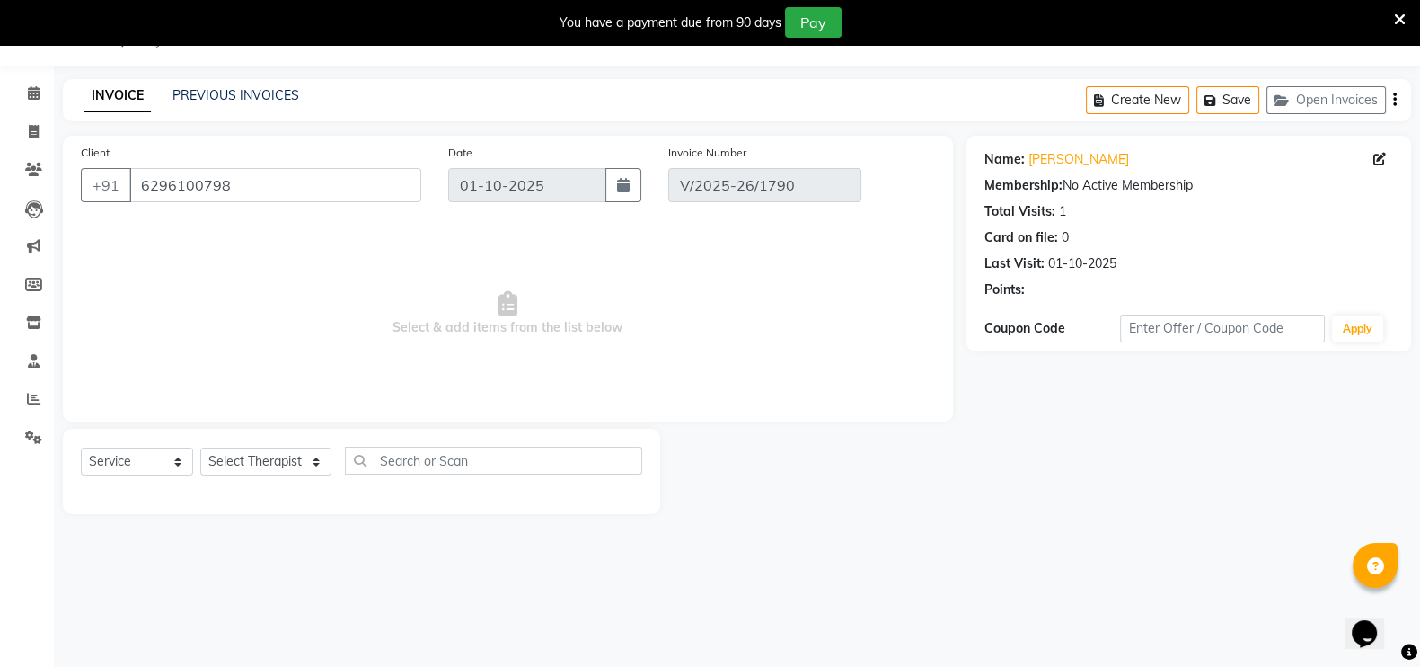
select select "select"
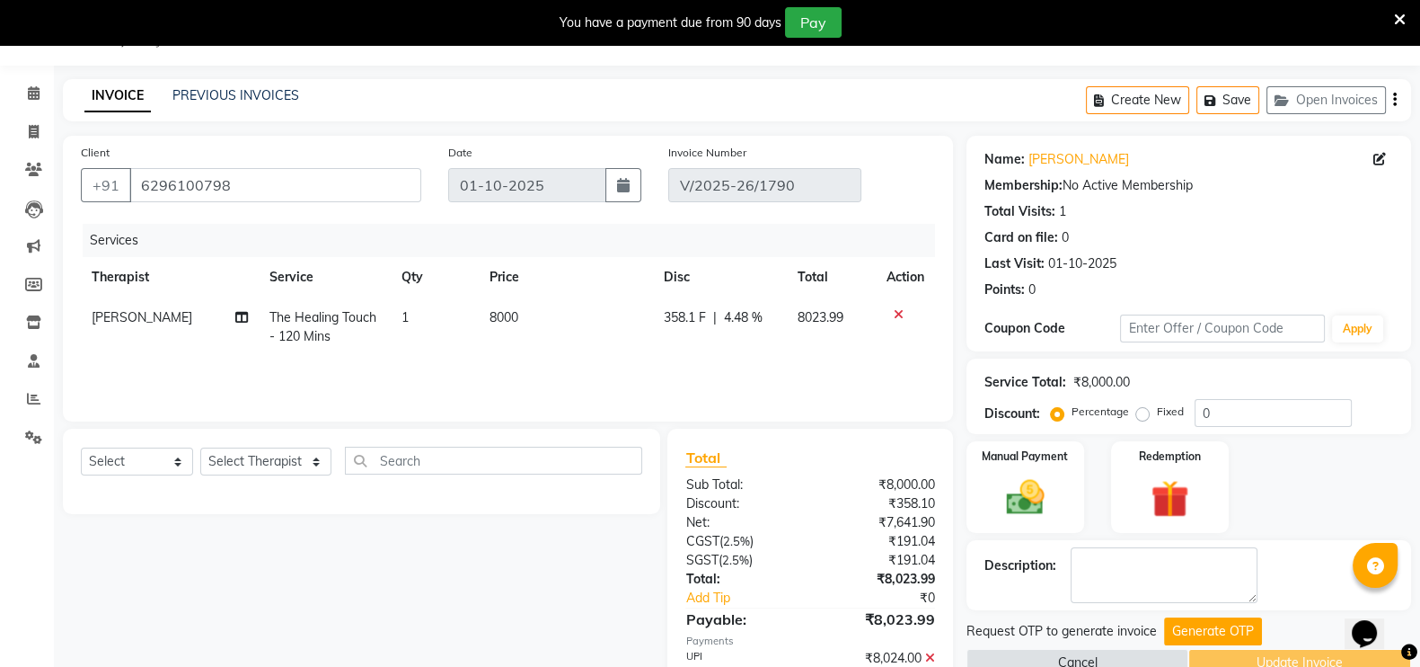
scroll to position [150, 0]
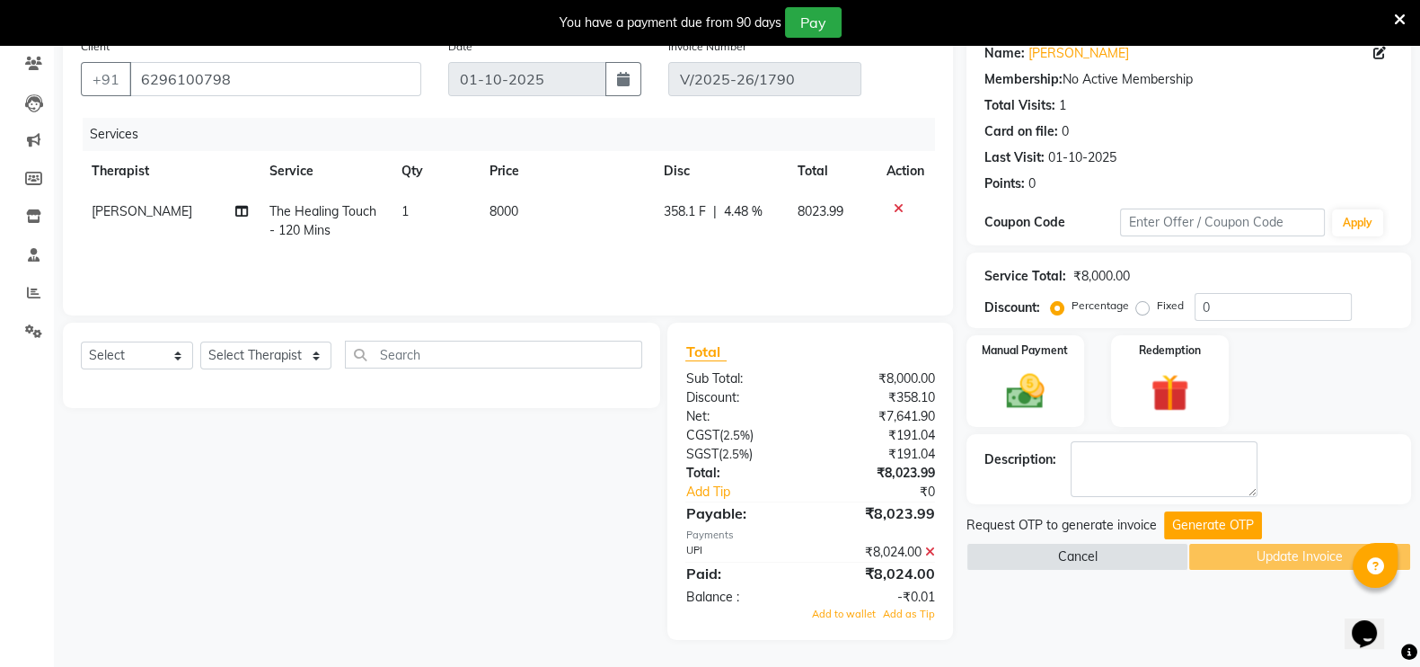
click at [146, 208] on span "Nengpi Khongsai" at bounding box center [142, 211] width 101 height 16
select select "49490"
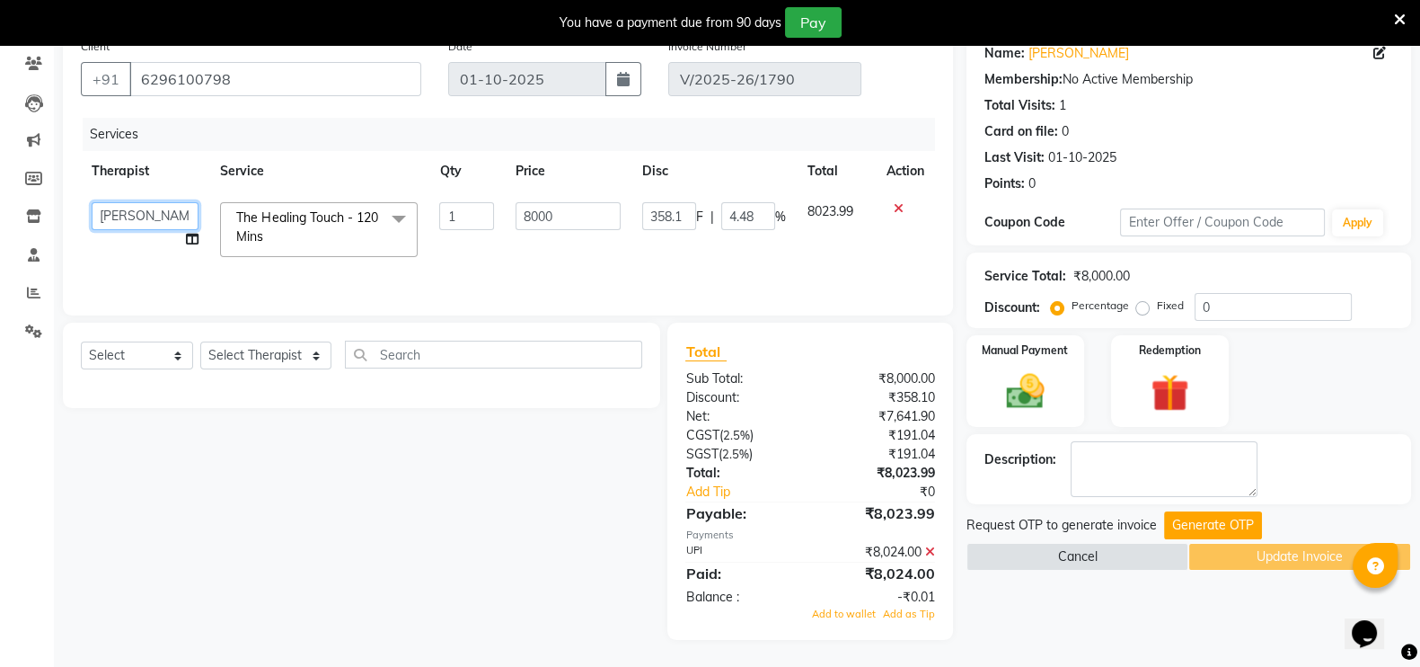
click at [146, 214] on select "Abin ANITOLI Avika Hoingaikim Kipgen(Rosie) Lucy Hoineichoi Lujikliu Kamei (Luj…" at bounding box center [145, 216] width 107 height 28
select select "49491"
click at [1187, 514] on button "Generate OTP" at bounding box center [1213, 525] width 98 height 28
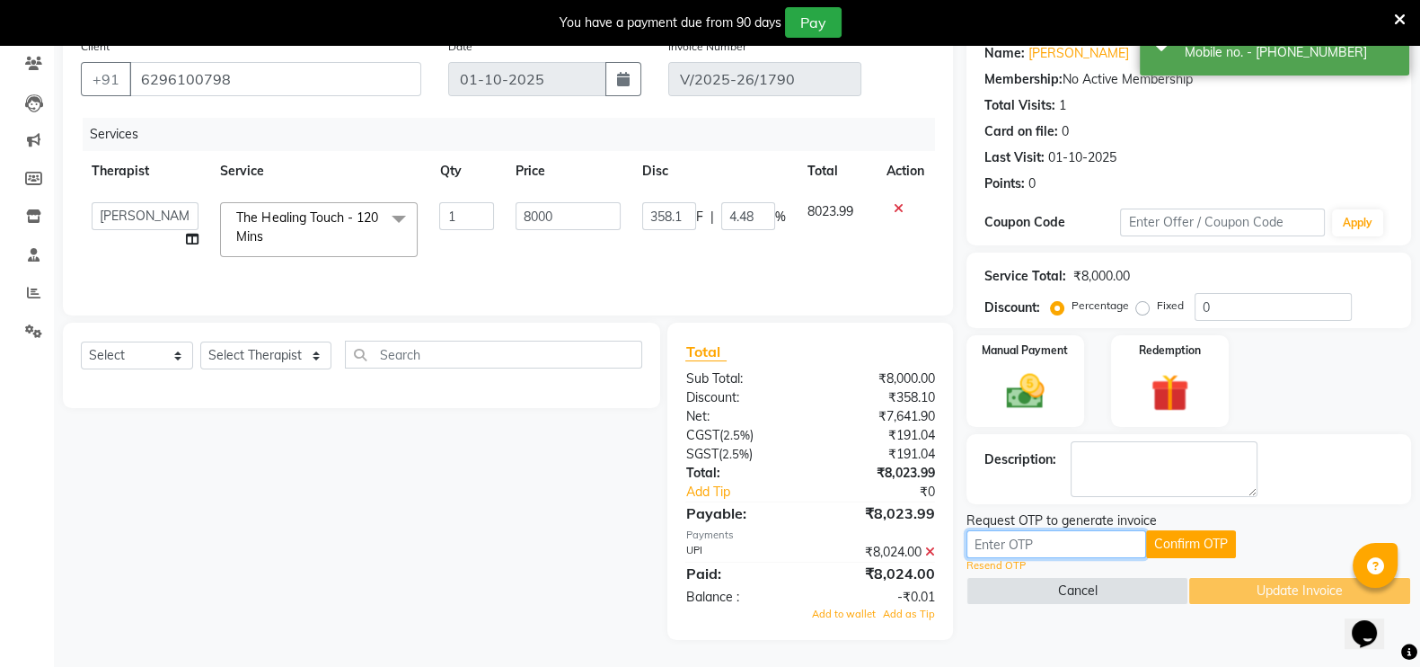
click at [1023, 550] on input "text" at bounding box center [1057, 544] width 180 height 28
paste input "5708"
type input "5708"
click at [1216, 537] on button "Confirm OTP" at bounding box center [1191, 544] width 90 height 28
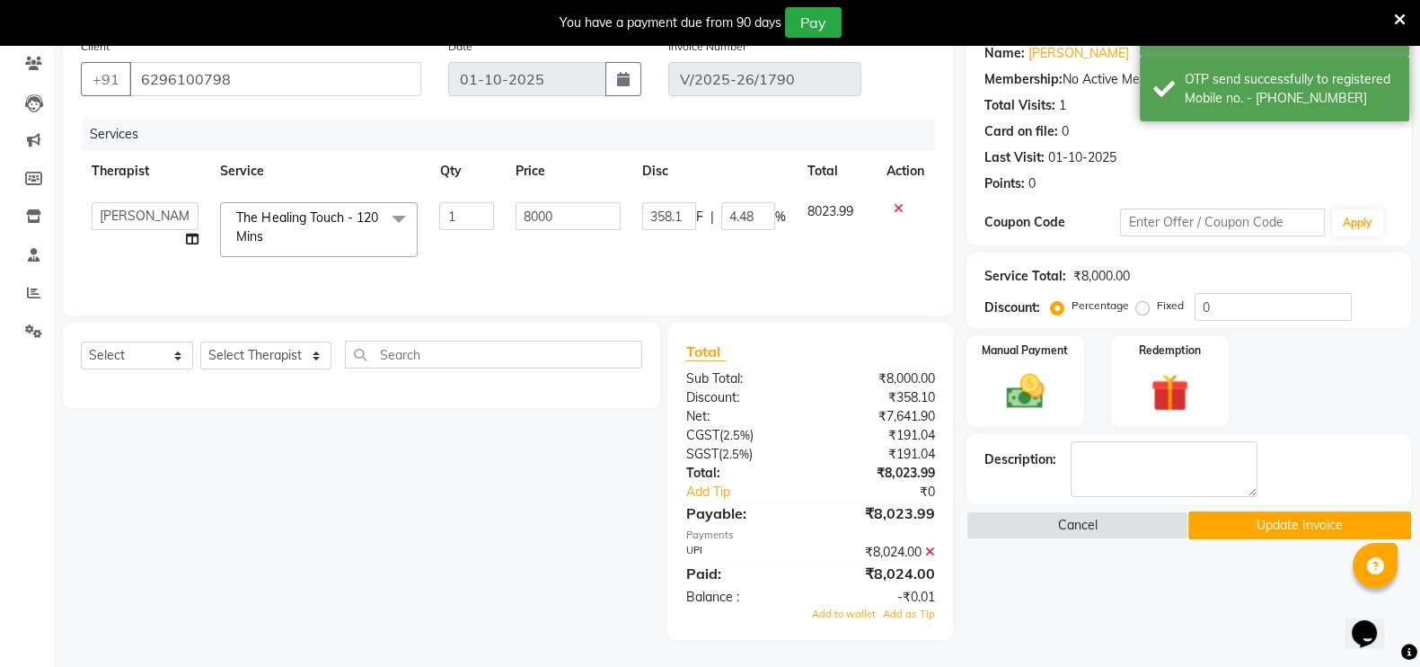
click at [1226, 525] on button "Update Invoice" at bounding box center [1299, 525] width 223 height 28
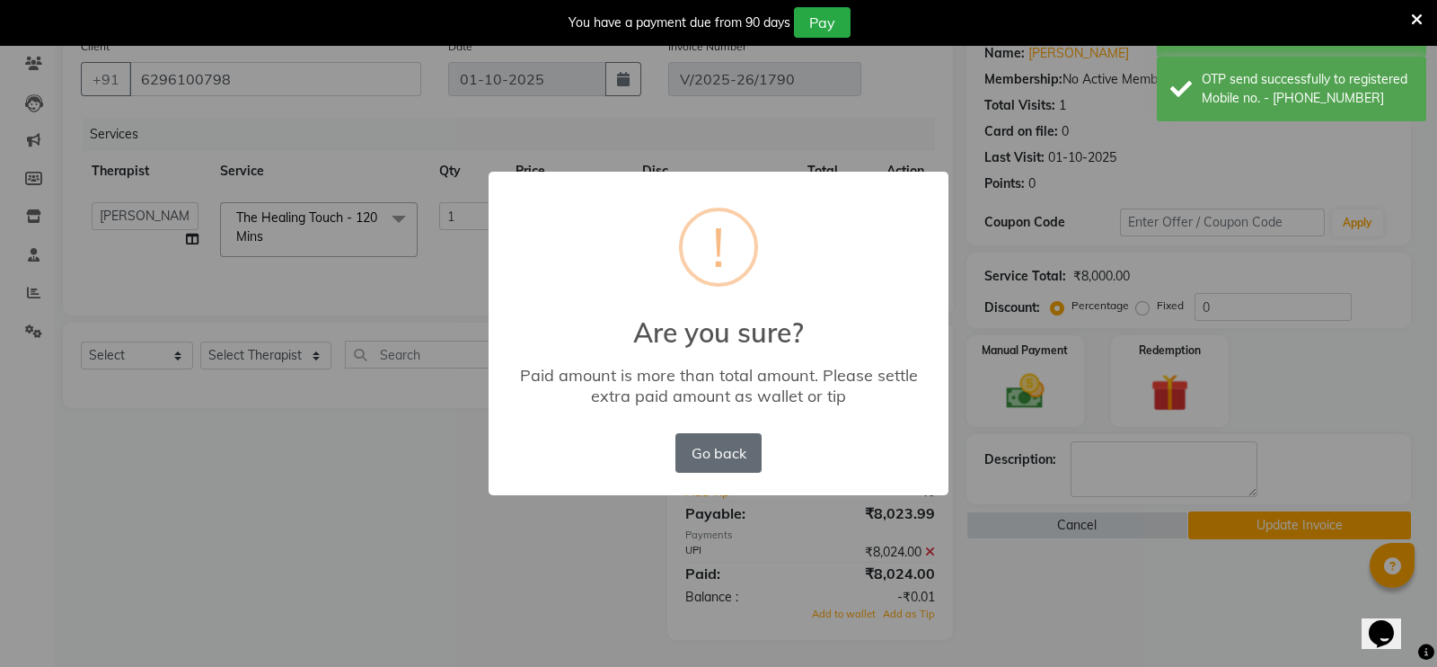
click at [732, 450] on button "Go back" at bounding box center [719, 453] width 86 height 40
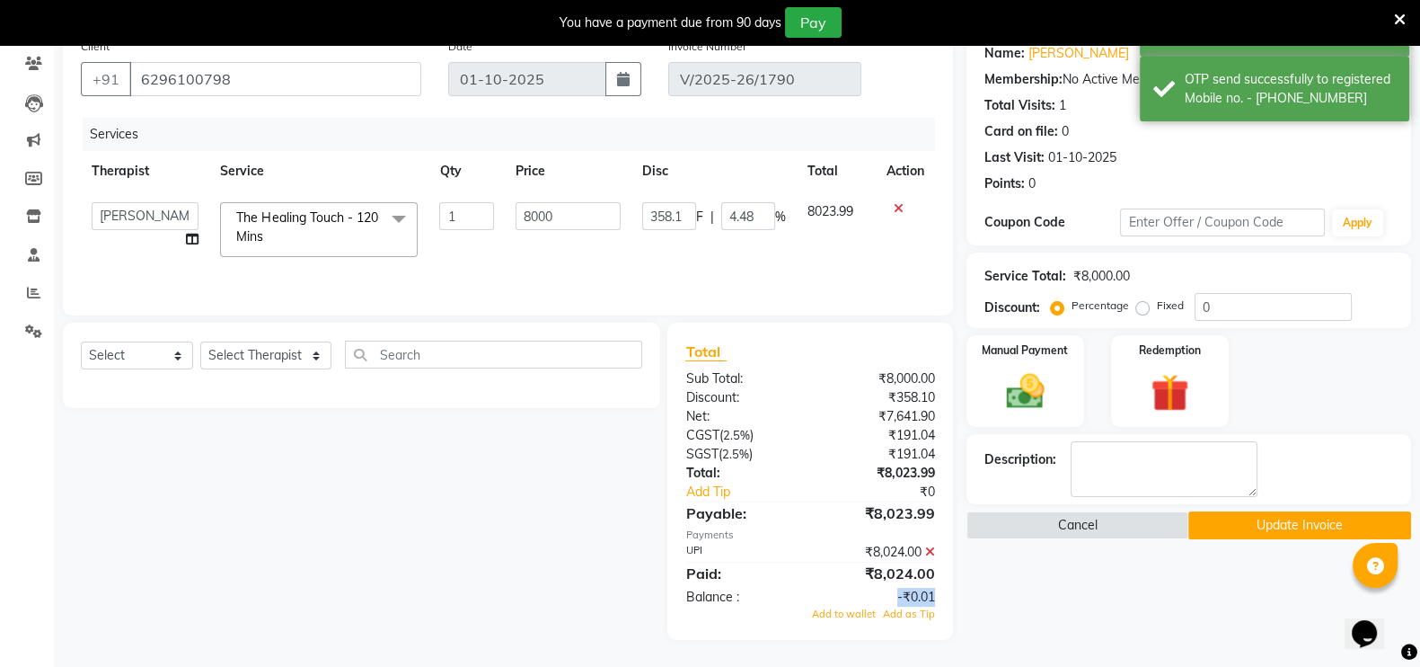
drag, startPoint x: 889, startPoint y: 599, endPoint x: 954, endPoint y: 598, distance: 64.7
click at [954, 598] on div "Total Sub Total: ₹8,000.00 Discount: ₹358.10 Net: ₹7,641.90 CGST ( 2.5% ) ₹191.…" at bounding box center [812, 480] width 305 height 317
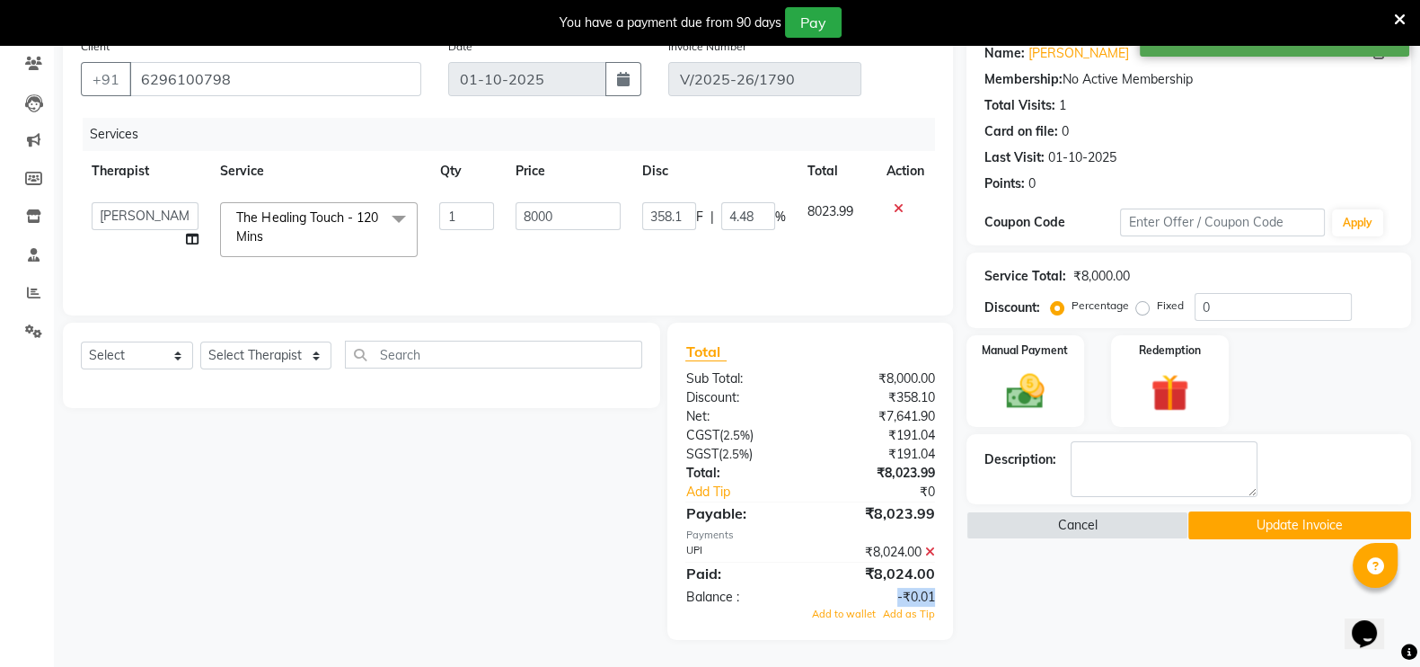
copy div "-₹0.01"
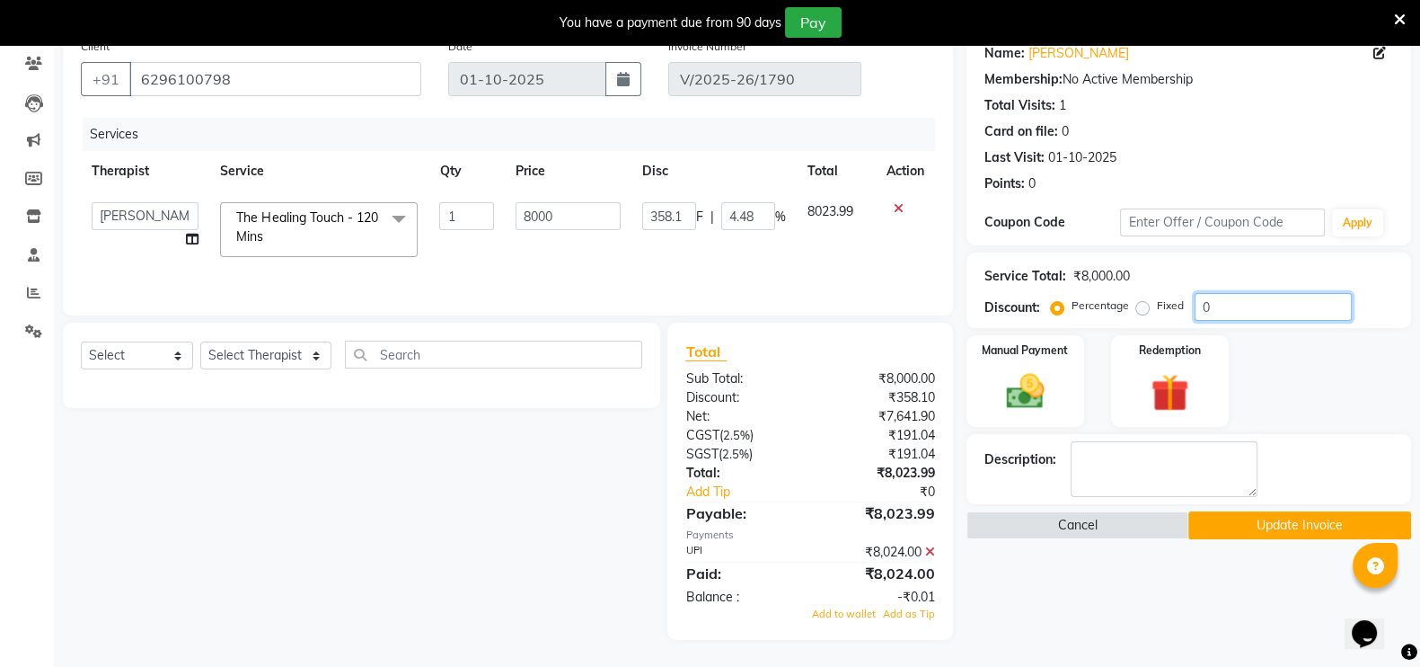
click at [1212, 305] on input "0" at bounding box center [1273, 307] width 157 height 28
click at [1157, 307] on label "Fixed" at bounding box center [1170, 305] width 27 height 16
click at [1145, 307] on input "Fixed" at bounding box center [1146, 305] width 13 height 13
radio input "true"
type input "0"
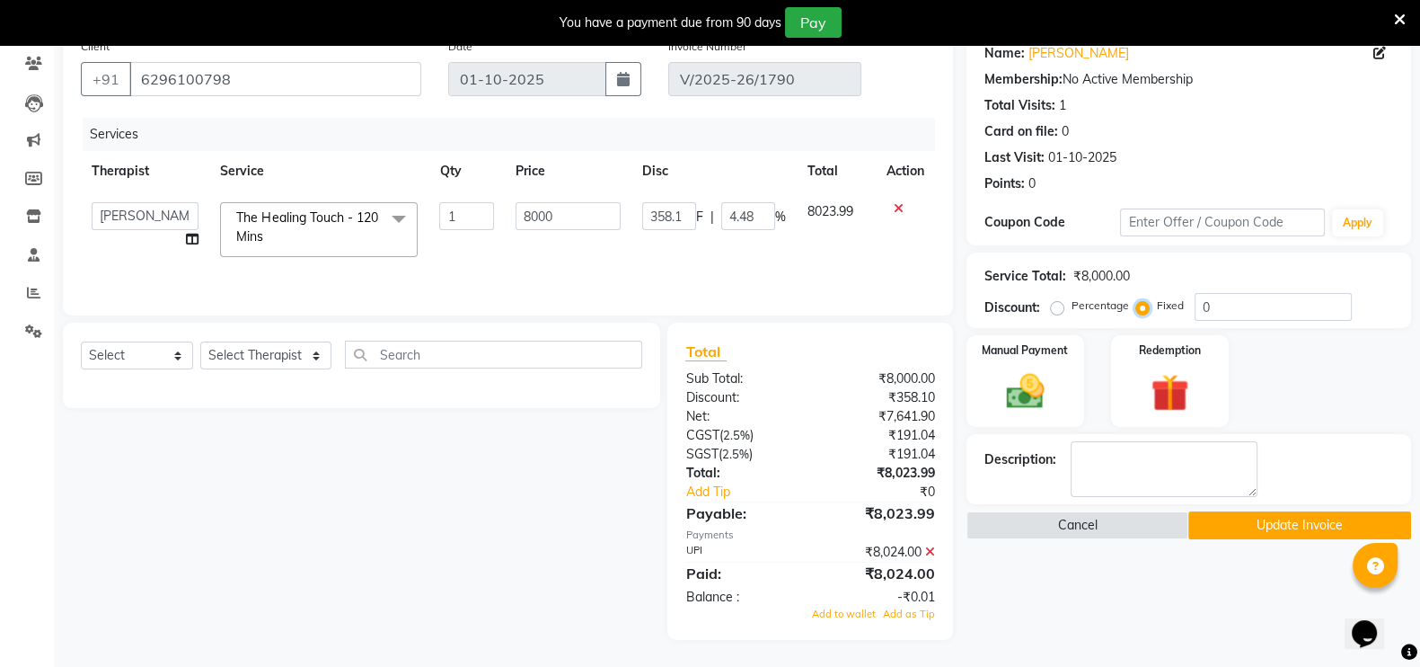
type input "0"
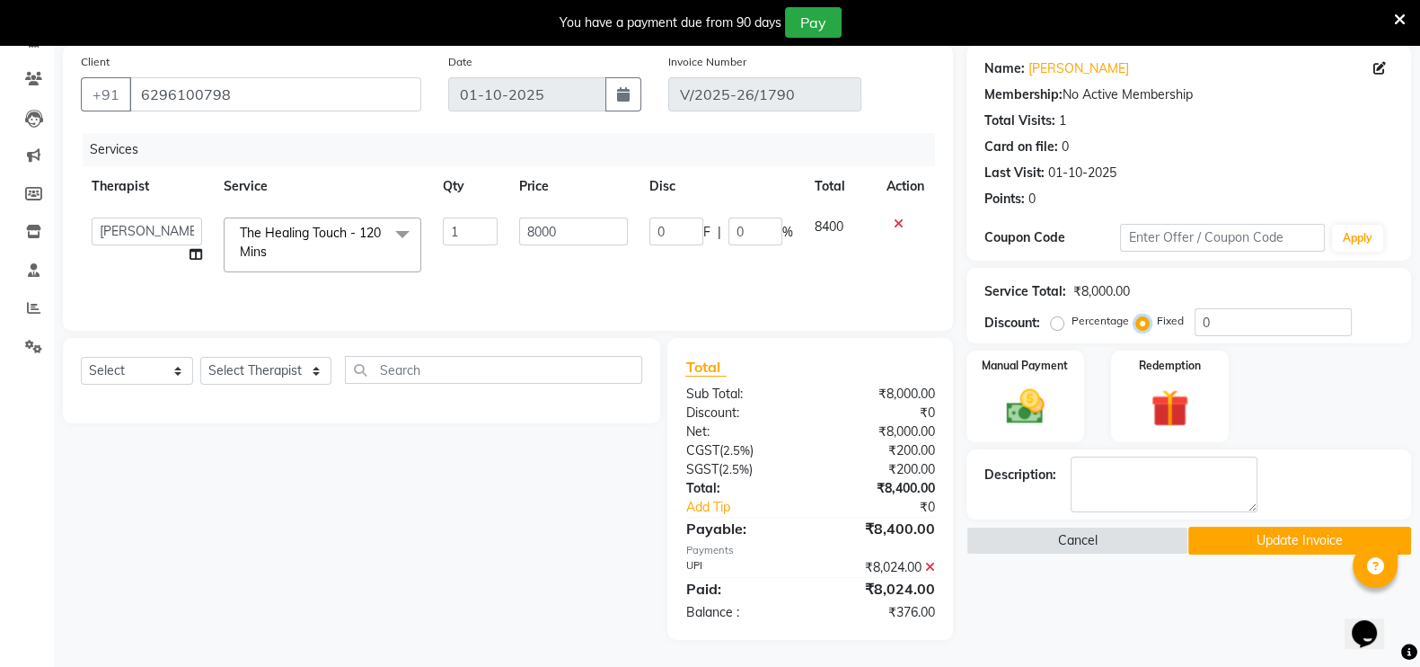
scroll to position [137, 0]
drag, startPoint x: 875, startPoint y: 613, endPoint x: 934, endPoint y: 618, distance: 59.5
click at [934, 618] on div "₹376.00" at bounding box center [879, 612] width 138 height 19
copy div "₹376.00"
click at [1211, 323] on input "0" at bounding box center [1273, 322] width 157 height 28
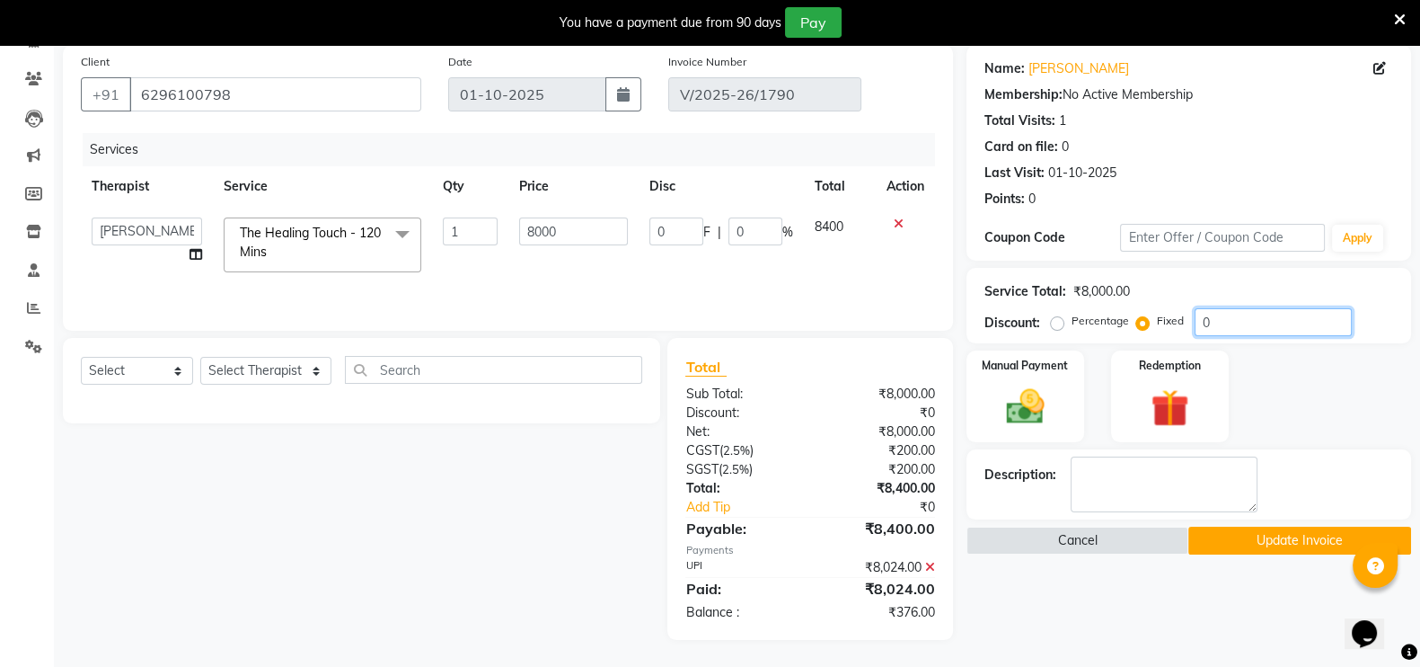
paste input "376.00"
type input "0376.00"
type input "376"
type input "4.7"
type input "0376.00"
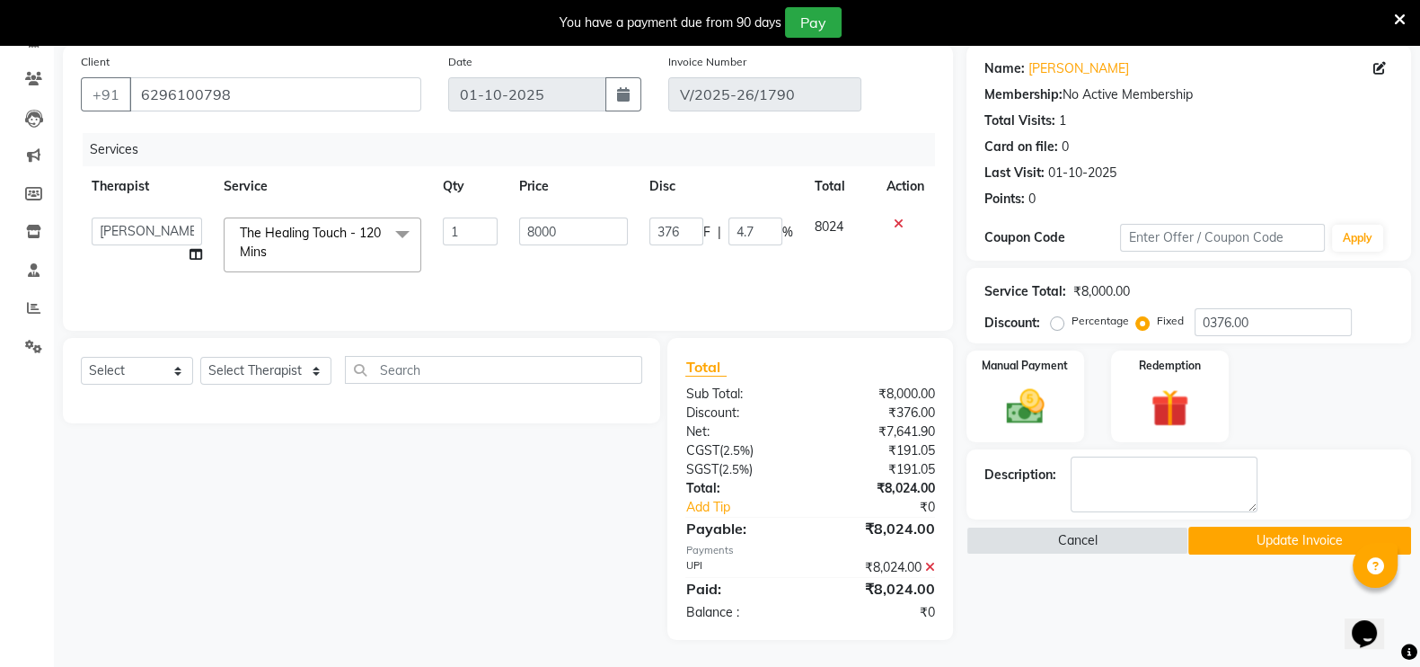
click at [1313, 536] on button "Update Invoice" at bounding box center [1299, 540] width 223 height 28
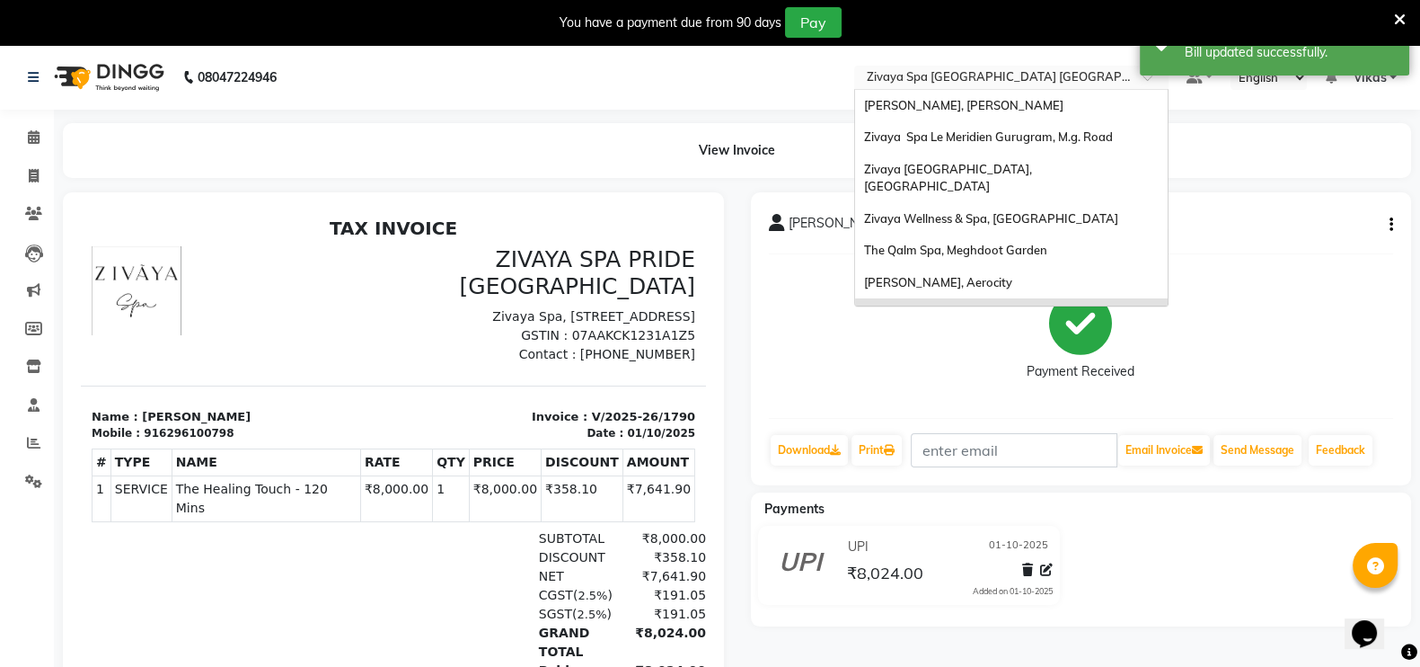
scroll to position [191, 0]
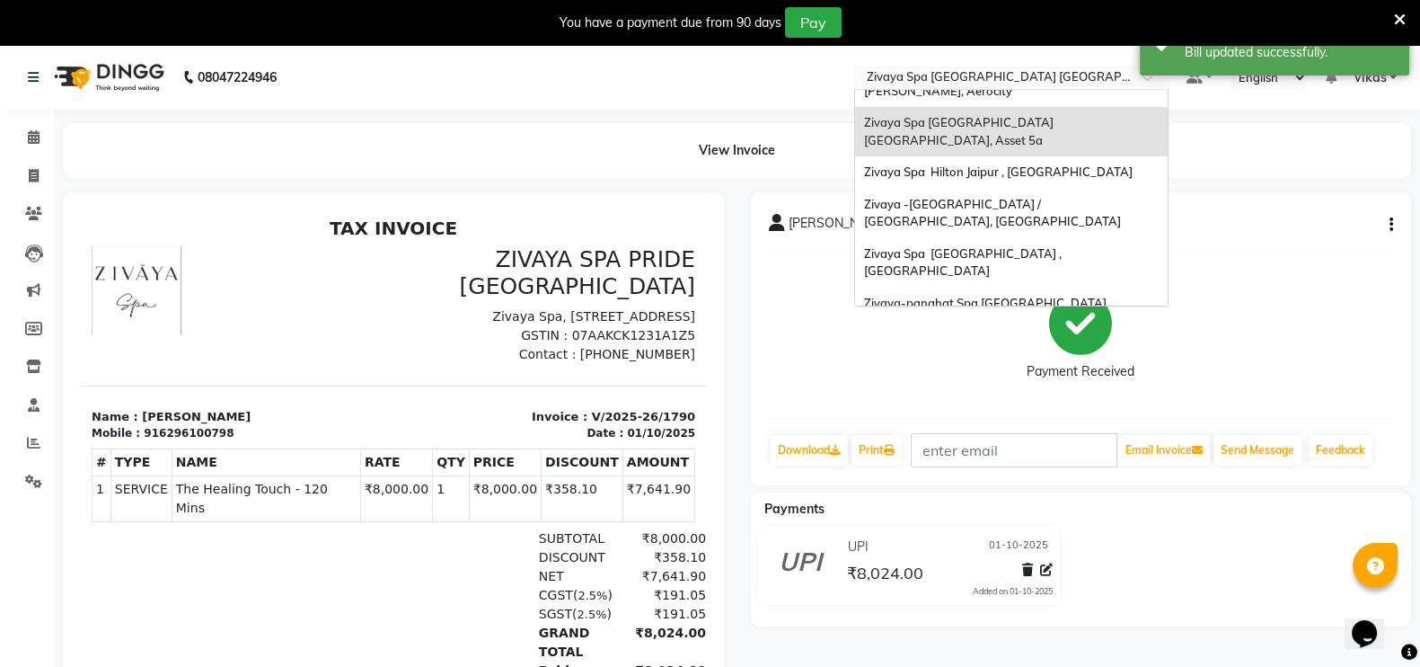
drag, startPoint x: 1069, startPoint y: 294, endPoint x: 180, endPoint y: 227, distance: 891.8
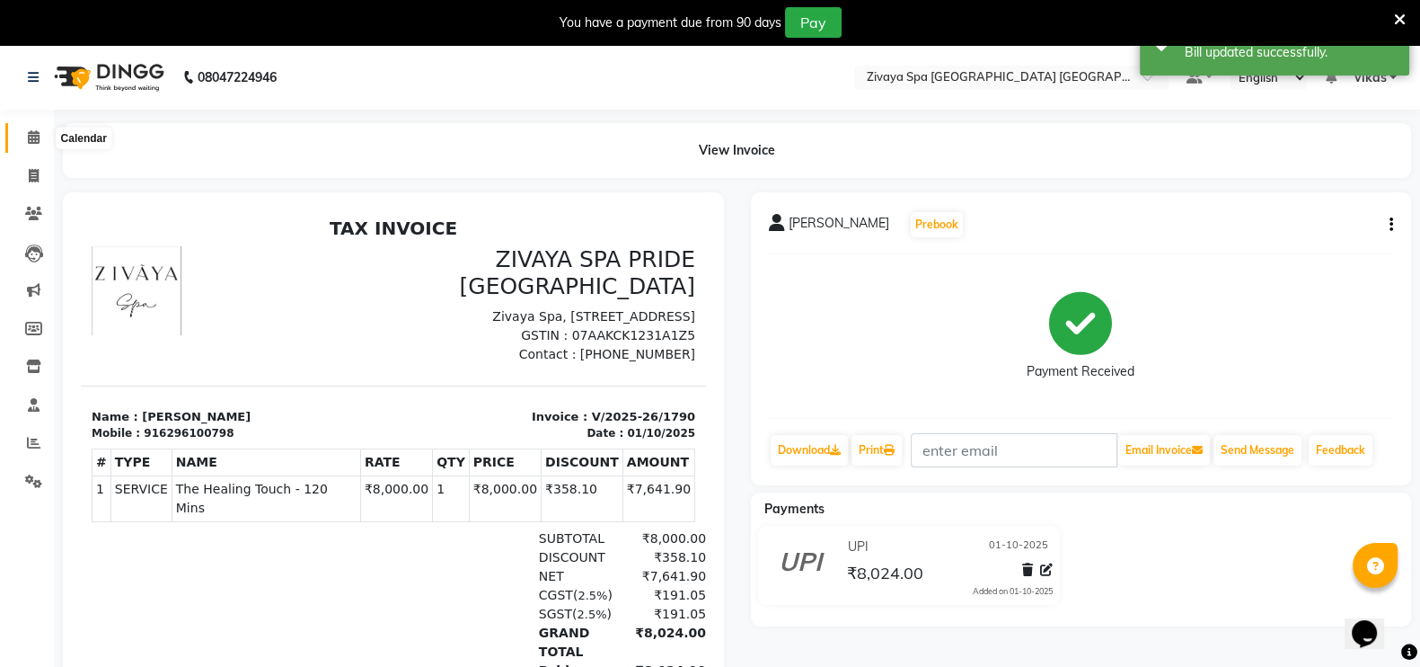
click at [29, 128] on span at bounding box center [33, 138] width 31 height 21
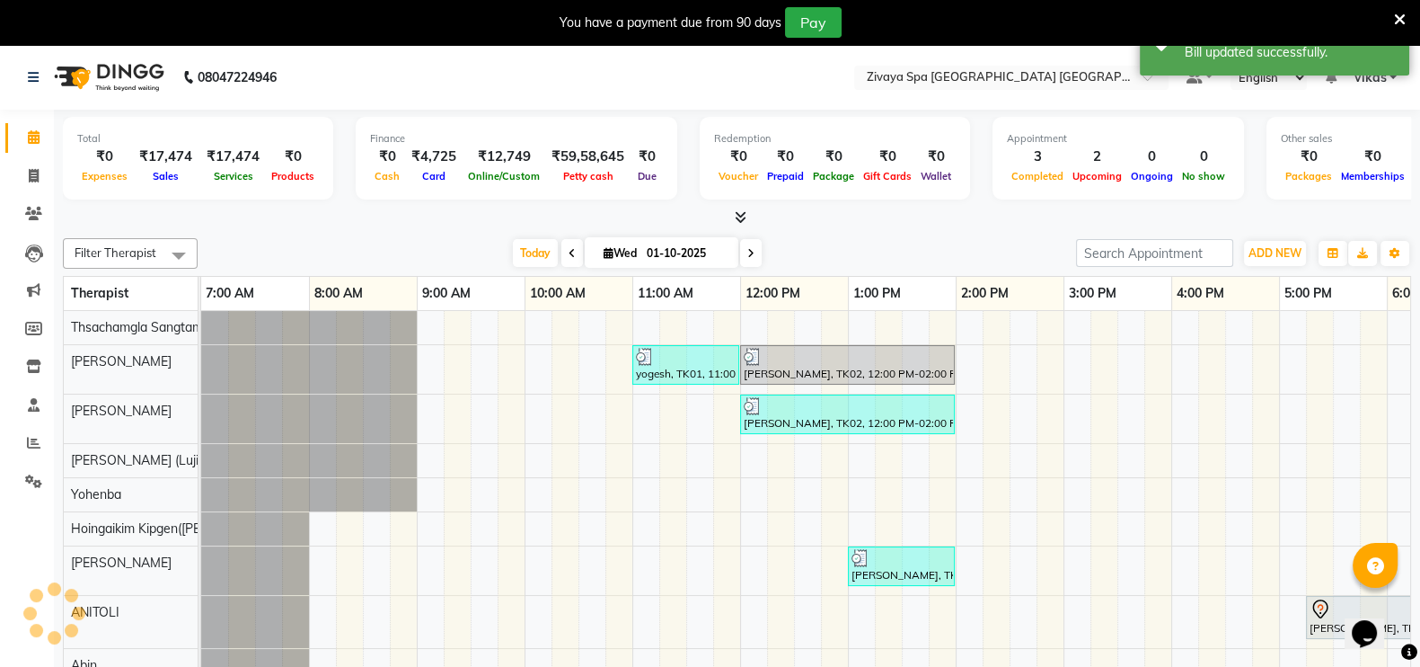
scroll to position [22, 0]
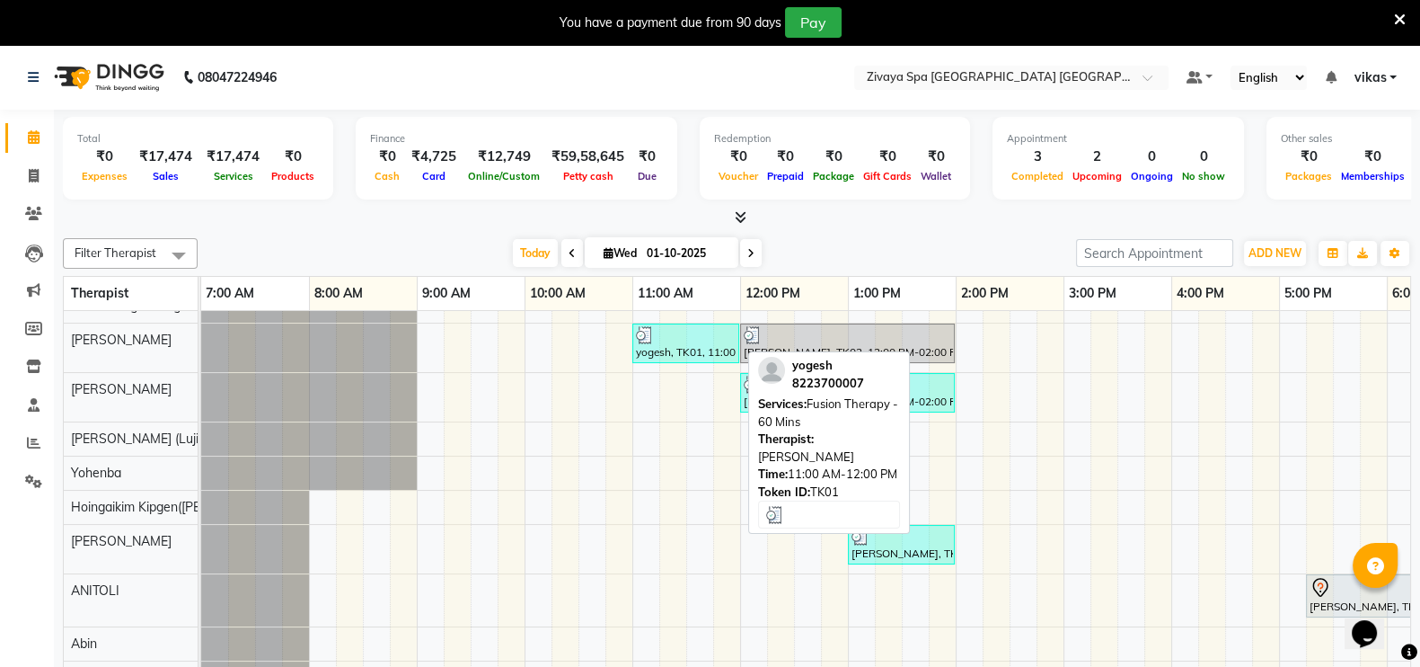
click at [667, 350] on div "yogesh, TK01, 11:00 AM-12:00 PM, Fusion Therapy - 60 Mins" at bounding box center [685, 343] width 103 height 34
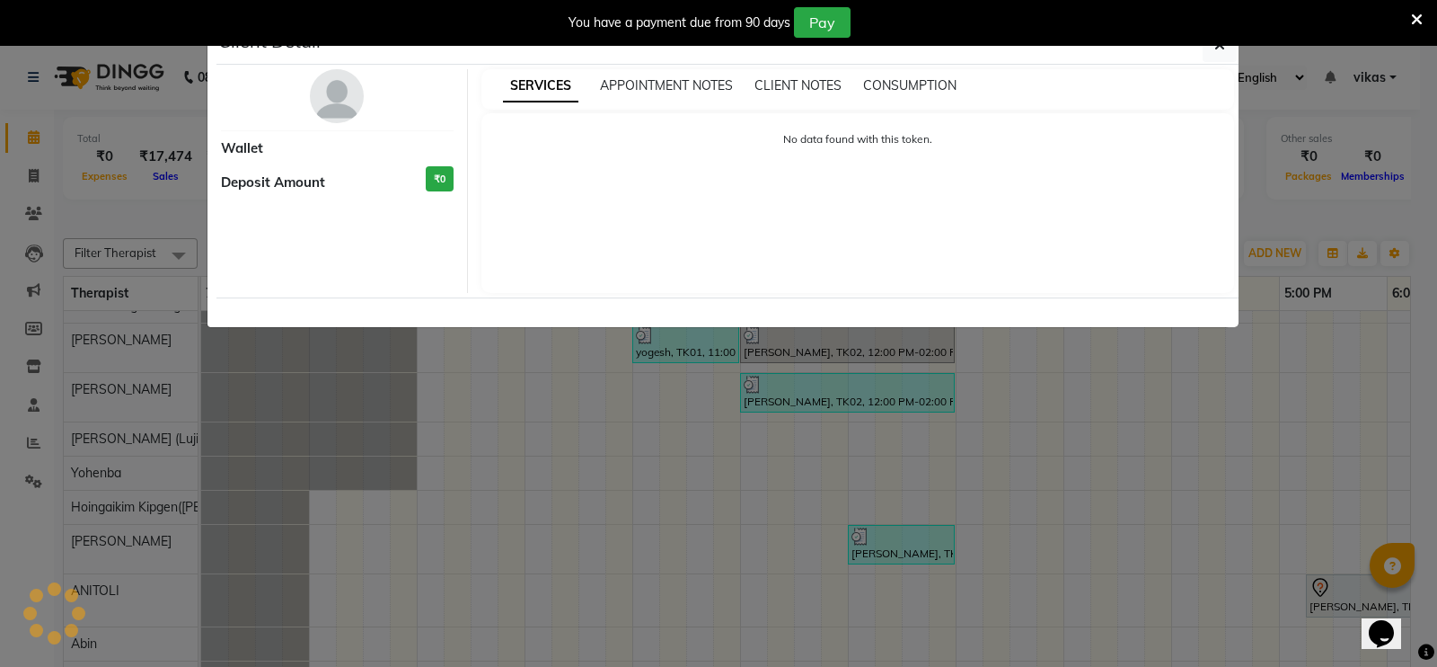
select select "3"
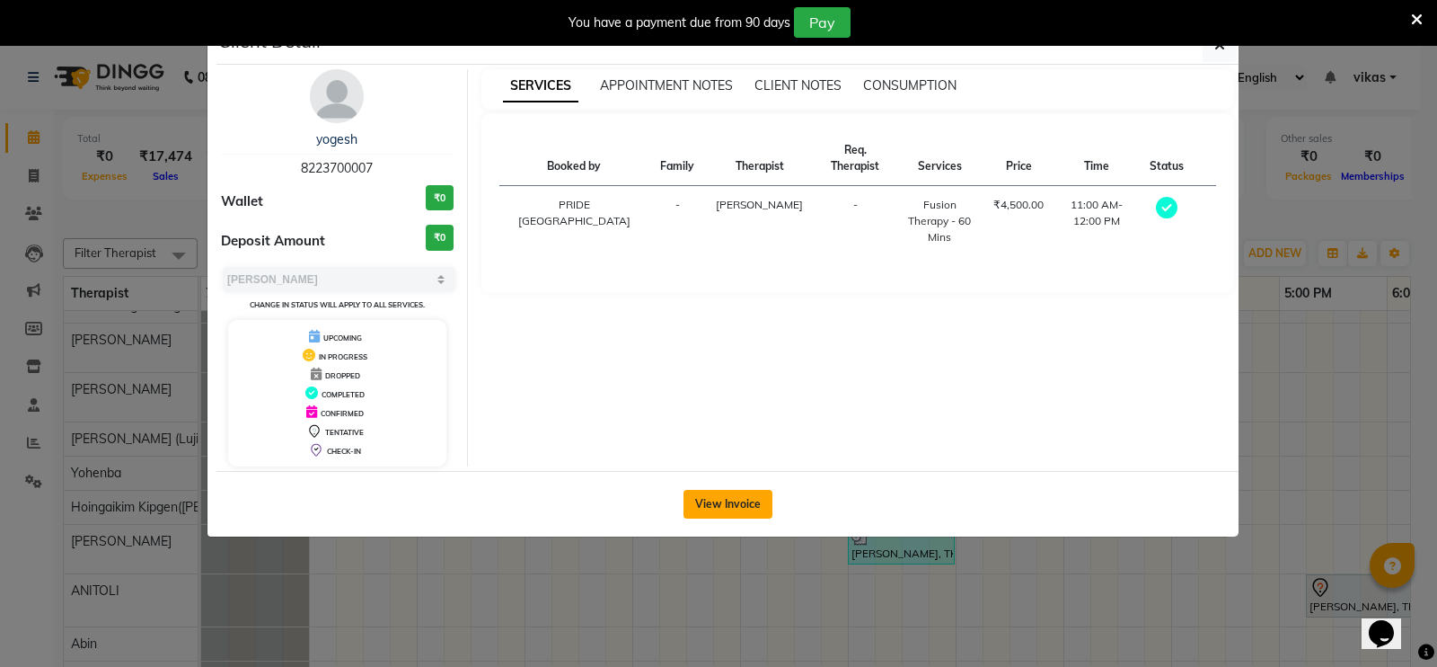
click at [709, 508] on button "View Invoice" at bounding box center [728, 504] width 89 height 29
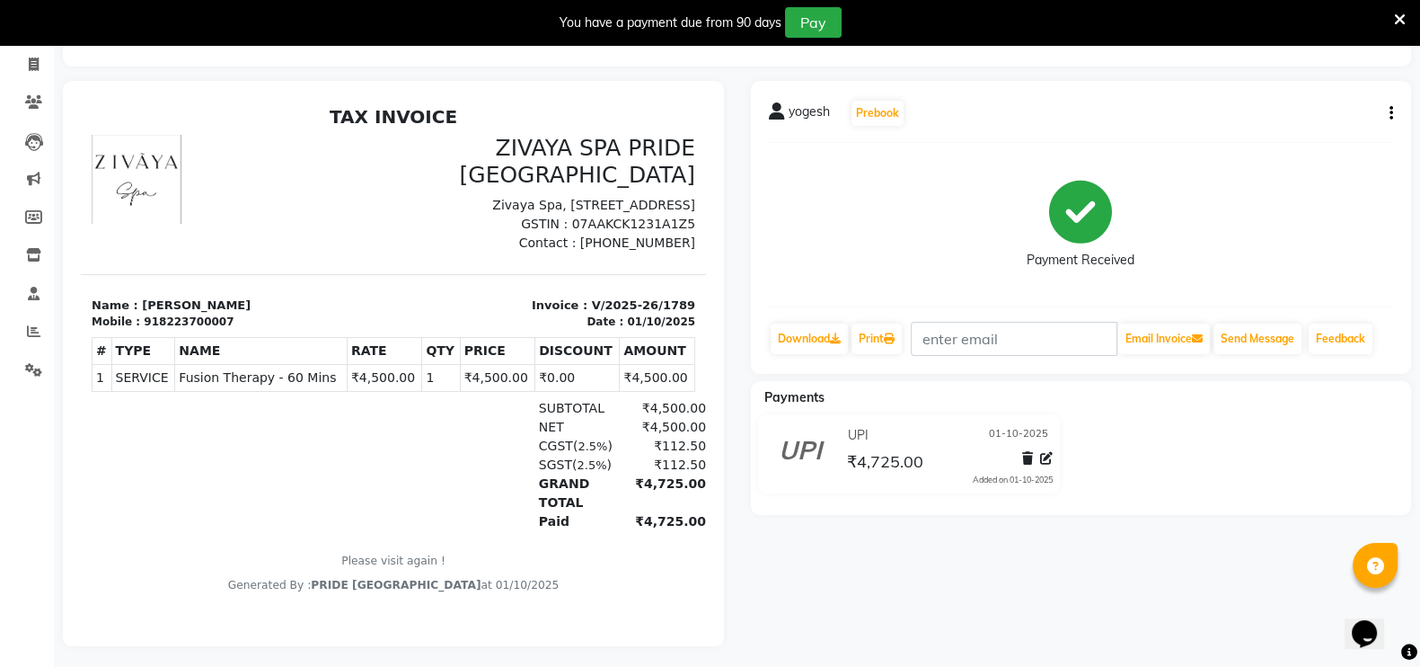
scroll to position [110, 0]
click at [1386, 114] on button "button" at bounding box center [1387, 115] width 11 height 19
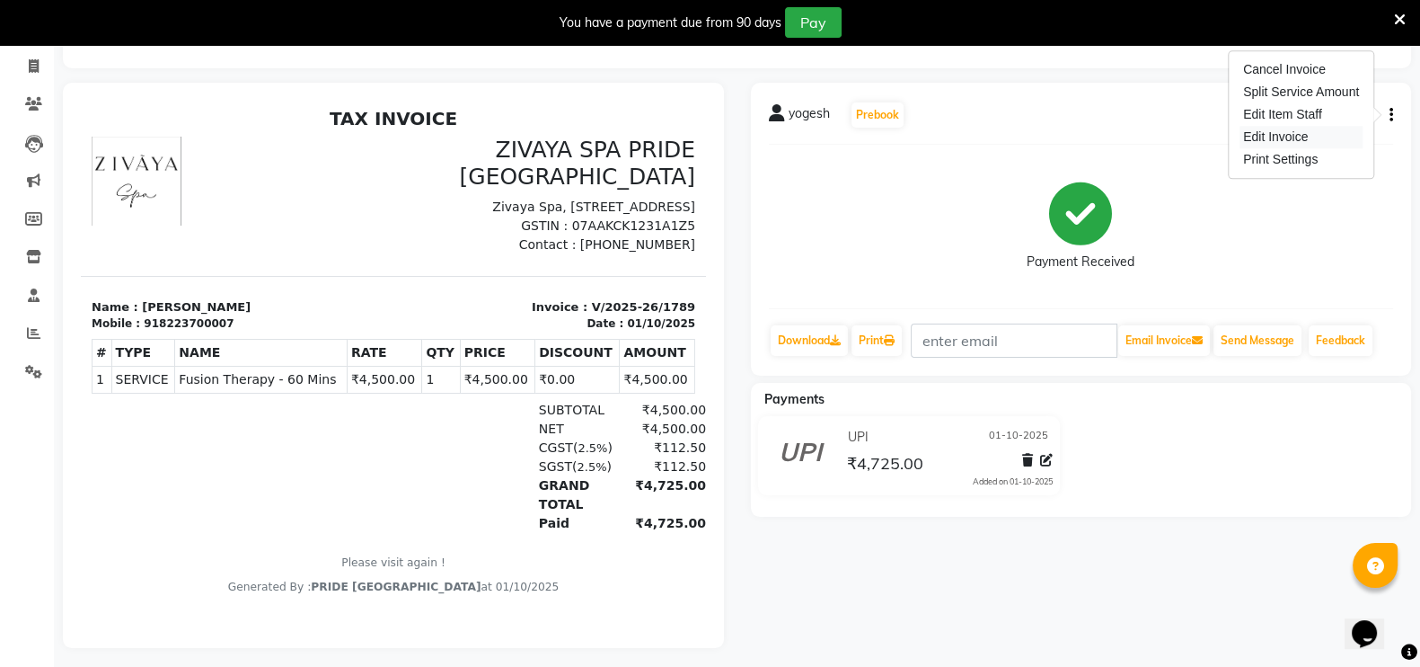
click at [1285, 137] on div "Edit Invoice" at bounding box center [1301, 137] width 123 height 22
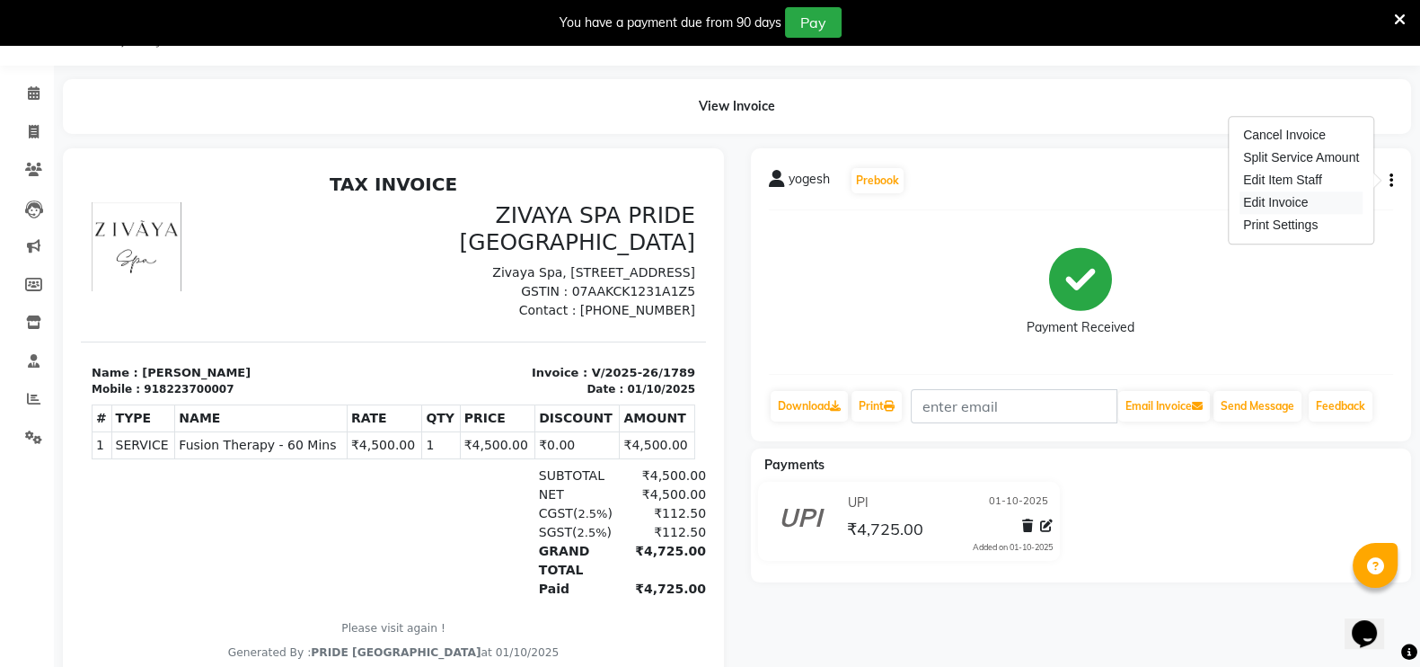
select select "service"
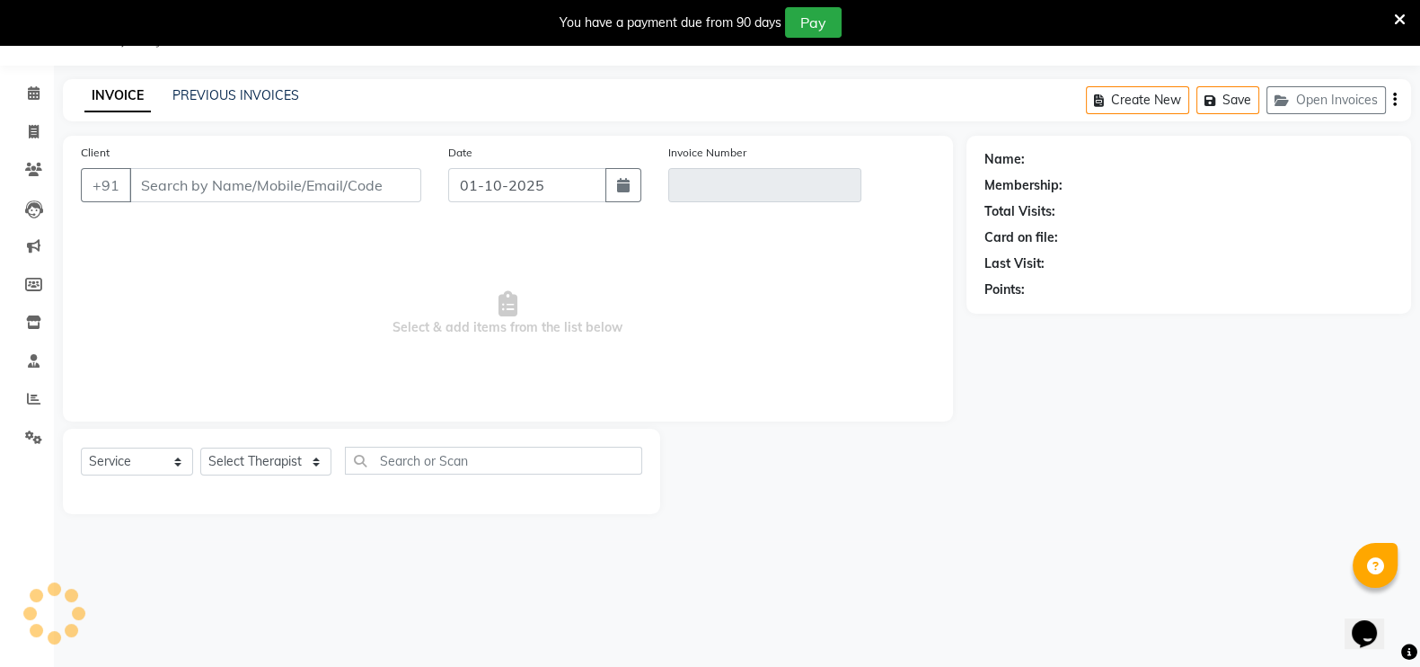
type input "8223700007"
type input "V/2025-26/1789"
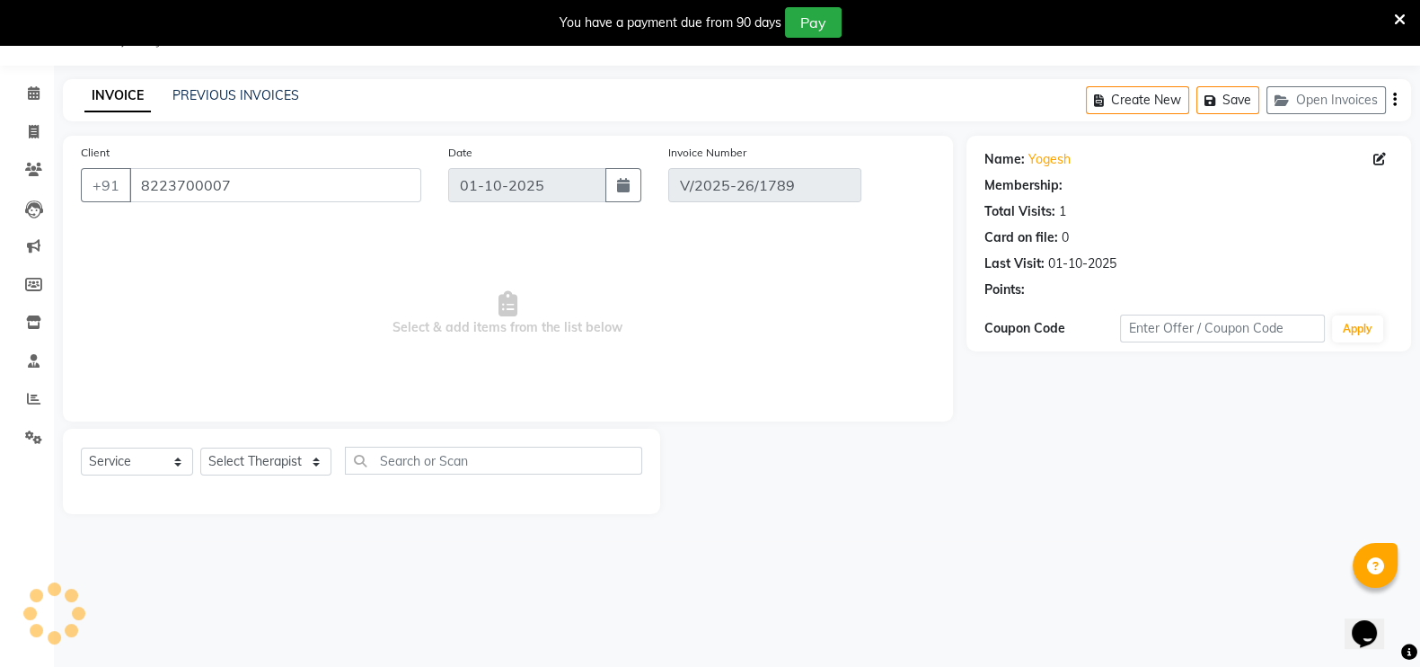
select select "select"
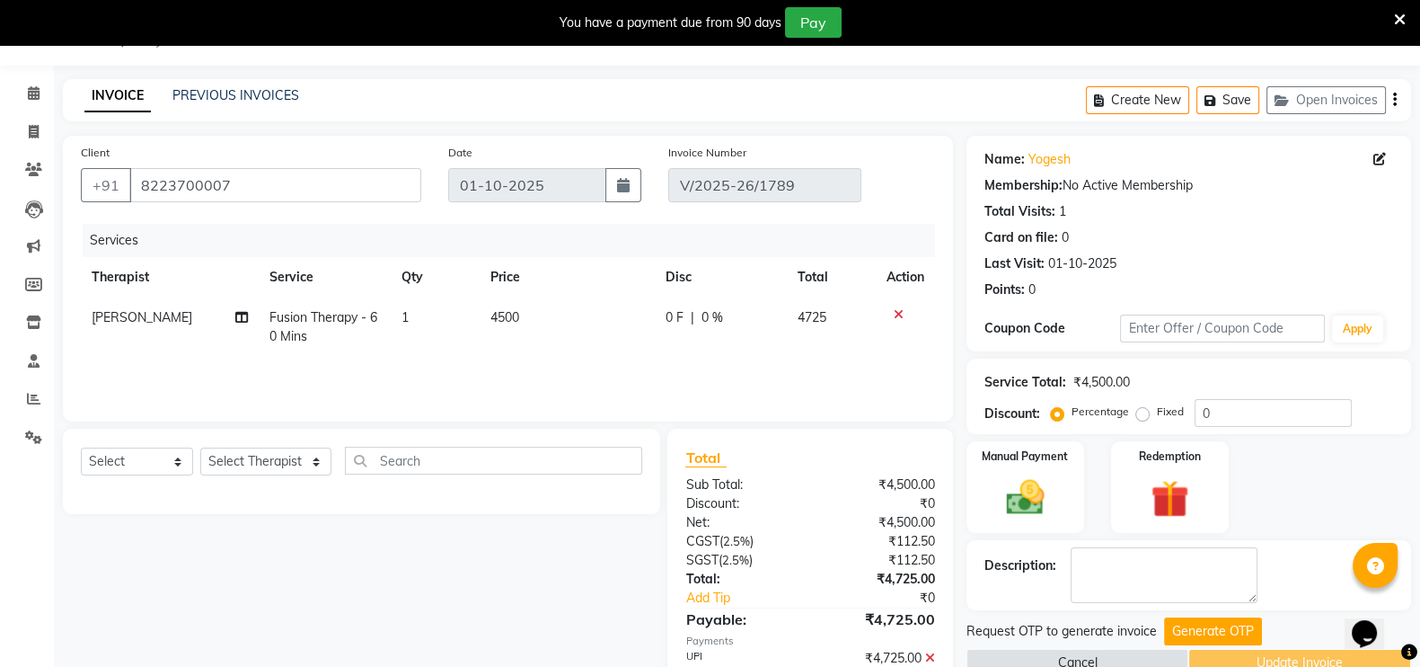
scroll to position [135, 0]
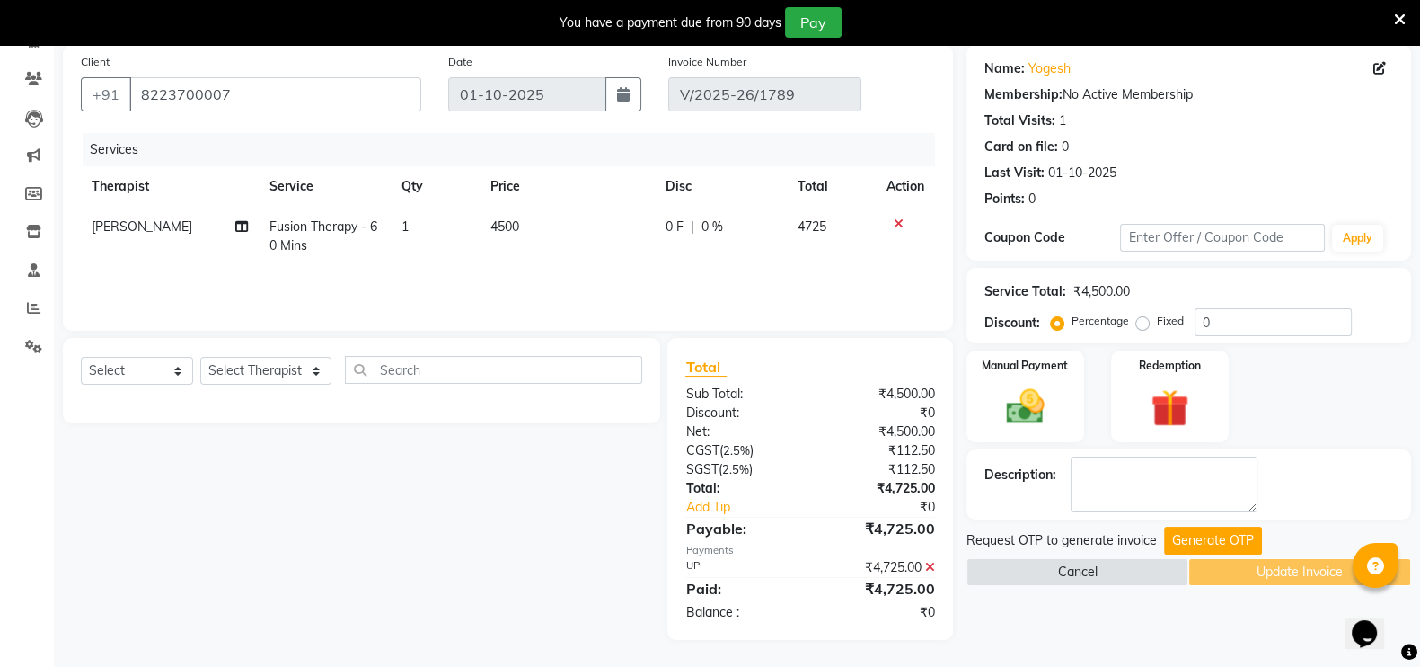
click at [135, 225] on span "Nengpi Khongsai" at bounding box center [142, 226] width 101 height 16
select select "49490"
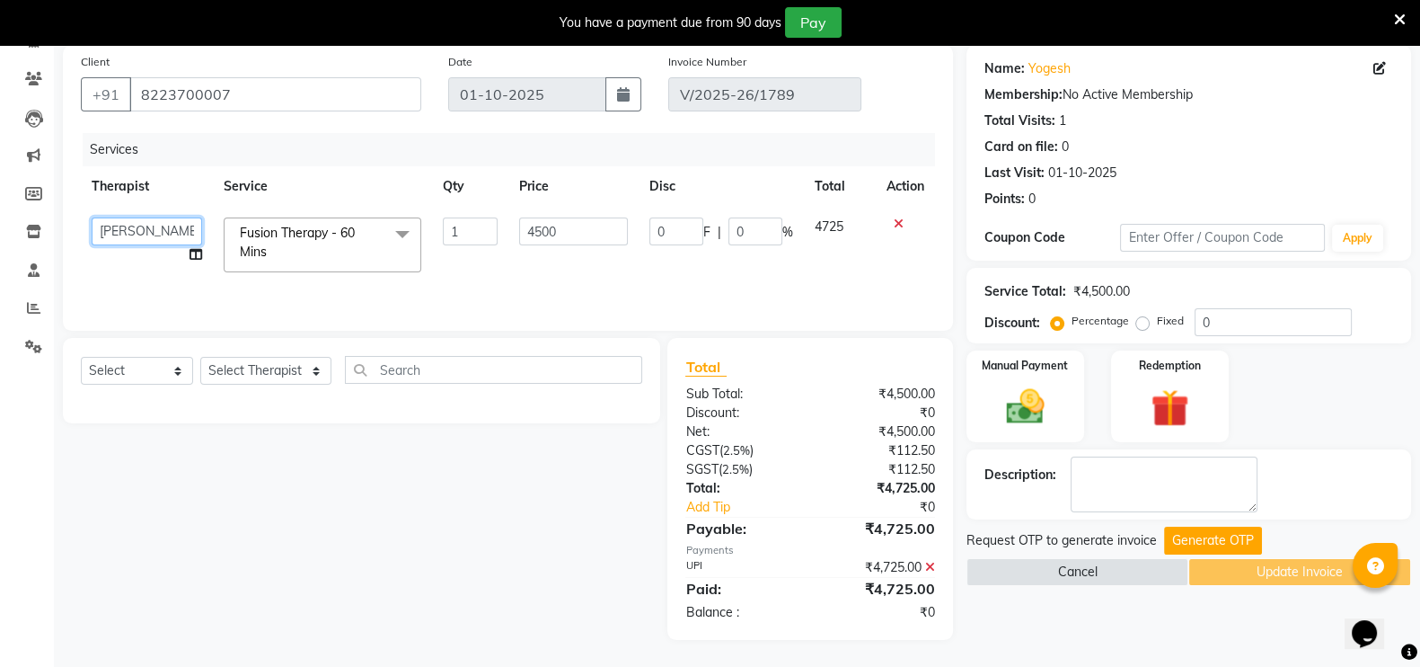
click at [135, 225] on select "Abin ANITOLI Avika Hoingaikim Kipgen(Rosie) Lucy Hoineichoi Lujikliu Kamei (Luj…" at bounding box center [147, 231] width 110 height 28
select select "49491"
click at [1197, 536] on button "Generate OTP" at bounding box center [1213, 540] width 98 height 28
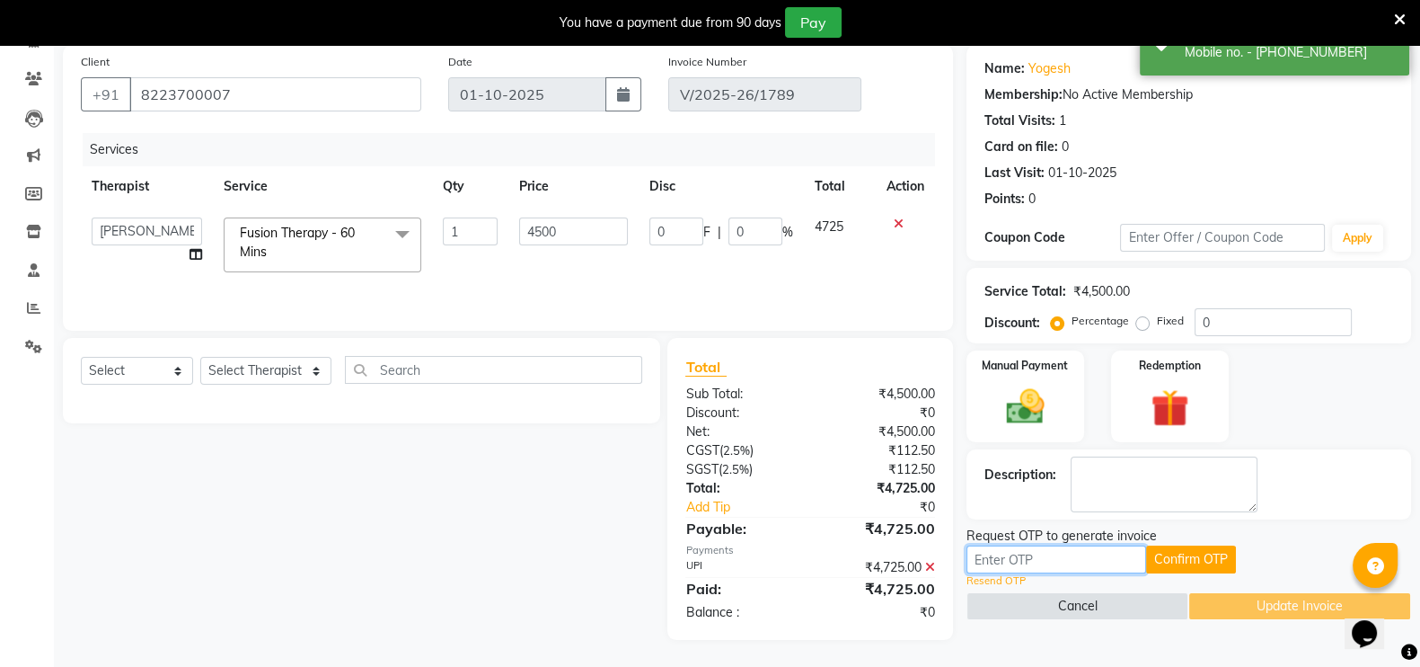
click at [1092, 552] on input "text" at bounding box center [1057, 559] width 180 height 28
paste input "₹376.00"
type input "₹376.00"
click at [1217, 548] on button "Confirm OTP" at bounding box center [1191, 559] width 90 height 28
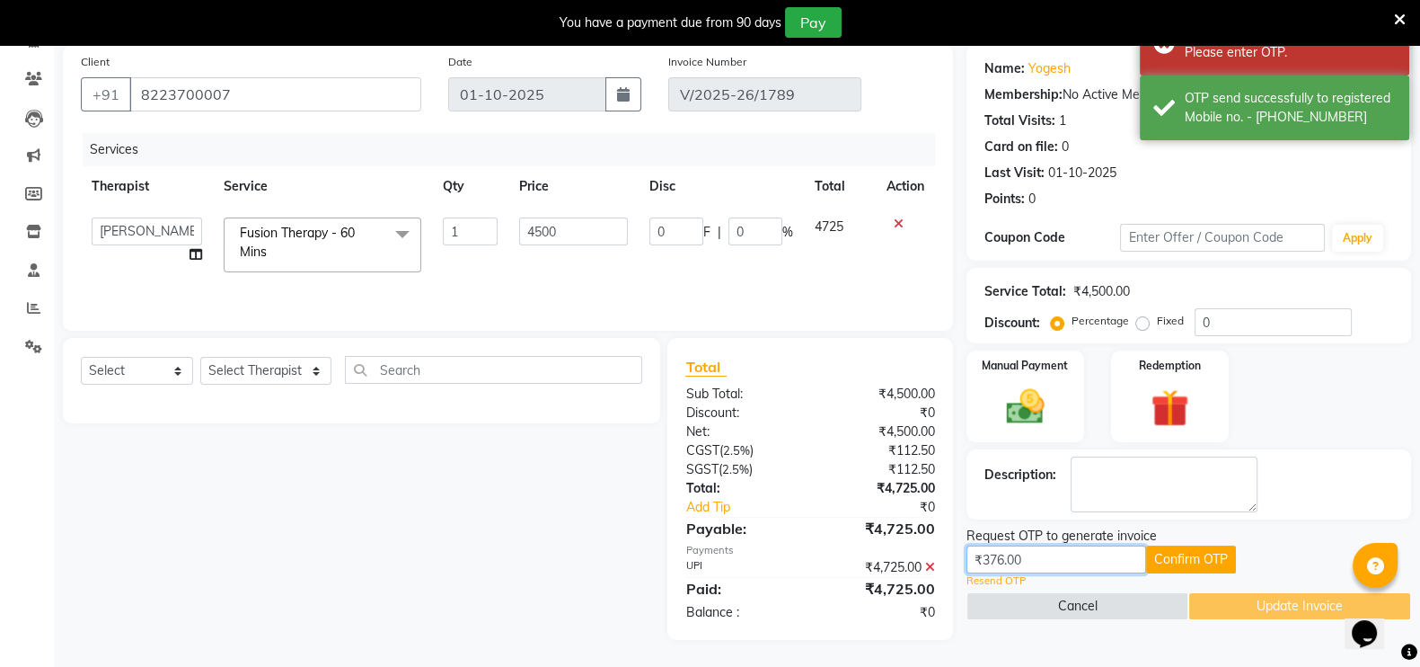
drag, startPoint x: 1100, startPoint y: 554, endPoint x: 953, endPoint y: 570, distance: 147.2
click at [953, 570] on div "Client +91 8223700007 Date 01-10-2025 Invoice Number V/2025-26/1789 Services Th…" at bounding box center [736, 342] width 1375 height 595
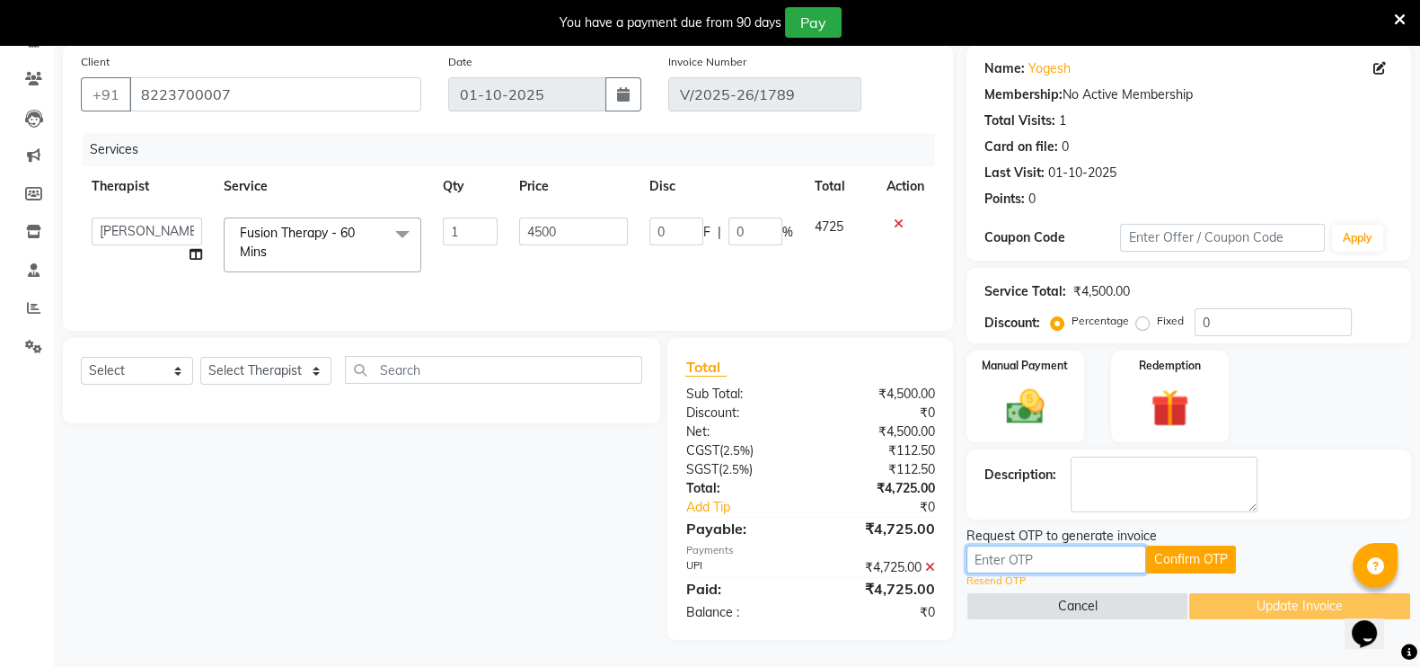
scroll to position [0, 0]
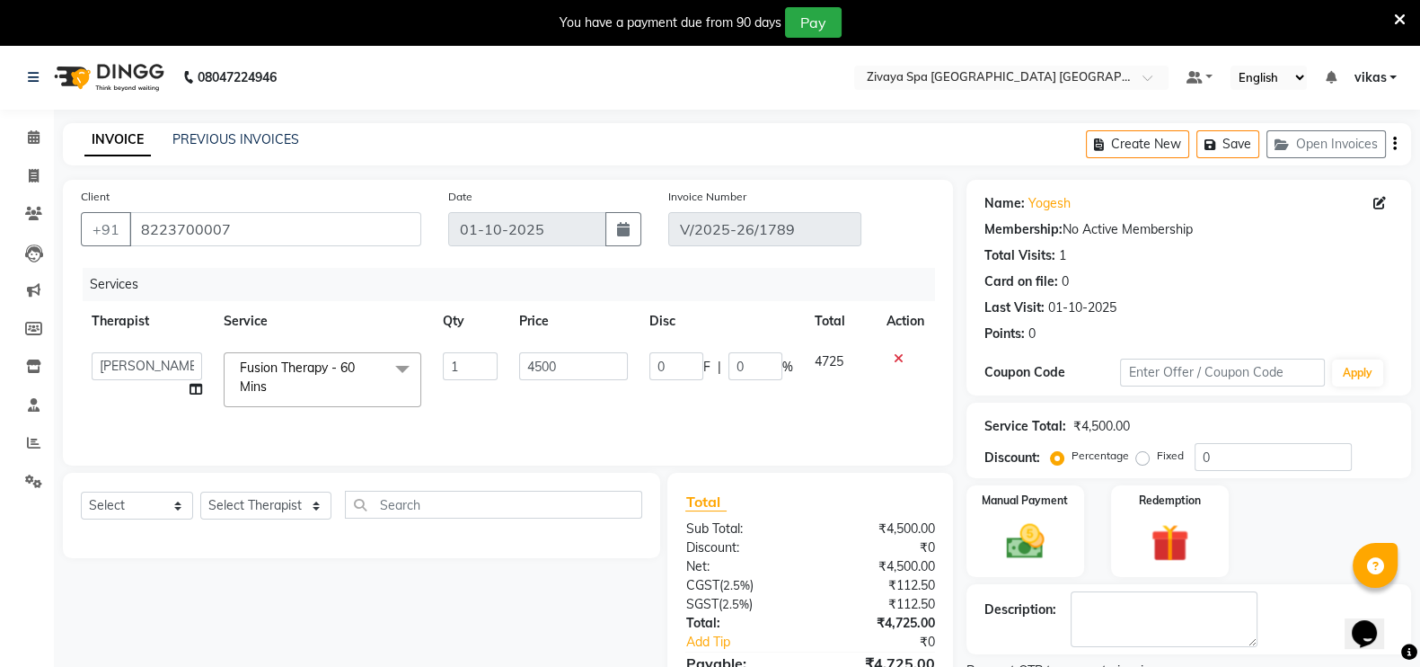
click at [1394, 24] on icon at bounding box center [1400, 20] width 12 height 16
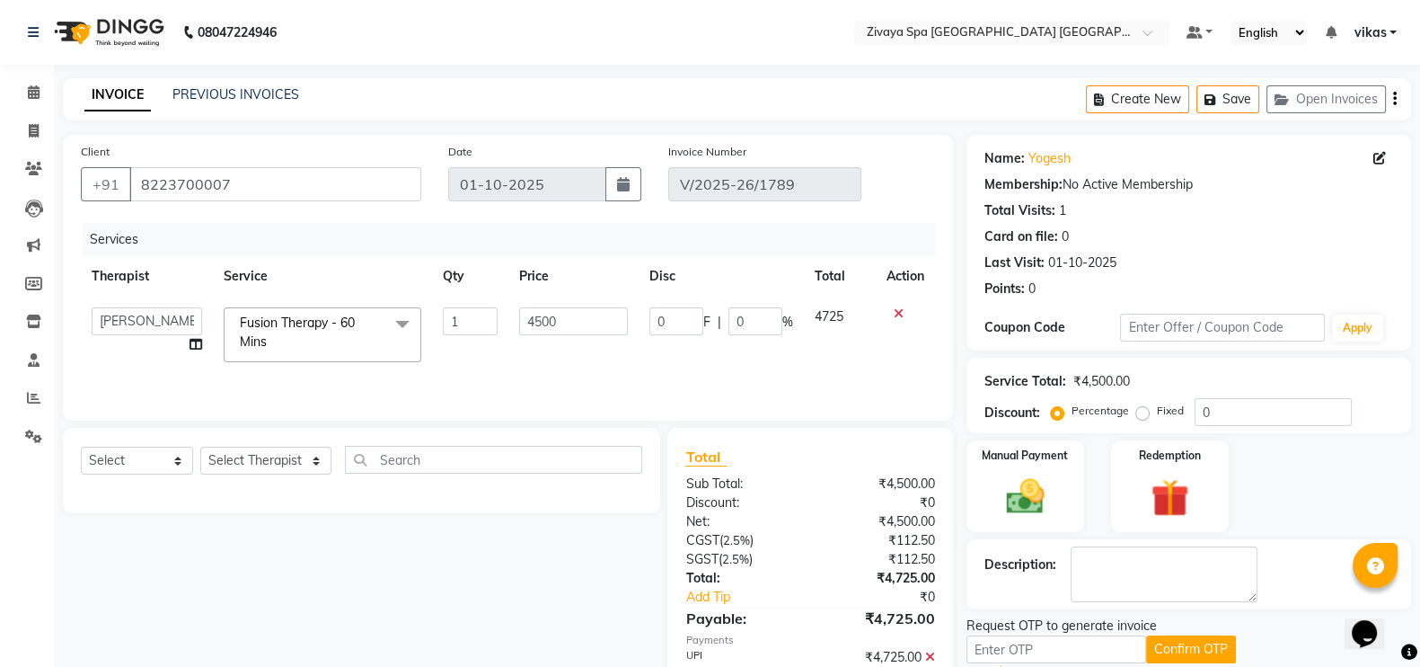
scroll to position [92, 0]
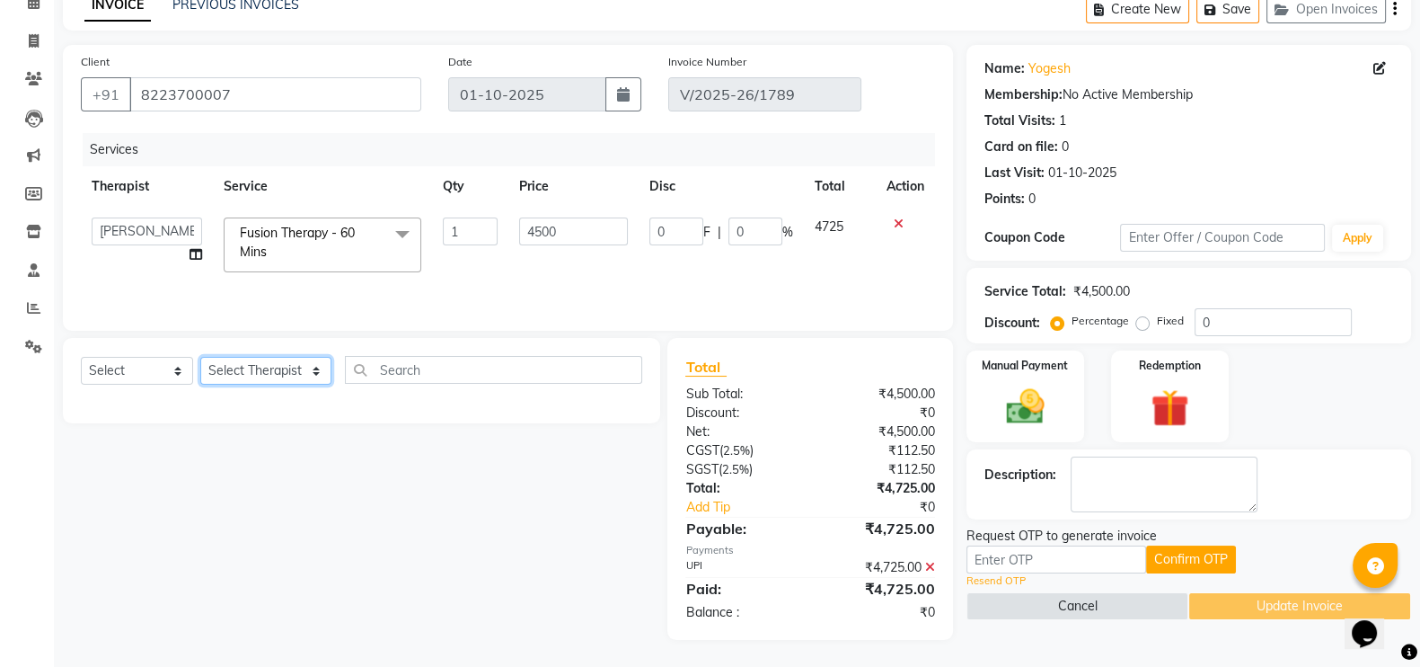
click at [235, 379] on select "Select Therapist Abin ANITOLI Avika Hoingaikim Kipgen(Rosie) Lucy Hoineichoi Lu…" at bounding box center [265, 371] width 131 height 28
select select "49491"
click at [200, 357] on select "Select Therapist Abin ANITOLI Avika Hoingaikim Kipgen(Rosie) Lucy Hoineichoi Lu…" at bounding box center [265, 371] width 131 height 28
click at [282, 368] on select "Select Therapist Abin ANITOLI Avika Hoingaikim Kipgen(Rosie) Lucy Hoineichoi Lu…" at bounding box center [265, 371] width 131 height 28
click at [792, 379] on div "Total Sub Total: ₹4,500.00 Discount: ₹0 Net: ₹4,500.00 CGST ( 2.5% ) ₹112.50 SG…" at bounding box center [809, 489] width 249 height 266
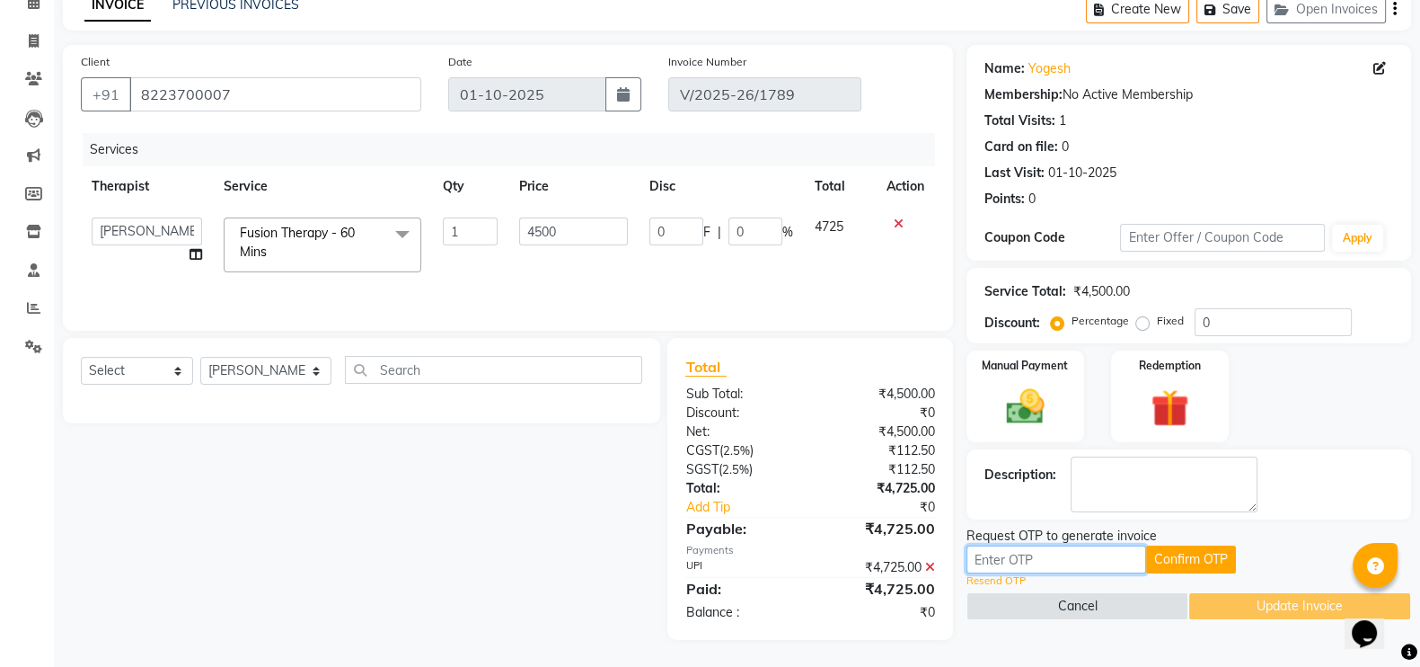
click at [1085, 563] on input "text" at bounding box center [1057, 559] width 180 height 28
paste input "5708"
type input "5708"
click at [1162, 568] on button "Confirm OTP" at bounding box center [1191, 559] width 90 height 28
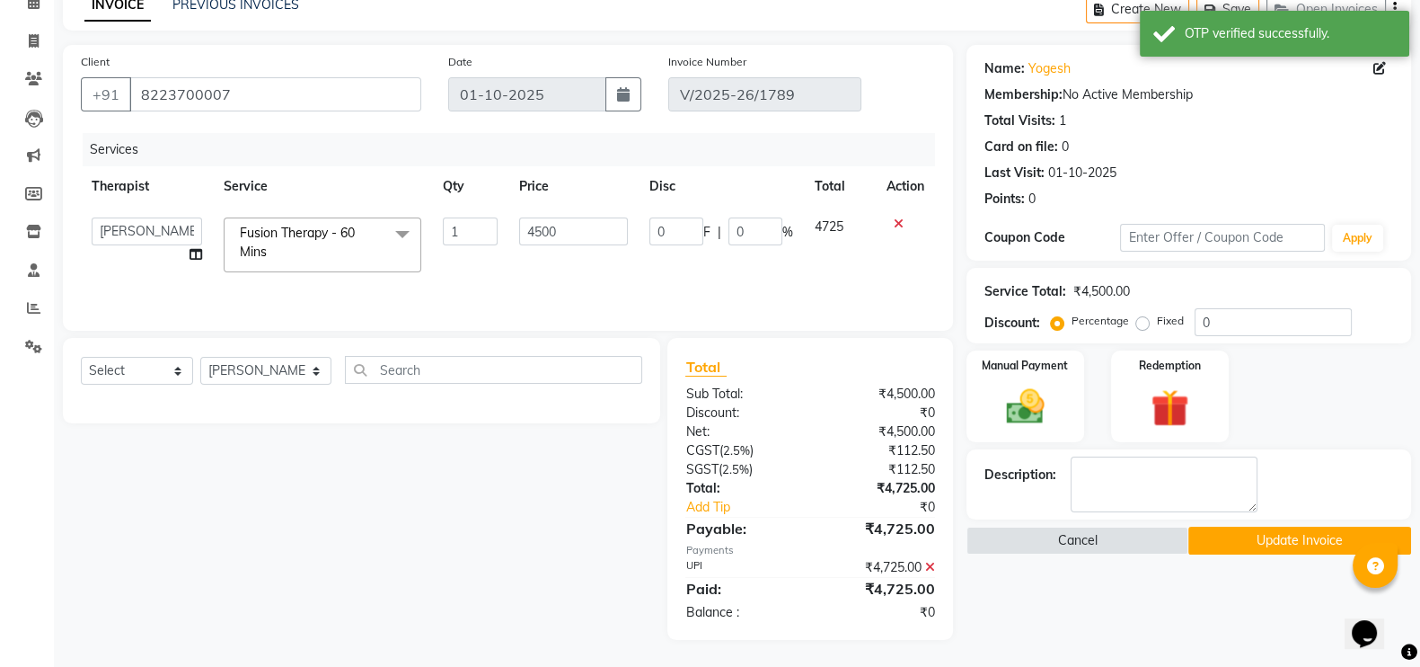
click at [1250, 530] on button "Update Invoice" at bounding box center [1299, 540] width 223 height 28
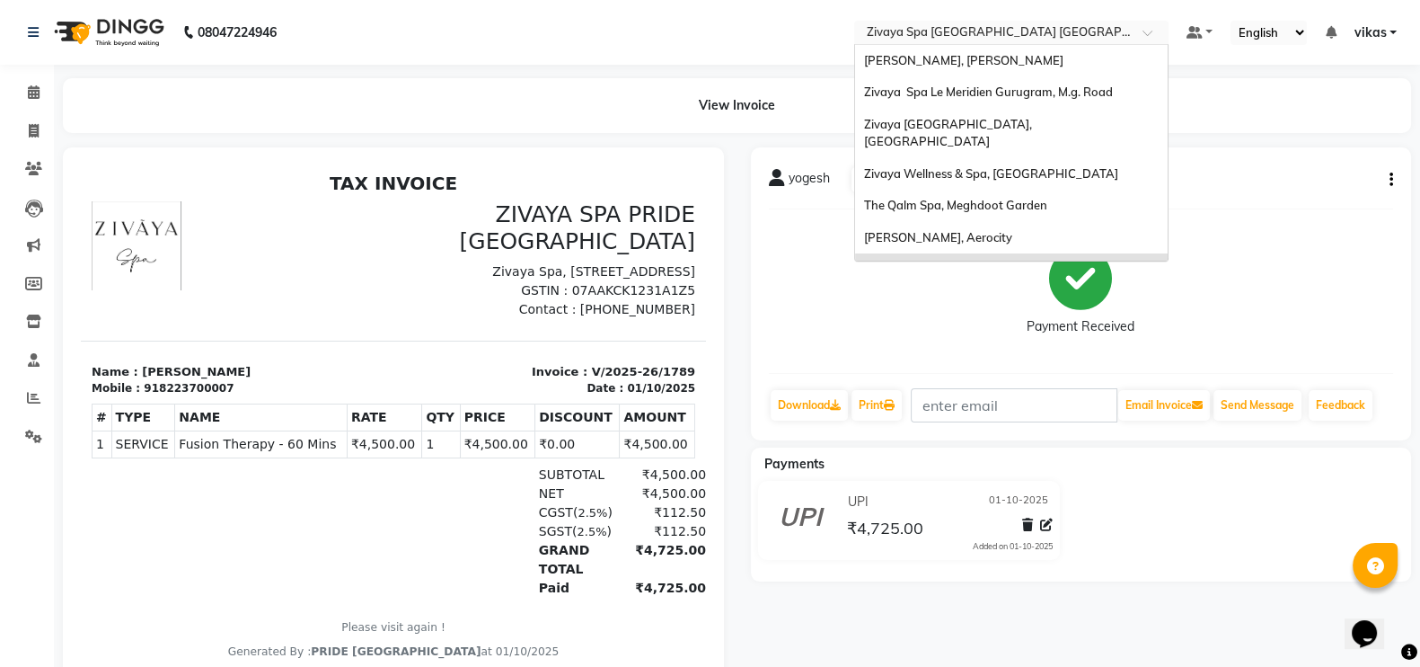
scroll to position [191, 0]
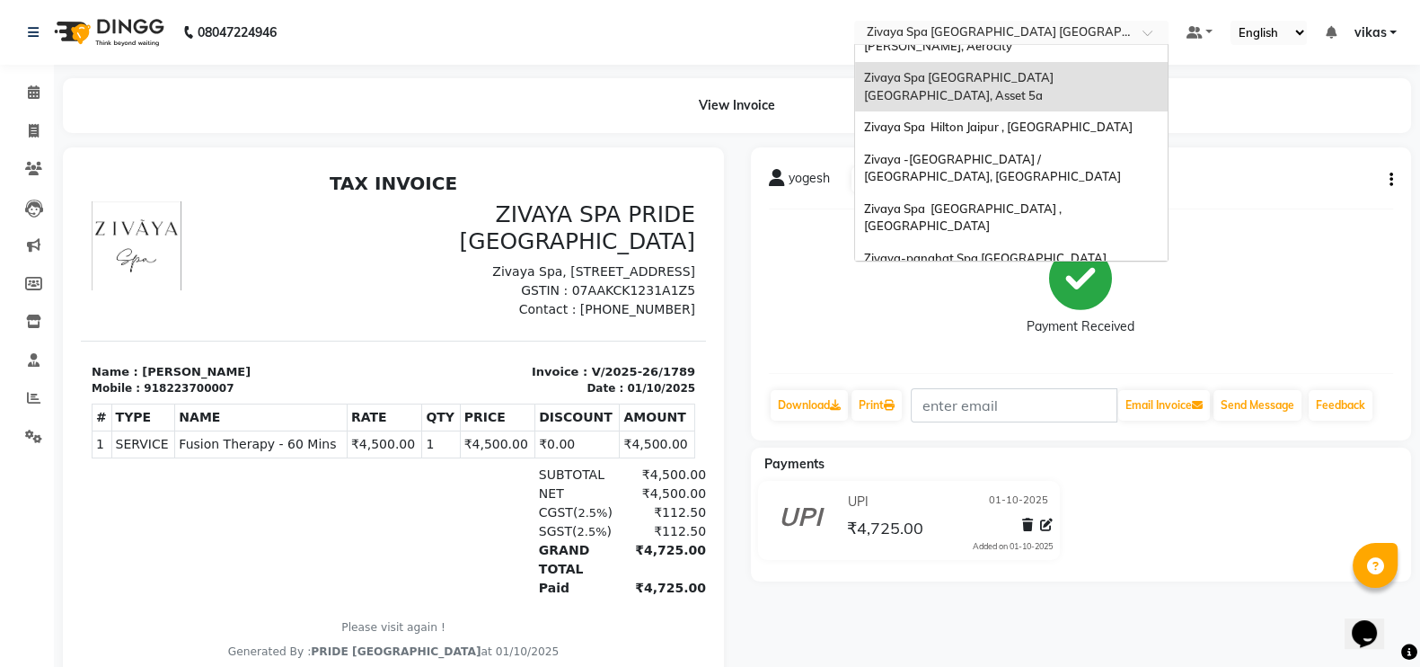
click at [905, 29] on input "text" at bounding box center [993, 34] width 261 height 18
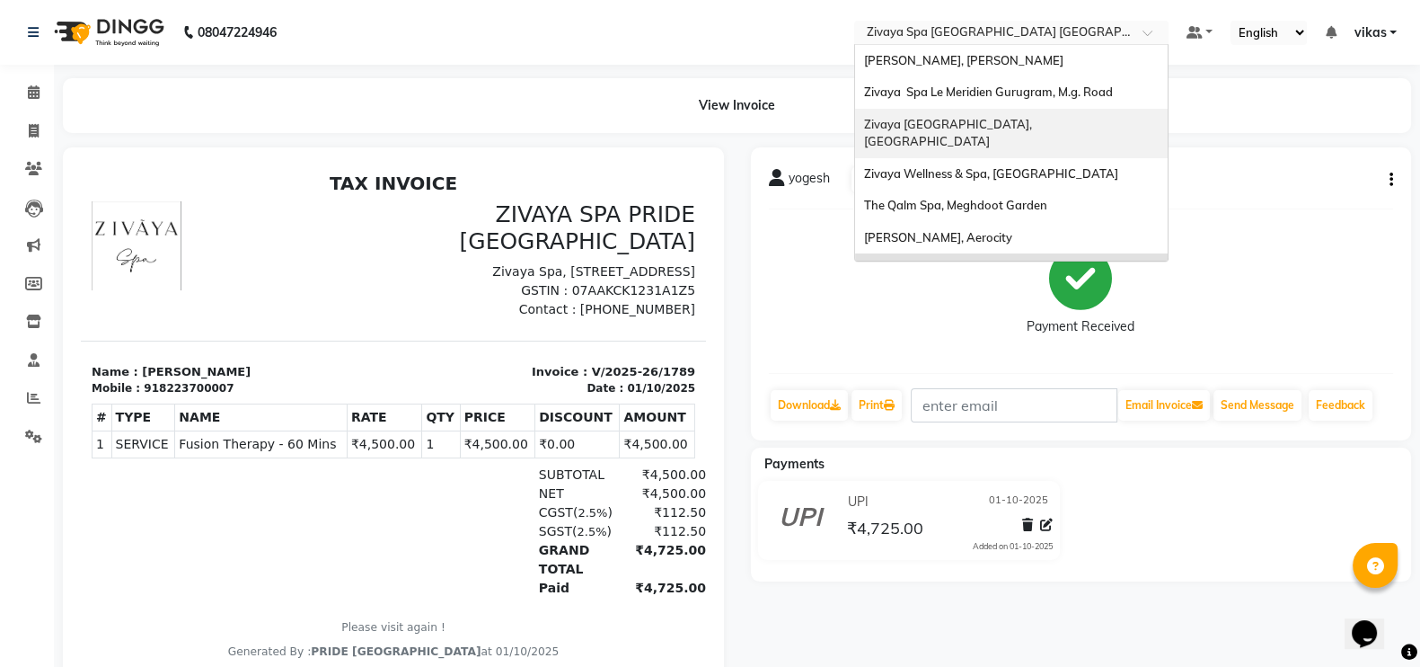
scroll to position [216, 0]
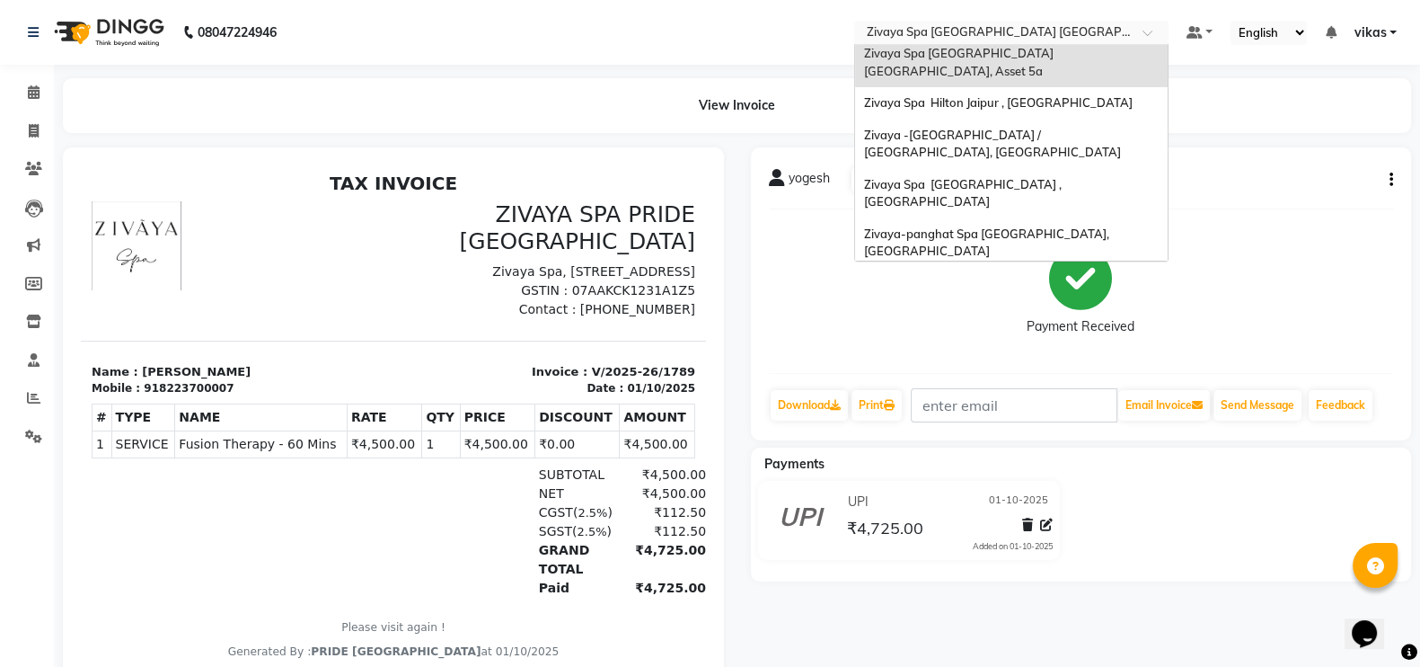
click at [952, 276] on span "Zivaya Wellness & Spa, Mumbai Airport" at bounding box center [991, 283] width 254 height 14
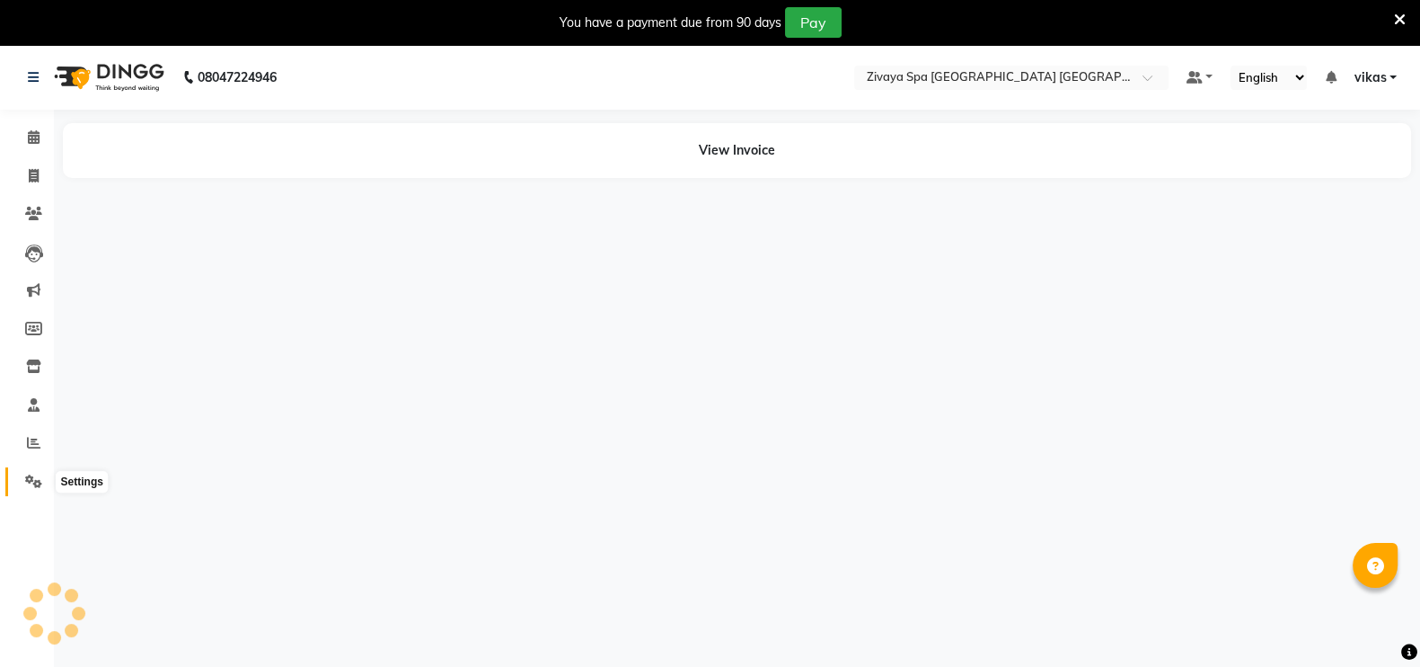
click at [31, 487] on icon at bounding box center [33, 480] width 17 height 13
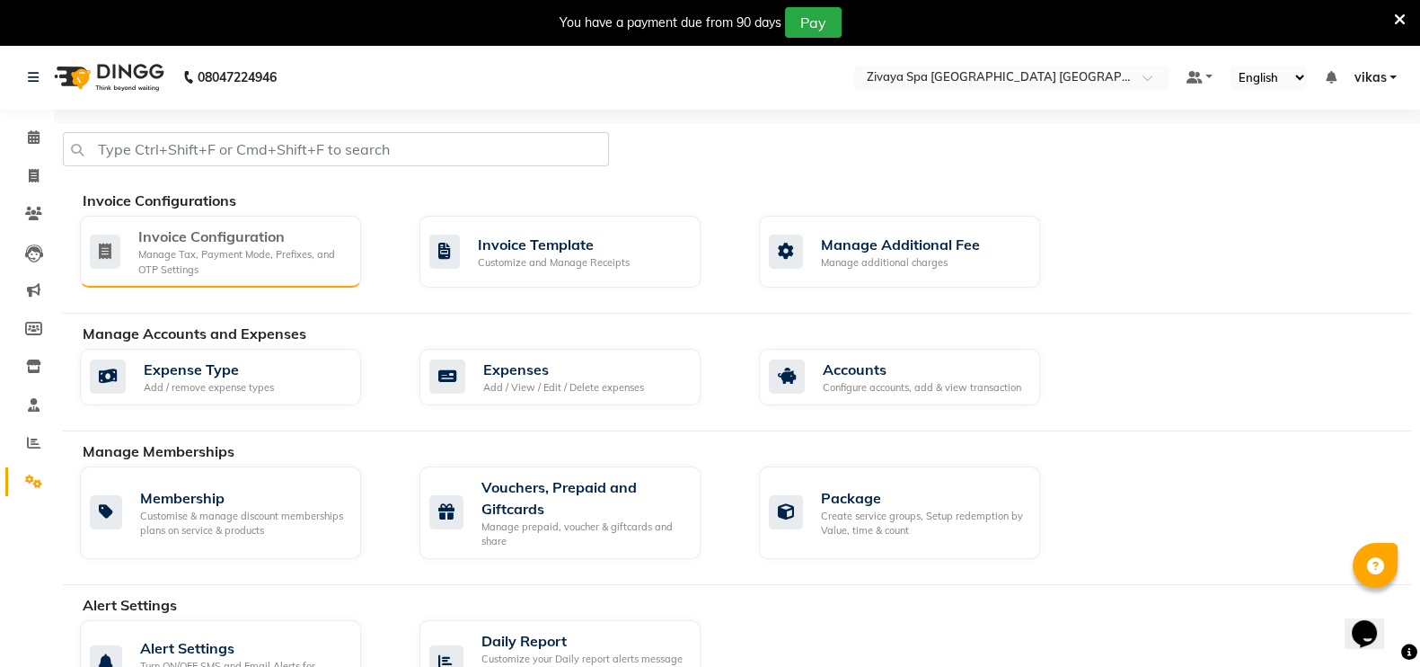
click at [198, 242] on div "Invoice Configuration" at bounding box center [242, 236] width 208 height 22
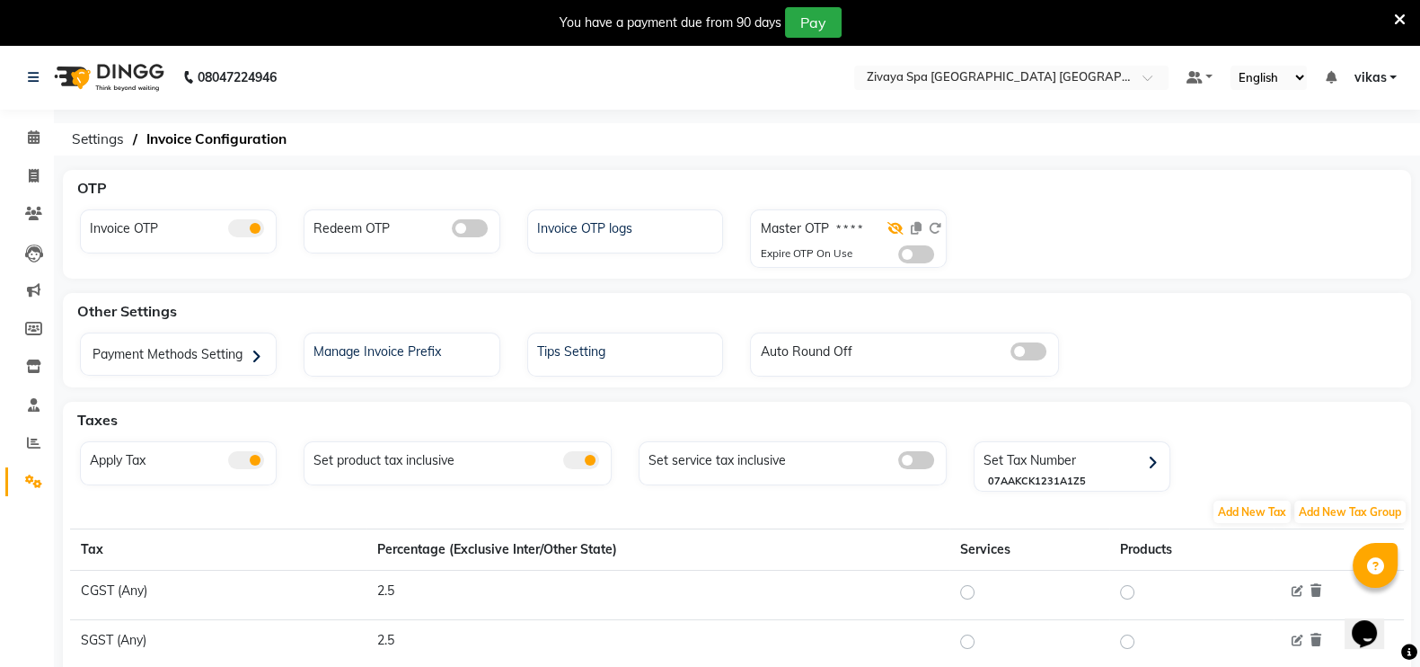
click at [894, 229] on icon at bounding box center [896, 228] width 16 height 13
click at [917, 228] on icon at bounding box center [916, 228] width 11 height 13
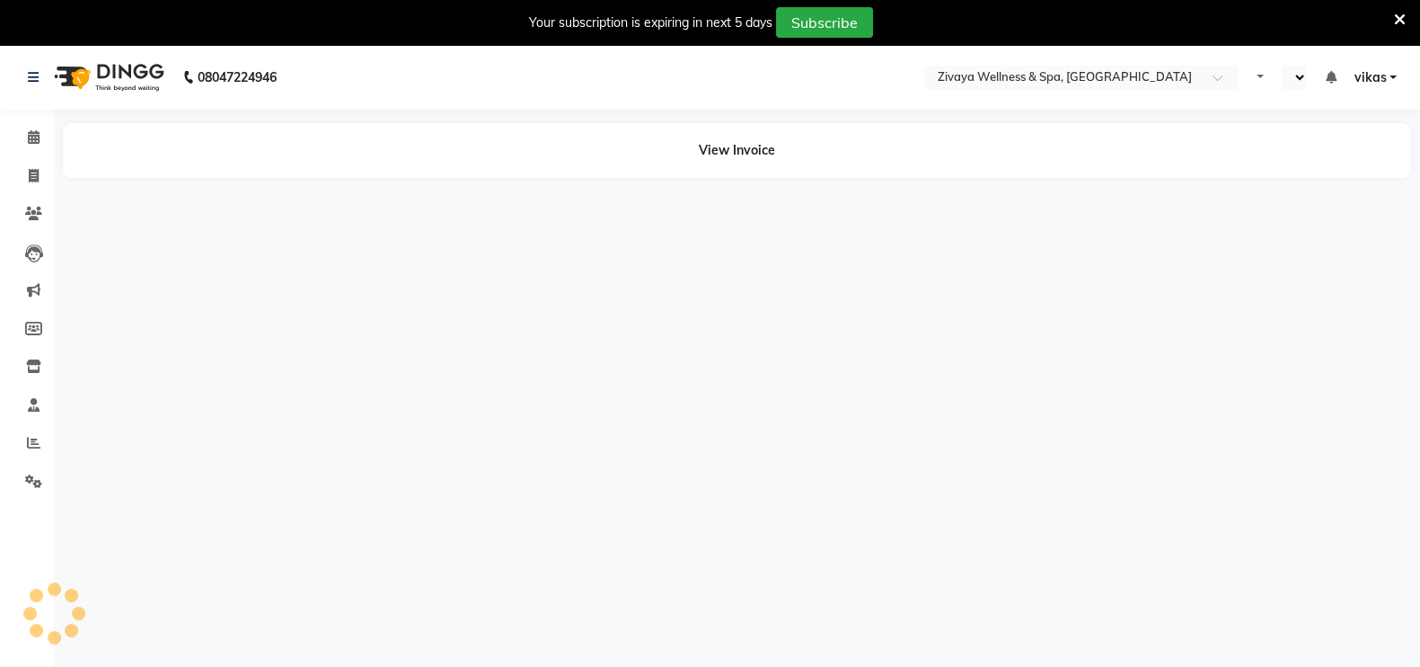
select select "en"
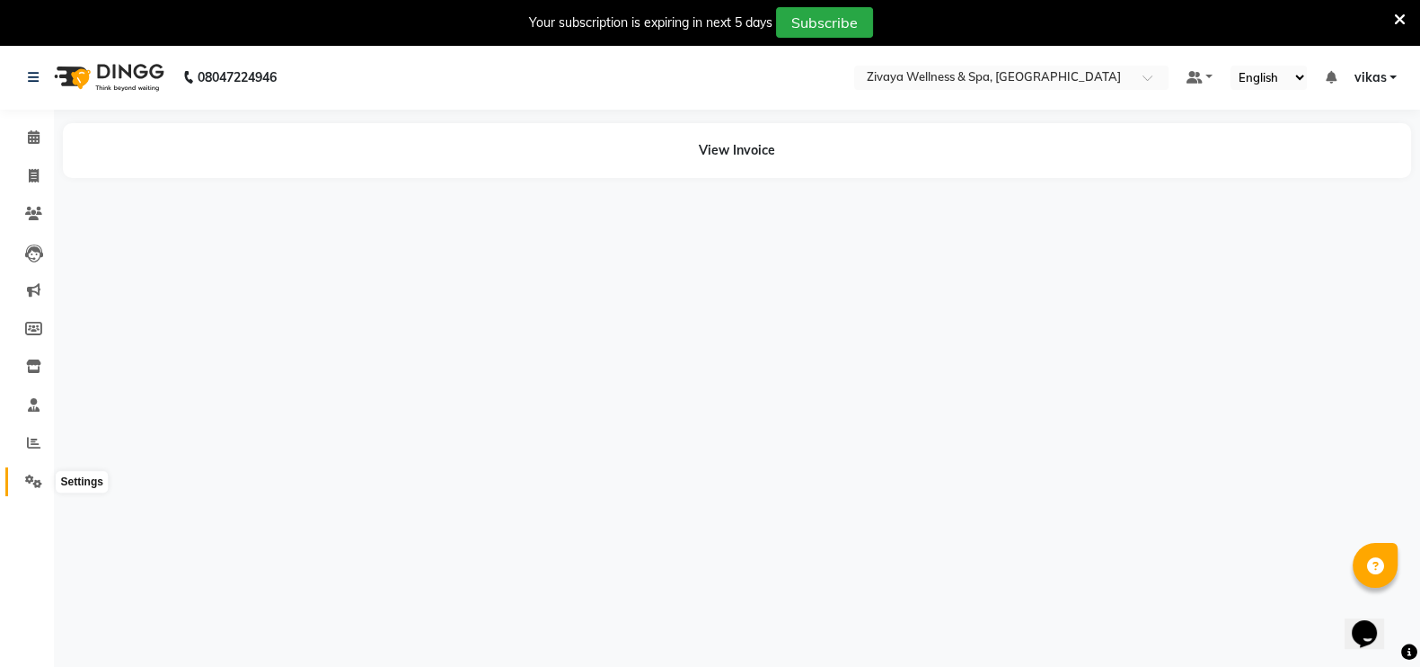
click at [25, 489] on span at bounding box center [33, 482] width 31 height 21
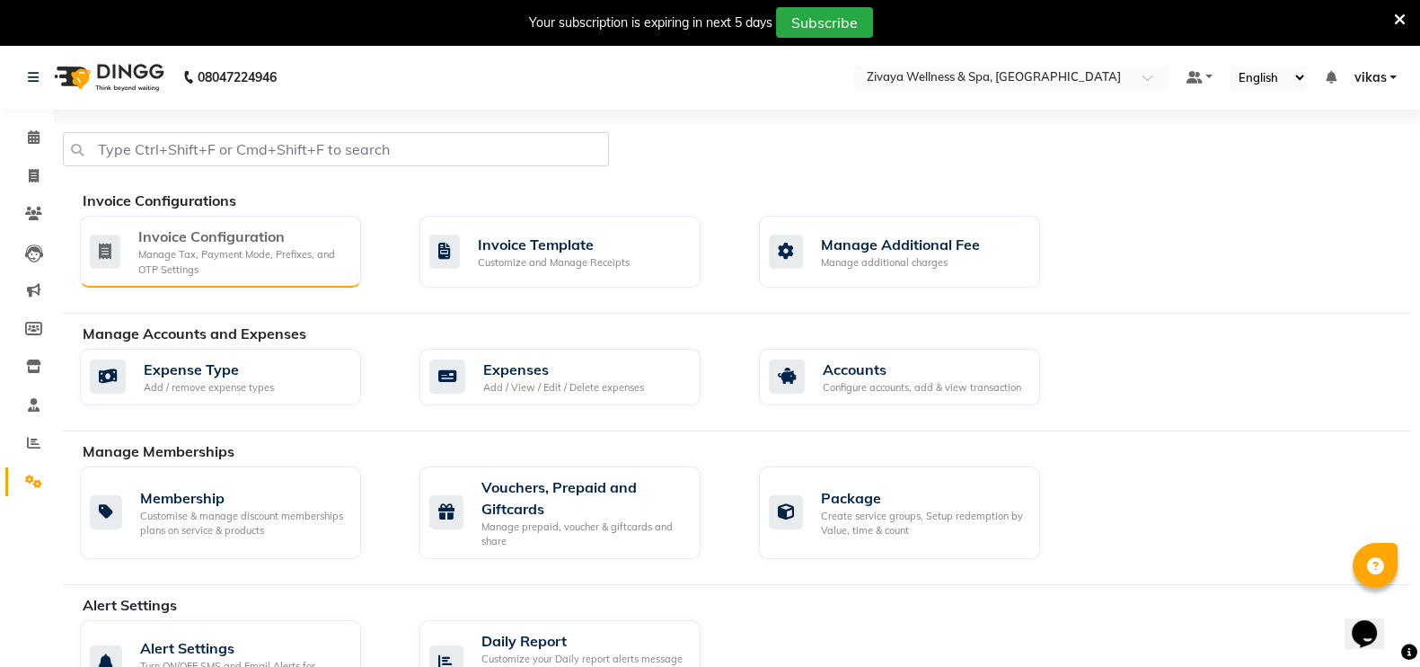
click at [274, 234] on div "Invoice Configuration" at bounding box center [242, 236] width 208 height 22
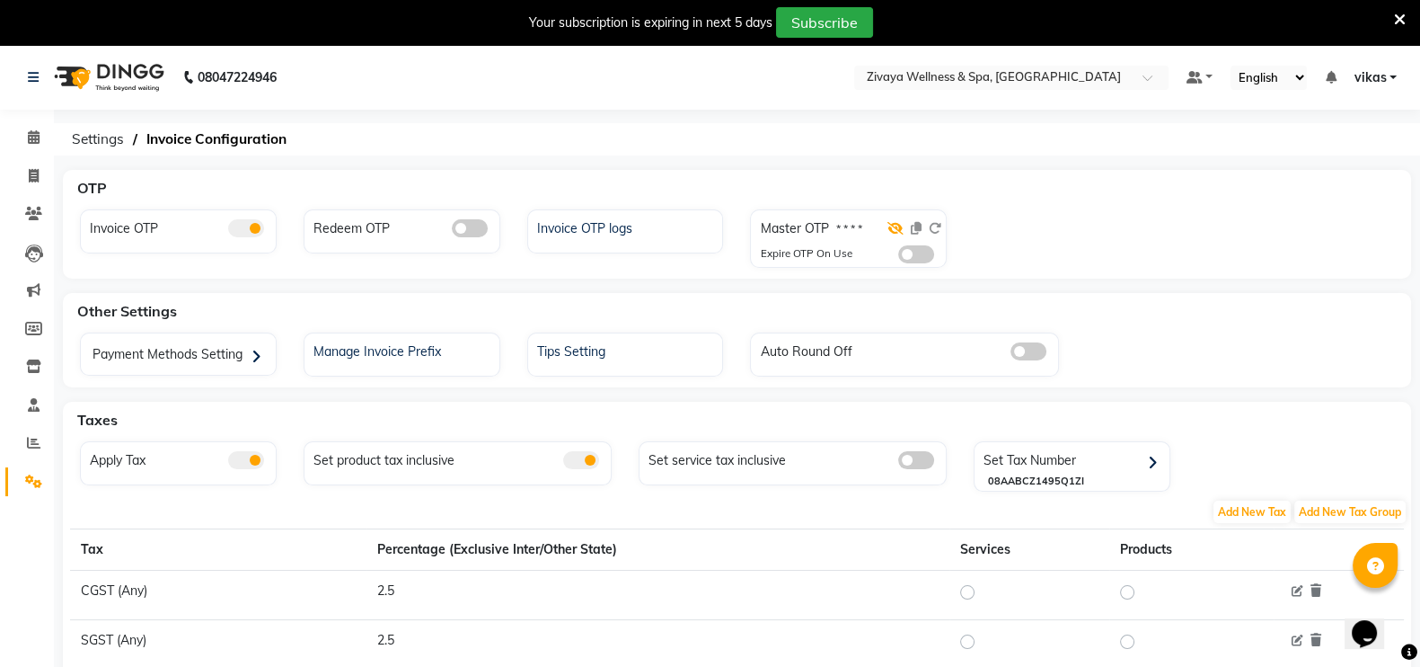
click at [896, 226] on icon at bounding box center [896, 228] width 16 height 13
click at [1401, 19] on icon at bounding box center [1400, 20] width 12 height 16
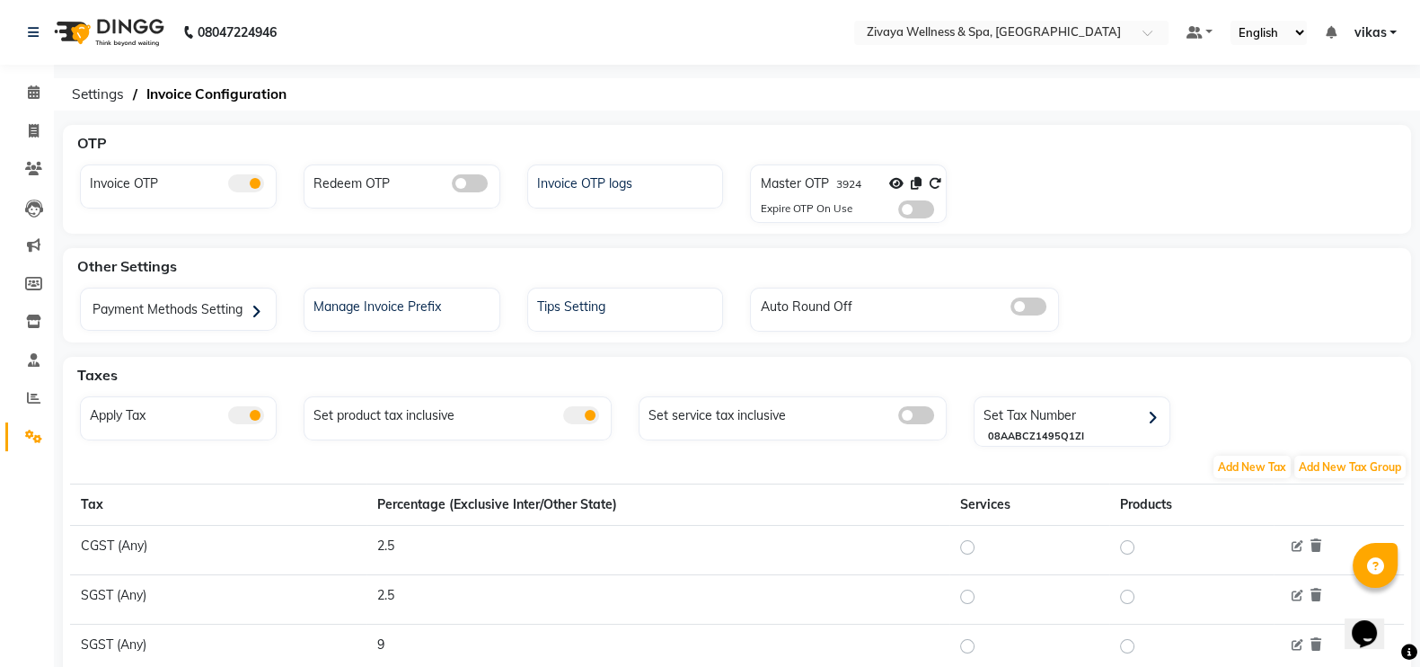
click at [914, 207] on span at bounding box center [916, 209] width 36 height 18
click at [898, 212] on input "checkbox" at bounding box center [898, 212] width 0 height 0
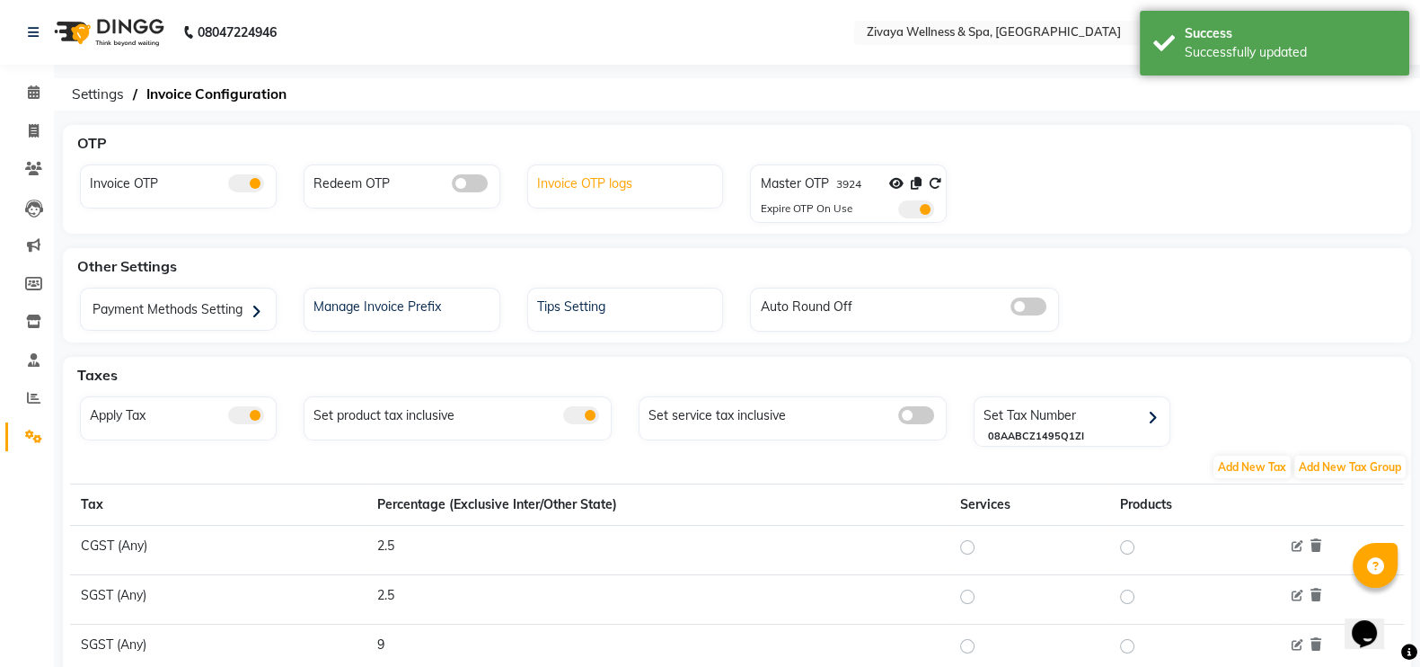
click at [598, 177] on div "Invoice OTP logs" at bounding box center [628, 181] width 190 height 23
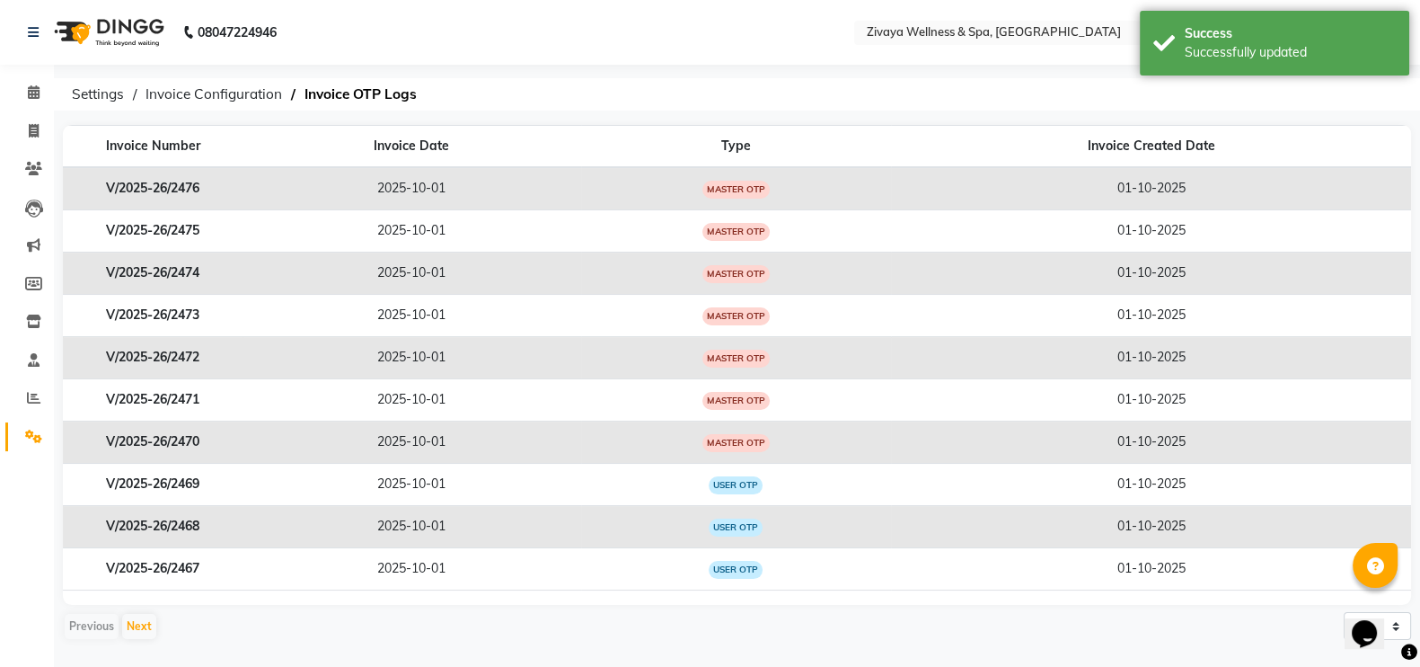
click at [13, 434] on link "Settings" at bounding box center [26, 437] width 43 height 30
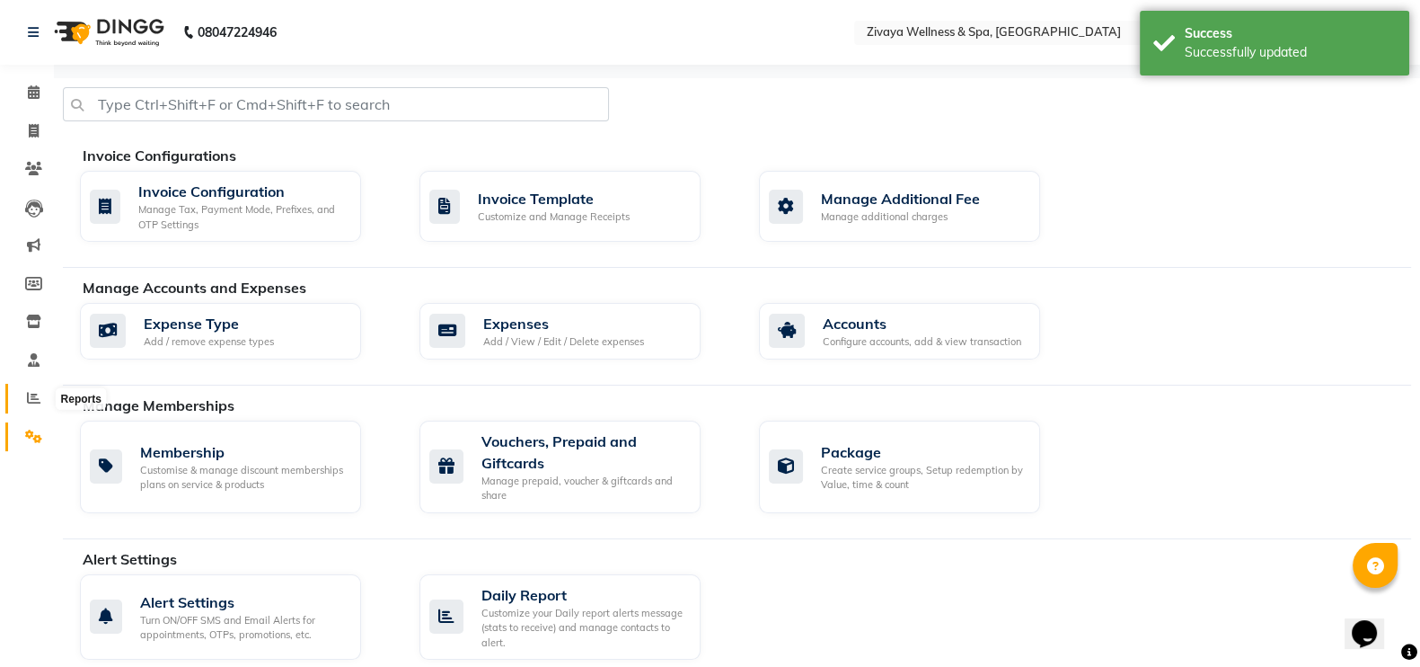
click at [40, 399] on span at bounding box center [33, 398] width 31 height 21
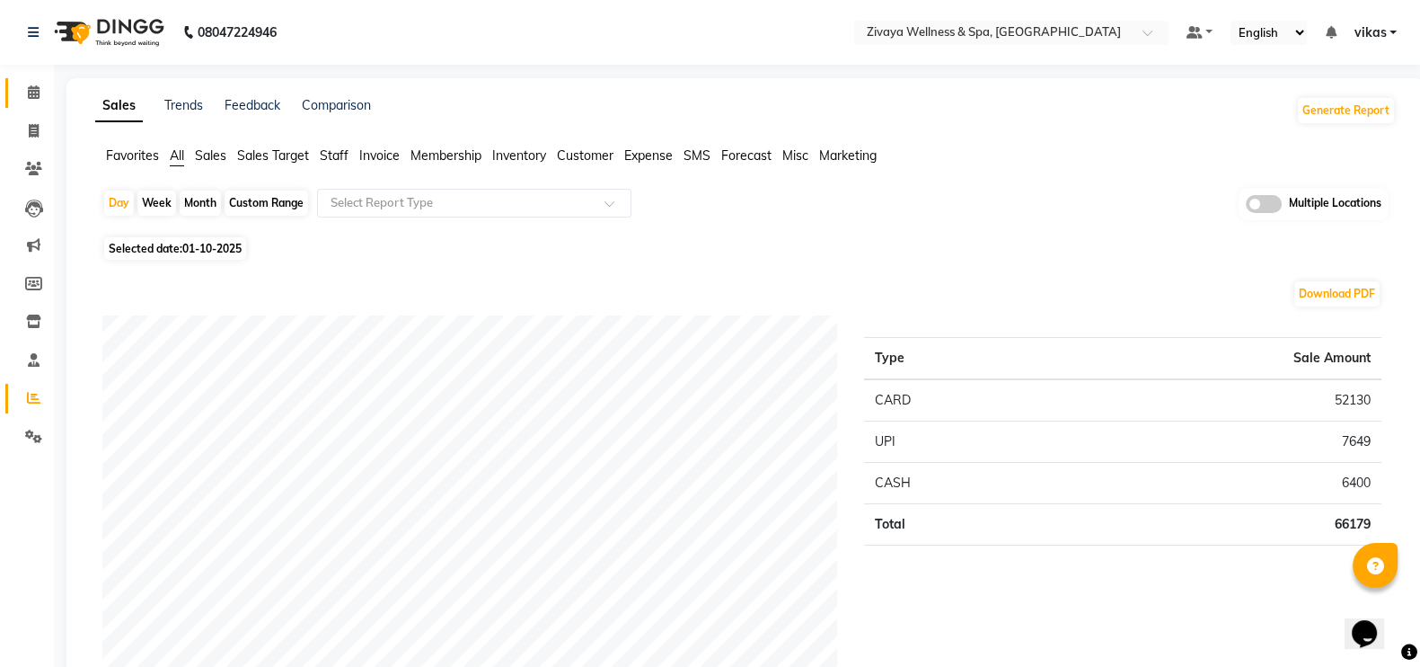
click at [9, 93] on link "Calendar" at bounding box center [26, 93] width 43 height 30
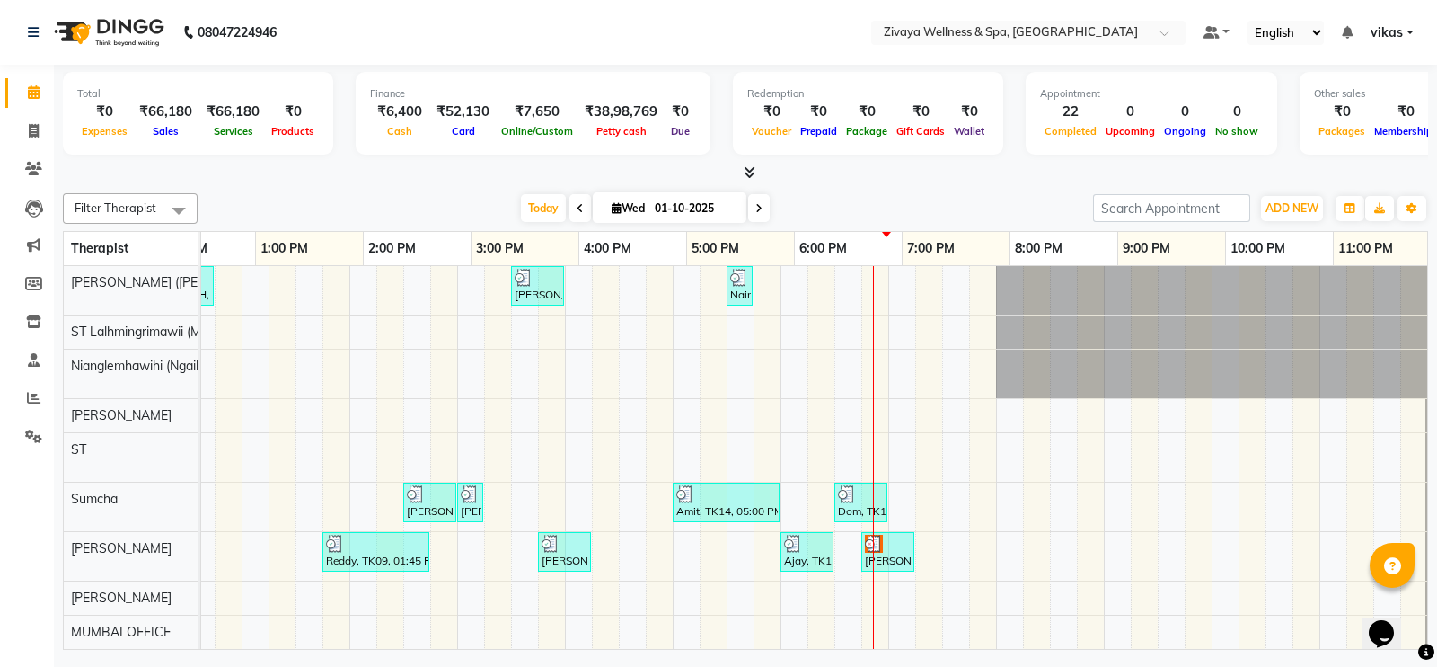
scroll to position [0, 1361]
click at [932, 45] on nav "08047224946 Select Location × Zivaya Wellness & Spa, [GEOGRAPHIC_DATA] Airport …" at bounding box center [718, 32] width 1437 height 65
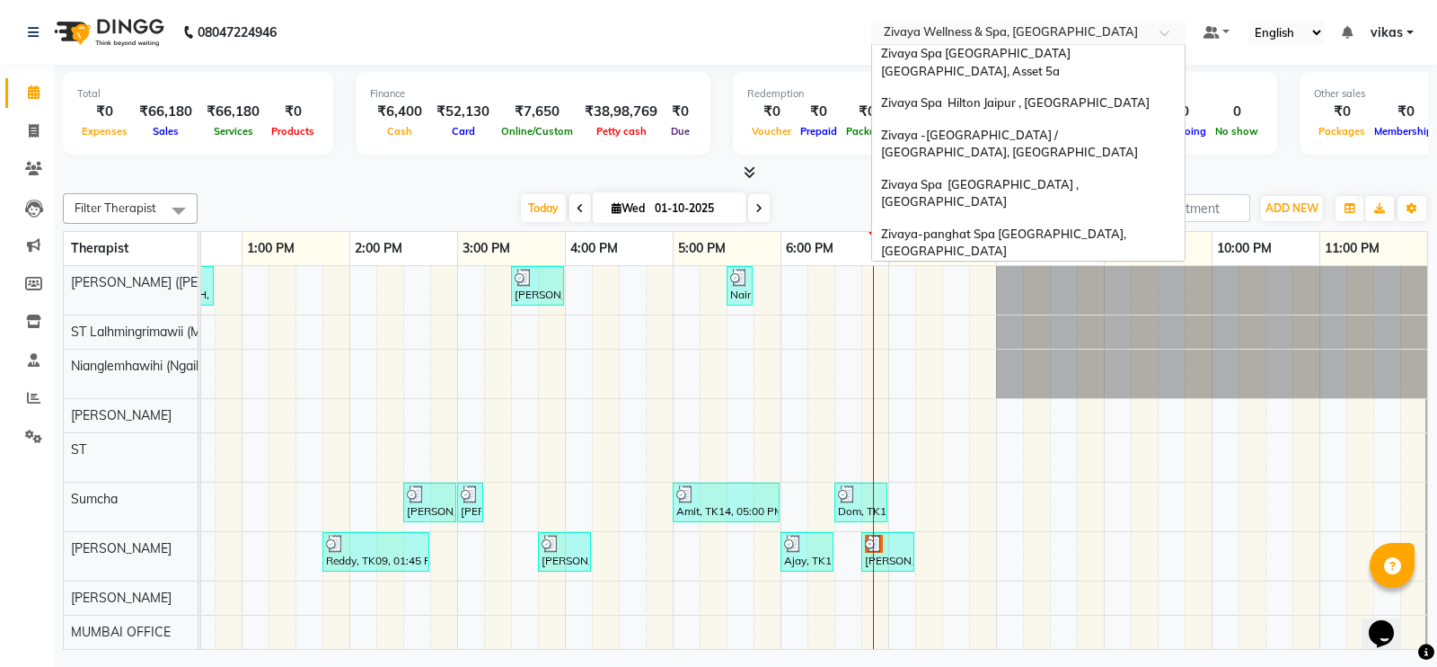
click at [933, 39] on input "text" at bounding box center [1010, 34] width 261 height 18
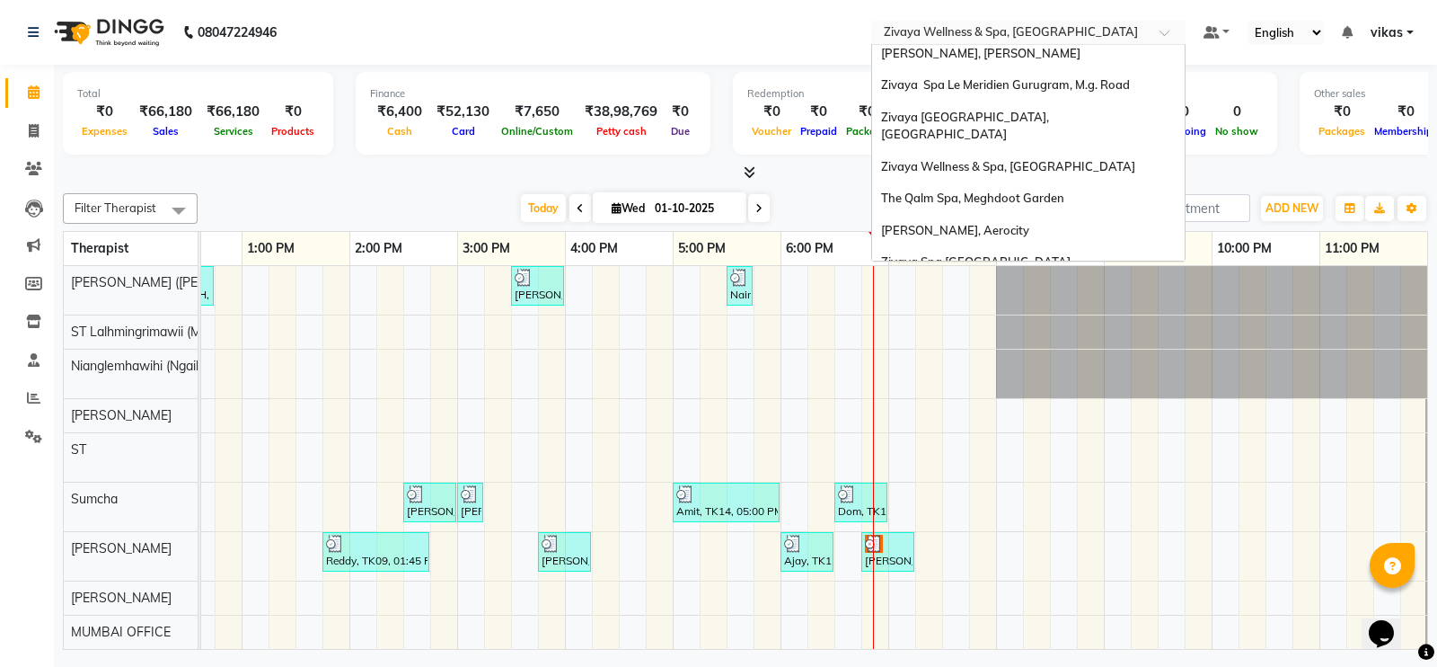
scroll to position [0, 0]
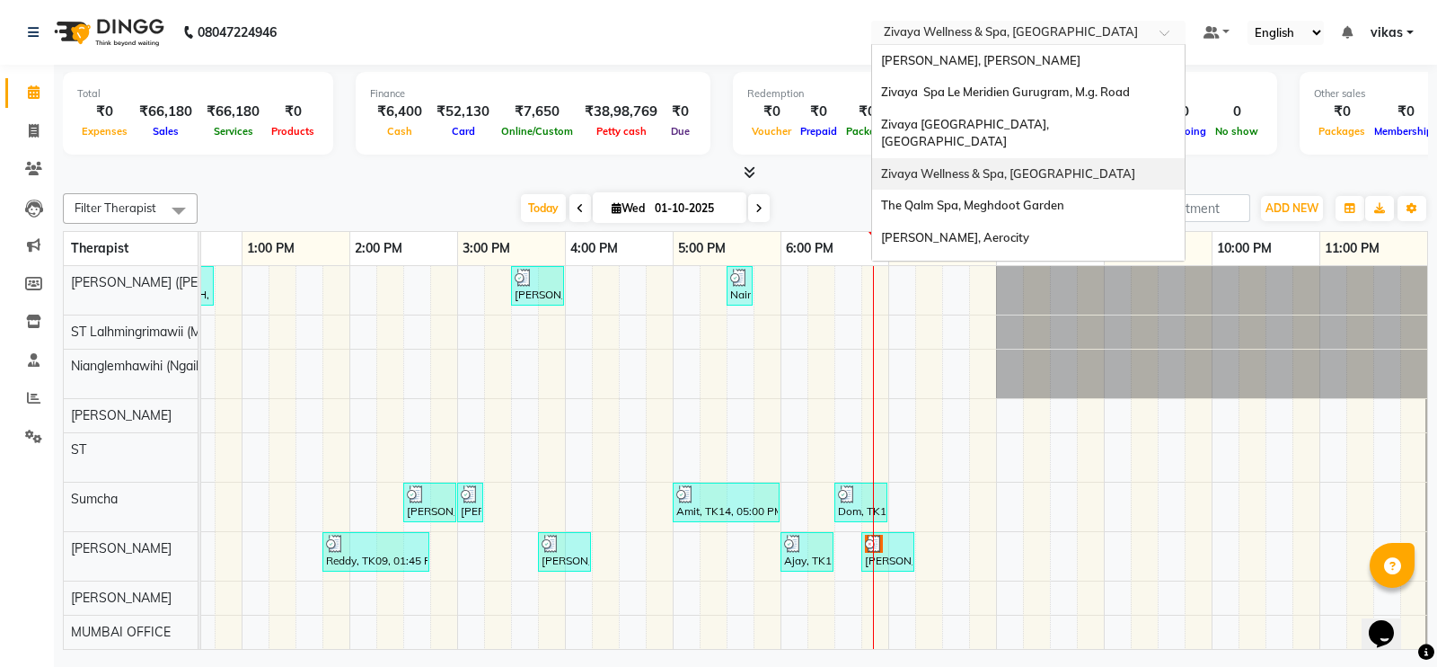
click at [964, 166] on span "Zivaya Wellness & Spa, [GEOGRAPHIC_DATA]" at bounding box center [1008, 173] width 254 height 14
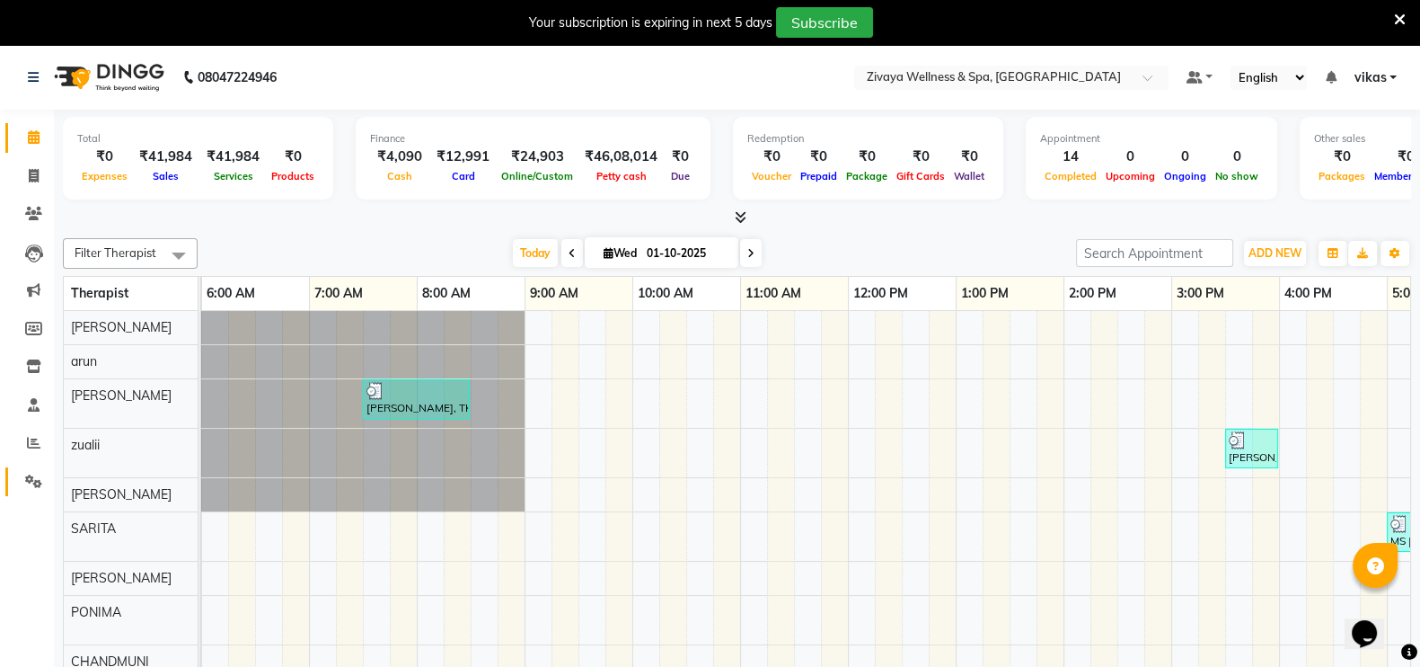
click at [30, 470] on link "Settings" at bounding box center [26, 482] width 43 height 30
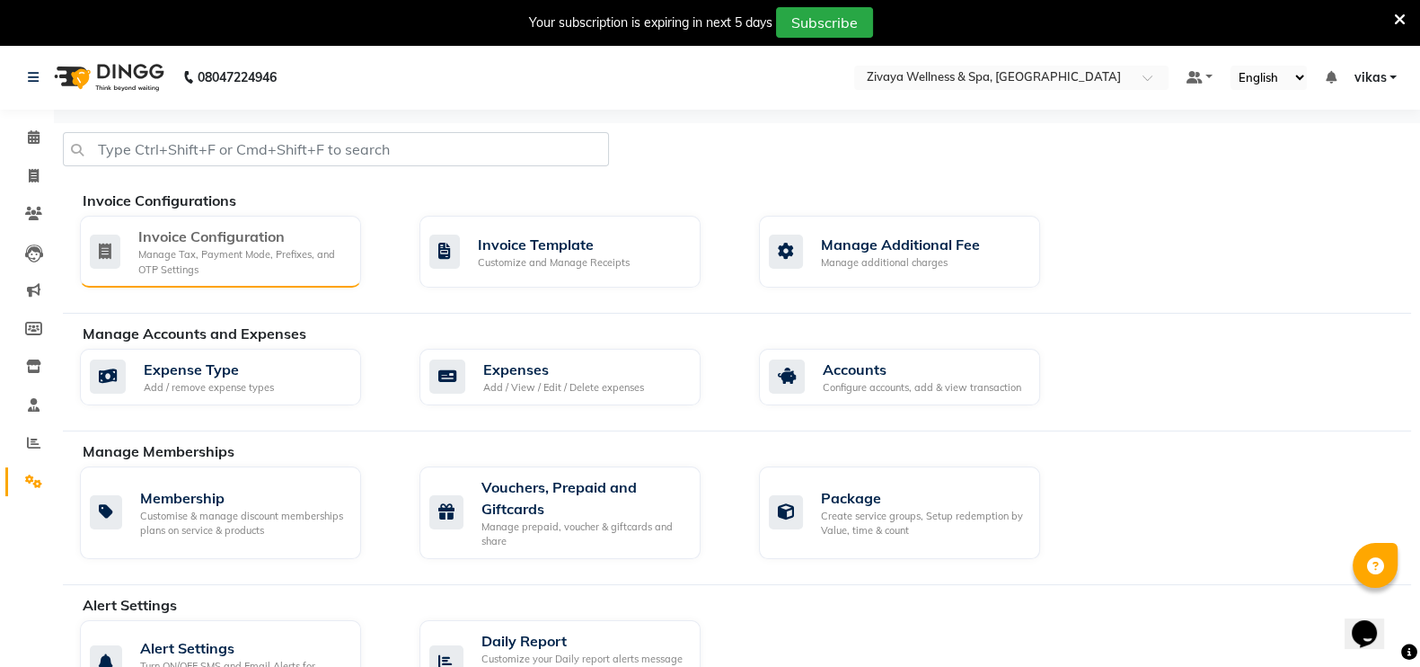
click at [225, 259] on div "Manage Tax, Payment Mode, Prefixes, and OTP Settings" at bounding box center [242, 262] width 208 height 30
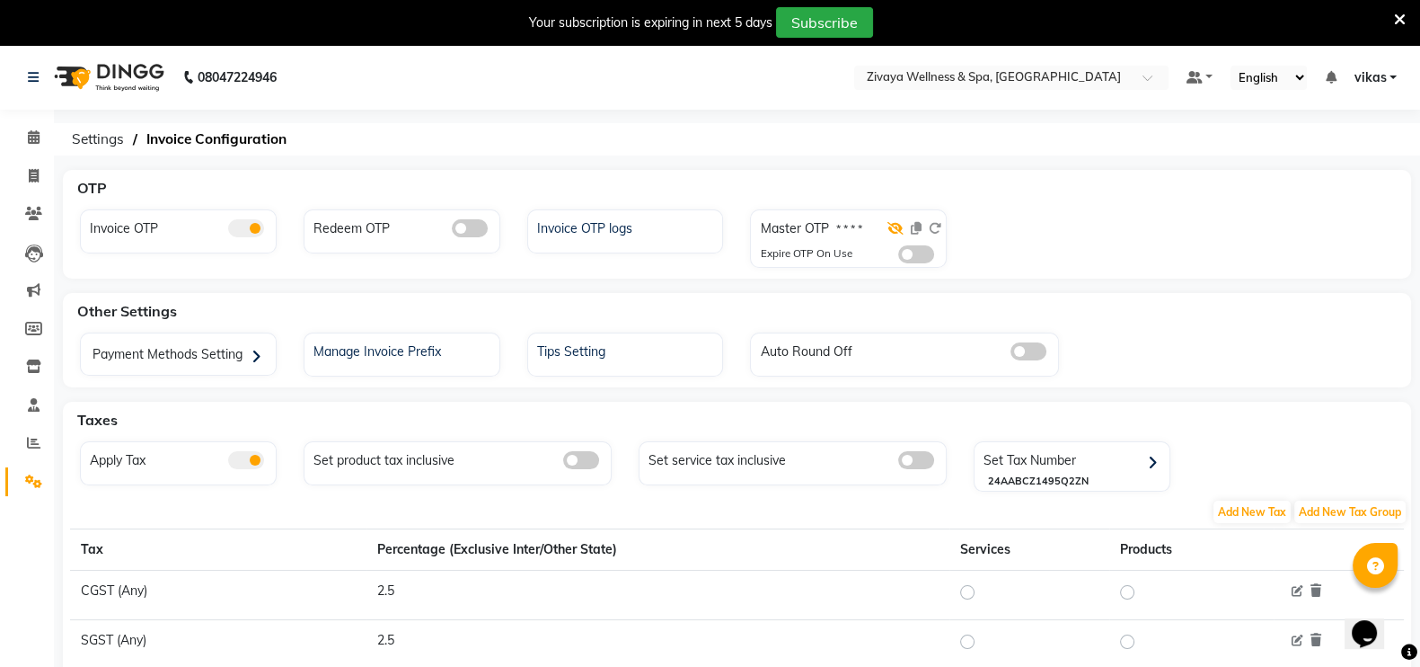
click at [893, 228] on icon at bounding box center [896, 228] width 16 height 13
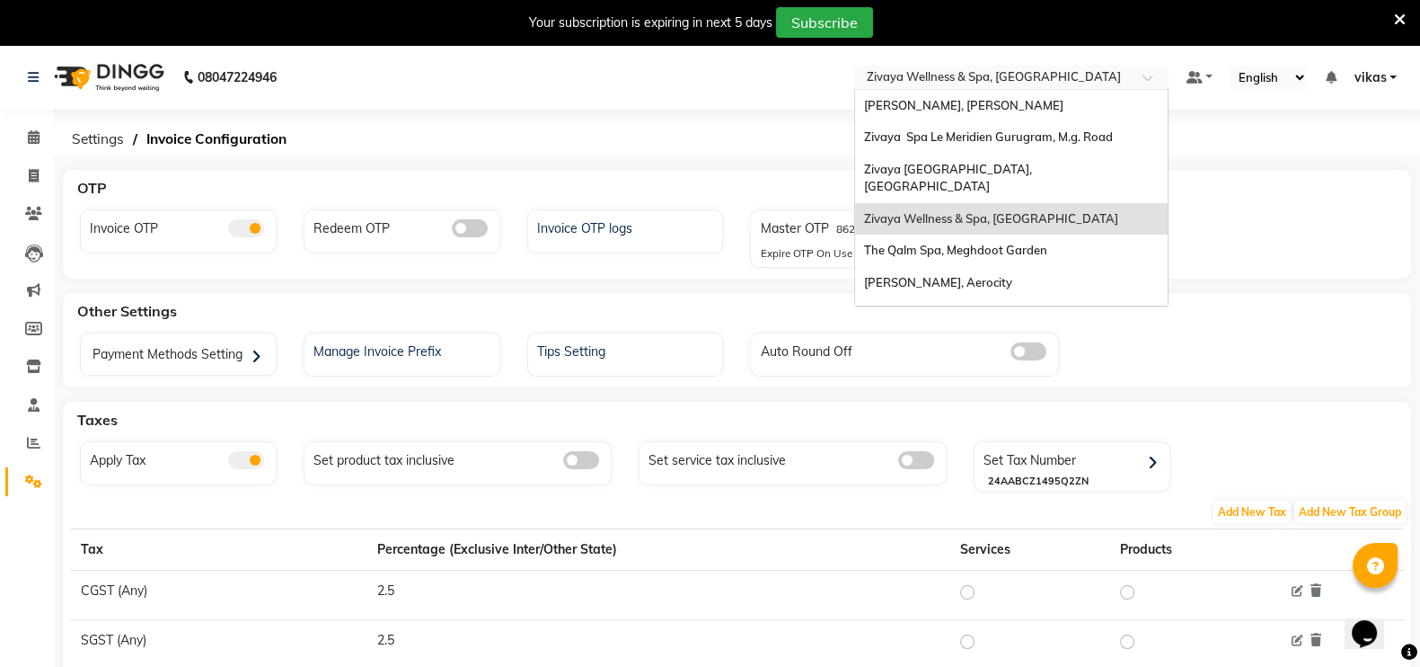
click at [942, 70] on input "text" at bounding box center [993, 79] width 261 height 18
click at [934, 304] on div "Zivaya Spa [GEOGRAPHIC_DATA] [GEOGRAPHIC_DATA], Asset 5a" at bounding box center [1011, 322] width 313 height 49
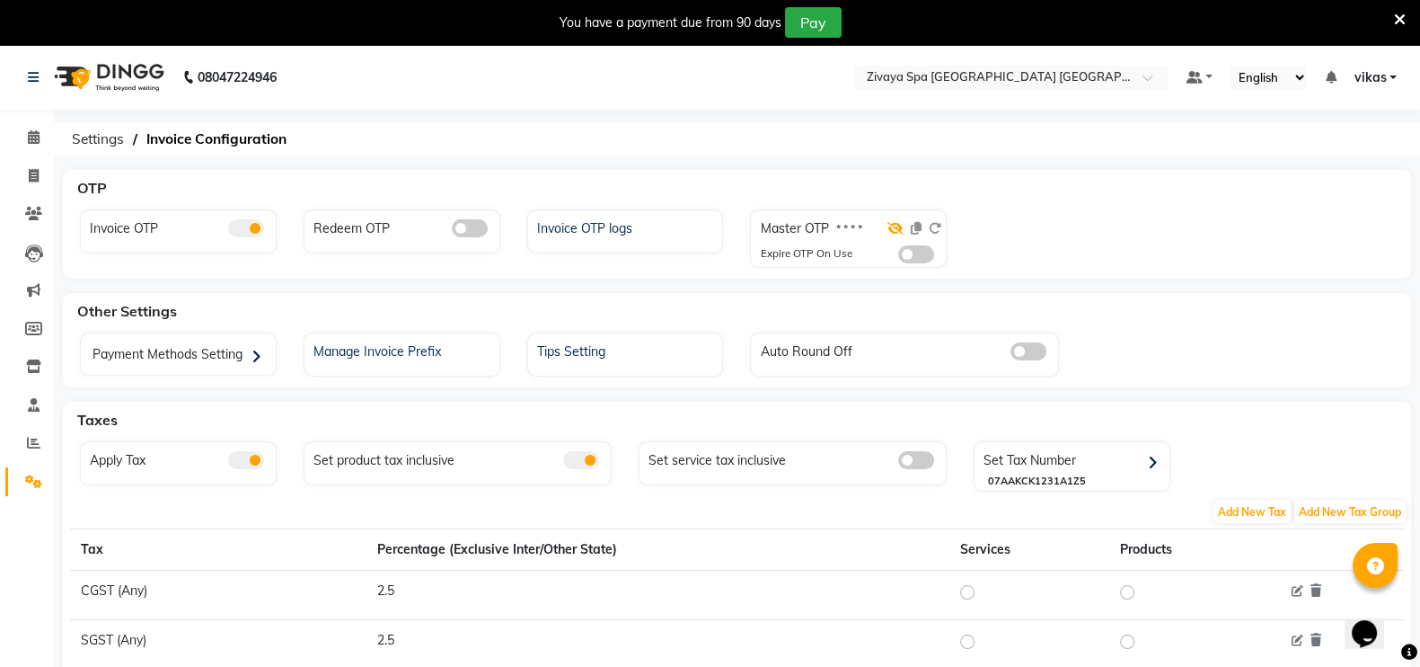
click at [897, 231] on icon at bounding box center [896, 228] width 16 height 13
click at [1402, 12] on icon at bounding box center [1400, 20] width 12 height 16
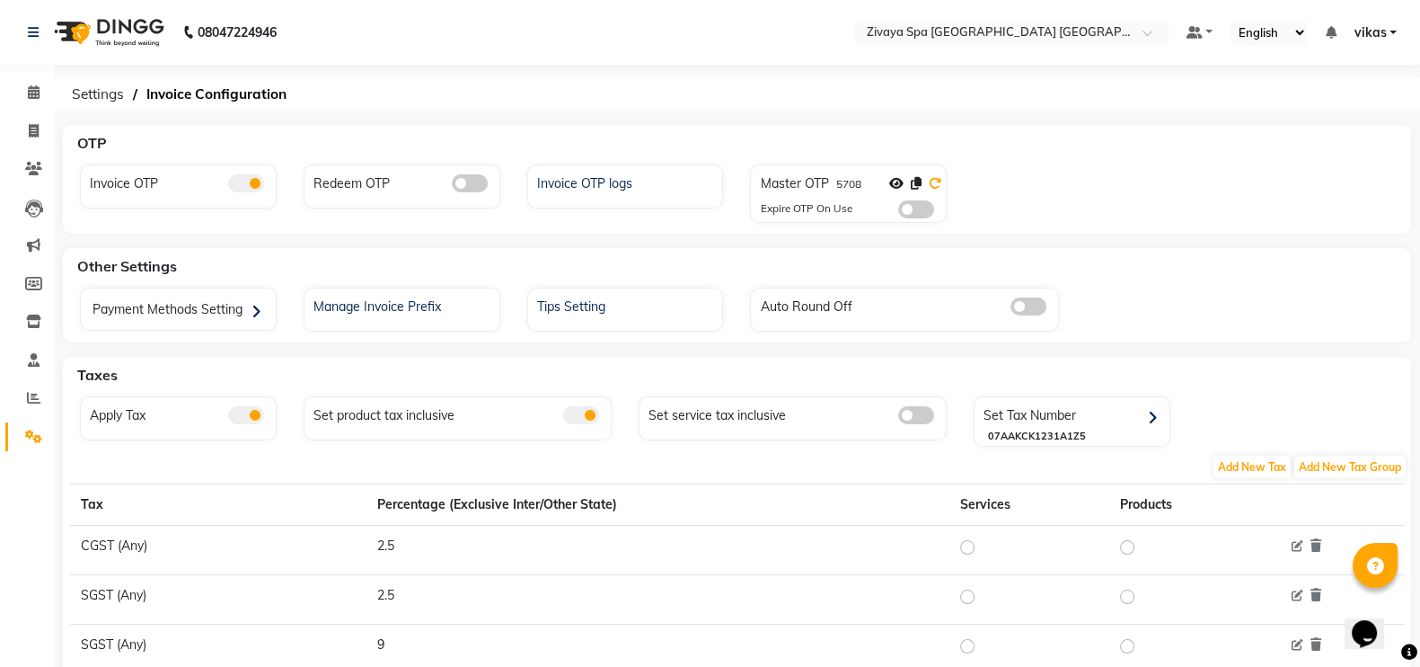
click at [936, 181] on icon at bounding box center [935, 183] width 13 height 13
drag, startPoint x: 932, startPoint y: 48, endPoint x: 929, endPoint y: 3, distance: 45.1
click at [929, 3] on nav "08047224946 Select Location × Zivaya Spa [GEOGRAPHIC_DATA] [GEOGRAPHIC_DATA], A…" at bounding box center [710, 32] width 1420 height 65
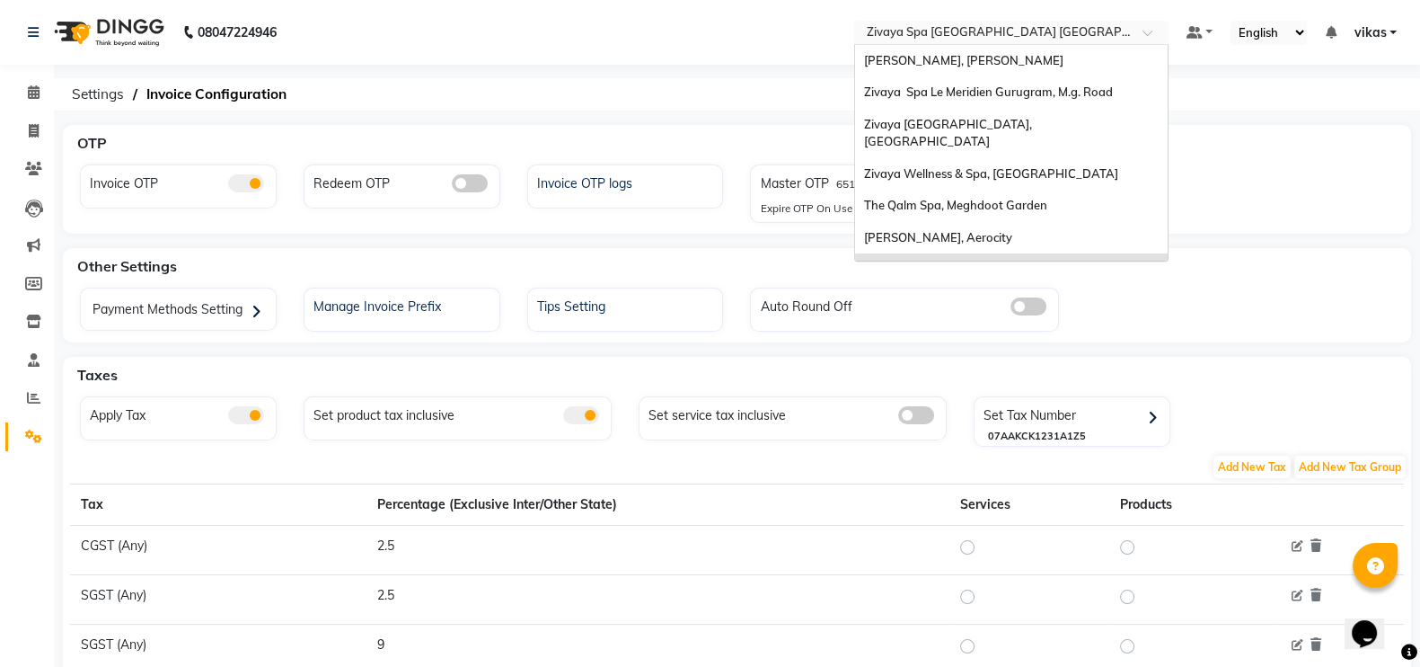
click at [925, 25] on input "text" at bounding box center [993, 34] width 261 height 18
click at [973, 198] on span "The Qalm Spa, Meghdoot Garden" at bounding box center [955, 205] width 183 height 14
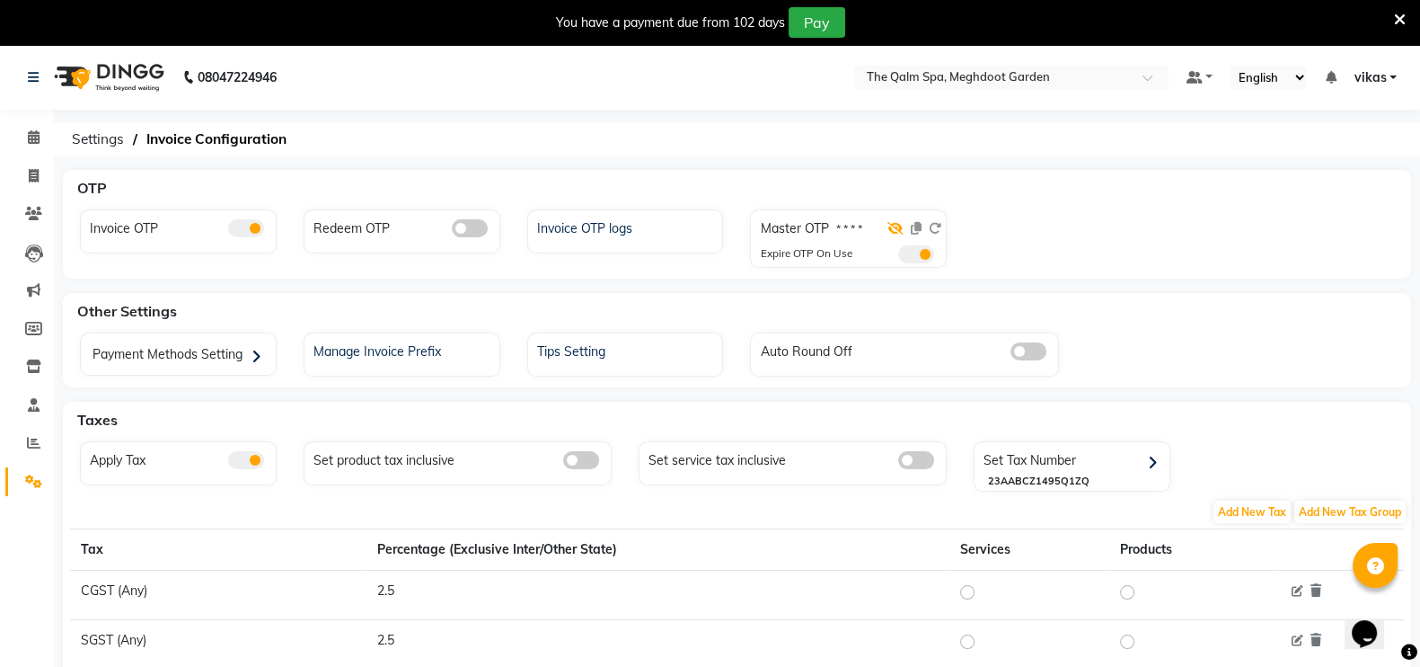
click at [893, 225] on icon at bounding box center [896, 228] width 16 height 13
click at [907, 249] on span at bounding box center [916, 254] width 36 height 18
click at [898, 257] on input "checkbox" at bounding box center [898, 257] width 0 height 0
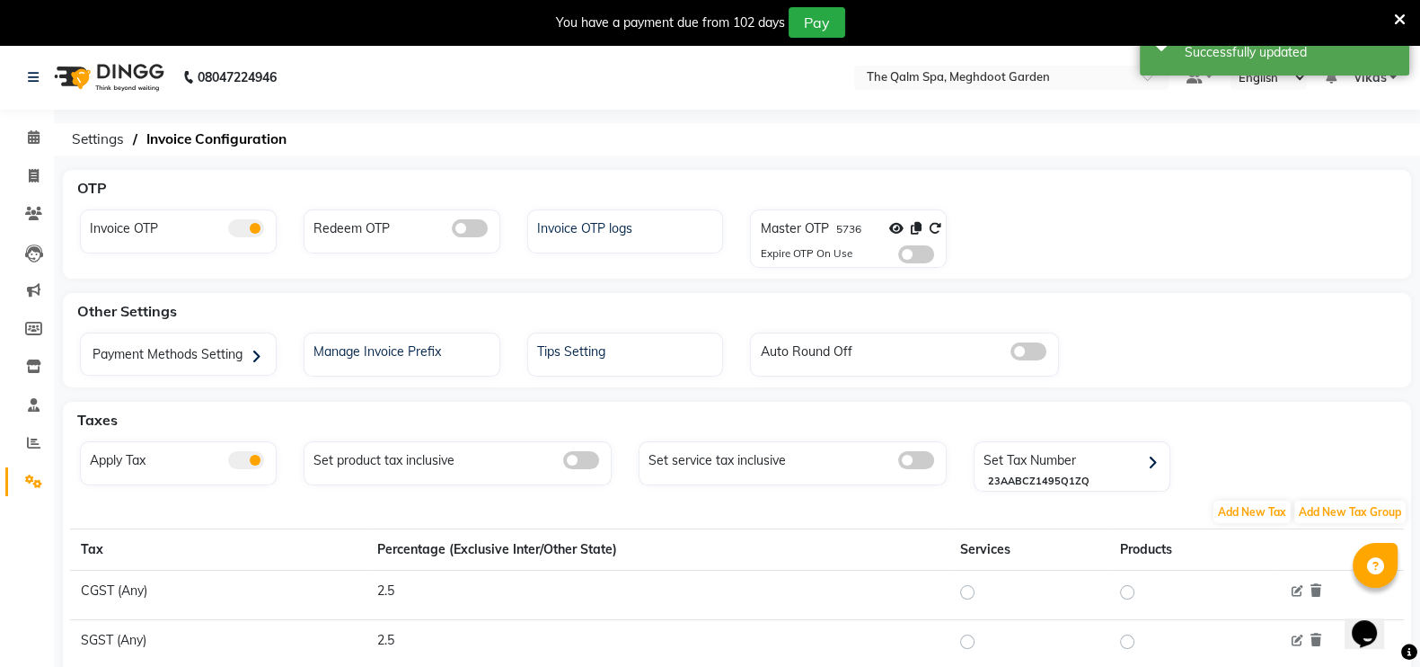
click at [919, 252] on span at bounding box center [916, 254] width 36 height 18
click at [898, 257] on input "checkbox" at bounding box center [898, 257] width 0 height 0
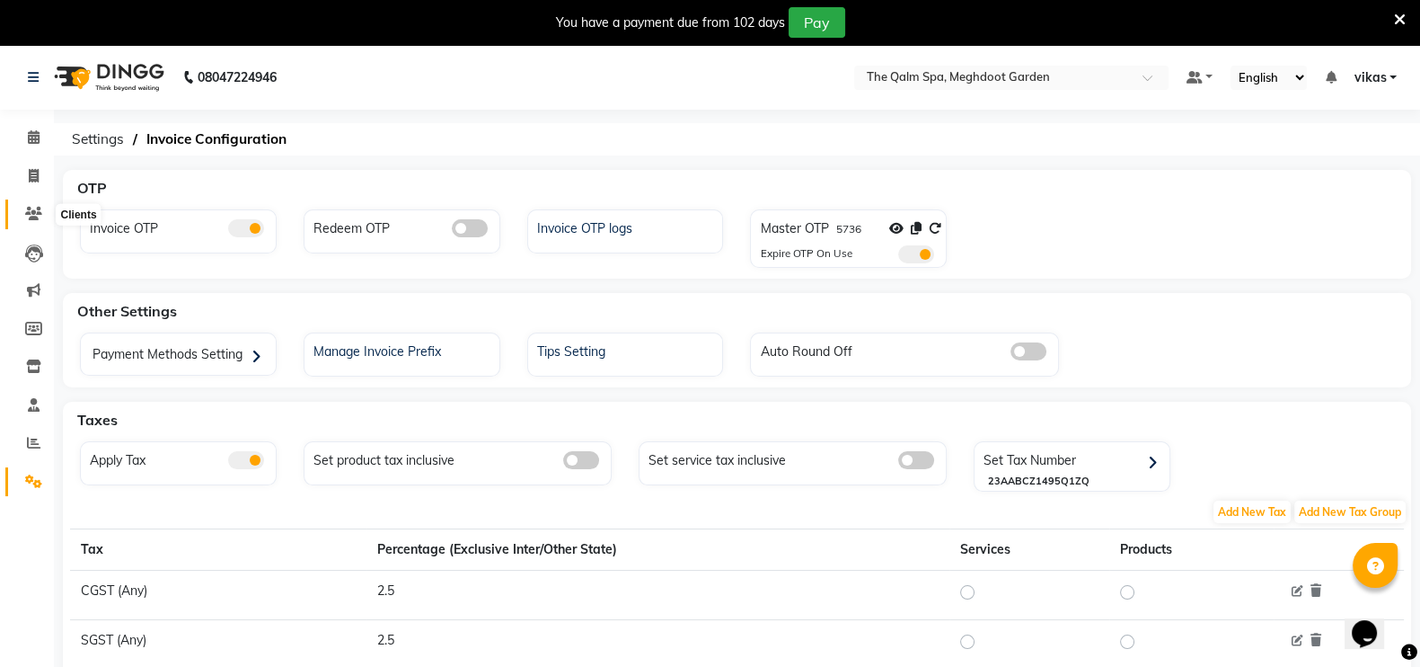
click at [25, 208] on icon at bounding box center [33, 213] width 17 height 13
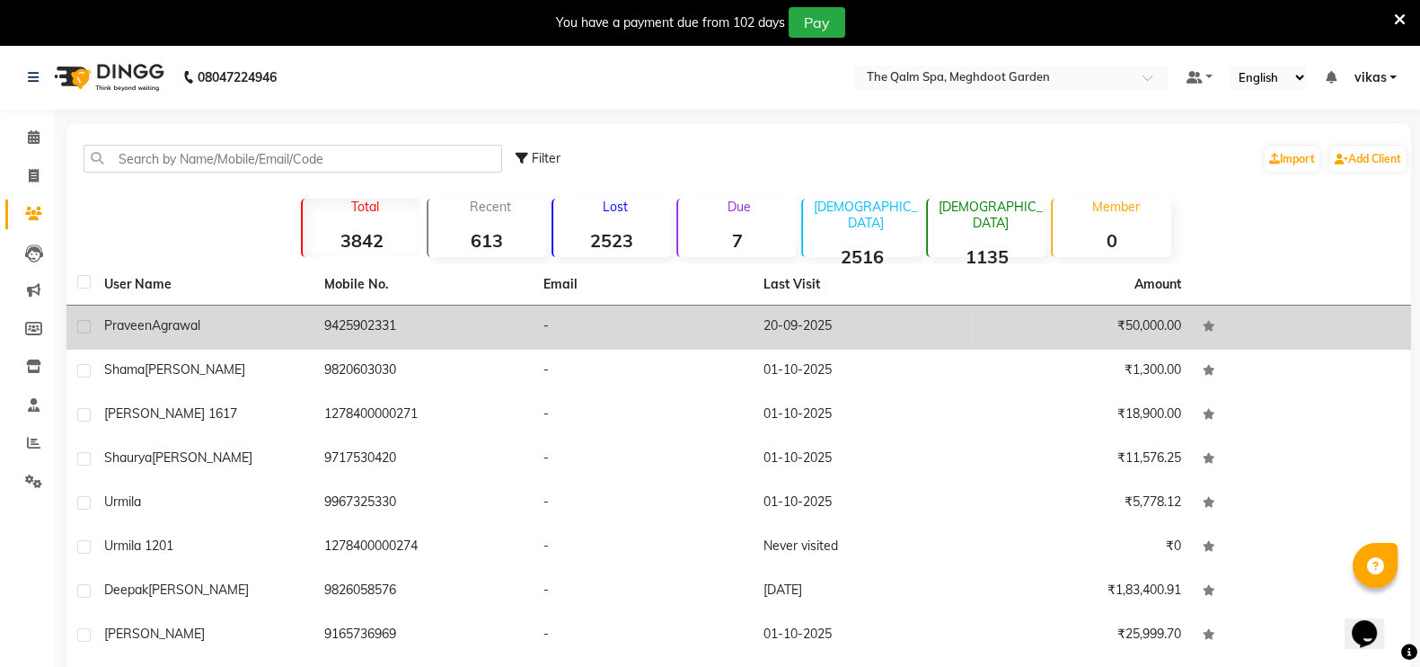
click at [447, 312] on td "9425902331" at bounding box center [424, 327] width 220 height 44
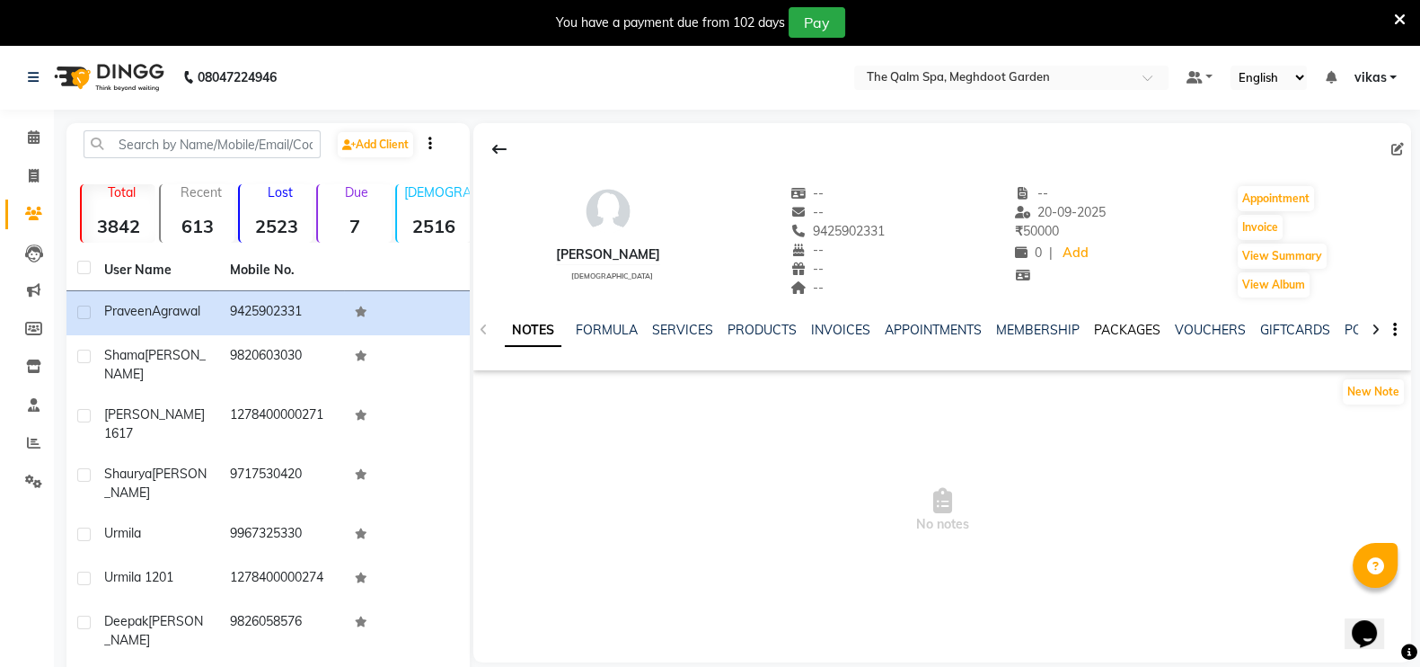
click at [1144, 325] on link "PACKAGES" at bounding box center [1127, 330] width 66 height 16
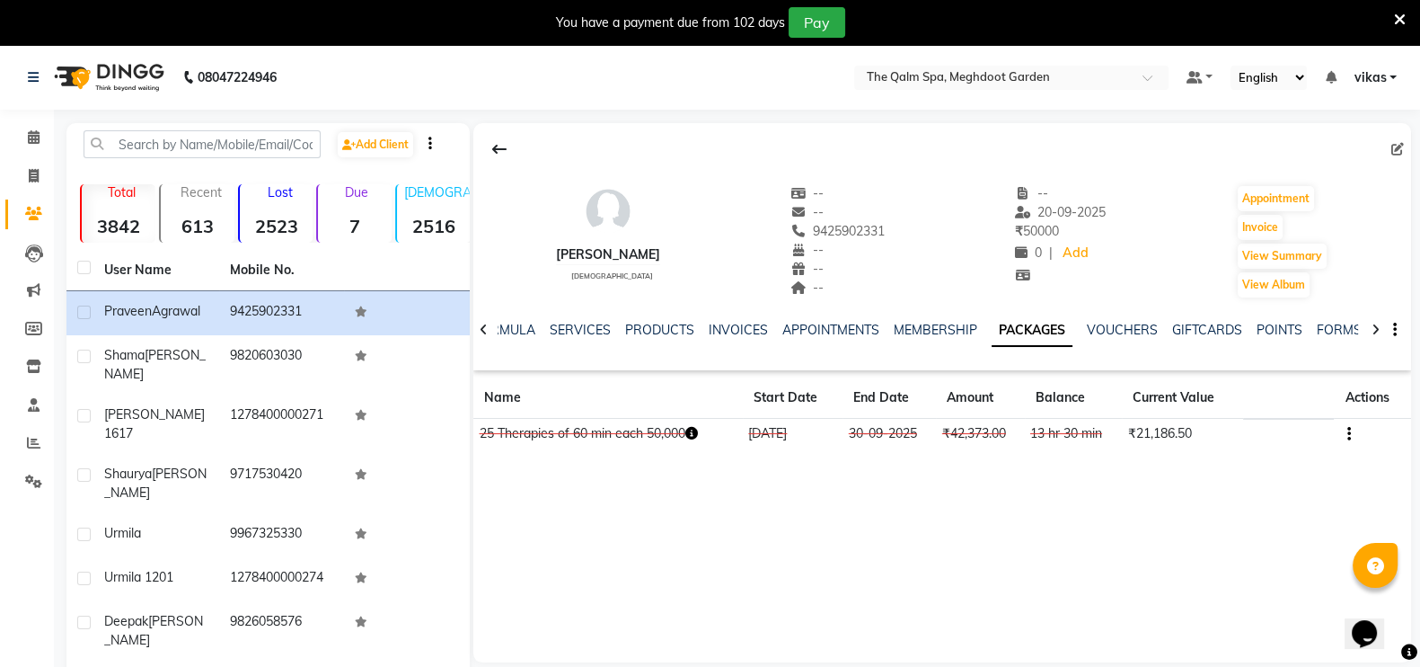
click at [1348, 434] on icon "button" at bounding box center [1349, 434] width 4 height 1
click at [1257, 430] on div "Edit" at bounding box center [1263, 433] width 118 height 22
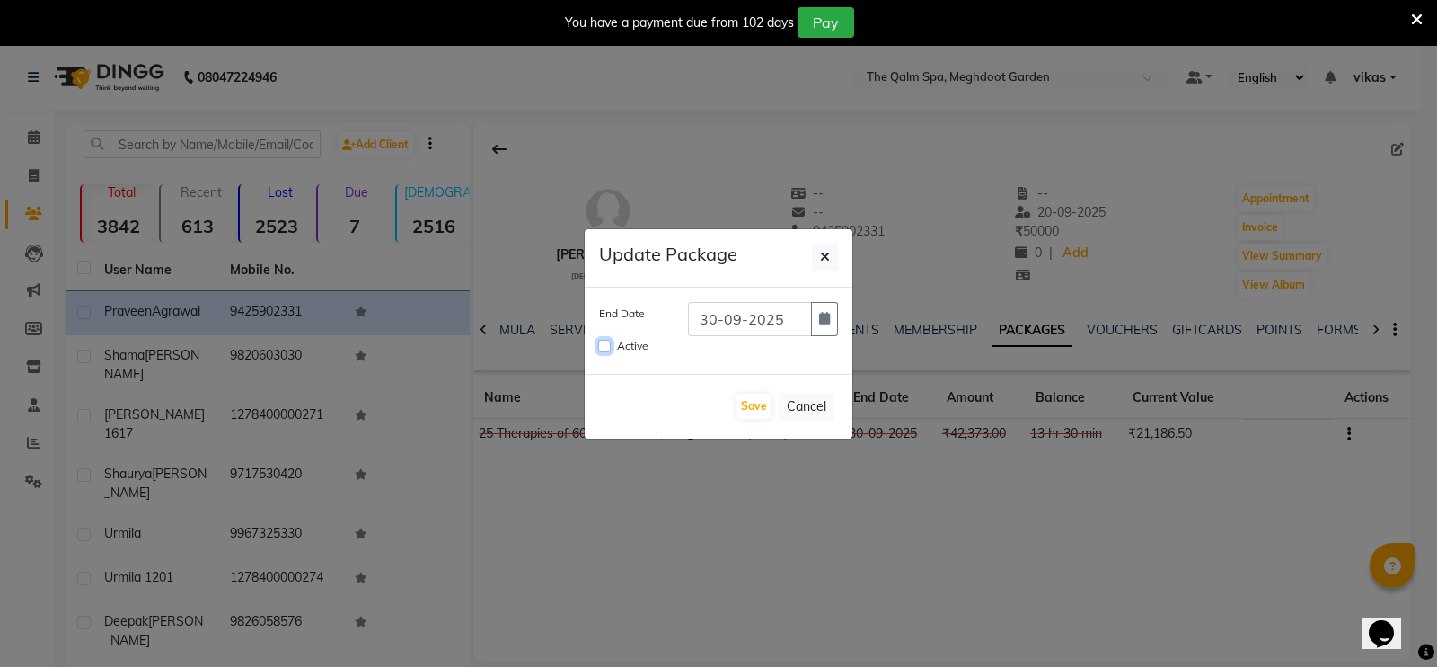
click at [607, 340] on input "Active" at bounding box center [604, 346] width 13 height 13
checkbox input "true"
drag, startPoint x: 781, startPoint y: 312, endPoint x: 825, endPoint y: 314, distance: 44.1
click at [825, 314] on div "30-09-2025" at bounding box center [763, 319] width 150 height 34
click at [825, 314] on icon "button" at bounding box center [824, 318] width 11 height 13
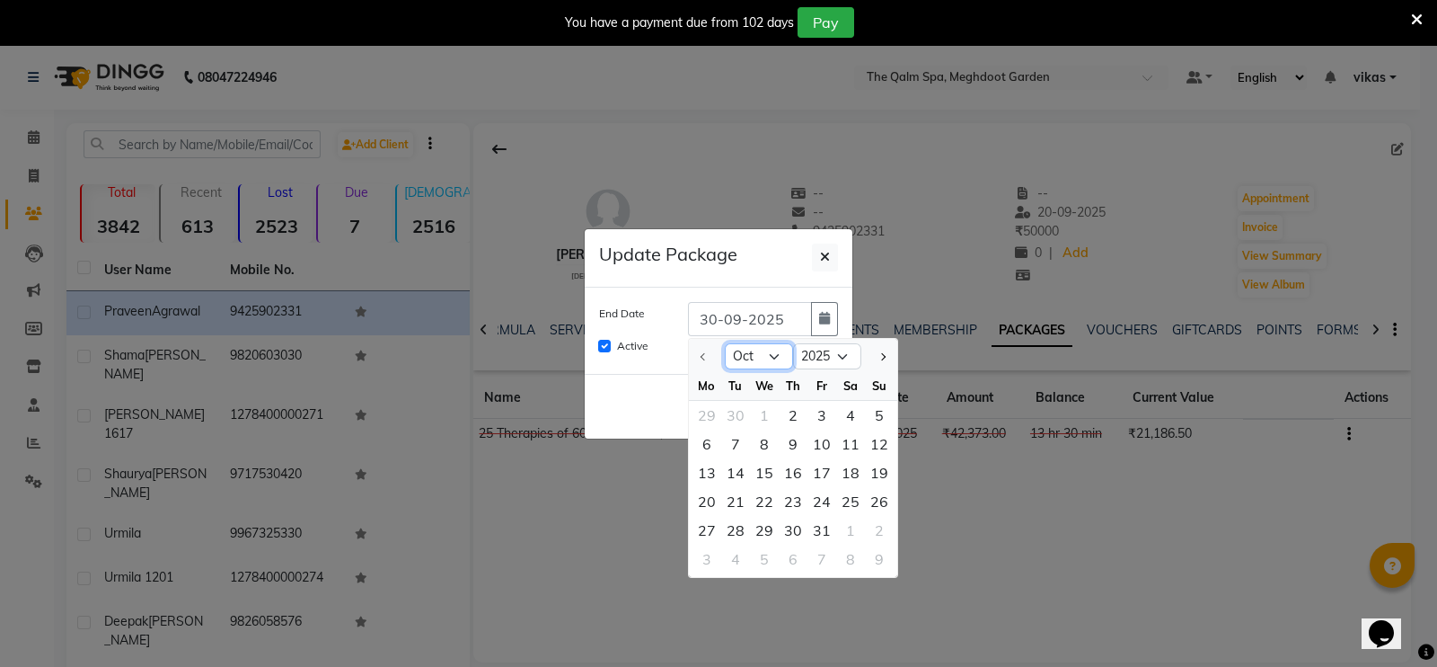
click at [769, 359] on select "Oct Nov Dec" at bounding box center [759, 356] width 68 height 27
select select "12"
click at [725, 343] on select "Oct Nov Dec" at bounding box center [759, 356] width 68 height 27
click at [773, 517] on div "31" at bounding box center [764, 530] width 29 height 29
type input "[DATE]"
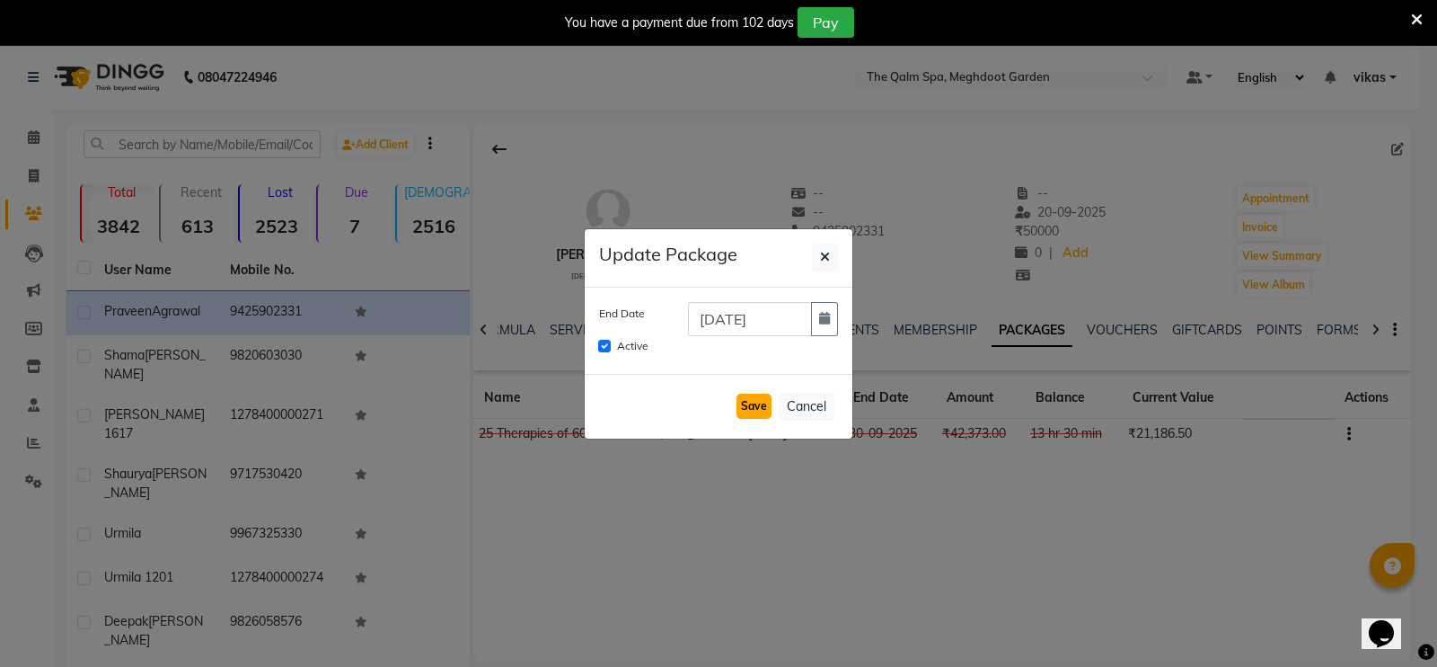
click at [741, 412] on button "Save" at bounding box center [754, 405] width 35 height 25
checkbox input "false"
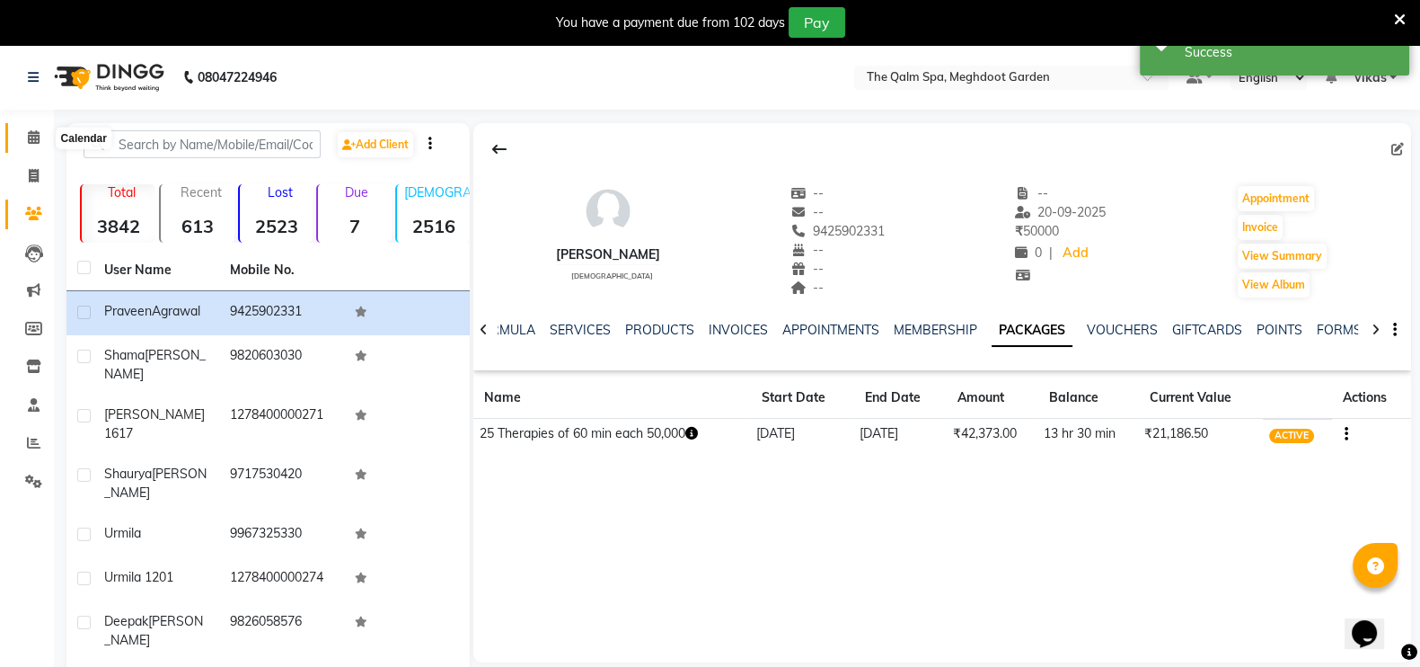
click at [18, 137] on span at bounding box center [33, 138] width 31 height 21
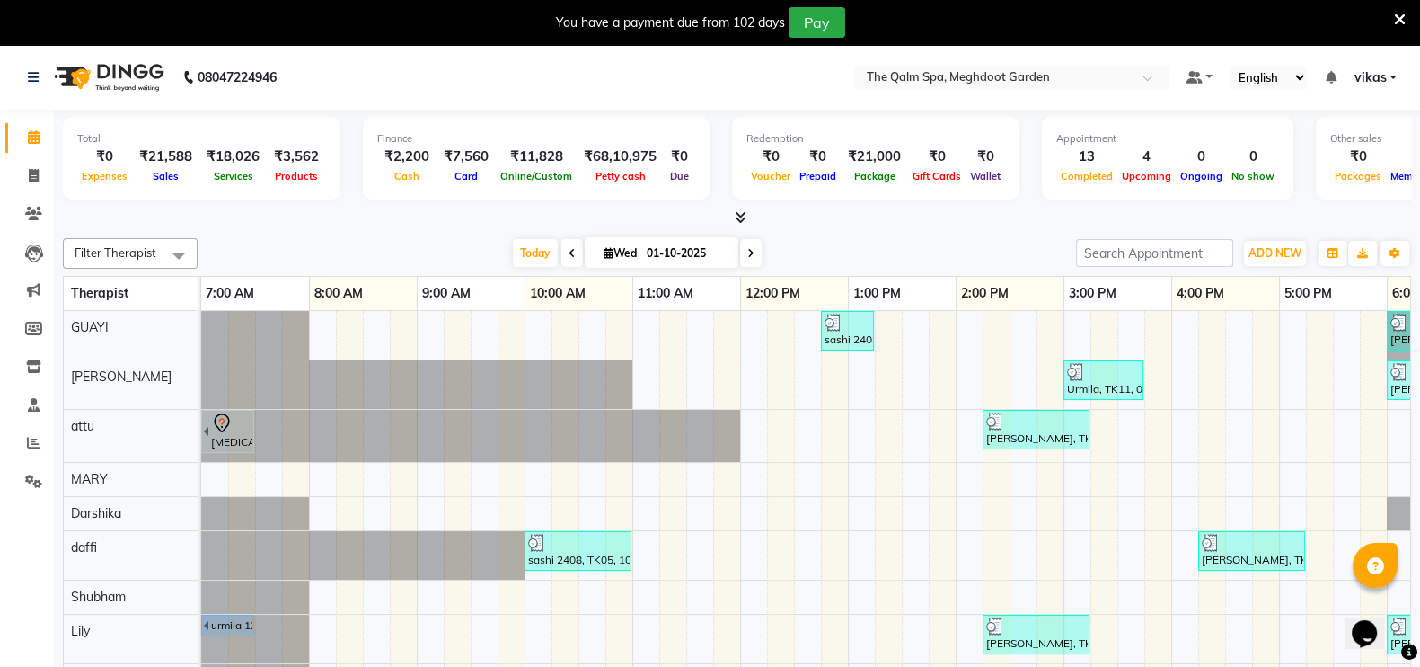
click at [1399, 19] on icon at bounding box center [1400, 20] width 12 height 16
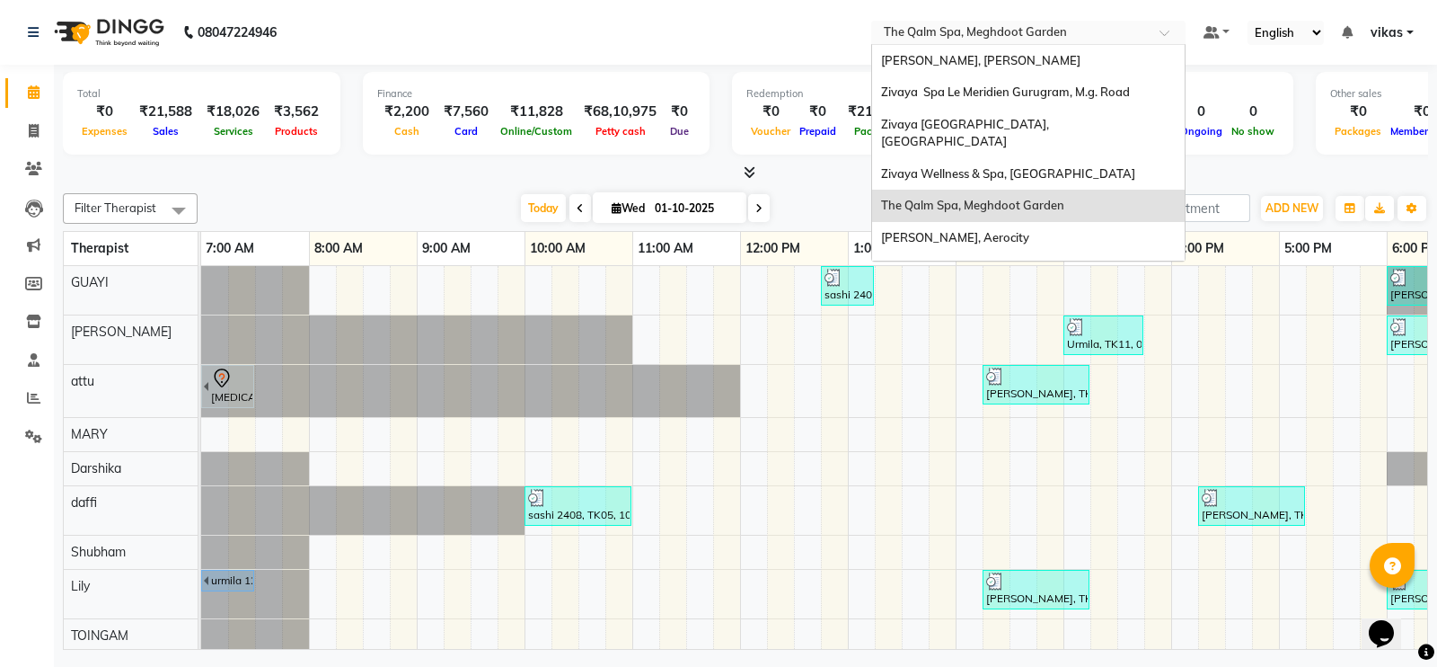
click at [1024, 41] on input "text" at bounding box center [1010, 34] width 261 height 18
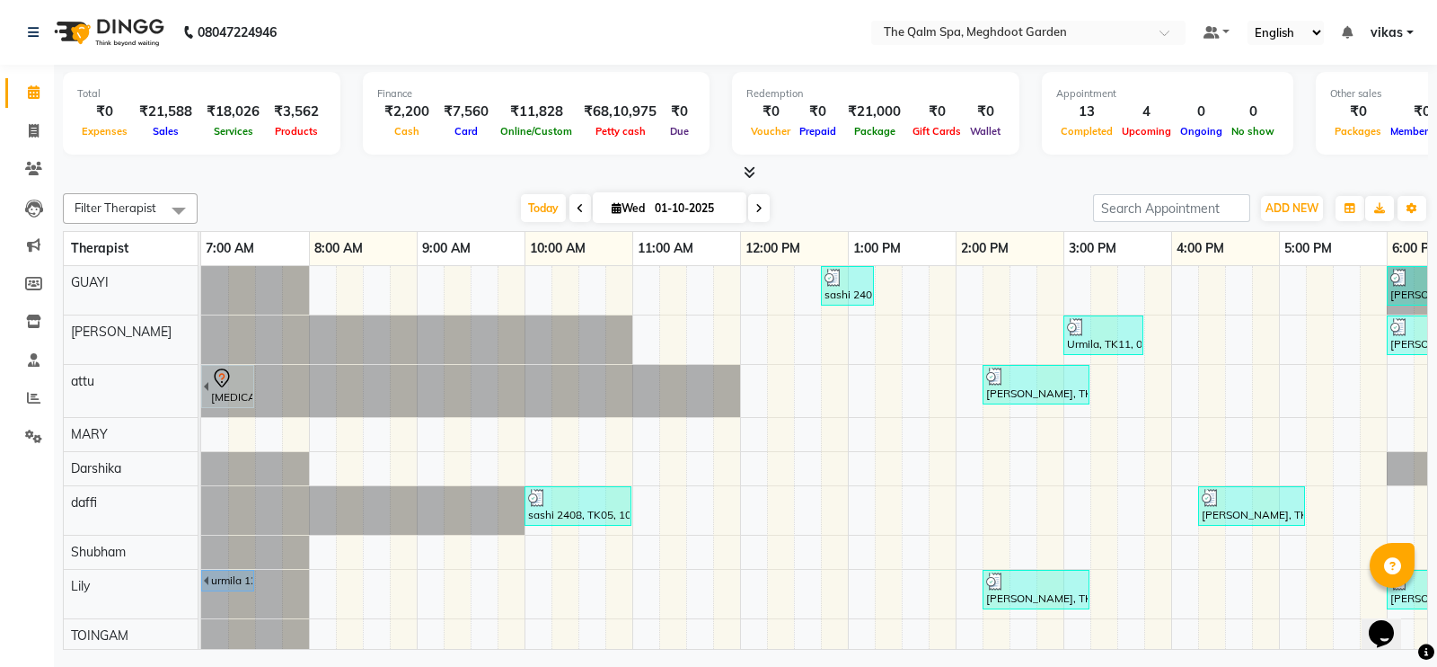
click at [39, 451] on li "Settings" at bounding box center [27, 437] width 54 height 39
click at [34, 446] on span at bounding box center [33, 437] width 31 height 21
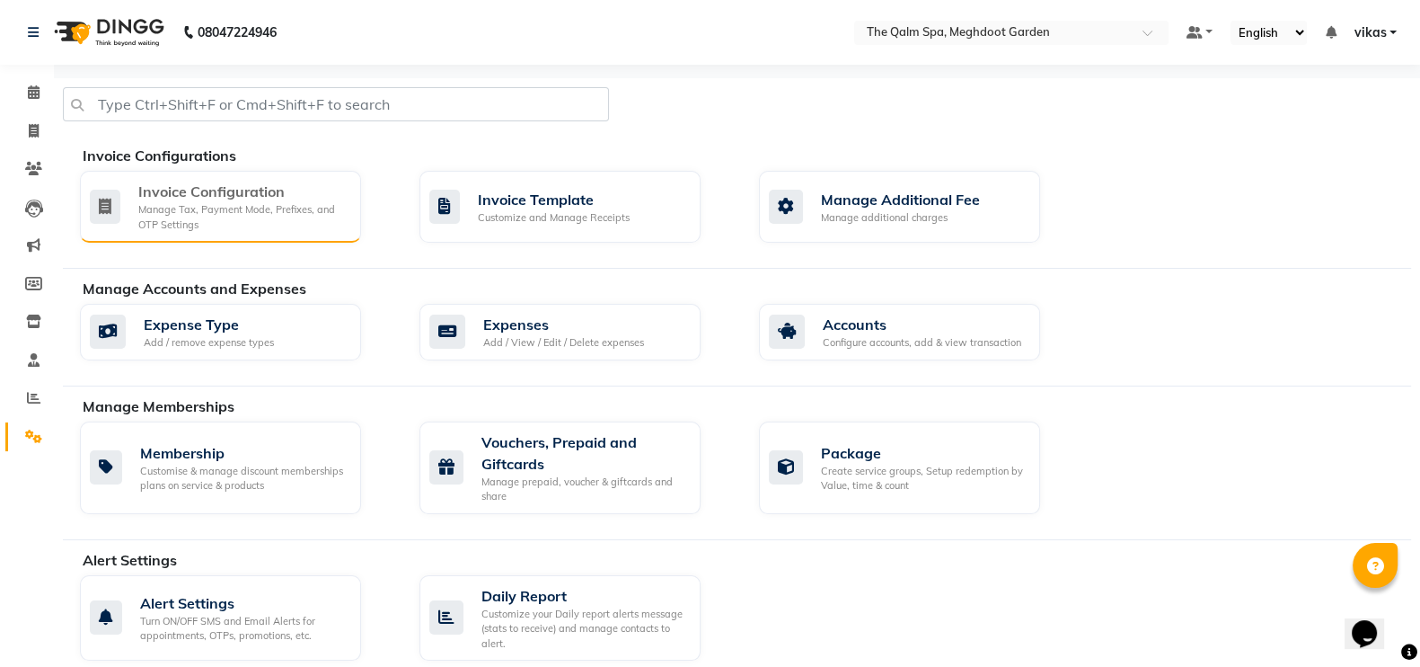
click at [277, 198] on div "Invoice Configuration" at bounding box center [242, 192] width 208 height 22
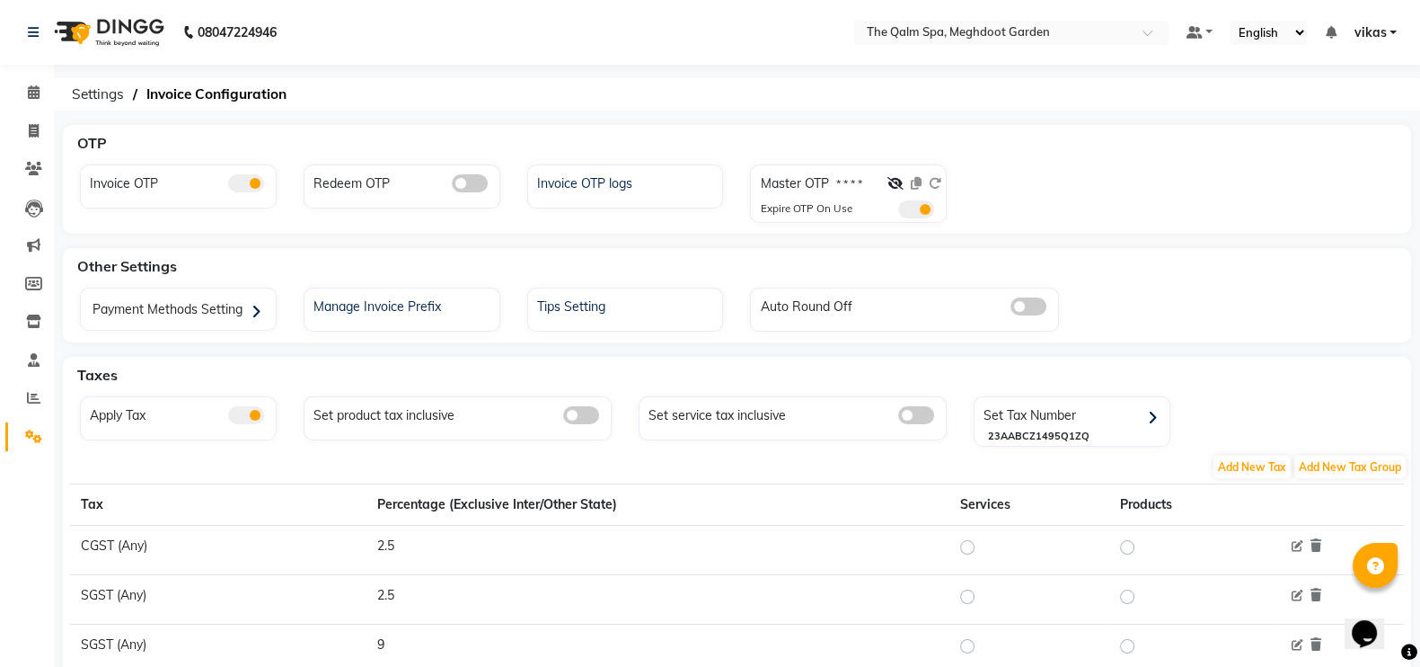
click at [918, 216] on span at bounding box center [916, 209] width 36 height 18
click at [898, 212] on input "checkbox" at bounding box center [898, 212] width 0 height 0
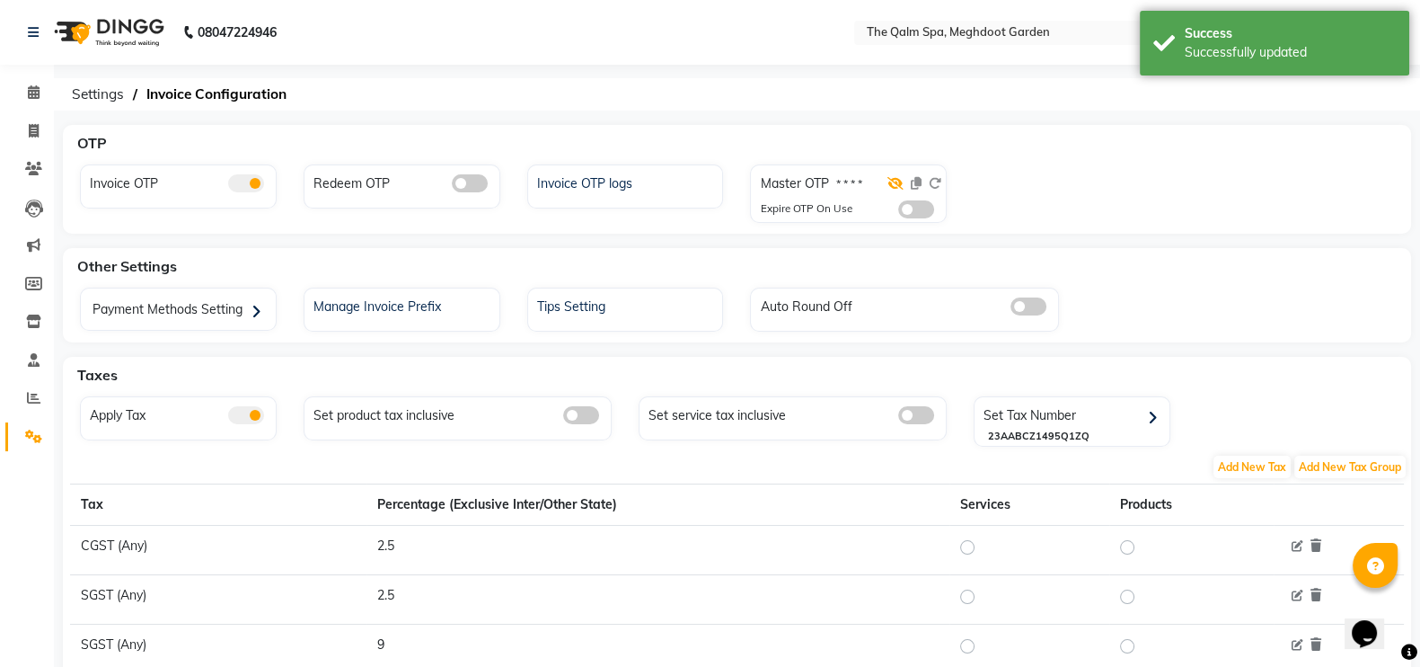
click at [893, 182] on icon at bounding box center [896, 183] width 16 height 13
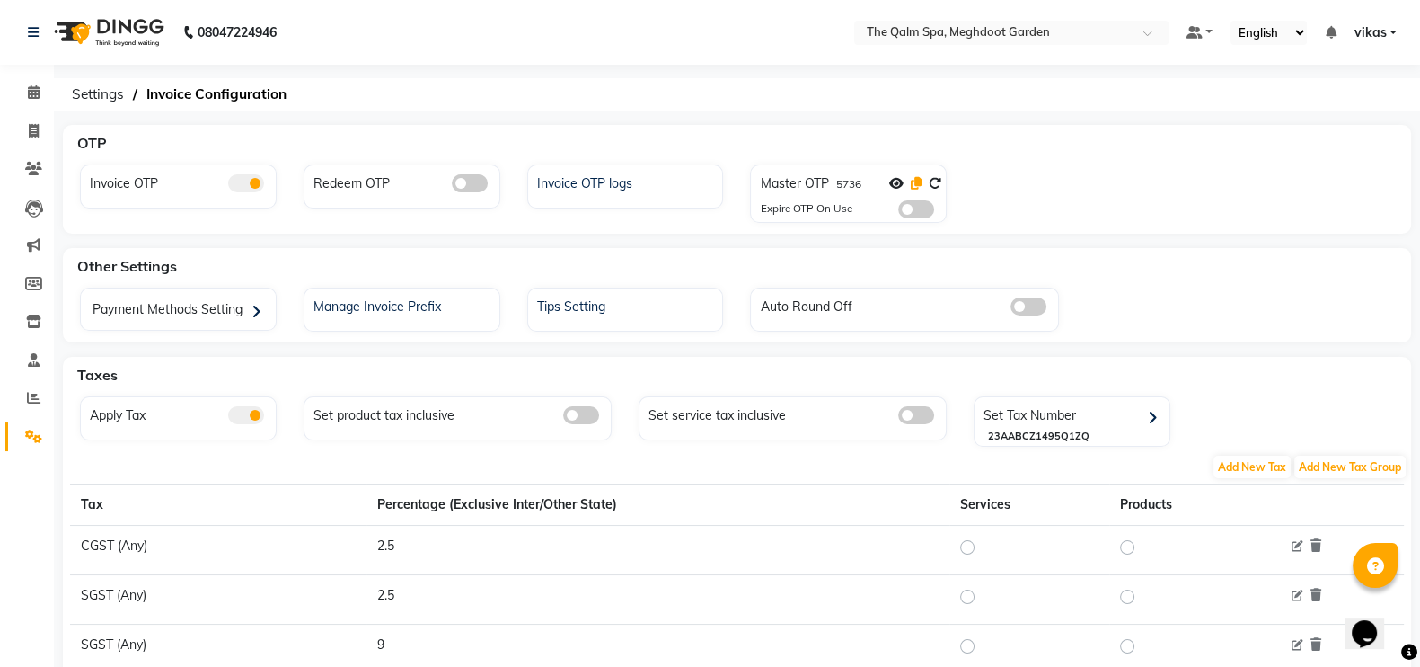
click at [920, 177] on icon at bounding box center [916, 183] width 11 height 13
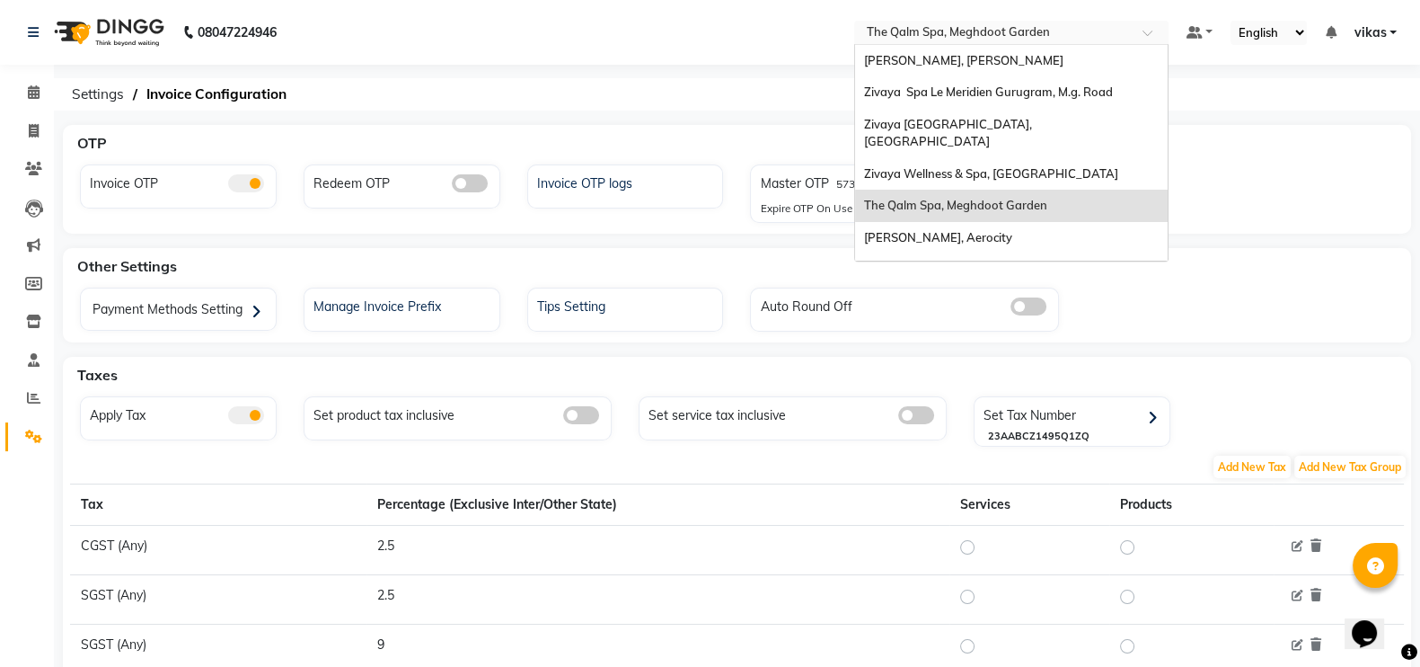
click at [991, 26] on input "text" at bounding box center [993, 34] width 261 height 18
click at [695, 58] on nav "08047224946 Select Location × [GEOGRAPHIC_DATA], Meghdoot Garden Sayaji Zivaya,…" at bounding box center [710, 32] width 1420 height 65
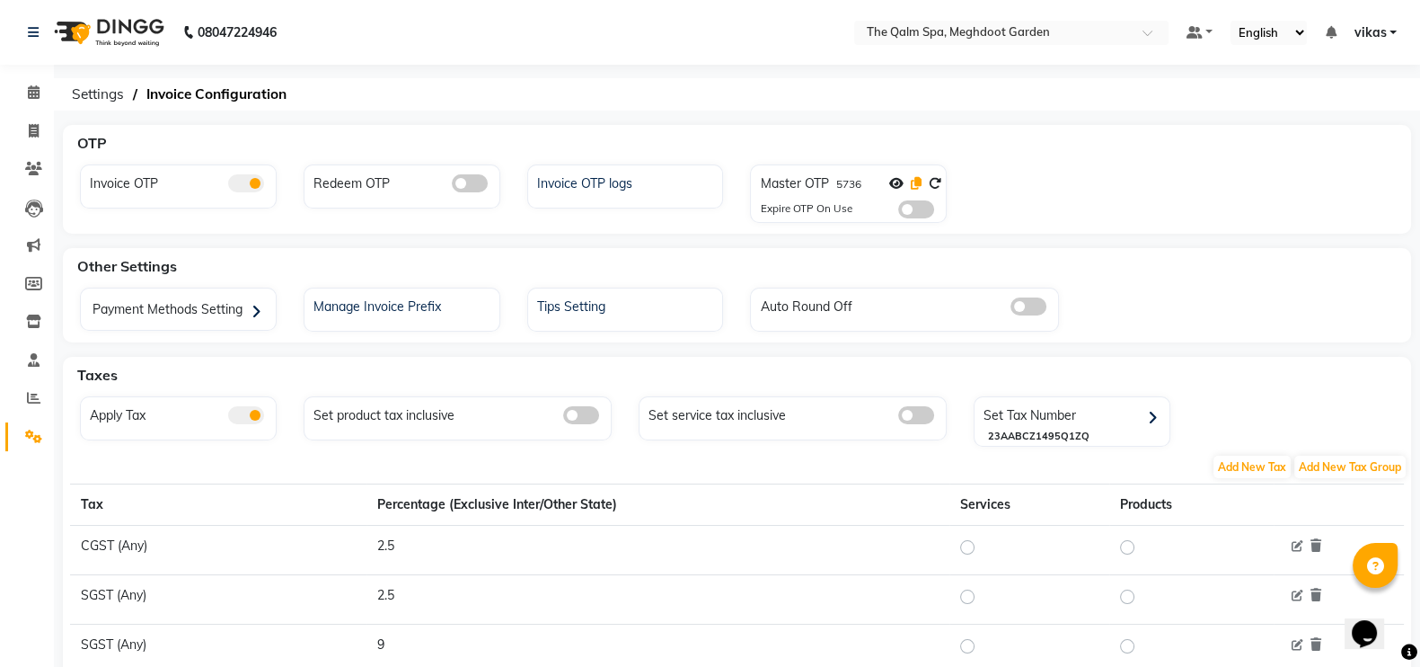
click at [916, 179] on icon at bounding box center [916, 183] width 11 height 13
click at [25, 81] on link "Calendar" at bounding box center [26, 93] width 43 height 30
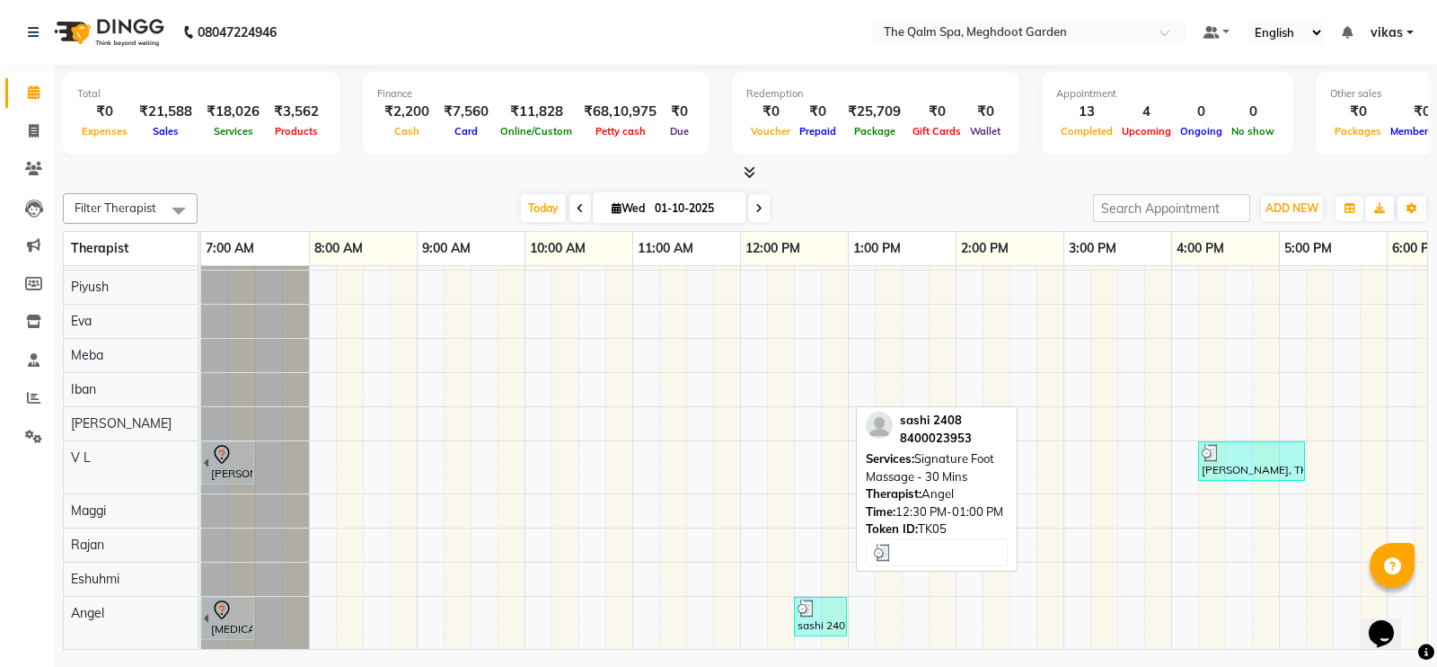
click at [806, 599] on img at bounding box center [807, 608] width 18 height 18
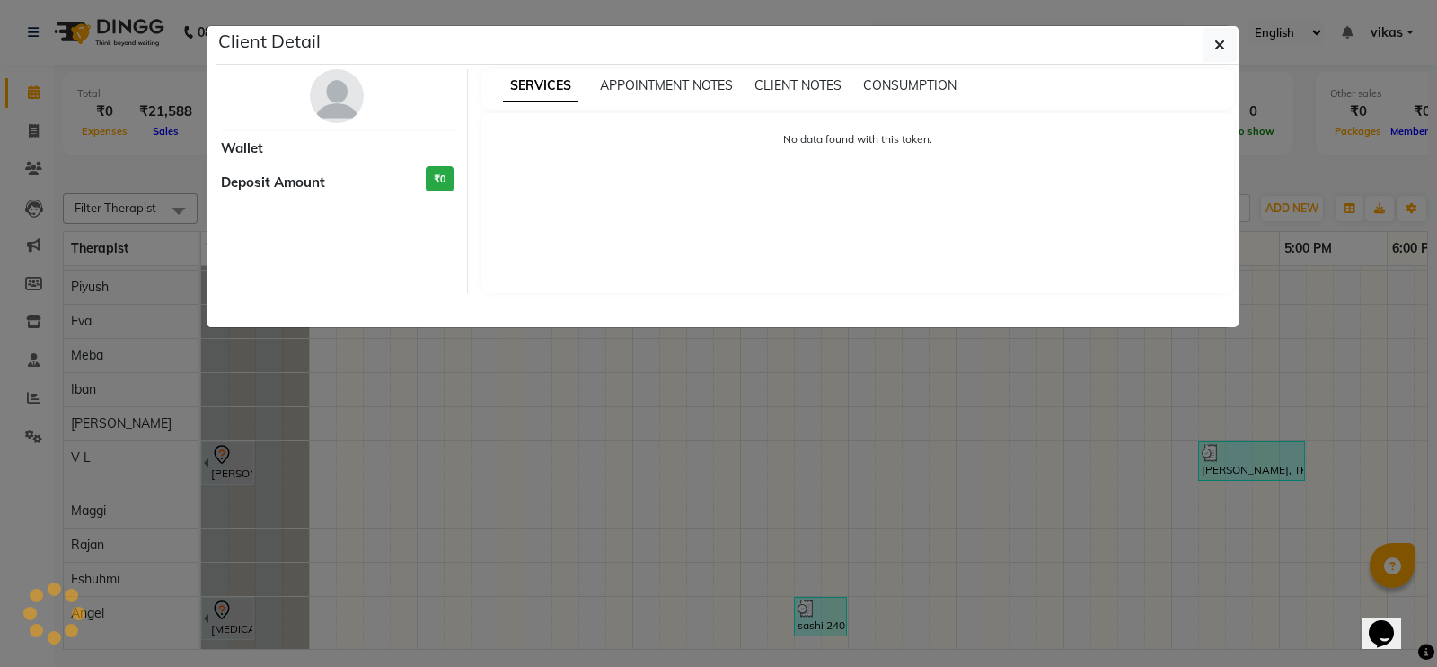
select select "3"
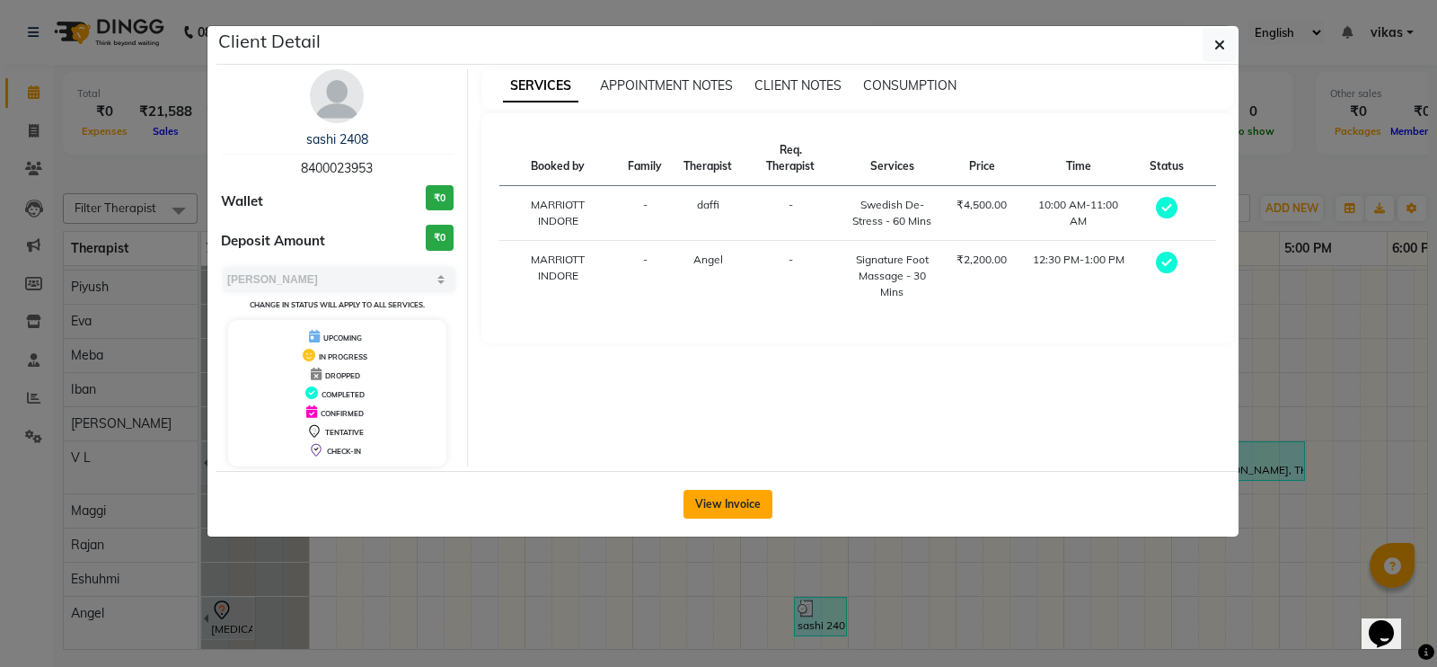
click at [717, 490] on button "View Invoice" at bounding box center [728, 504] width 89 height 29
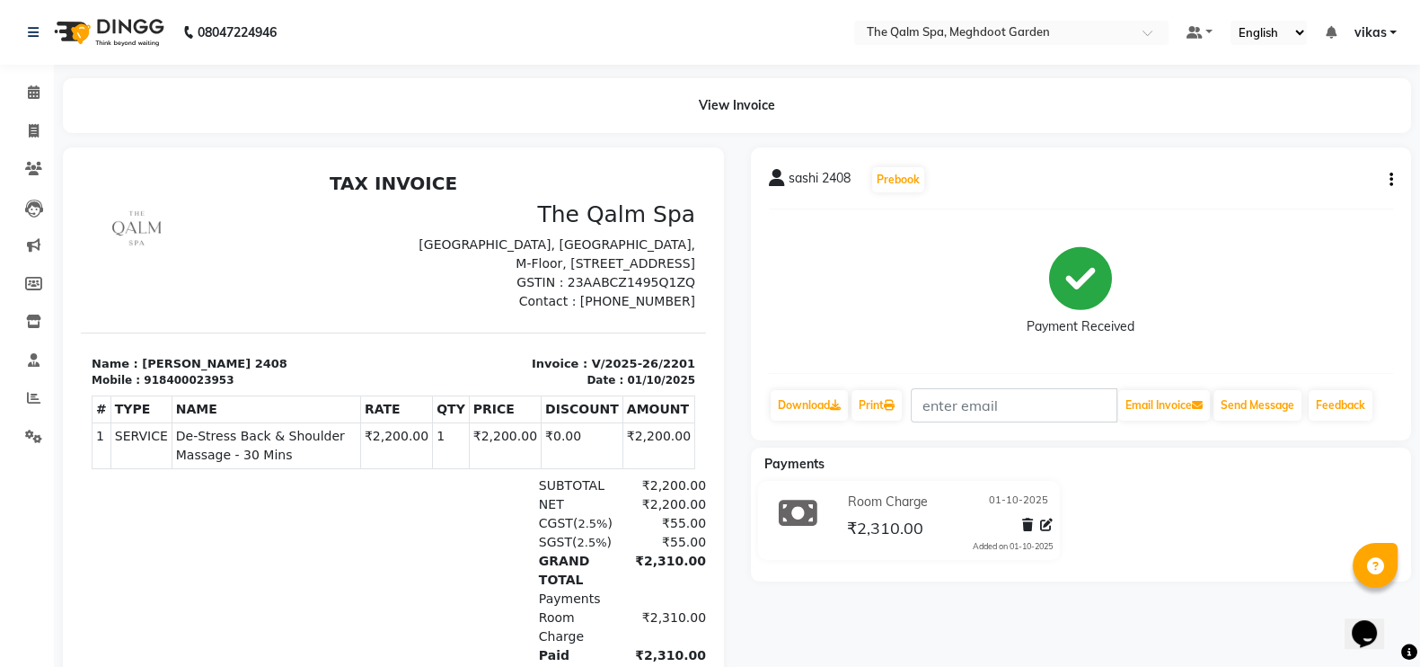
click at [1388, 176] on button "button" at bounding box center [1387, 180] width 11 height 19
click at [1266, 206] on div "Edit Invoice" at bounding box center [1301, 201] width 123 height 22
select select "service"
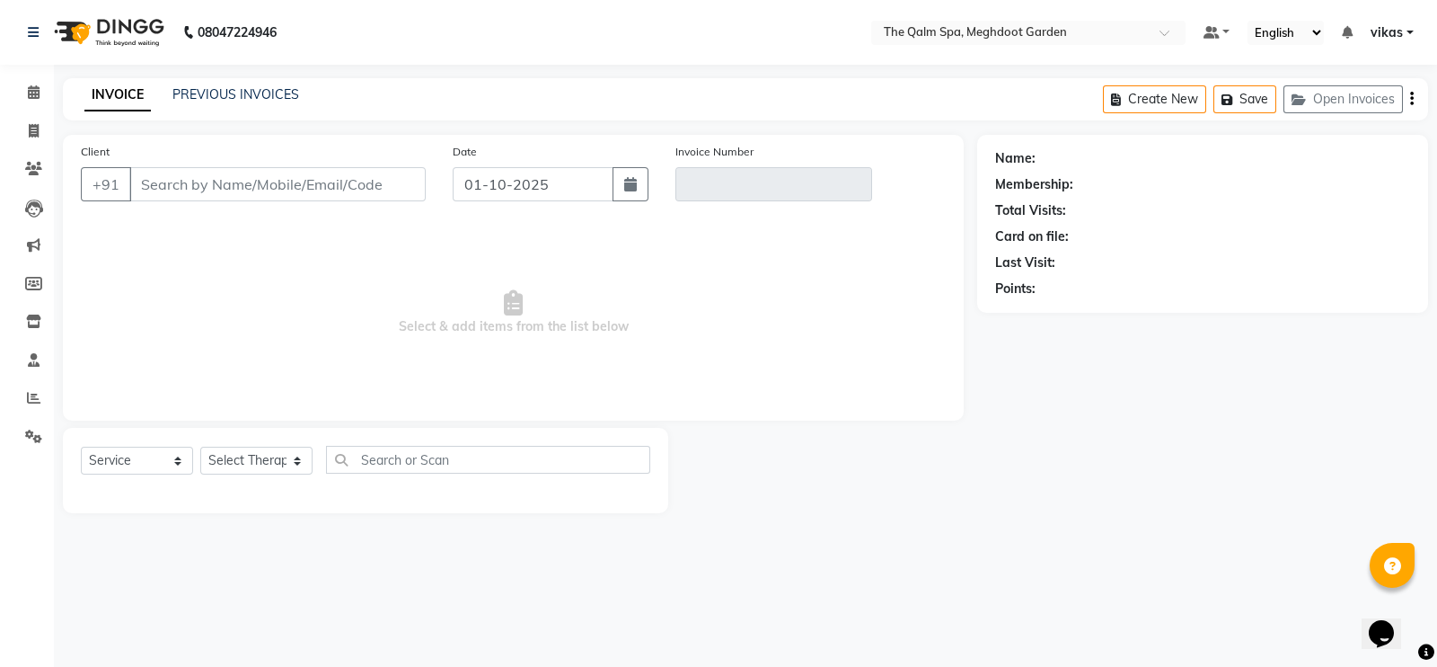
type input "8400023953"
type input "V/2025-26/2201"
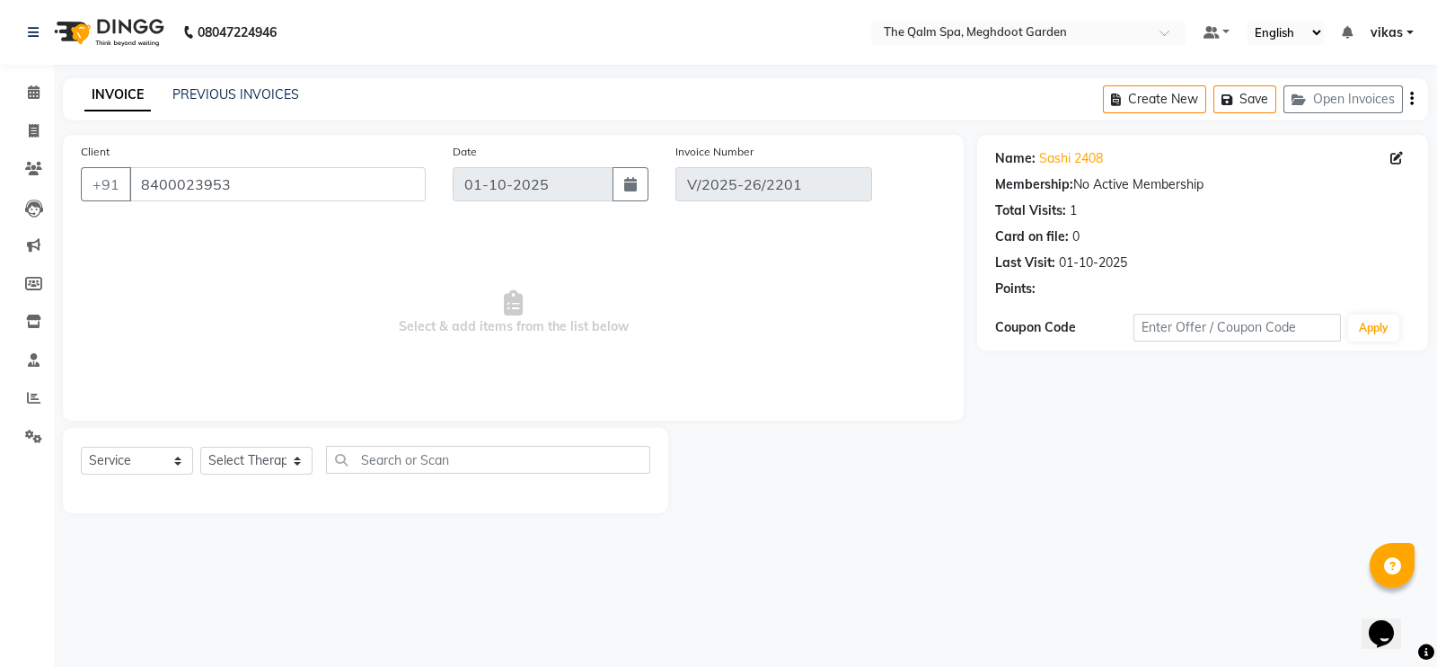
select select "select"
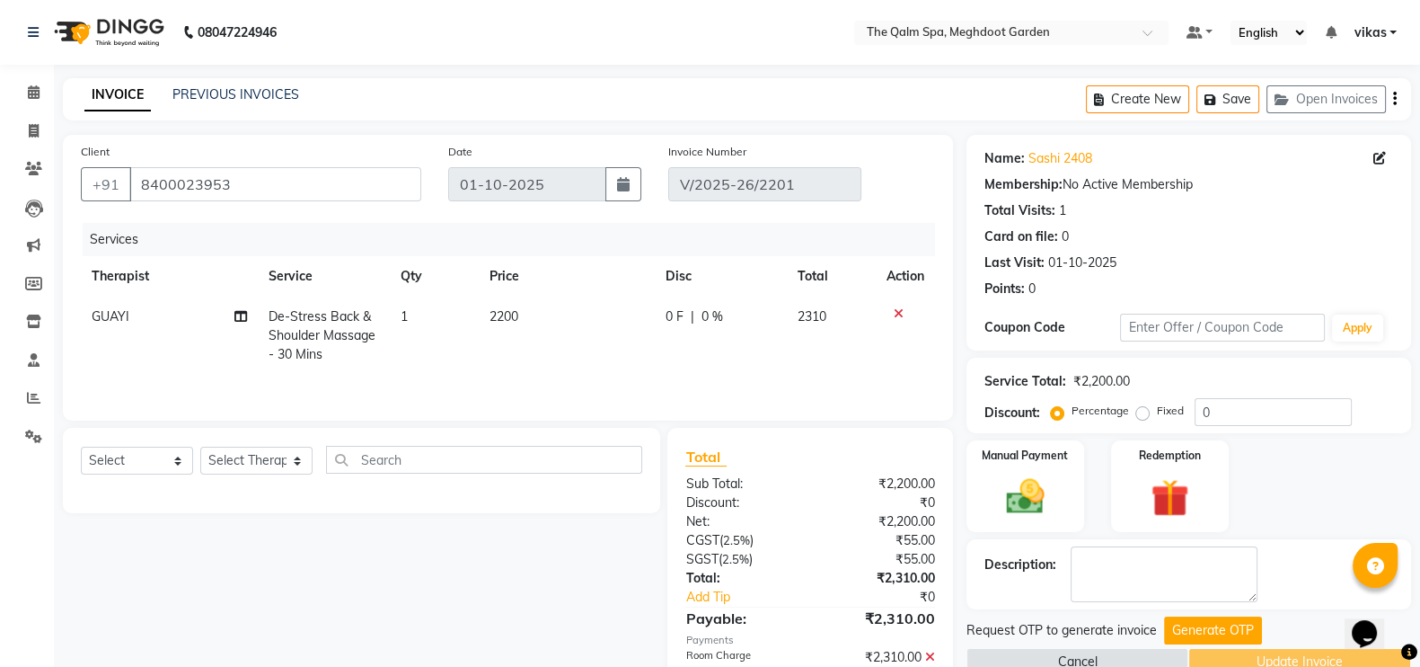
click at [99, 318] on span "GUAYI" at bounding box center [111, 316] width 38 height 16
select select "48471"
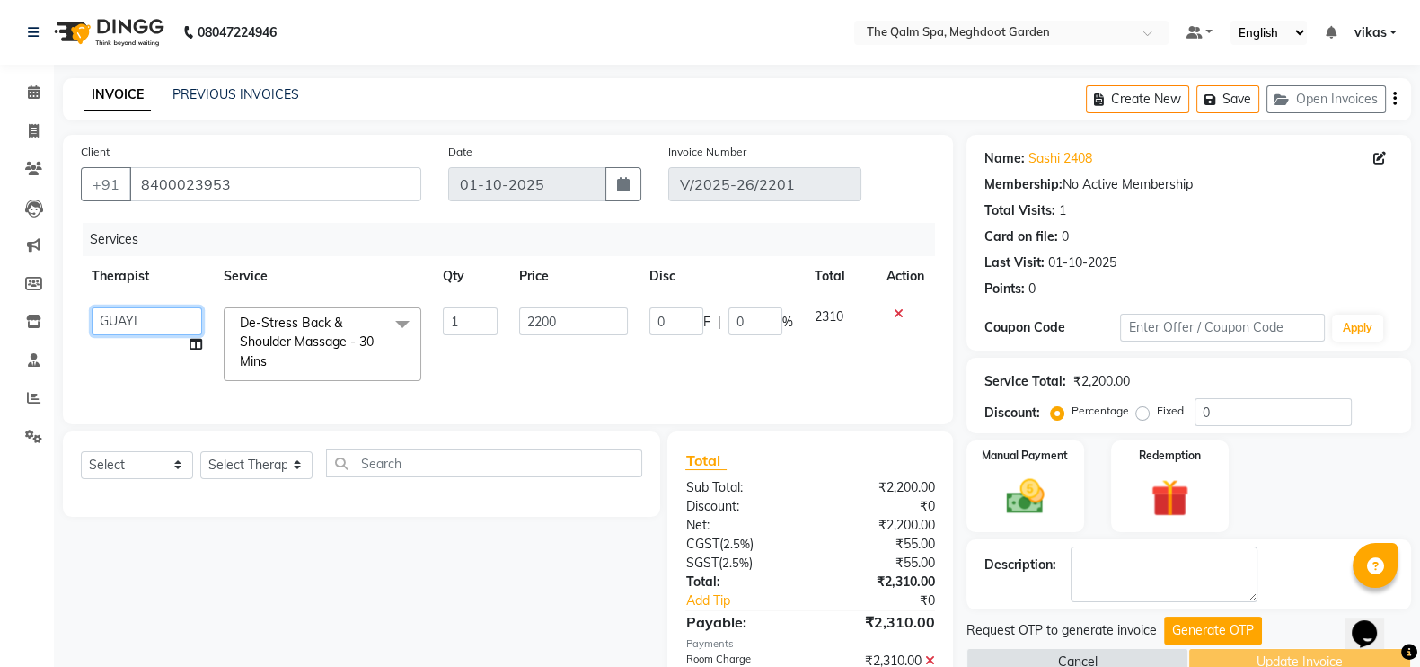
click at [122, 321] on select "Angel attu [PERSON_NAME] daffi [PERSON_NAME] Dongdongi Eshuhmi [PERSON_NAME] [P…" at bounding box center [147, 321] width 110 height 28
click at [348, 231] on div "Services" at bounding box center [516, 239] width 866 height 33
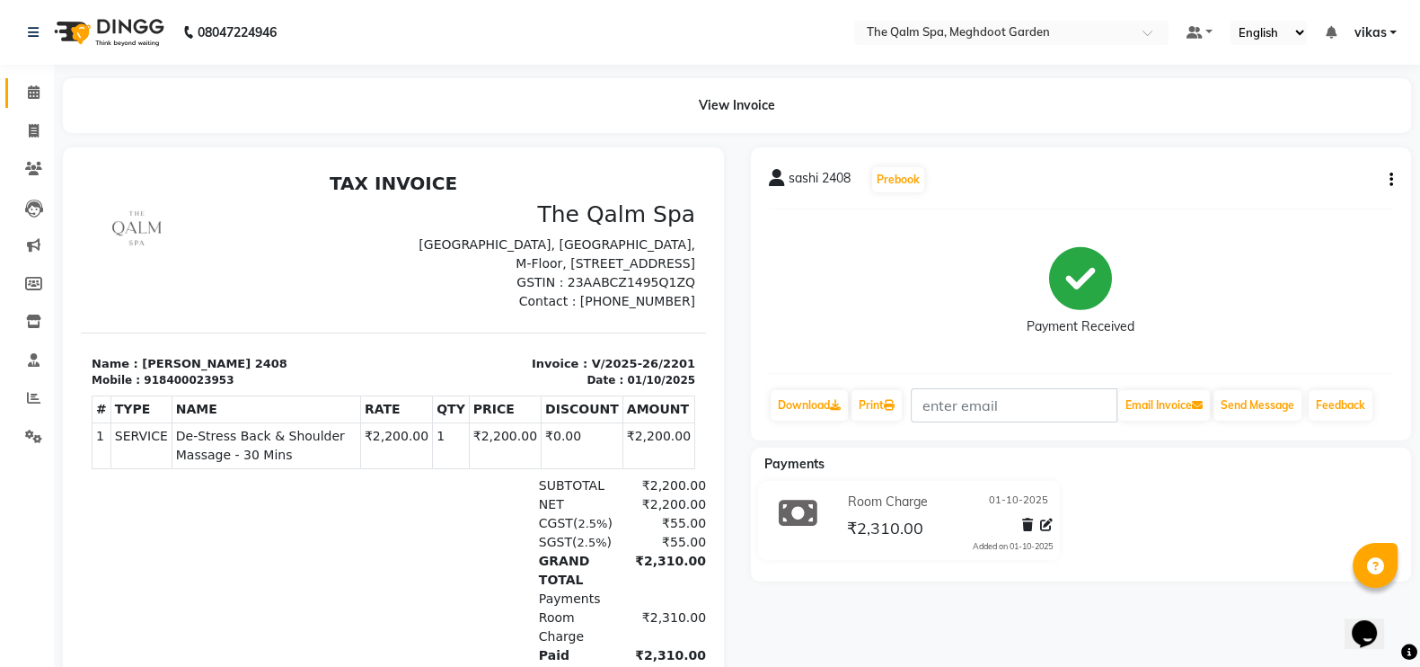
click at [23, 80] on link "Calendar" at bounding box center [26, 93] width 43 height 30
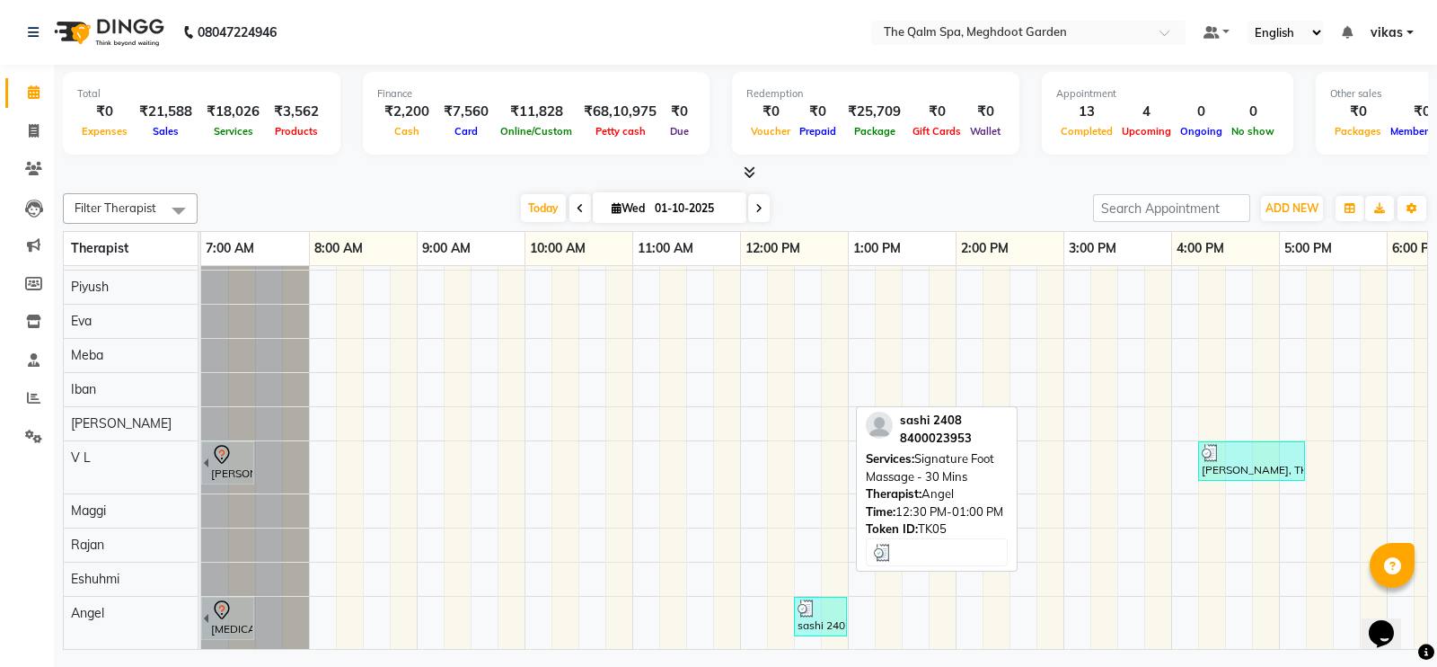
click at [814, 600] on div "sashi 2408, TK05, 12:30 PM-01:00 PM, Signature Foot Massage - 30 Mins" at bounding box center [820, 616] width 49 height 34
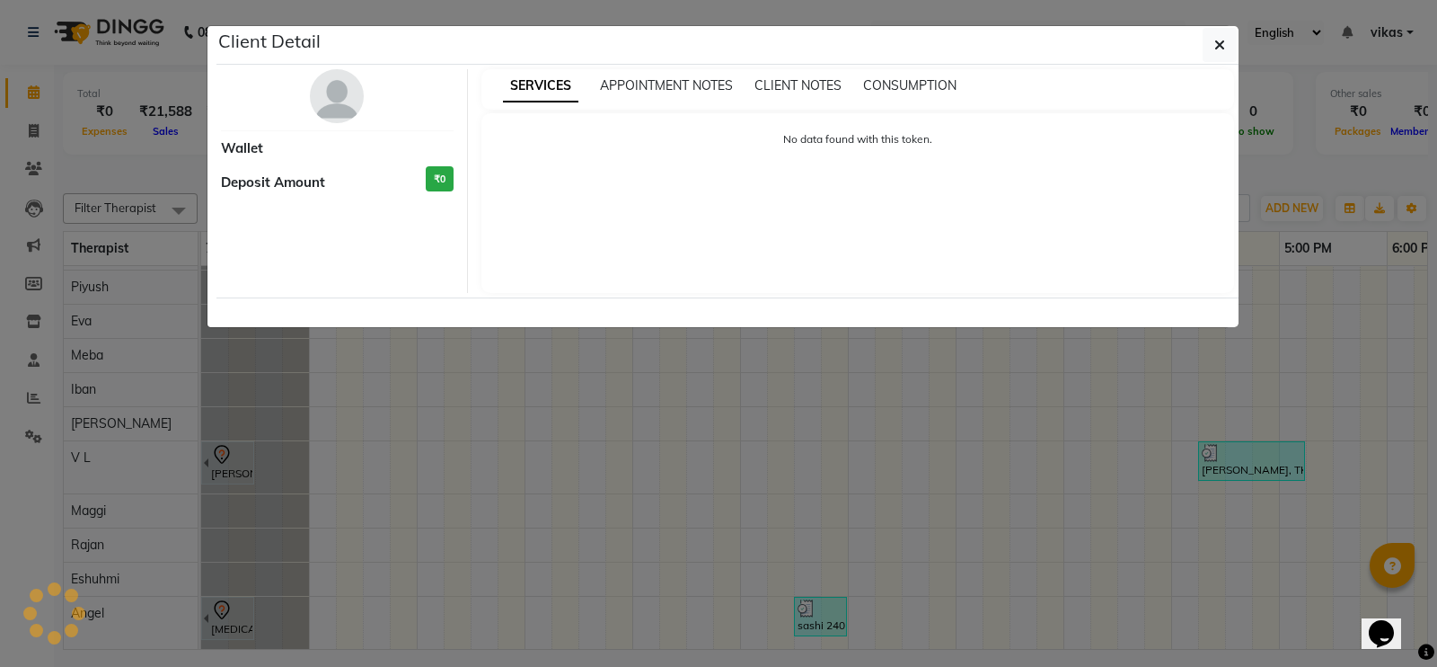
select select "3"
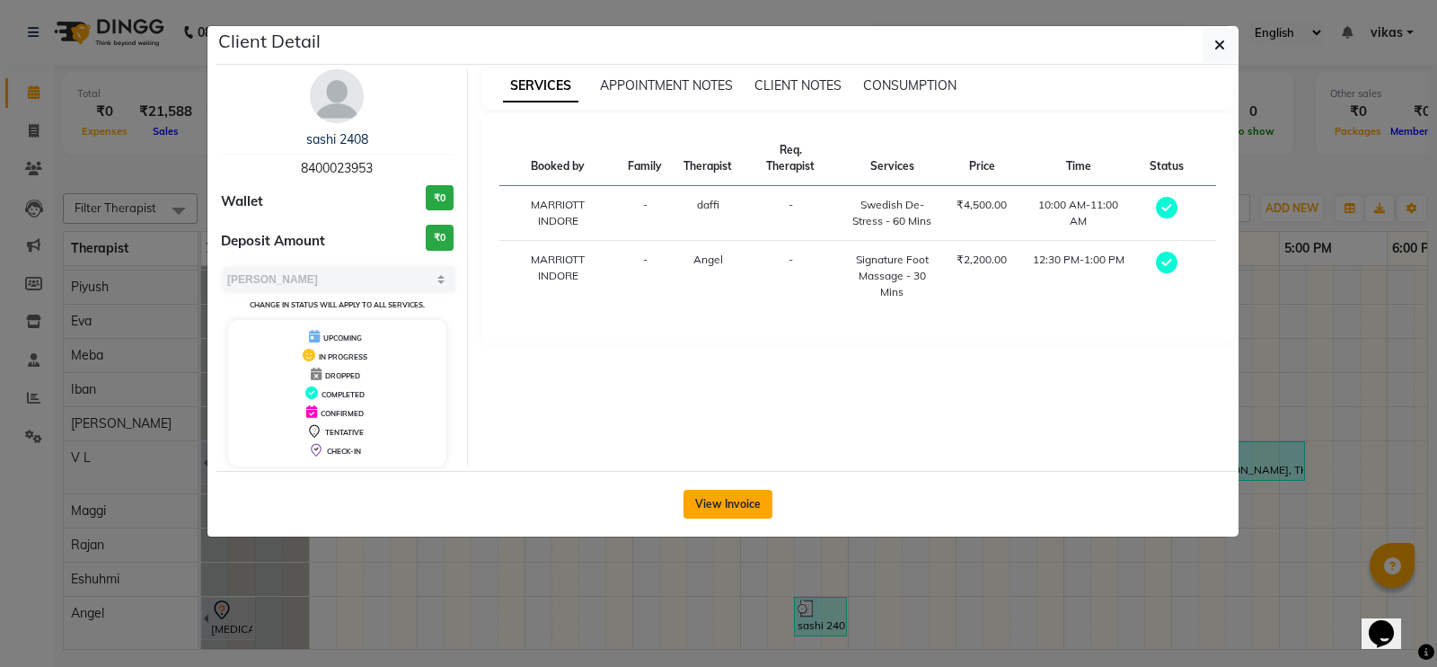
click at [719, 505] on button "View Invoice" at bounding box center [728, 504] width 89 height 29
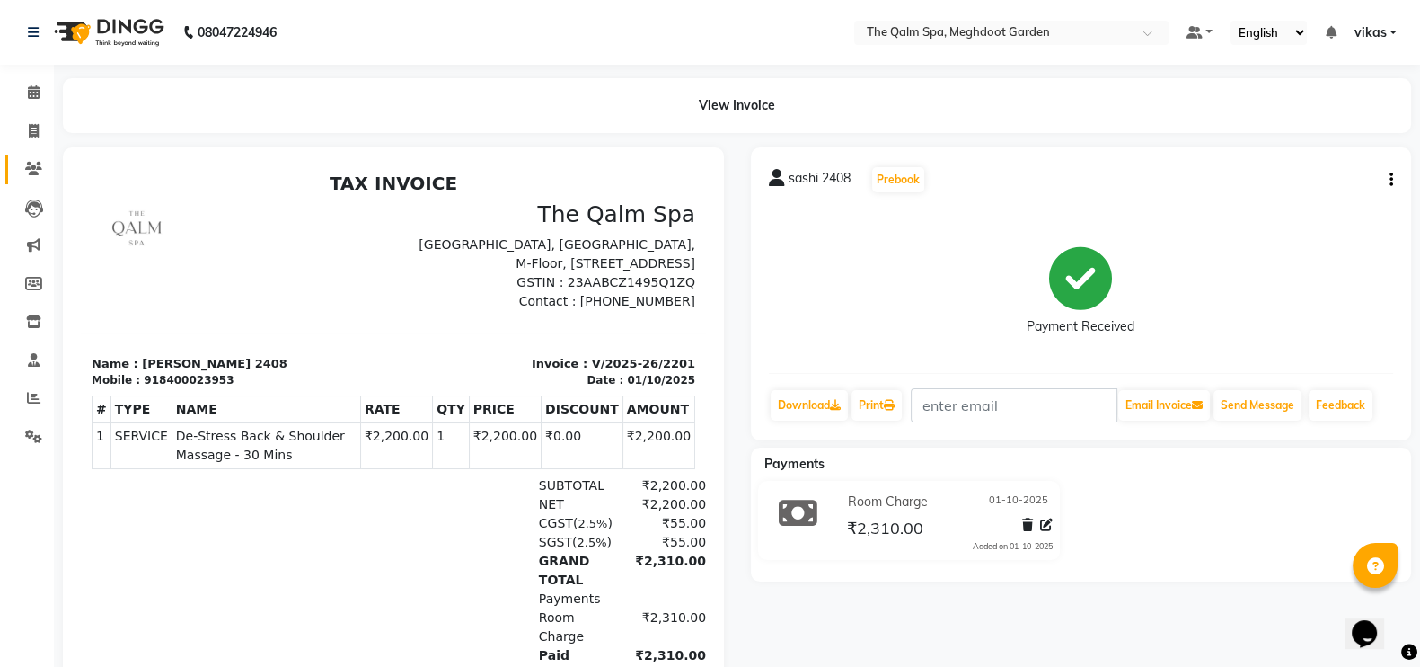
click at [30, 163] on icon at bounding box center [33, 168] width 17 height 13
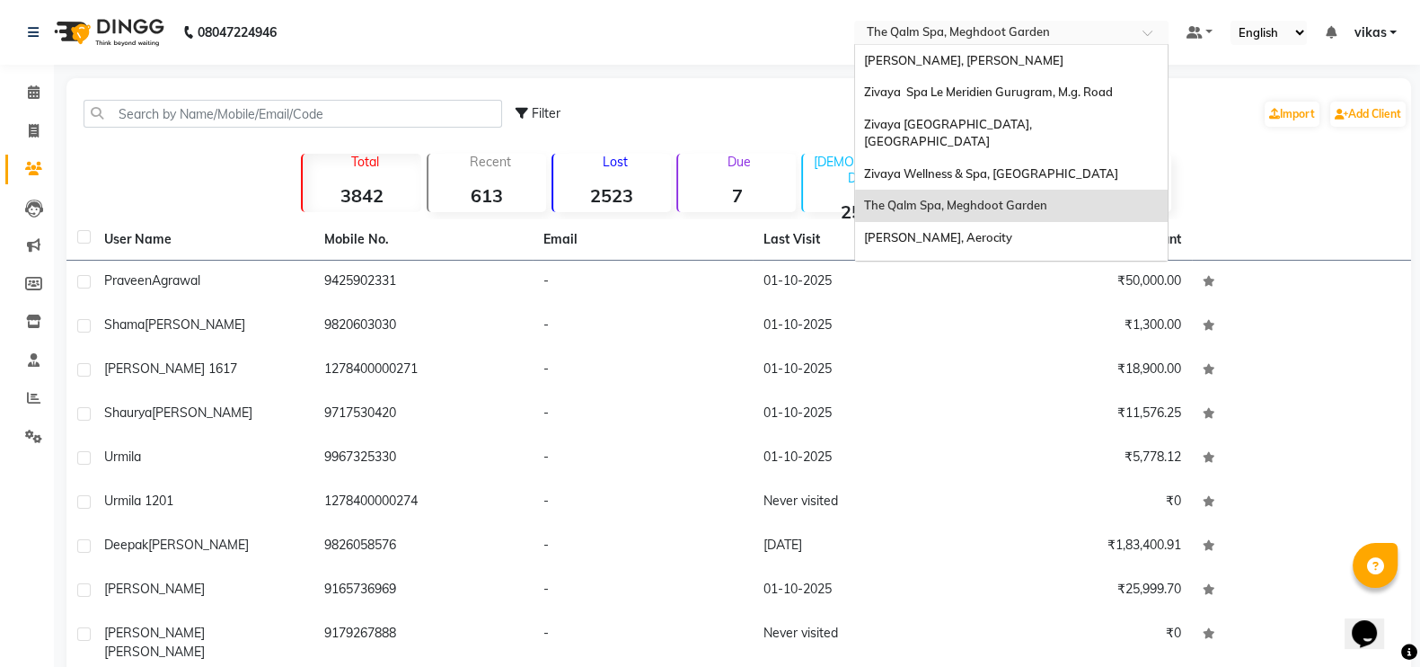
click at [959, 35] on input "text" at bounding box center [993, 34] width 261 height 18
click at [961, 66] on span "[PERSON_NAME], [PERSON_NAME]" at bounding box center [963, 60] width 199 height 14
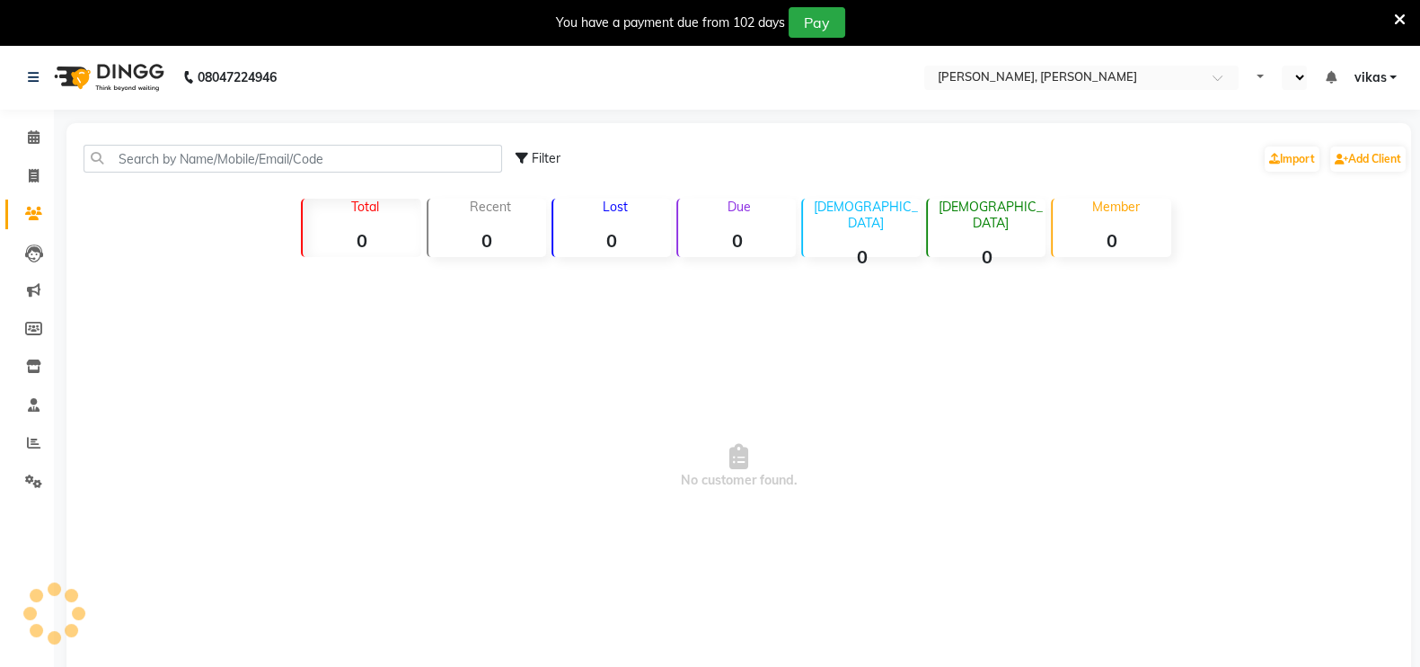
select select "en"
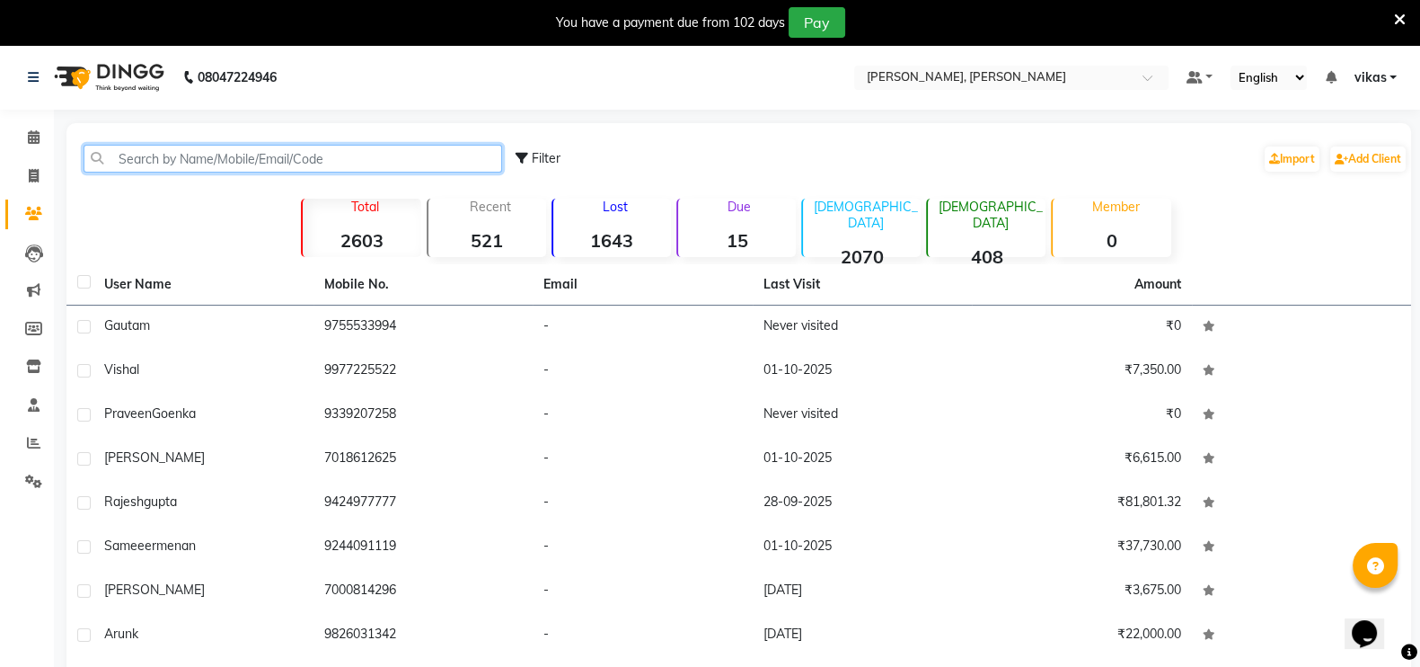
click at [208, 162] on input "text" at bounding box center [293, 159] width 419 height 28
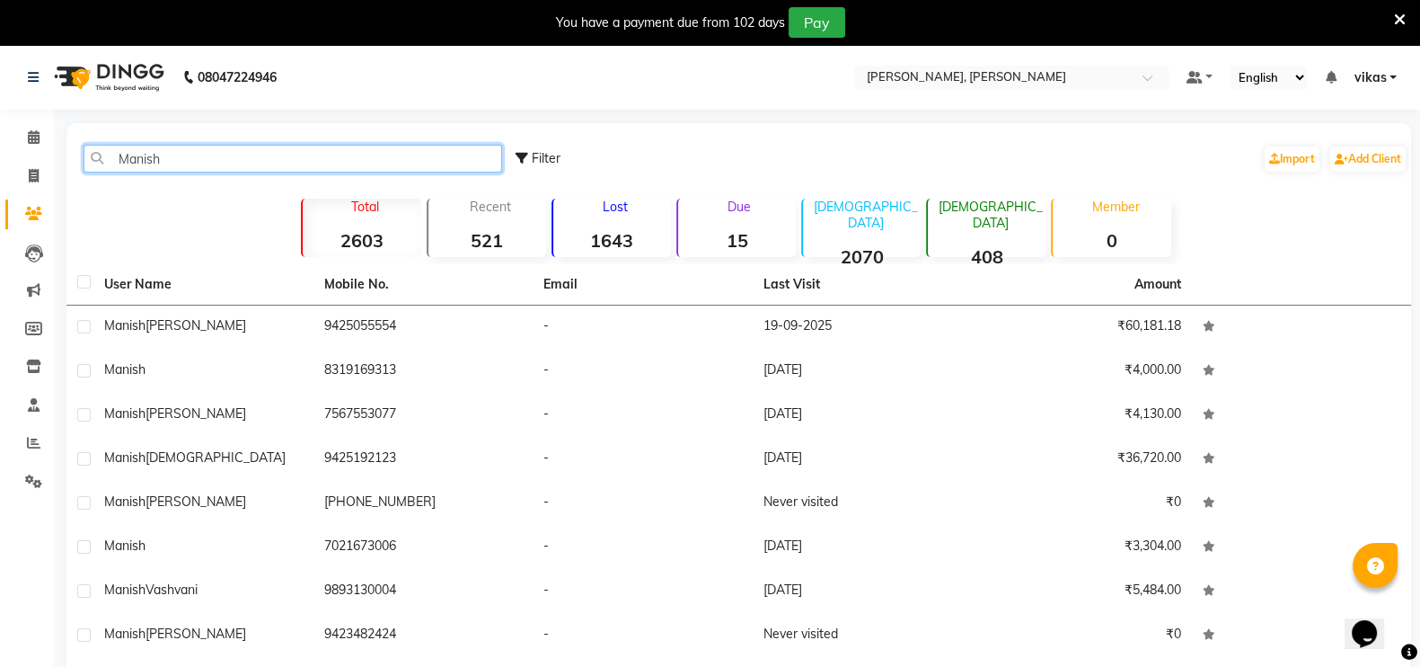
type input "Manish"
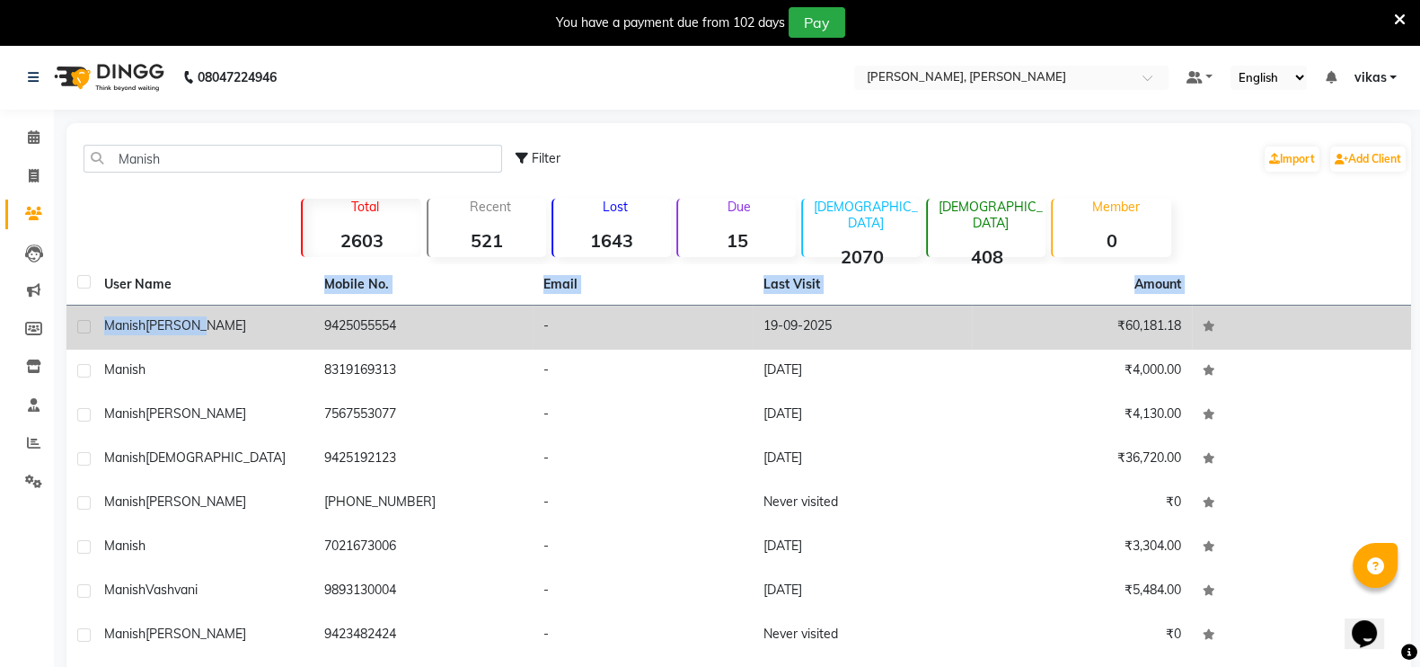
drag, startPoint x: 278, startPoint y: 294, endPoint x: 273, endPoint y: 312, distance: 18.8
click at [273, 312] on table "User Name Mobile No. Email Last Visit Amount [PERSON_NAME] 9425055554 - [DATE] …" at bounding box center [738, 504] width 1345 height 481
click at [273, 312] on td "[PERSON_NAME]" at bounding box center [203, 327] width 220 height 44
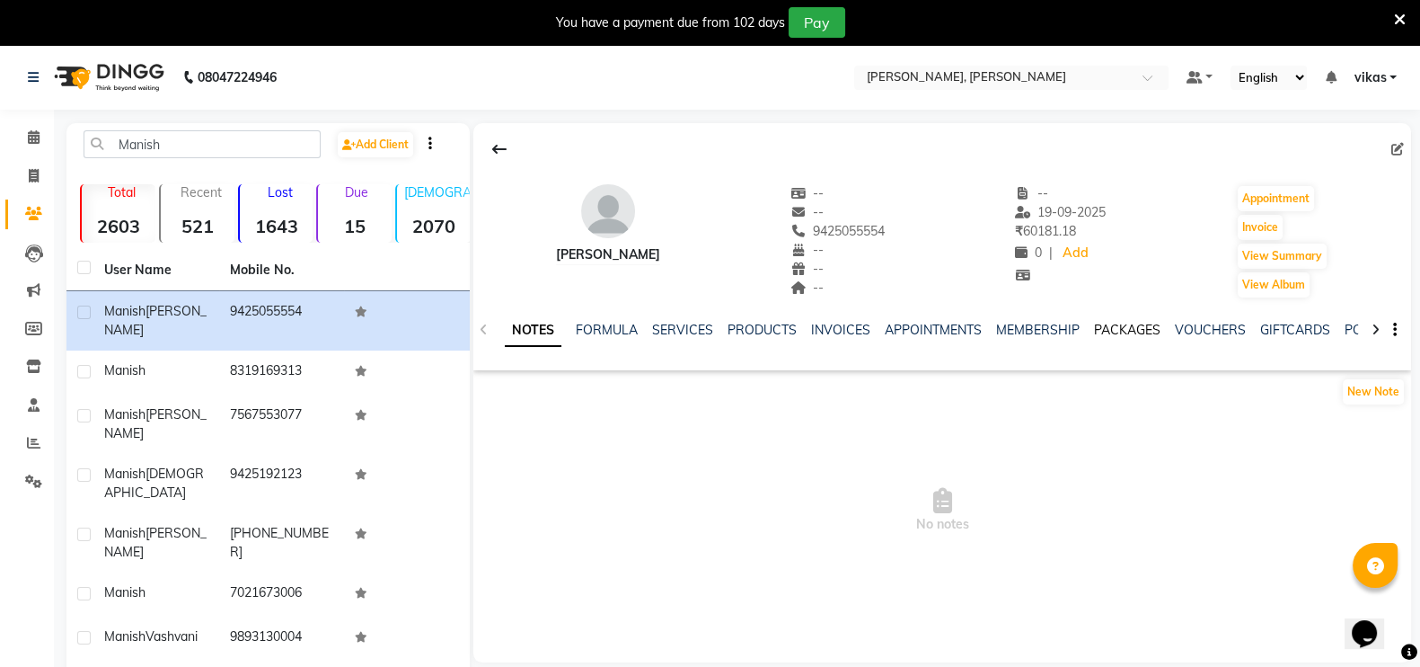
click at [1094, 334] on link "PACKAGES" at bounding box center [1127, 330] width 66 height 16
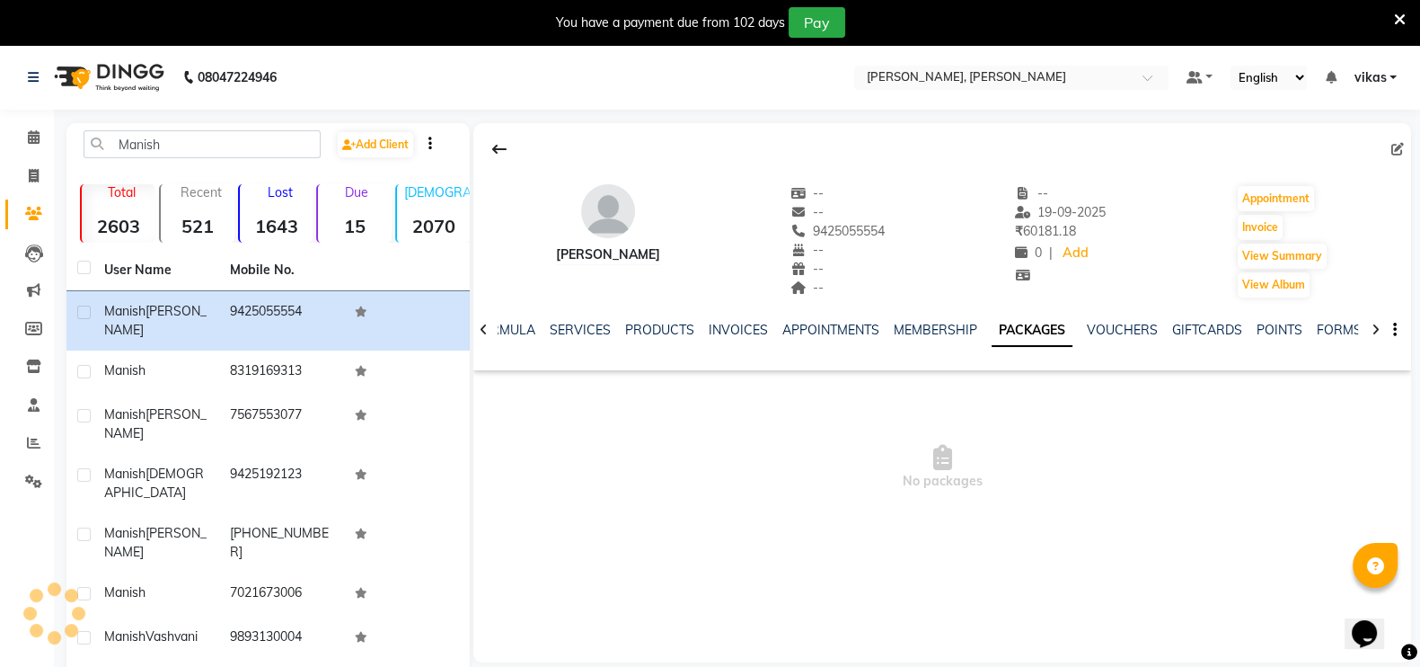
click at [1093, 334] on ul "NOTES FORMULA SERVICES PRODUCTS INVOICES APPOINTMENTS MEMBERSHIP PACKAGES VOUCH…" at bounding box center [988, 330] width 1139 height 19
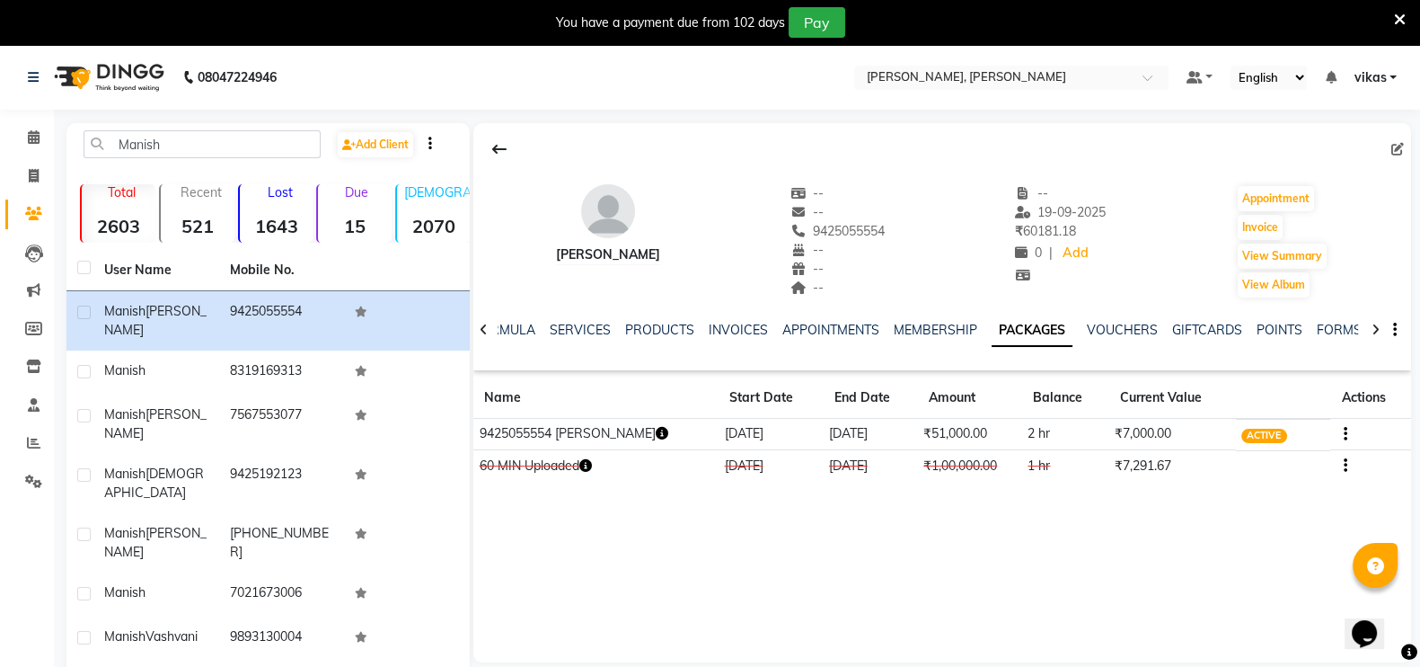
click at [655, 436] on icon "button" at bounding box center [661, 433] width 13 height 13
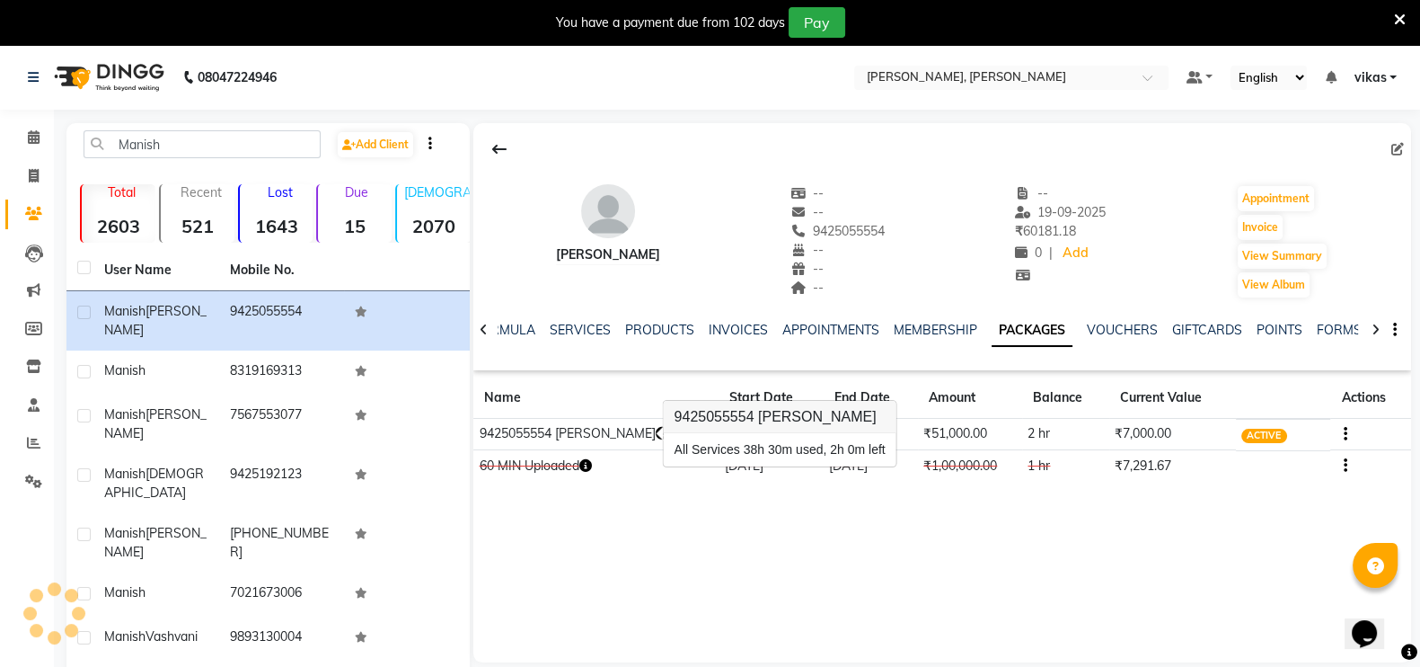
click at [655, 428] on icon "button" at bounding box center [661, 433] width 13 height 13
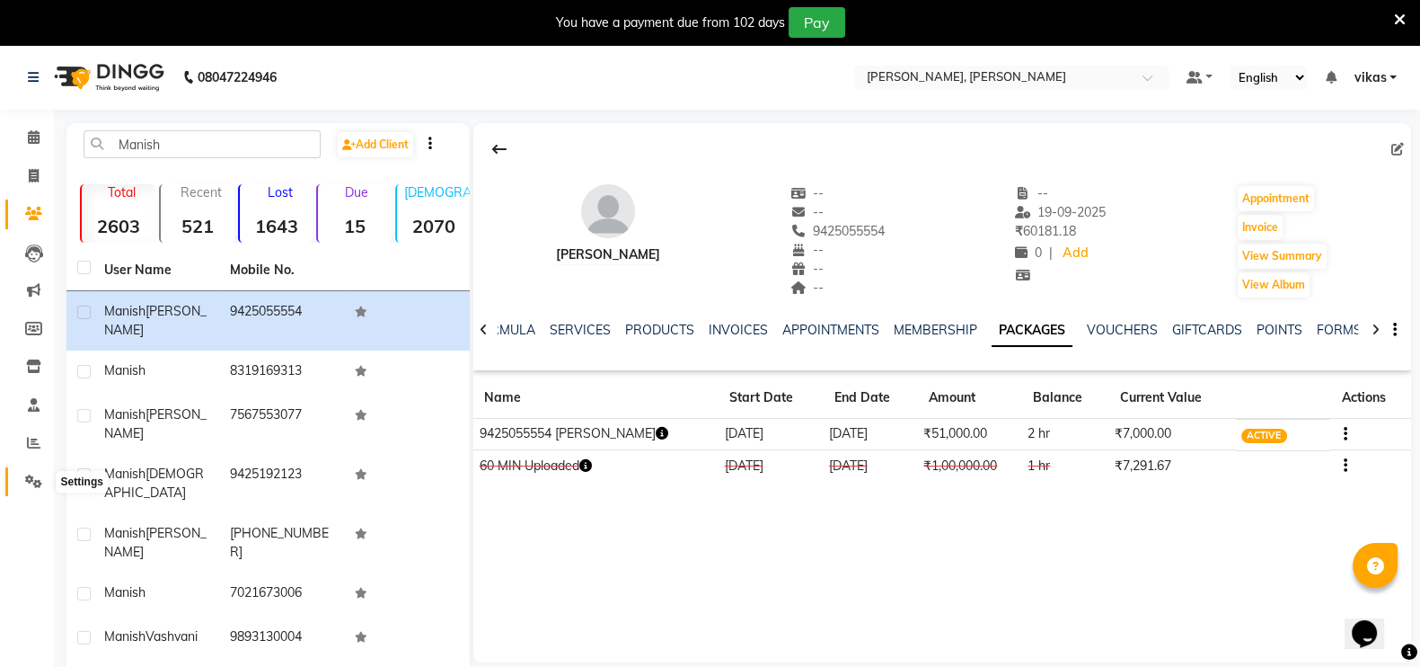
click at [25, 474] on icon at bounding box center [33, 480] width 17 height 13
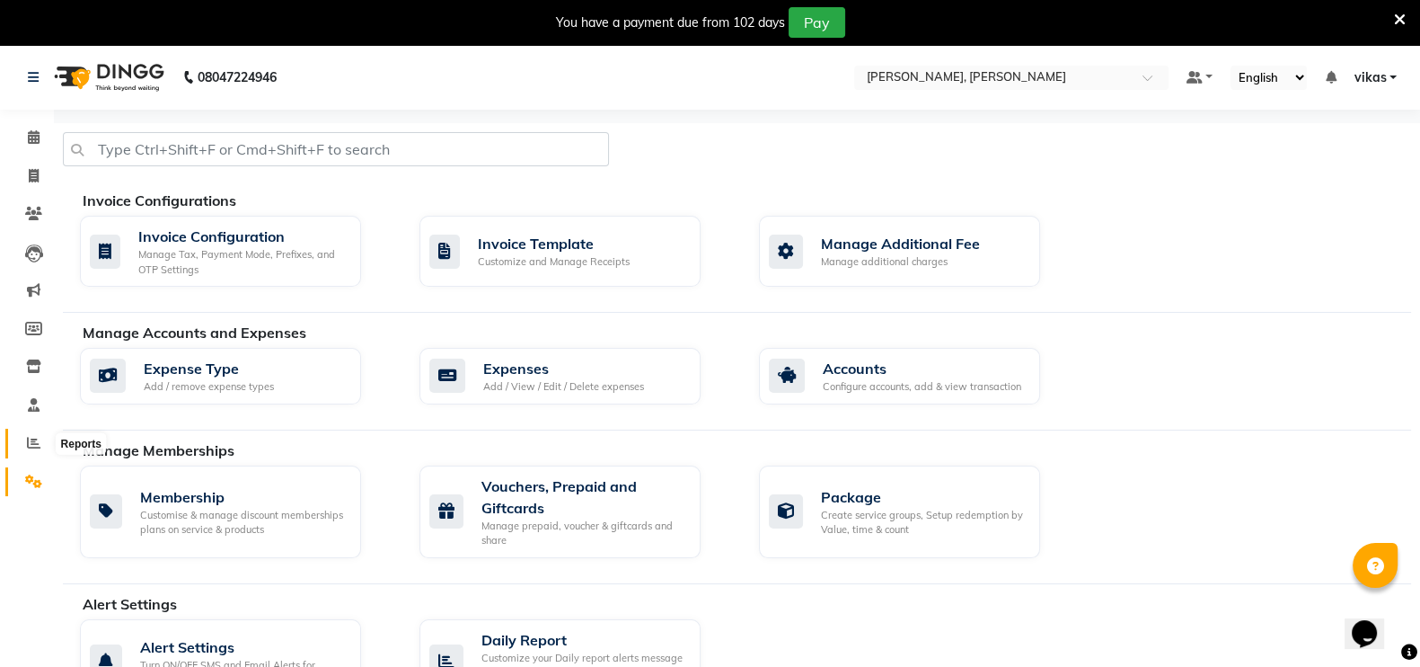
click at [25, 451] on span at bounding box center [33, 443] width 31 height 21
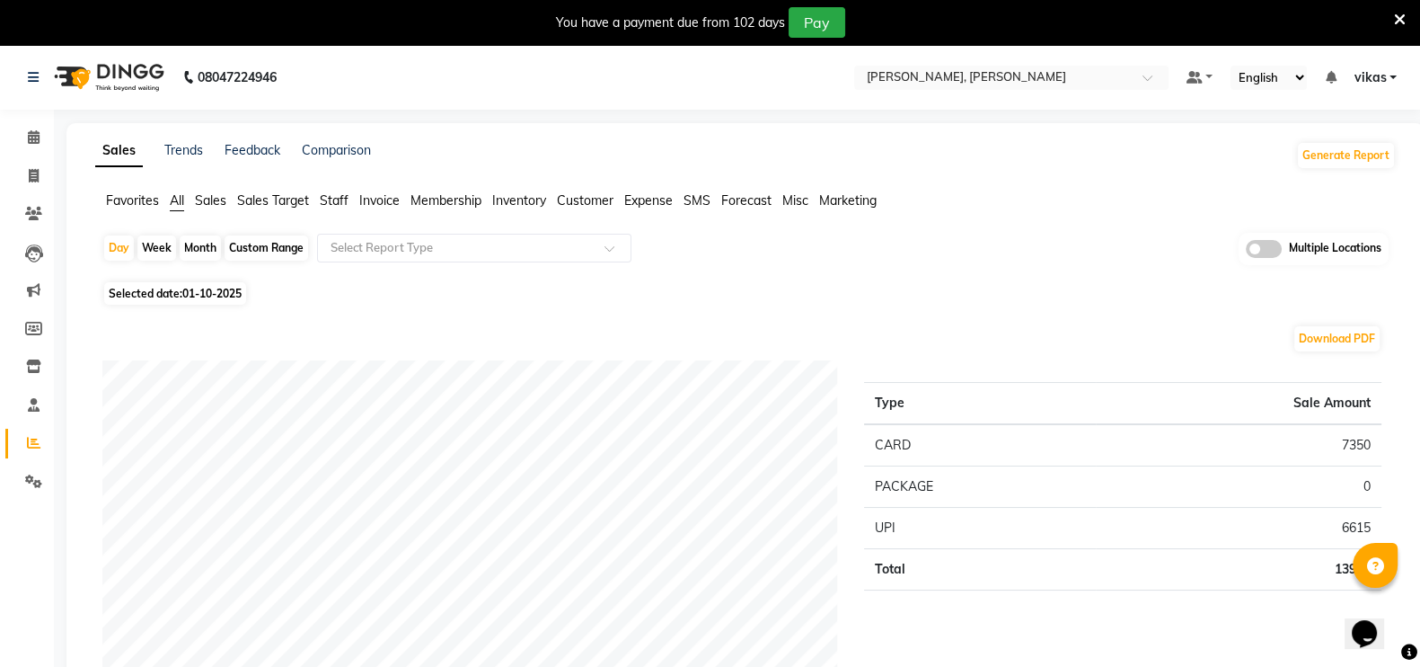
click at [200, 249] on div "Month" at bounding box center [200, 247] width 41 height 25
select select "10"
select select "2025"
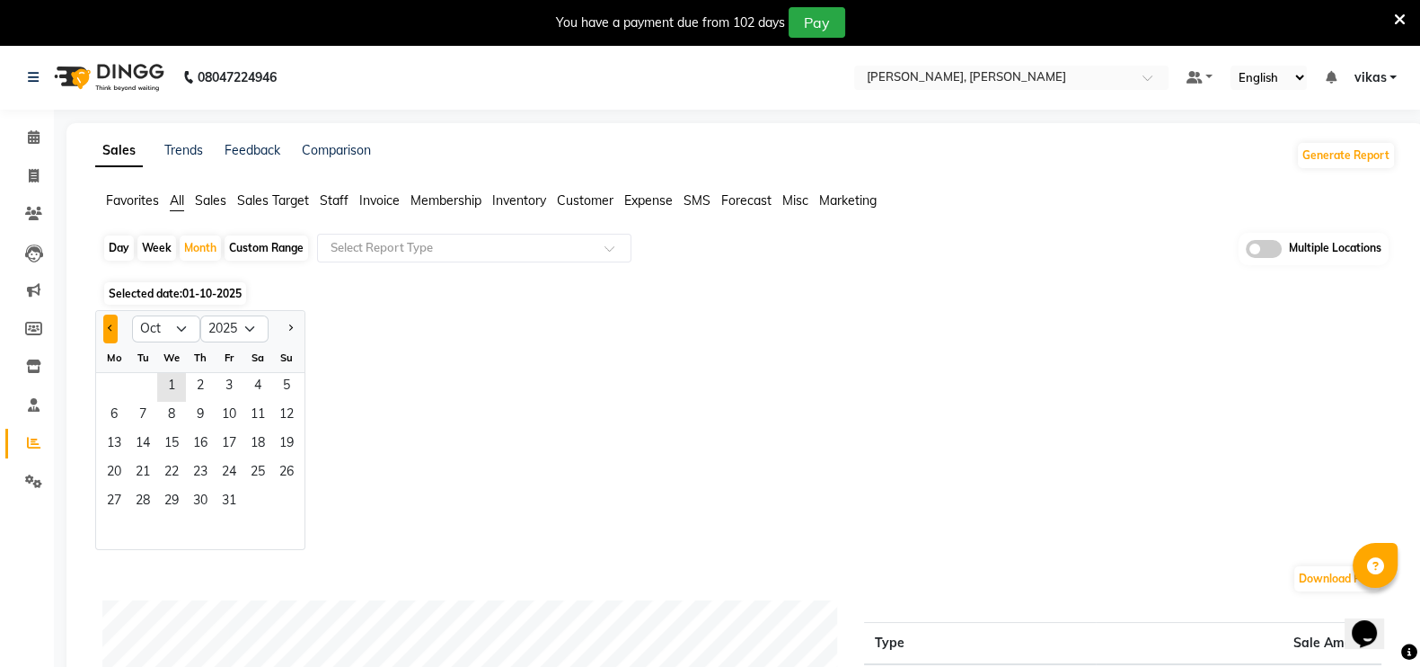
click at [116, 320] on button "Previous month" at bounding box center [110, 328] width 14 height 29
select select "9"
click at [111, 384] on span "1" at bounding box center [114, 387] width 29 height 29
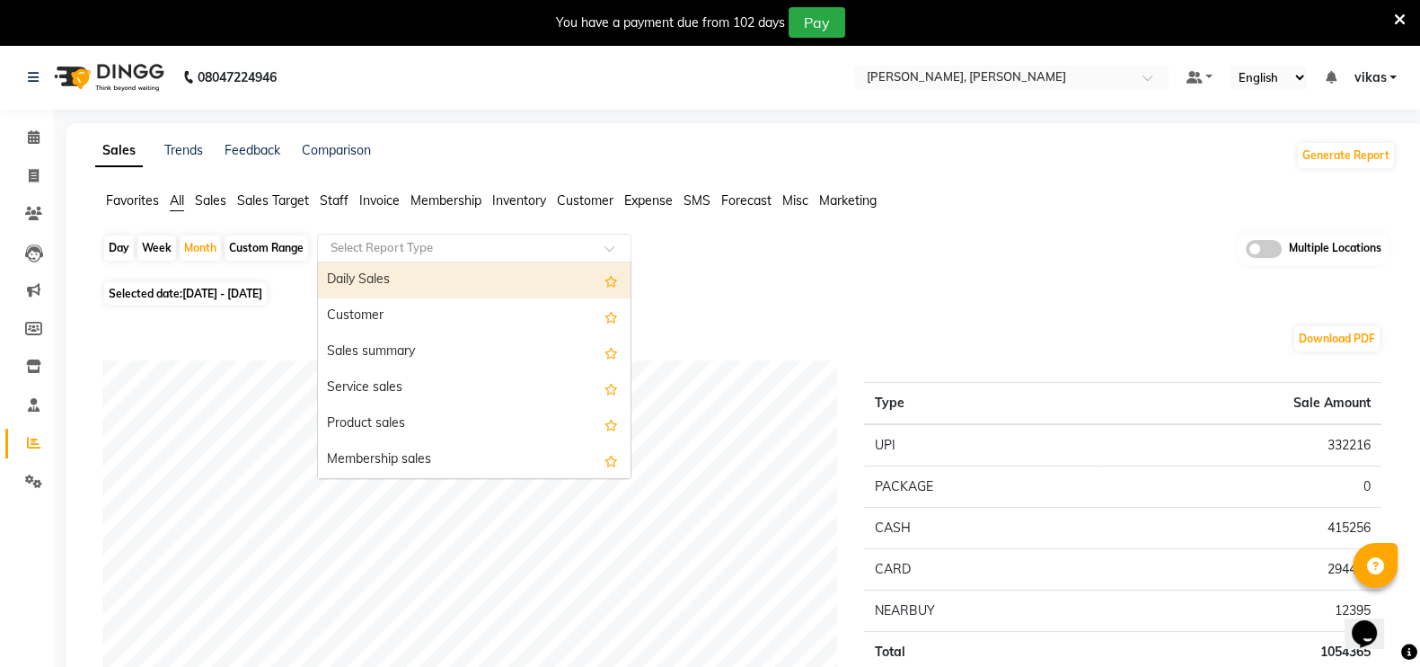
click at [353, 242] on input "text" at bounding box center [456, 248] width 259 height 18
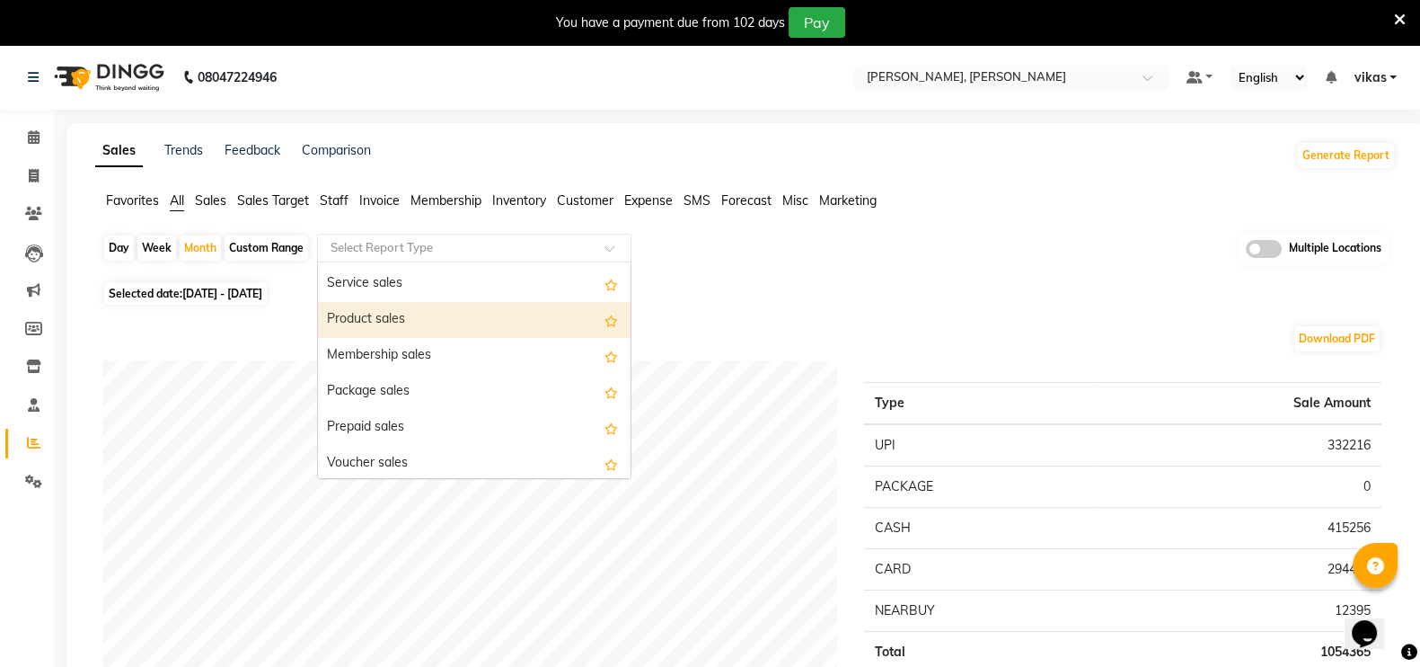
scroll to position [152, 0]
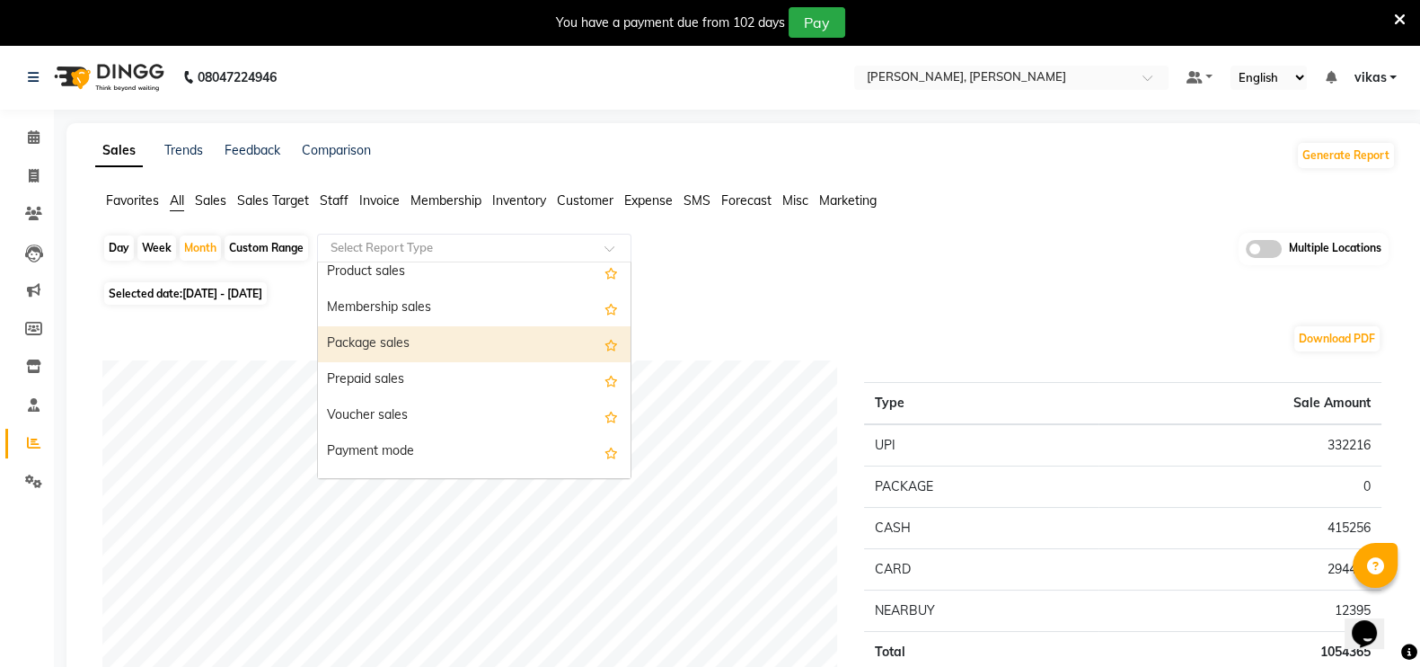
click at [417, 338] on div "Package sales" at bounding box center [474, 344] width 313 height 36
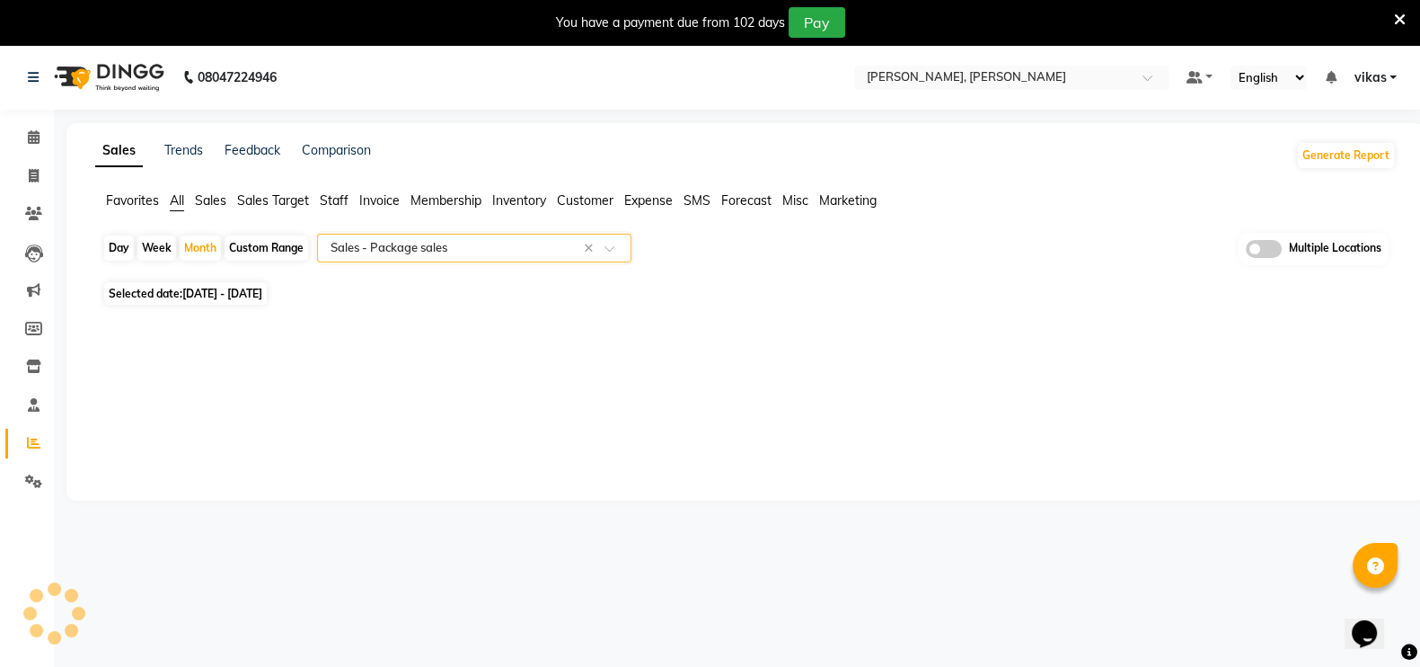
select select "full_report"
select select "csv"
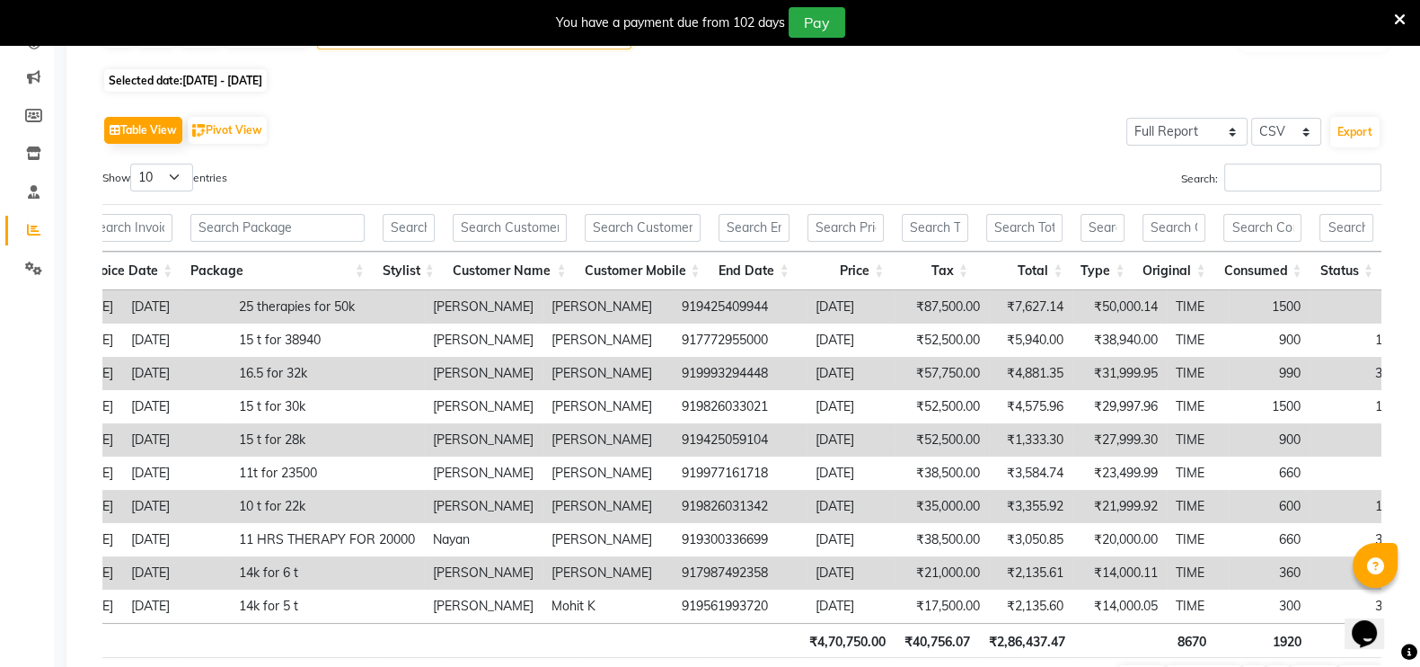
scroll to position [337, 0]
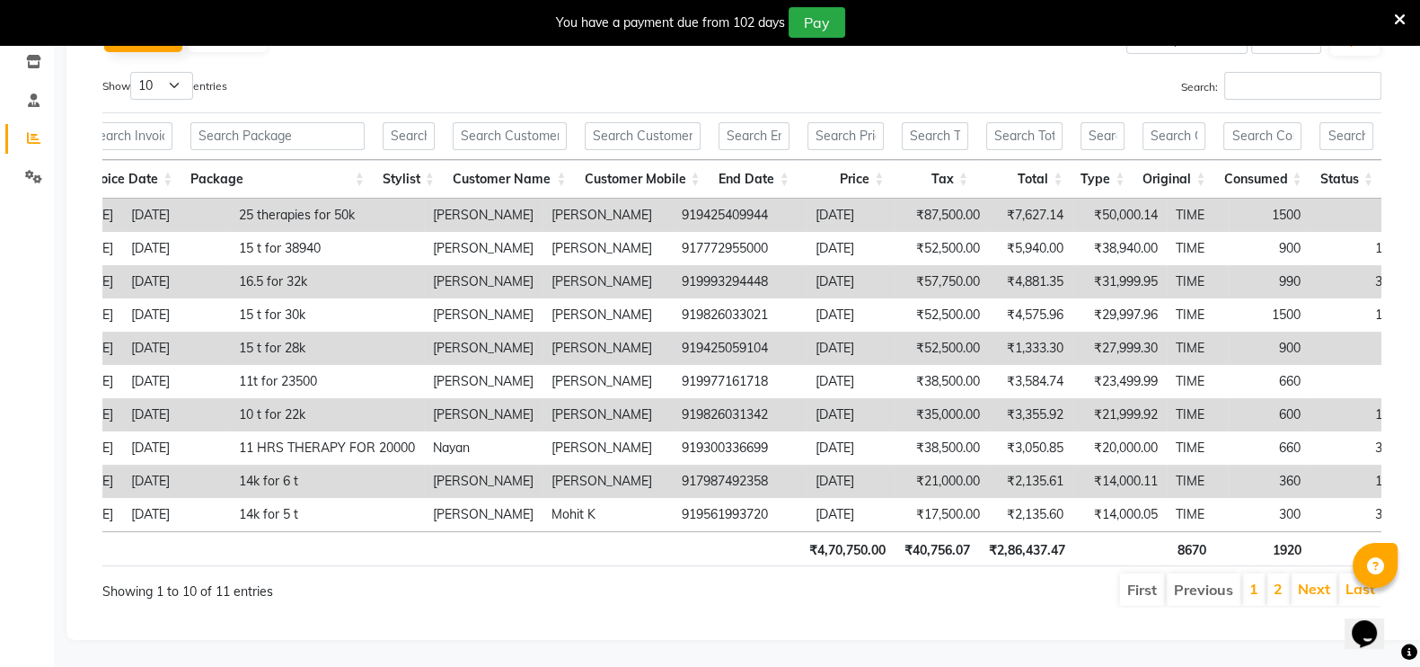
click at [807, 331] on td "[DATE]" at bounding box center [851, 347] width 88 height 33
